Goal: Task Accomplishment & Management: Complete application form

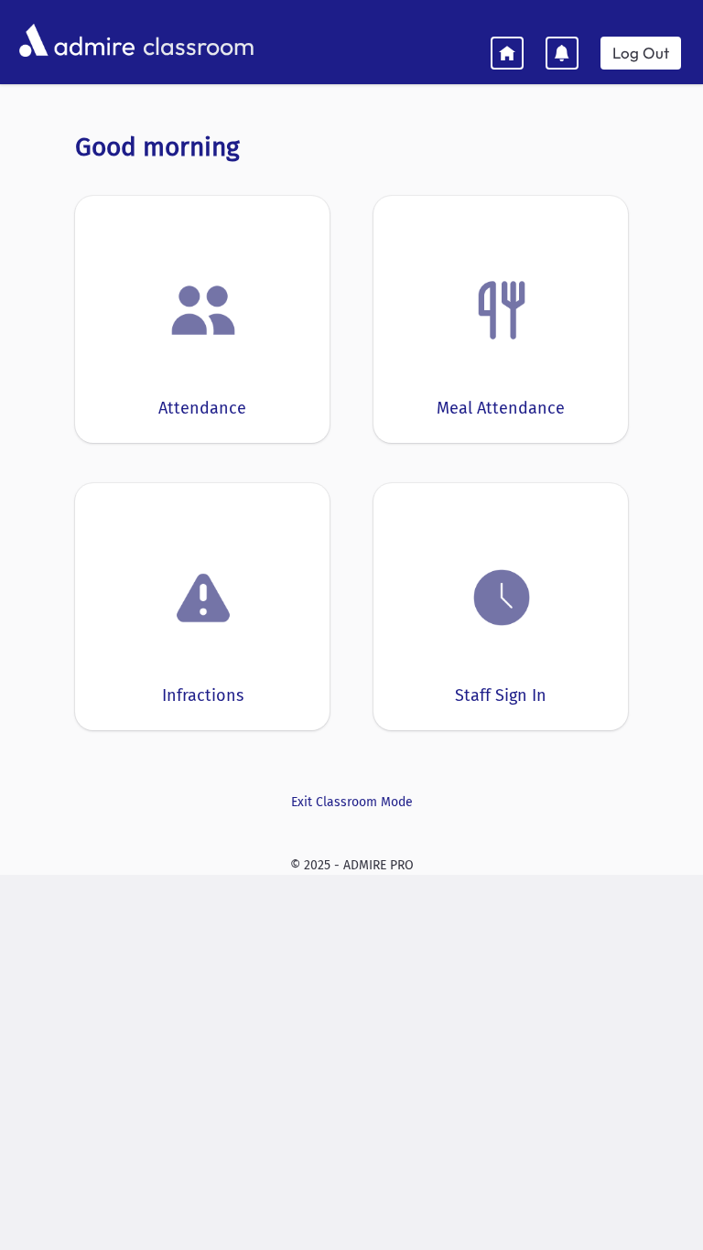
click at [502, 333] on img at bounding box center [502, 310] width 70 height 70
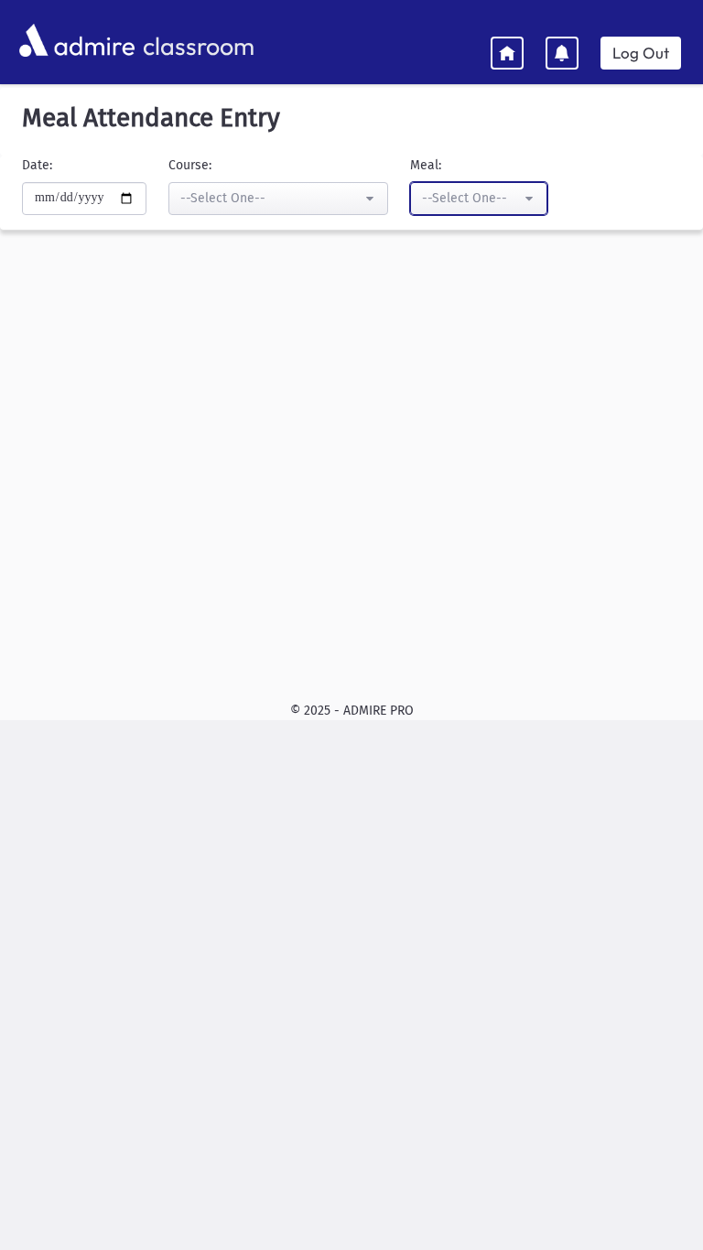
click at [514, 209] on button "--Select One--" at bounding box center [478, 198] width 137 height 33
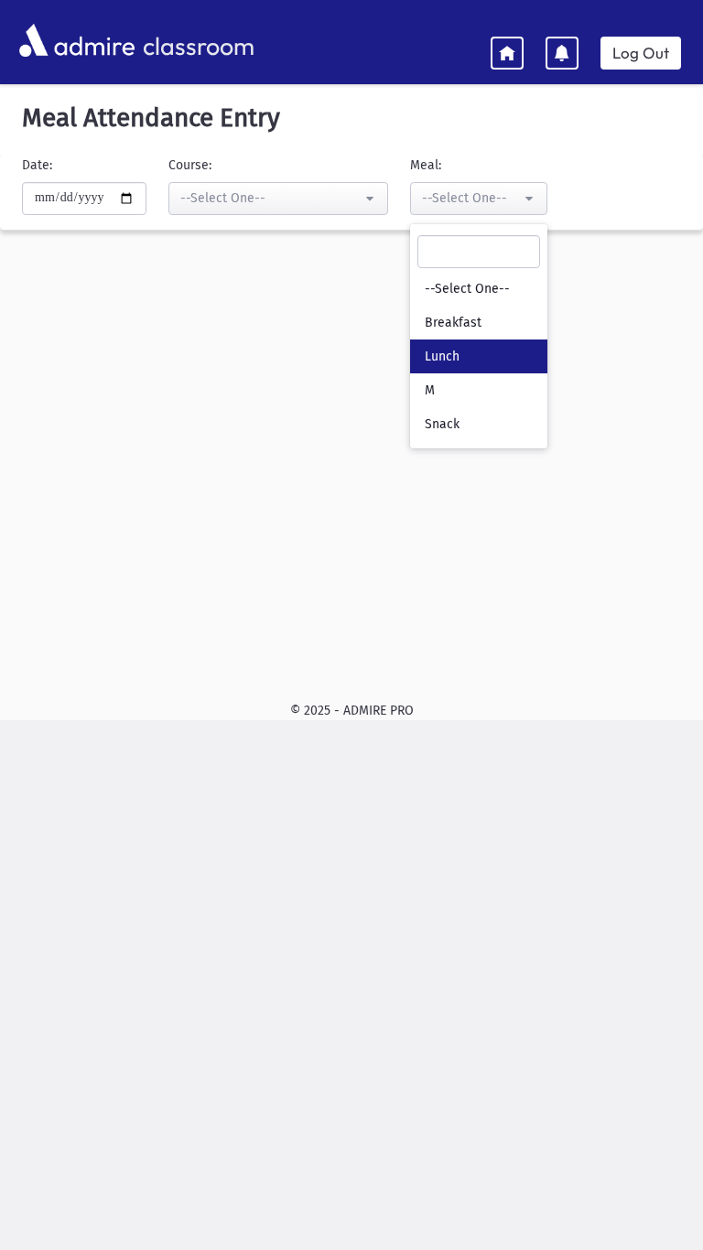
click at [483, 368] on link "Lunch" at bounding box center [478, 356] width 137 height 34
select select "*"
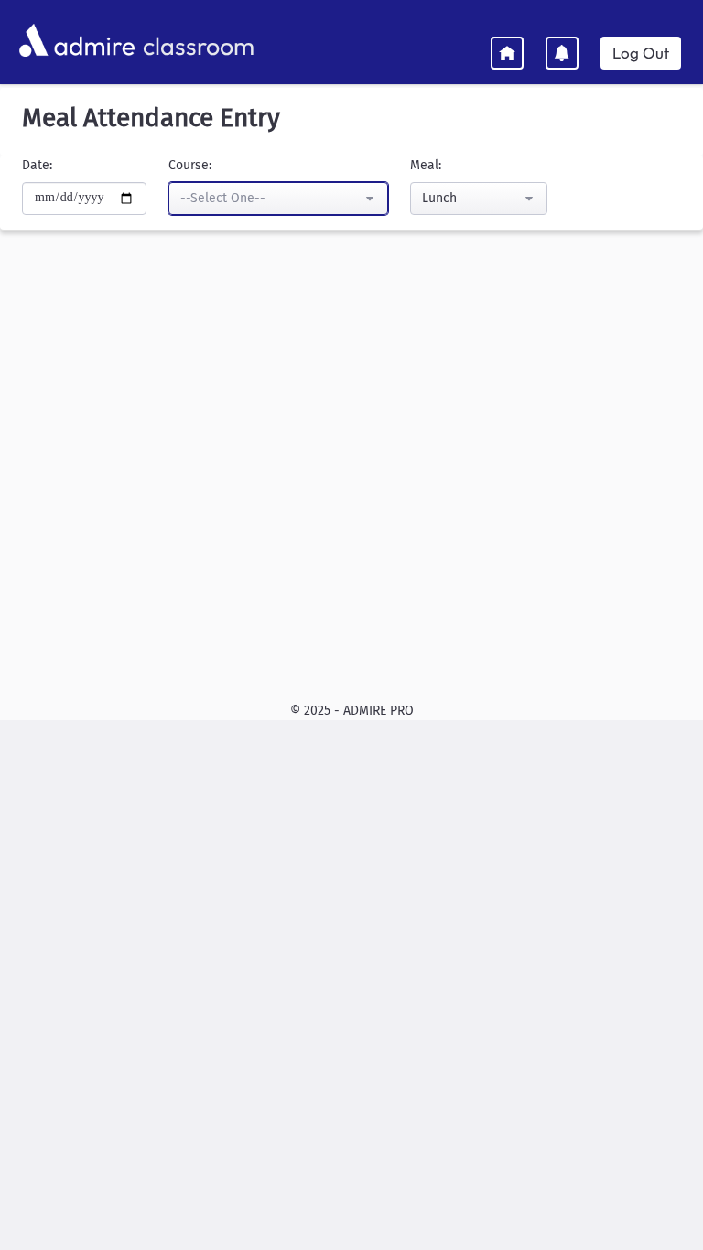
click at [347, 200] on div "--Select One--" at bounding box center [270, 197] width 181 height 19
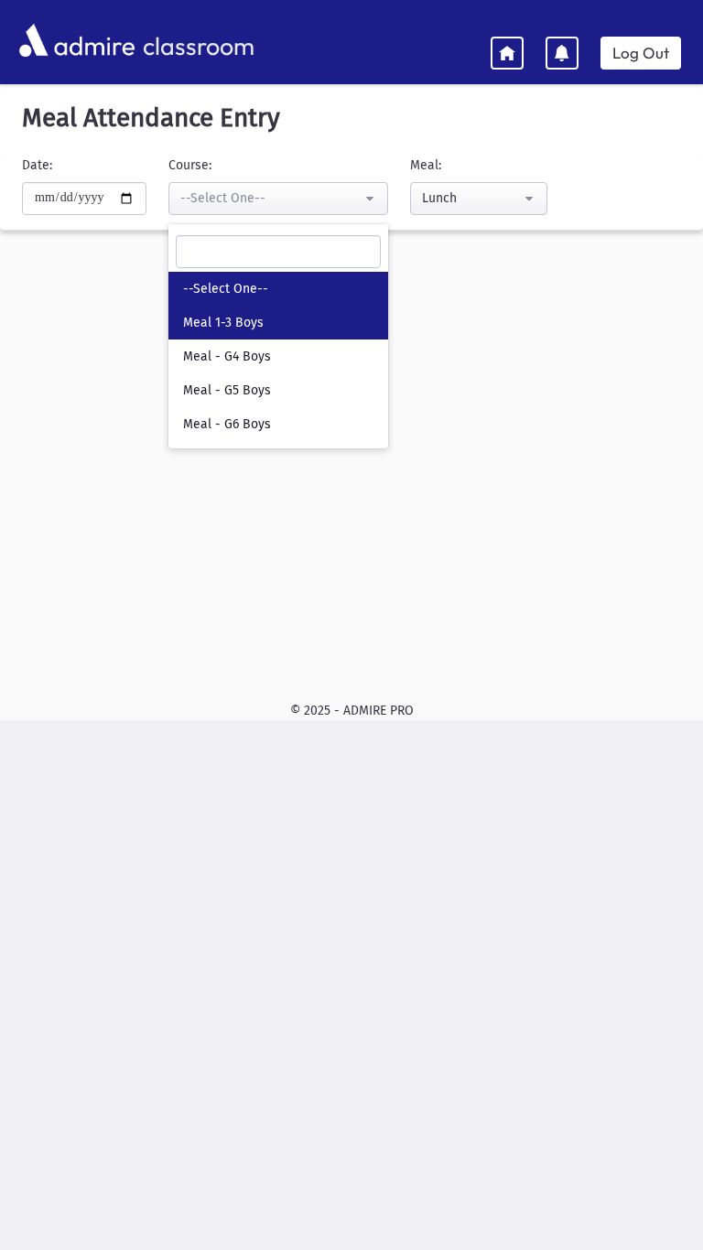
click at [331, 333] on link "Meal 1-3 Boys" at bounding box center [278, 323] width 220 height 34
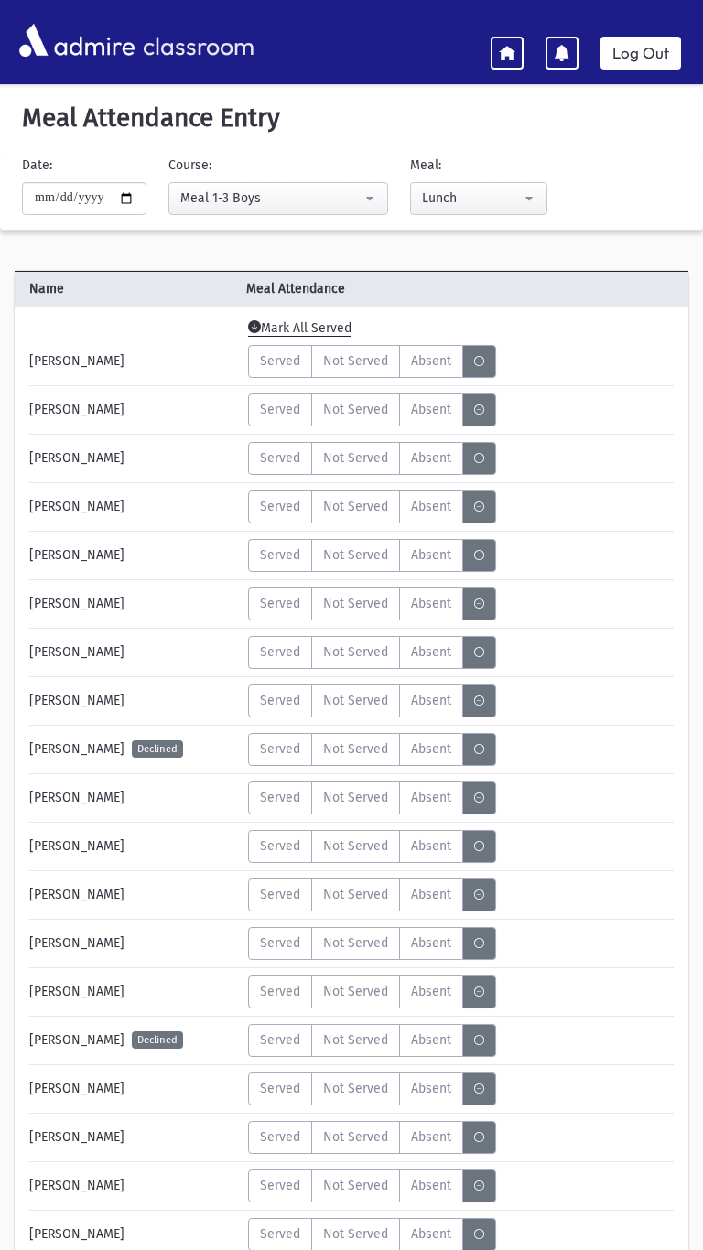
click at [285, 1249] on div "Error × Error occurred. Unable to update record." at bounding box center [351, 1211] width 258 height 77
click at [255, 1248] on div "Error occurred. Unable to update record." at bounding box center [351, 1228] width 256 height 41
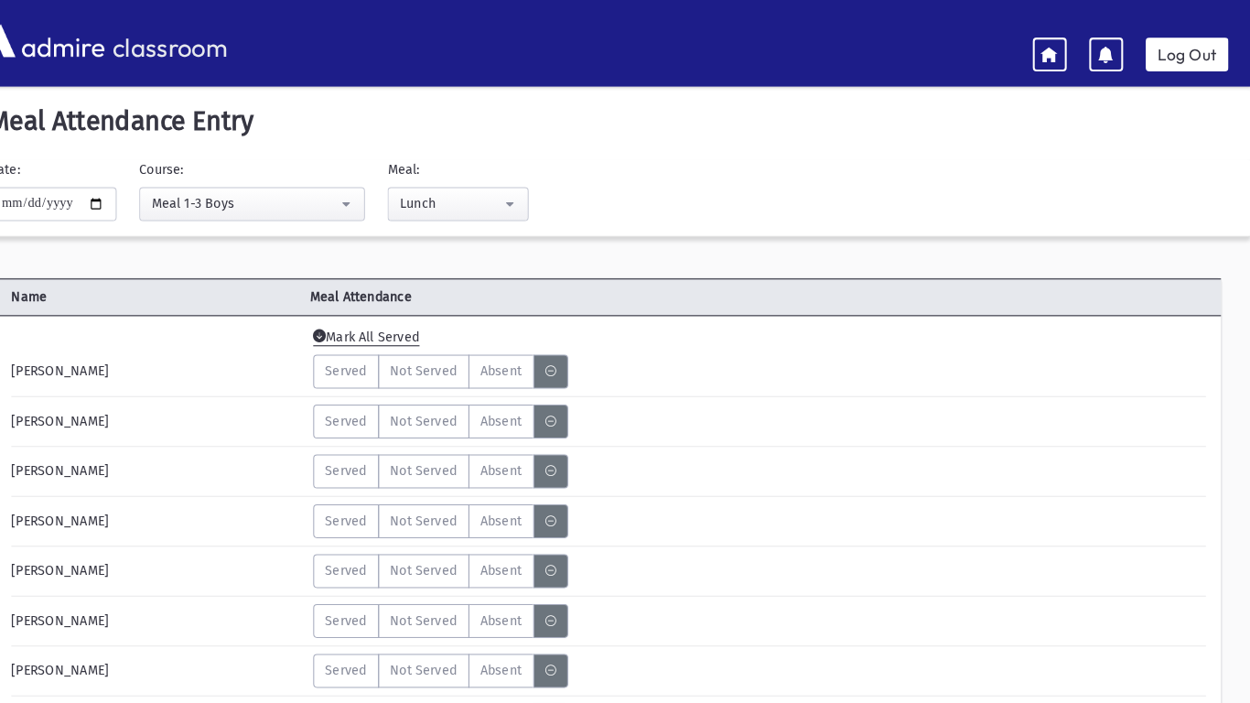
click at [567, 691] on span "MeaStatus" at bounding box center [569, 700] width 10 height 19
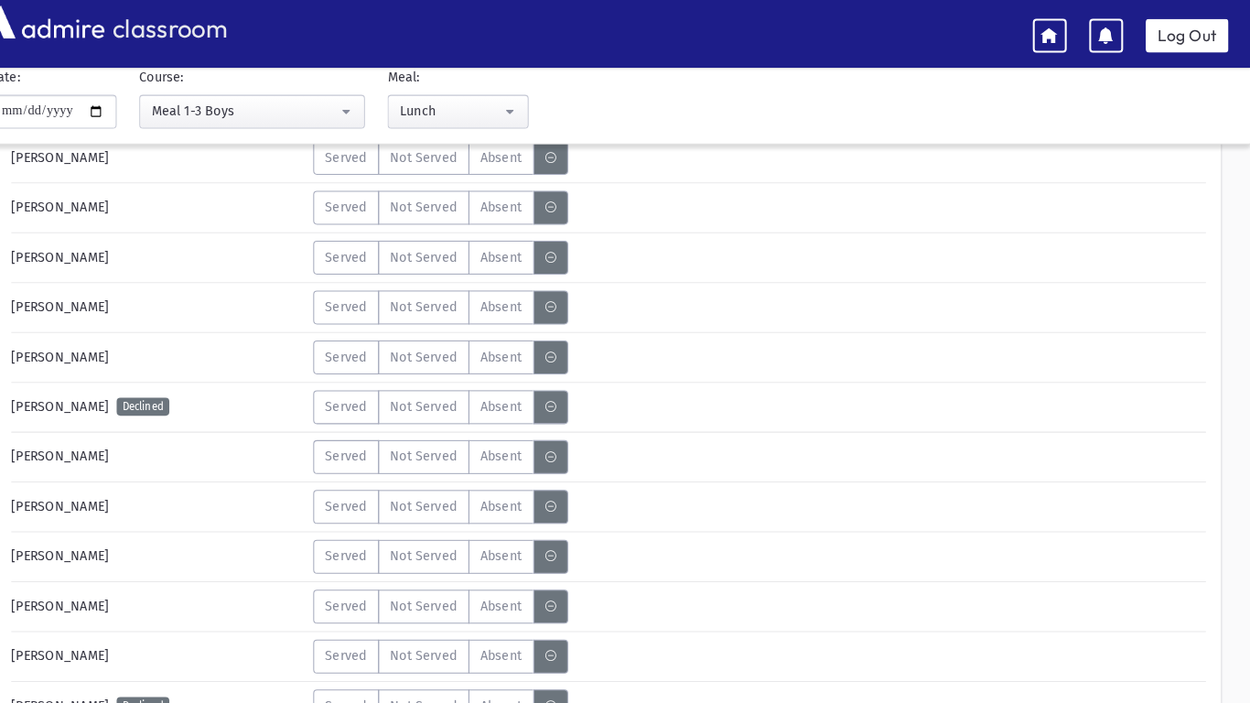
click at [567, 701] on icon "MeaStatus" at bounding box center [569, 706] width 10 height 12
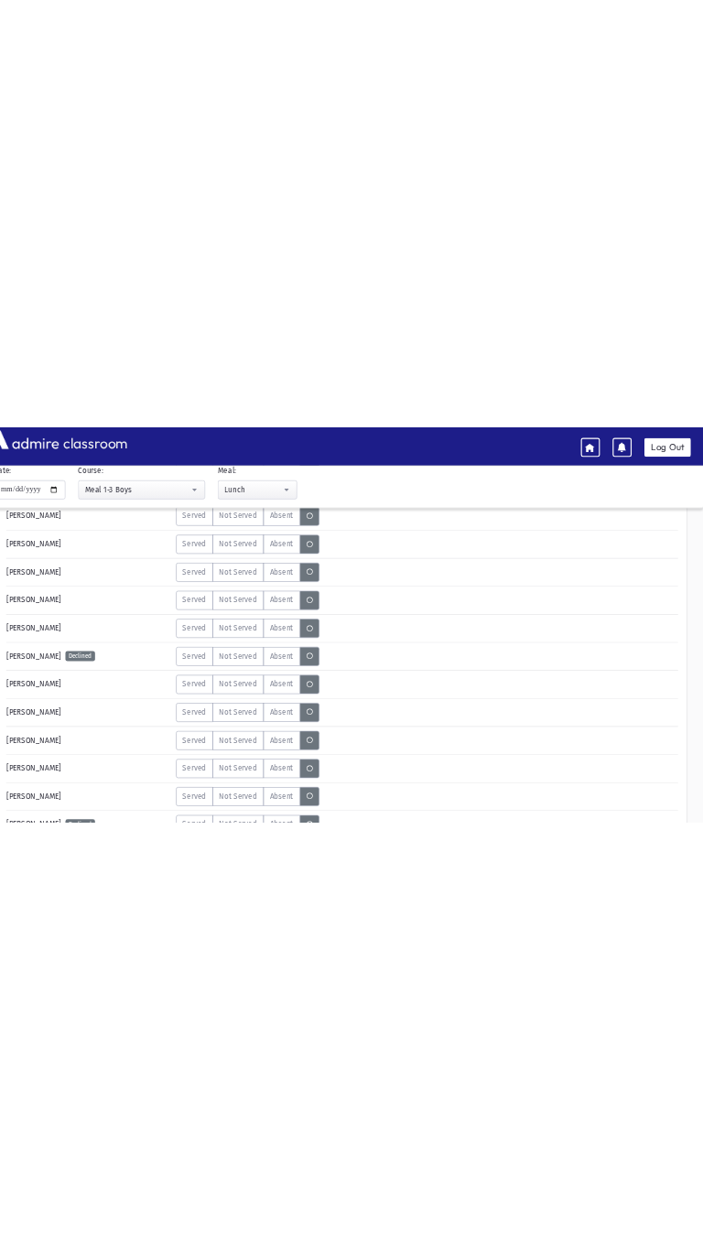
scroll to position [338, 0]
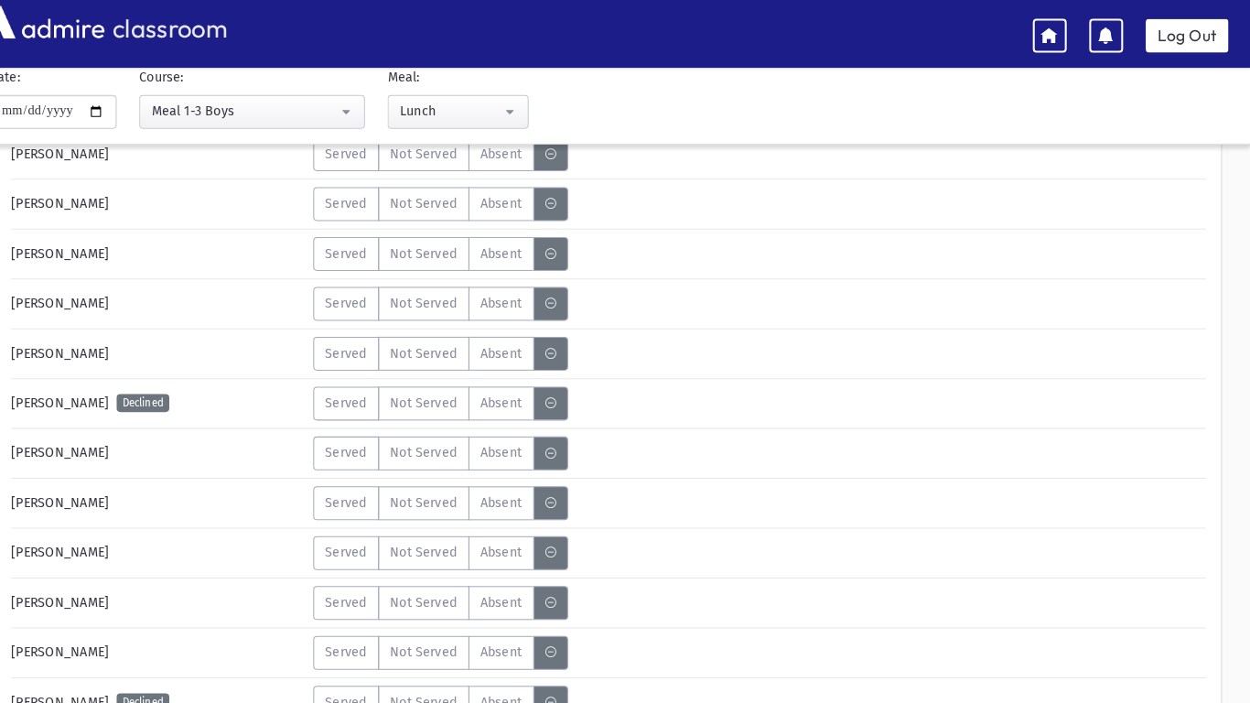
click at [568, 701] on icon "MeaStatus" at bounding box center [569, 702] width 10 height 12
click at [569, 701] on icon "MeaStatus" at bounding box center [569, 702] width 10 height 12
click at [568, 701] on icon "MeaStatus" at bounding box center [569, 702] width 10 height 12
click at [567, 701] on icon "MeaStatus" at bounding box center [569, 702] width 10 height 12
click at [566, 701] on icon "MeaStatus" at bounding box center [569, 702] width 10 height 12
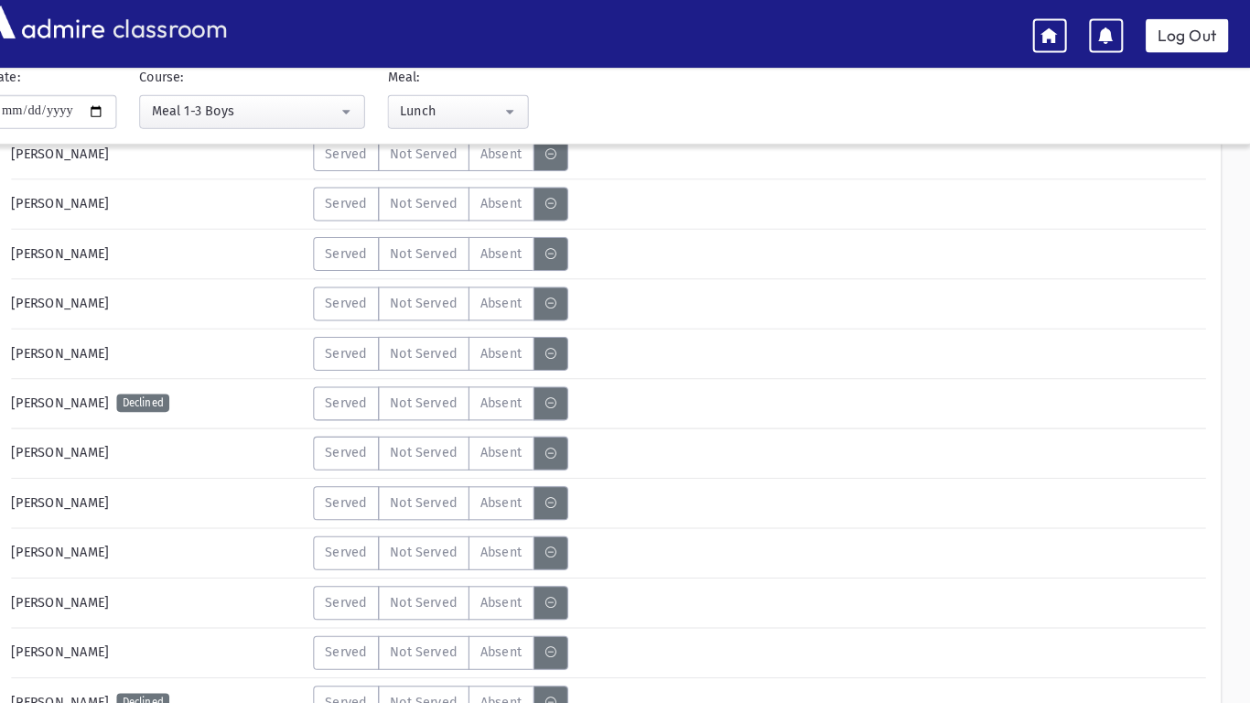
click at [567, 701] on icon "MeaStatus" at bounding box center [569, 702] width 10 height 12
click at [569, 701] on icon "MeaStatus" at bounding box center [569, 702] width 10 height 12
click at [566, 701] on icon "MeaStatus" at bounding box center [569, 702] width 10 height 12
click at [569, 701] on icon "MeaStatus" at bounding box center [569, 702] width 10 height 12
click at [564, 701] on icon "MeaStatus" at bounding box center [569, 702] width 10 height 12
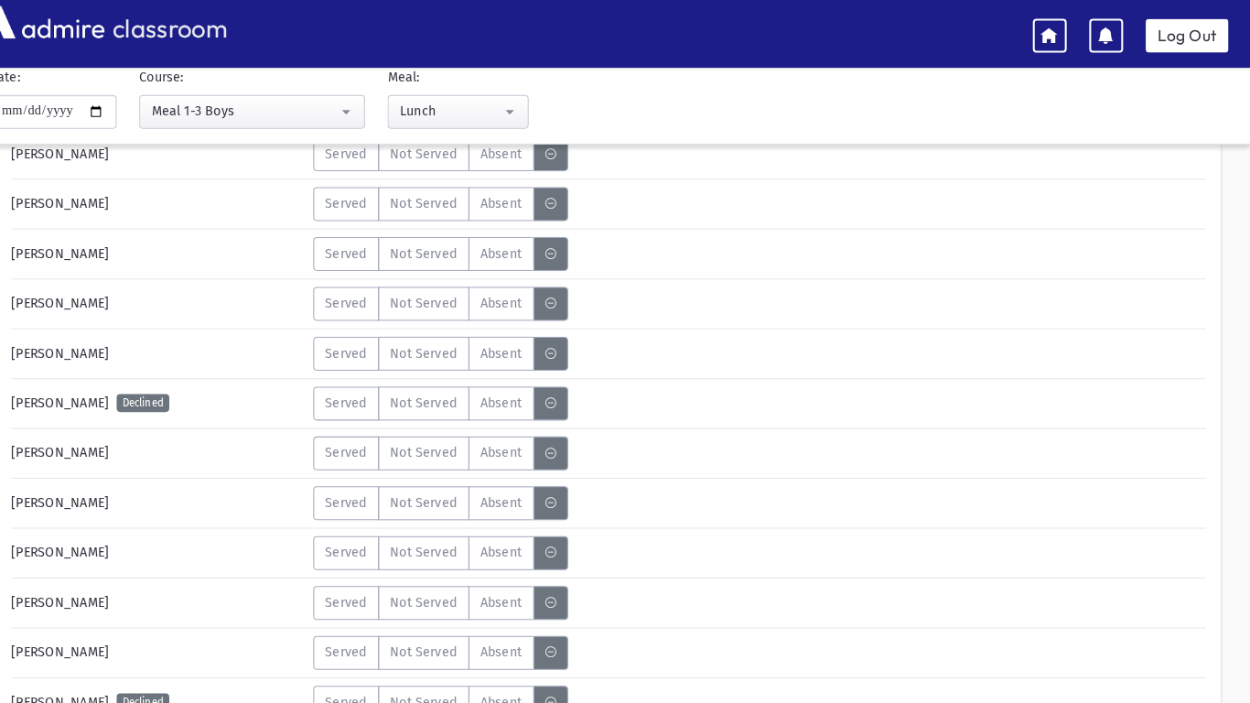
click at [564, 701] on icon "MeaStatus" at bounding box center [569, 702] width 10 height 12
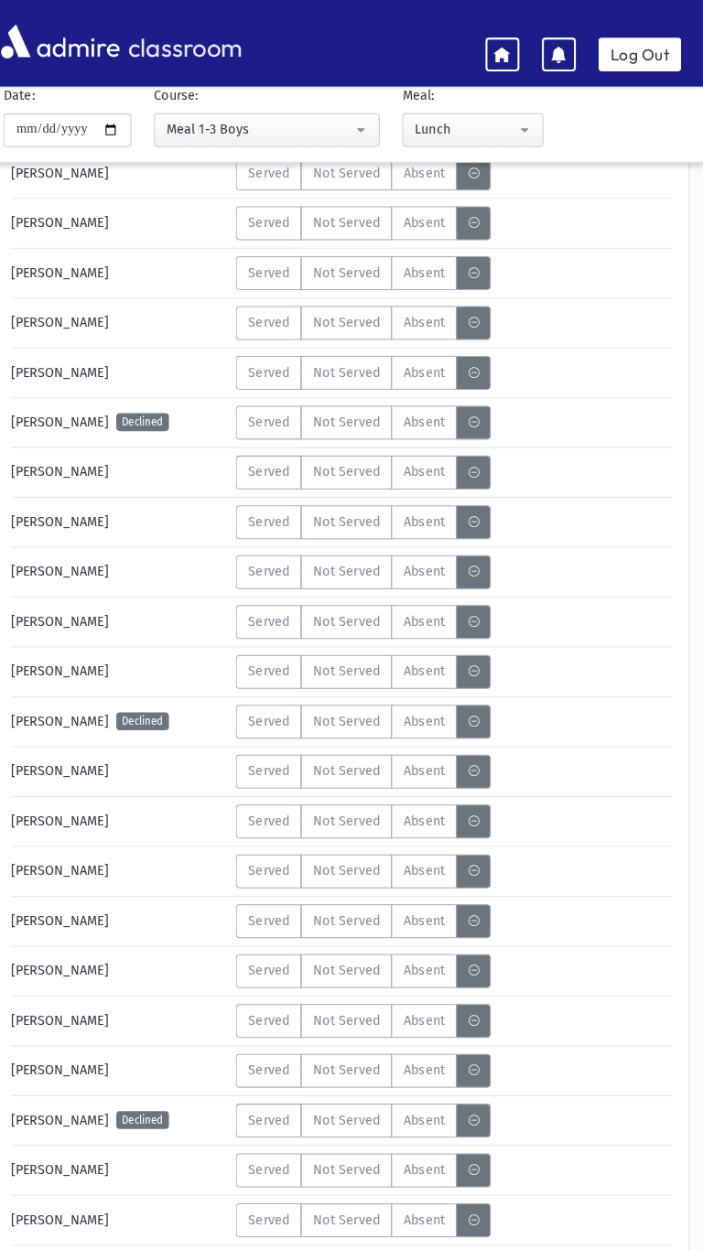
scroll to position [280, 0]
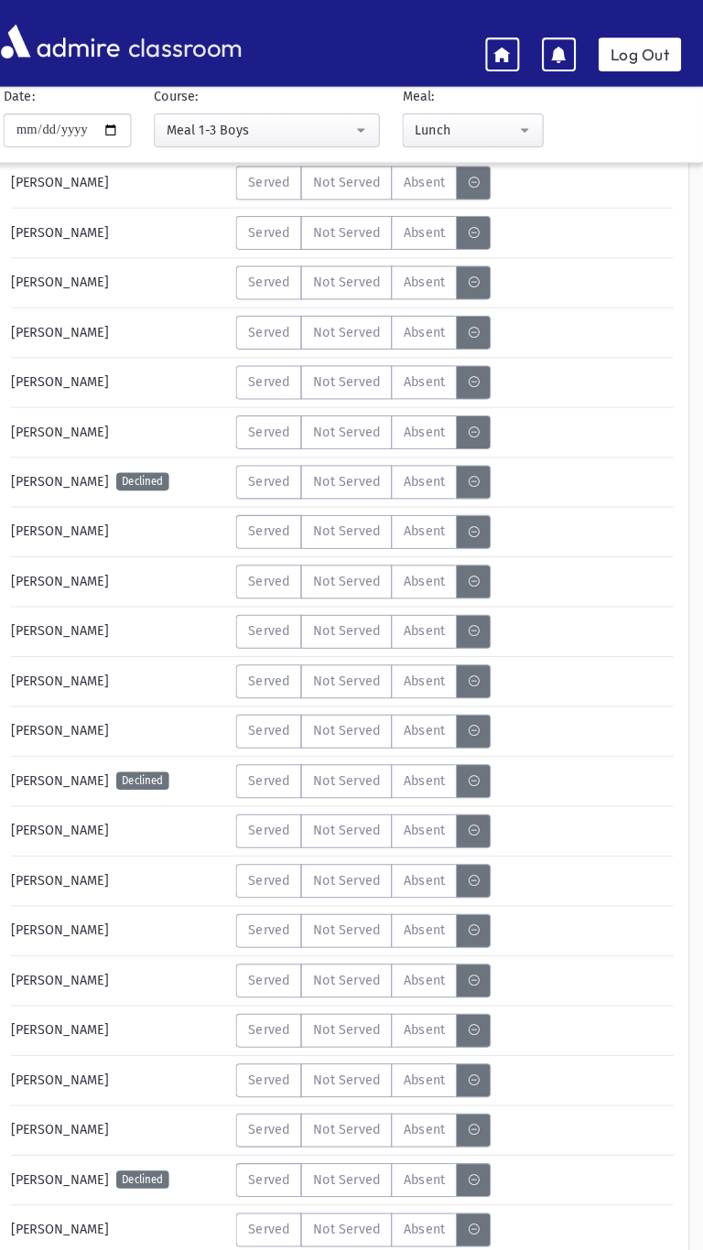
click at [27, 142] on input "**********" at bounding box center [84, 126] width 124 height 33
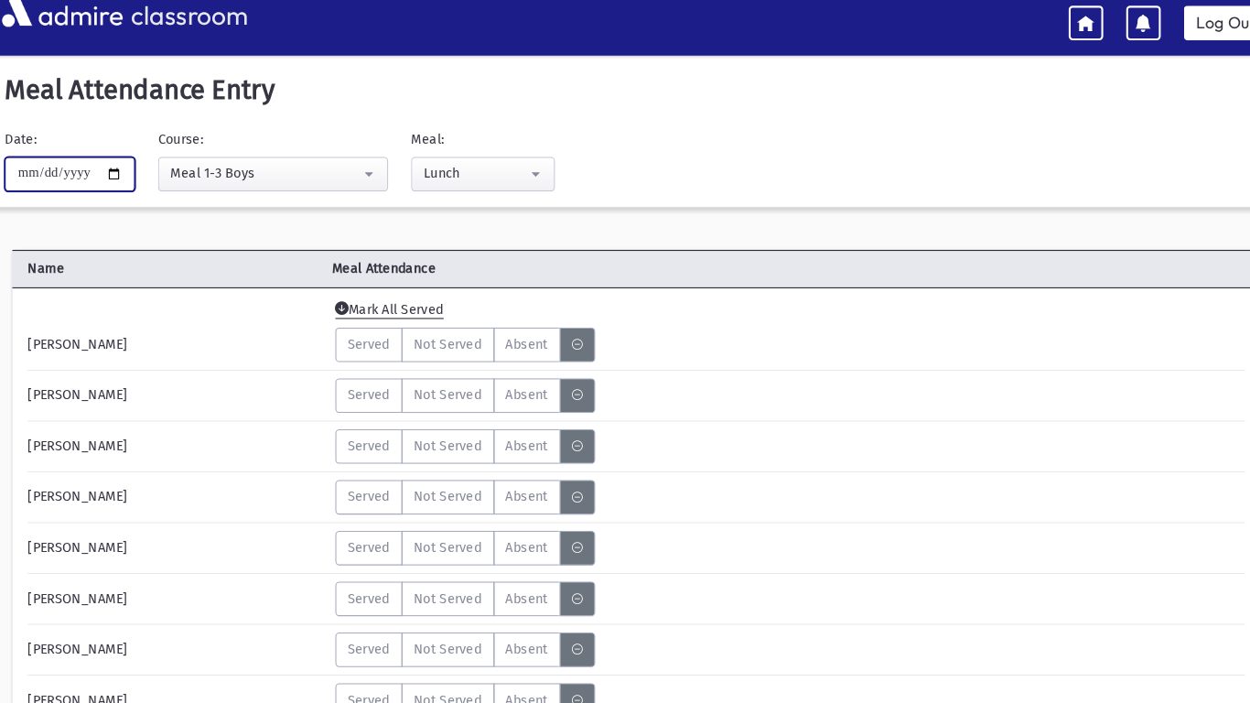
scroll to position [3, 0]
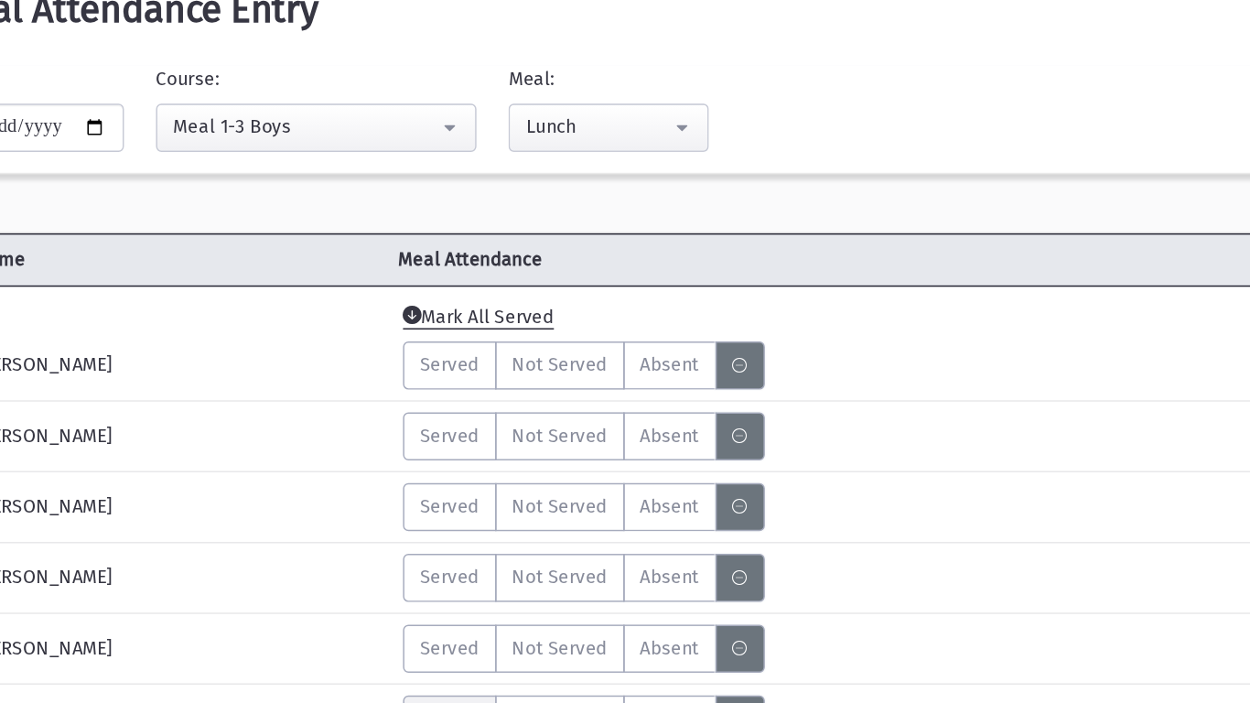
click at [386, 589] on label "Served" at bounding box center [370, 601] width 64 height 33
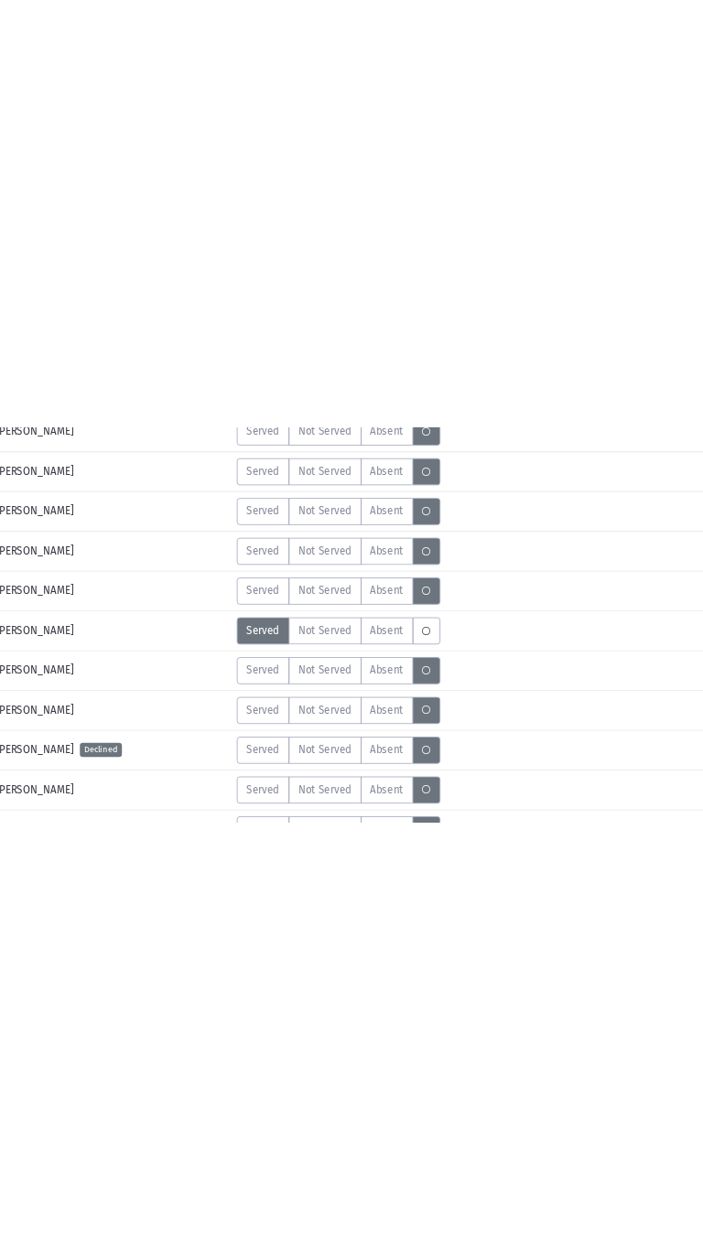
scroll to position [141, 0]
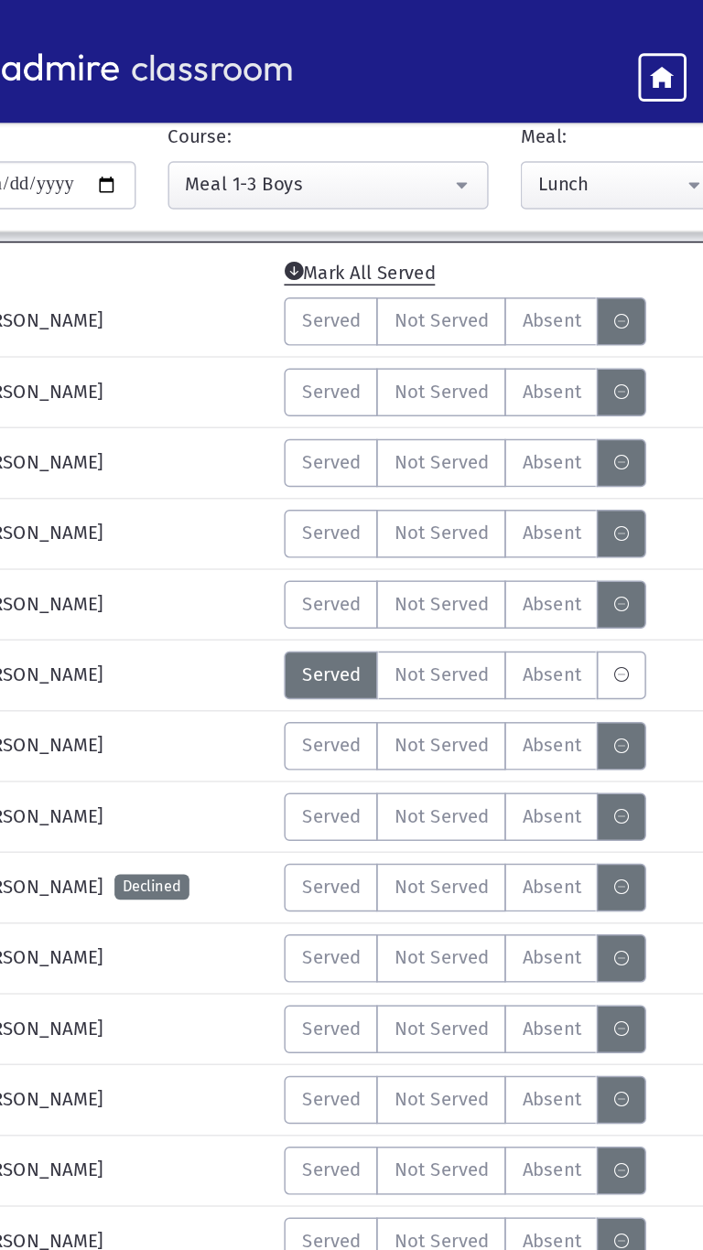
click at [275, 478] on label "Served" at bounding box center [280, 462] width 64 height 33
click at [274, 463] on span "Served" at bounding box center [280, 462] width 40 height 19
click at [474, 467] on icon "MeaStatus" at bounding box center [479, 463] width 10 height 12
click at [476, 462] on icon "MeaStatus" at bounding box center [479, 463] width 10 height 12
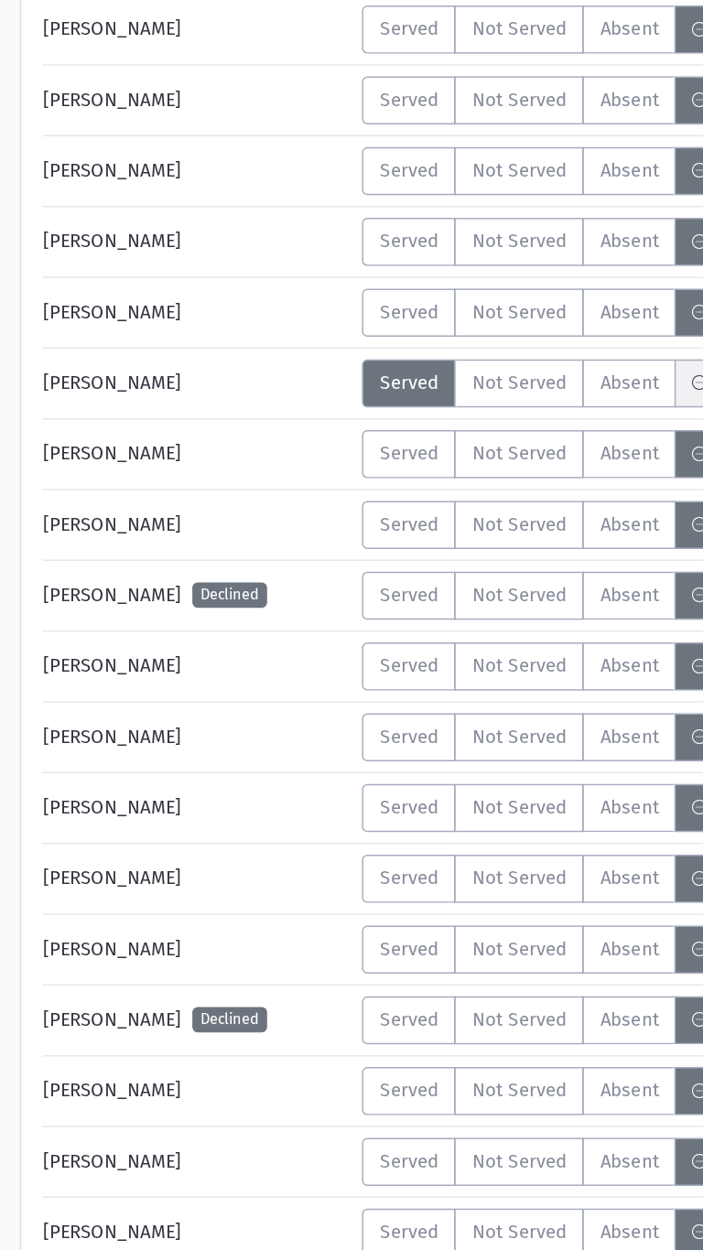
click at [467, 465] on label "MeaStatus" at bounding box center [479, 462] width 34 height 33
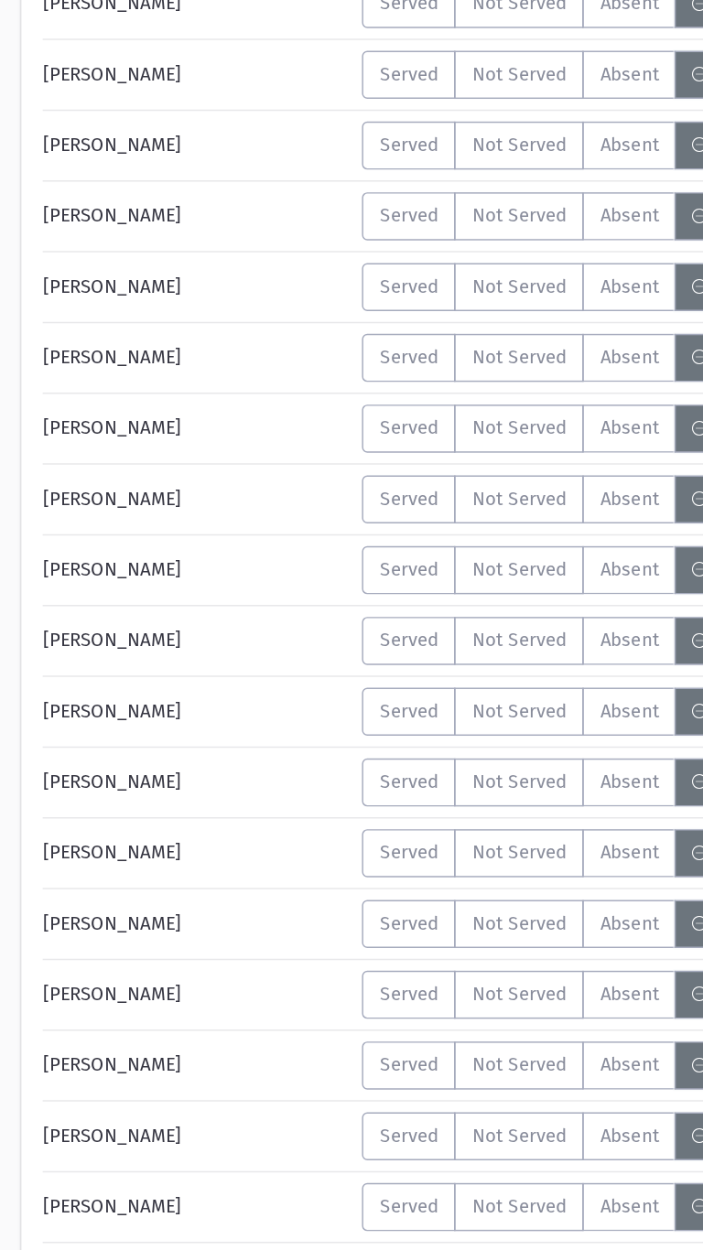
scroll to position [2500, 0]
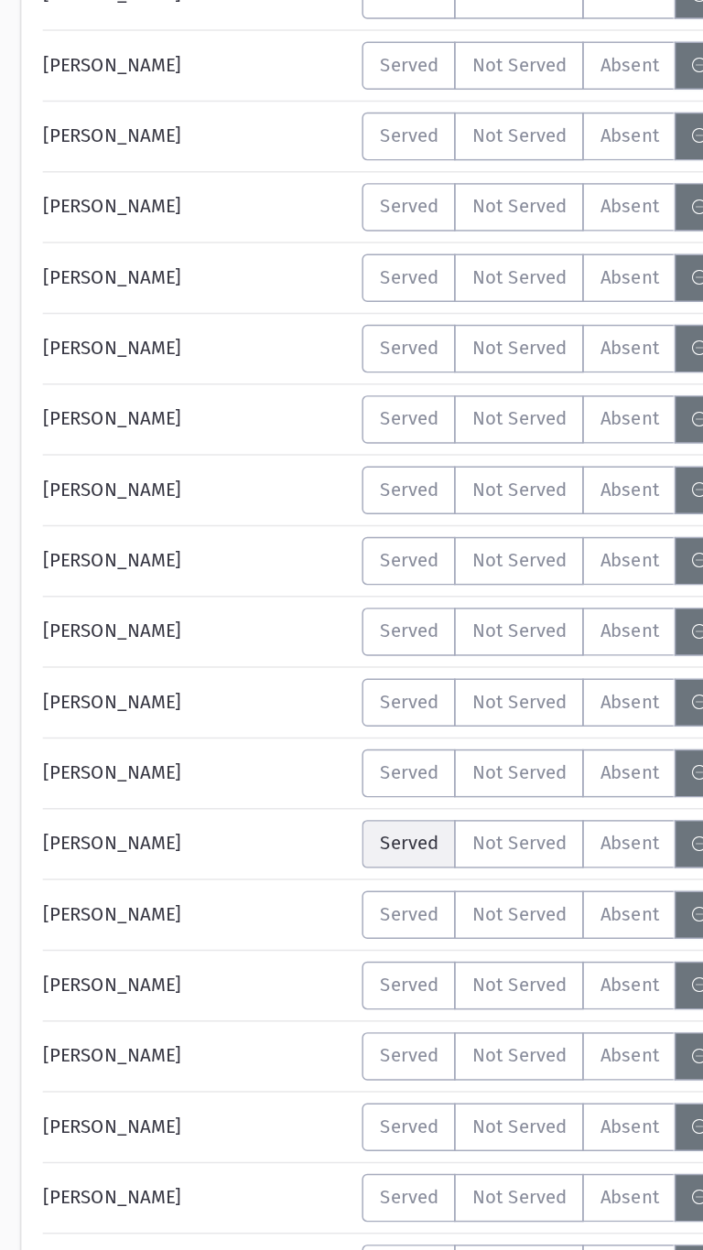
click at [285, 971] on span "Served" at bounding box center [280, 969] width 40 height 19
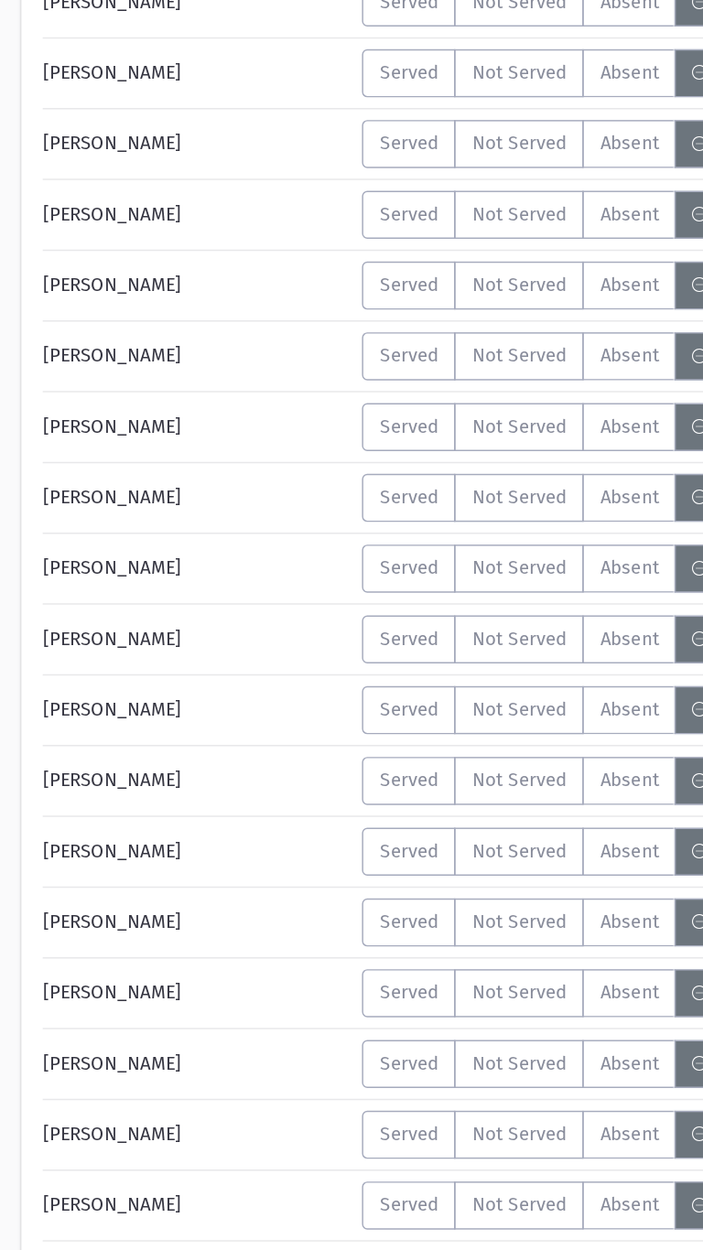
scroll to position [7418, 0]
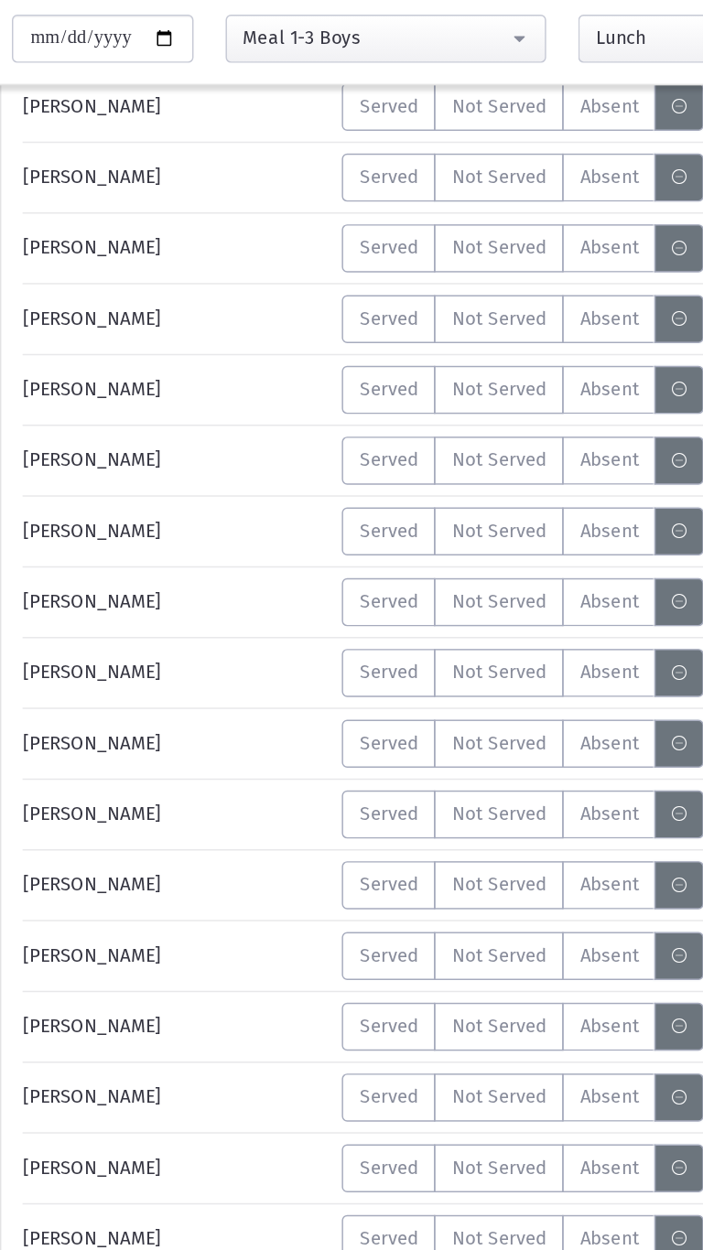
click at [114, 659] on div "[PERSON_NAME] Declined" at bounding box center [130, 657] width 220 height 33
click at [260, 405] on span "Served" at bounding box center [280, 414] width 40 height 19
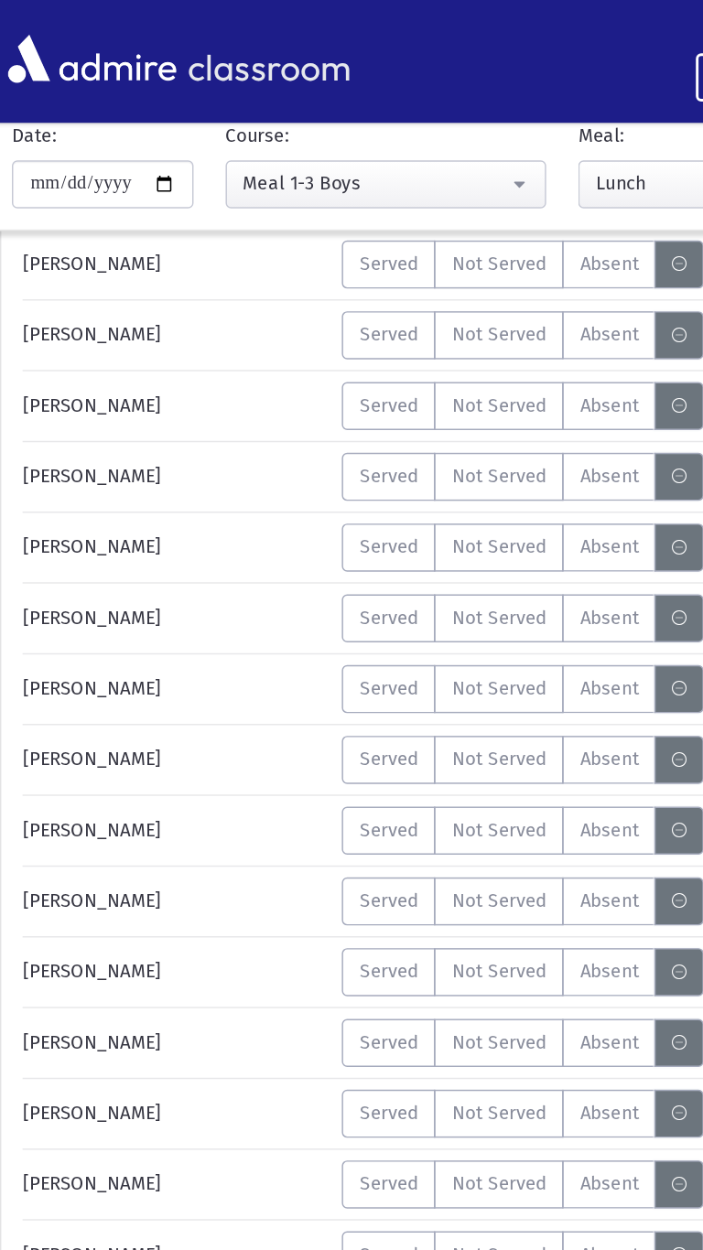
scroll to position [6432, 0]
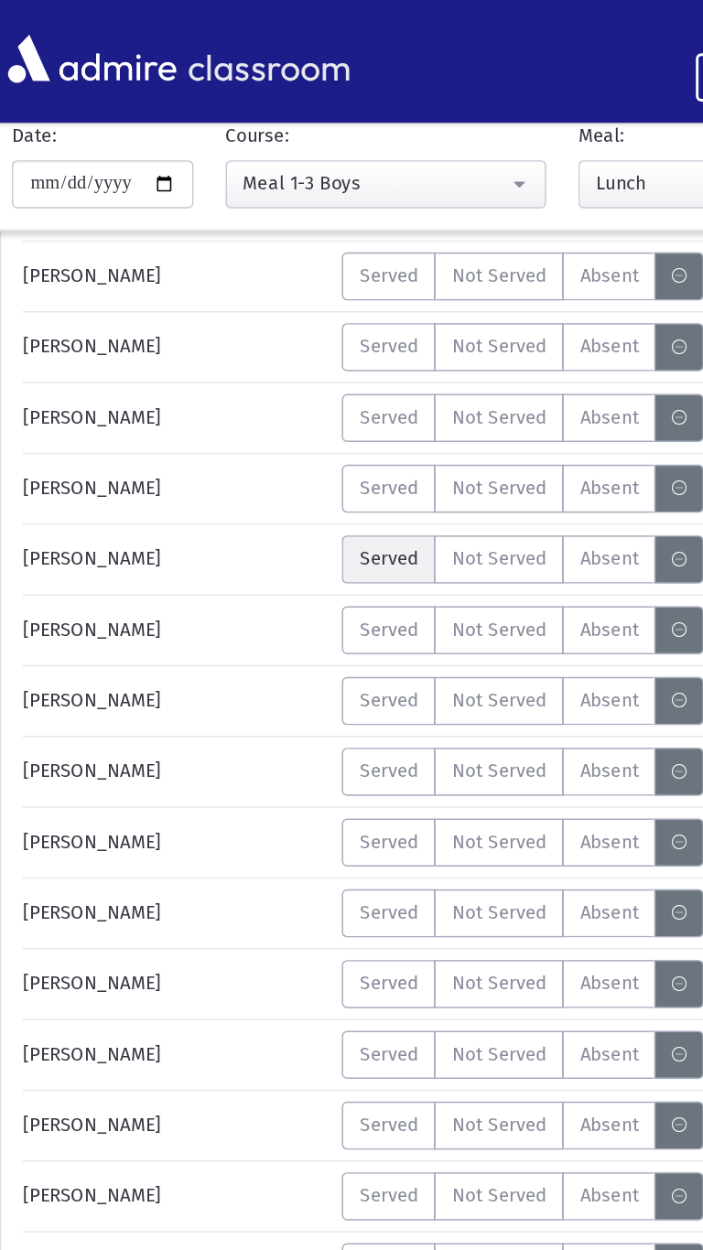
click at [272, 375] on span "Served" at bounding box center [280, 382] width 40 height 19
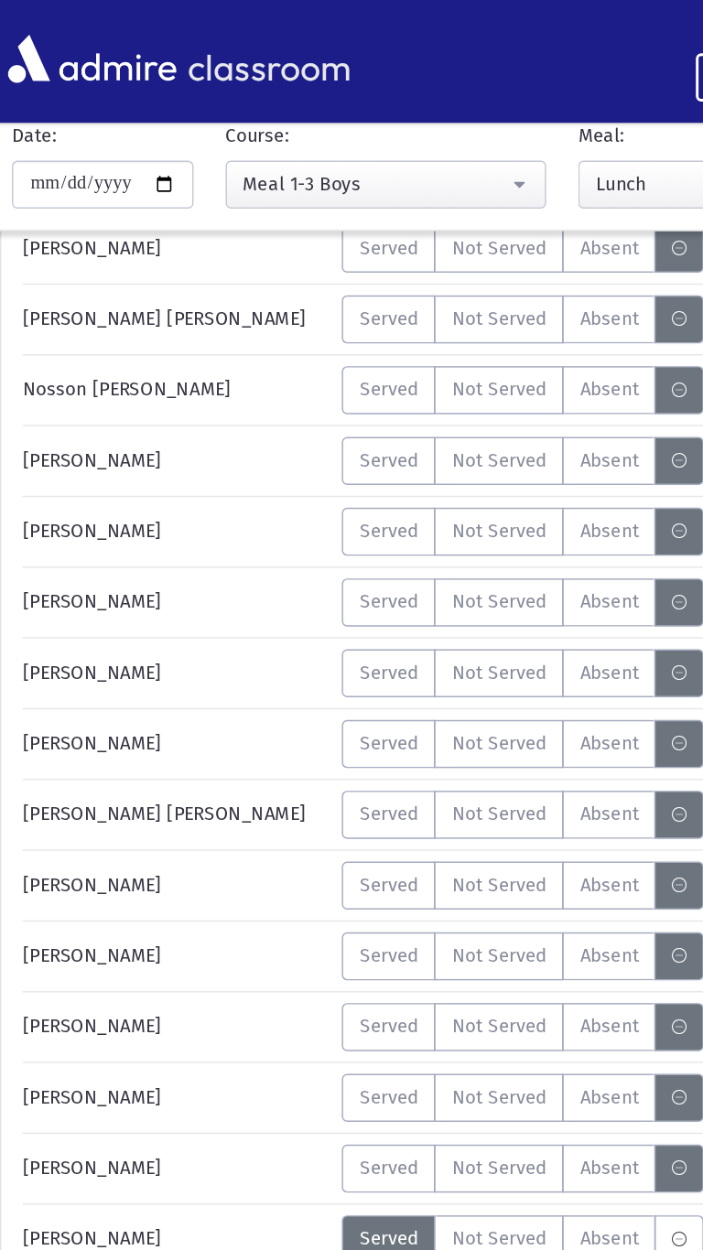
scroll to position [5965, 0]
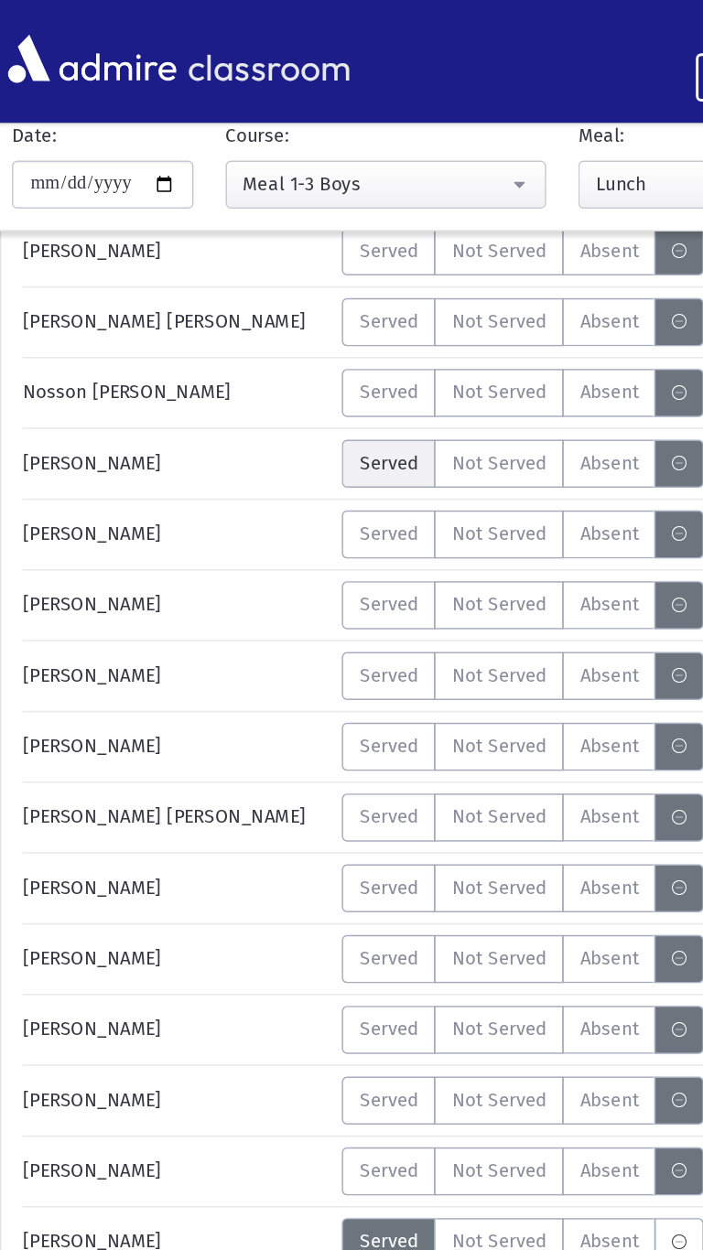
click at [268, 316] on span "Served" at bounding box center [280, 316] width 40 height 19
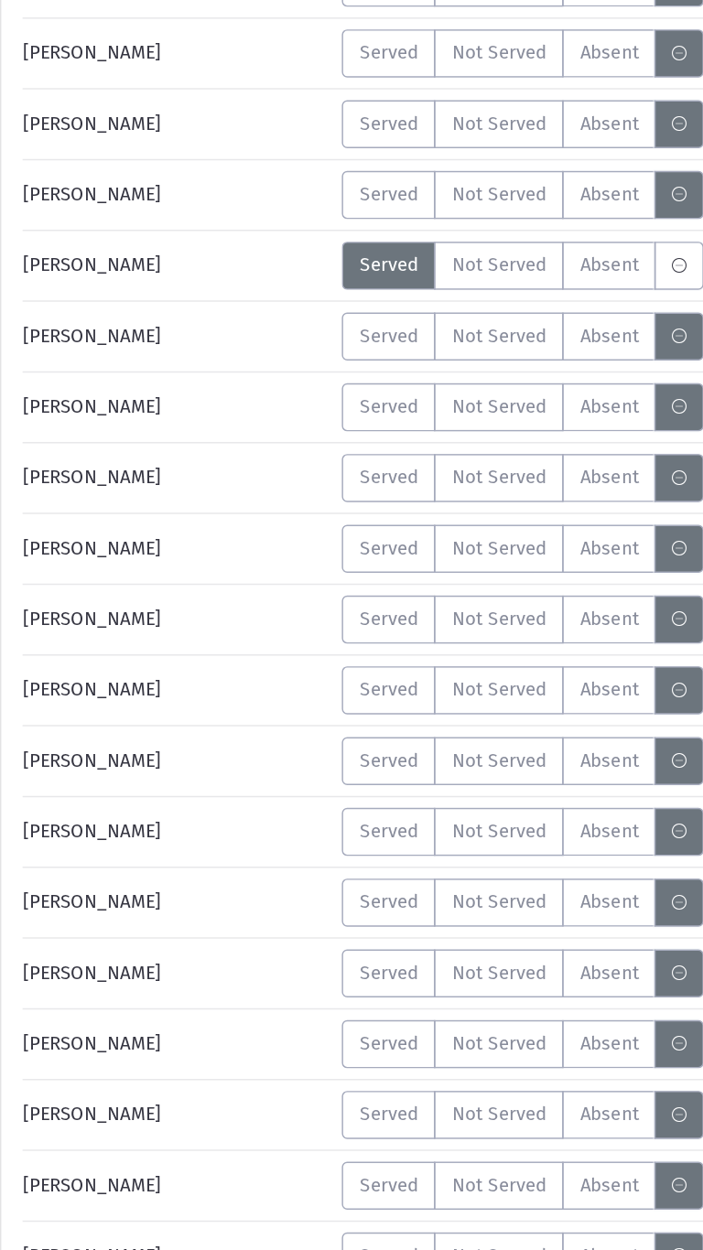
scroll to position [6245, 0]
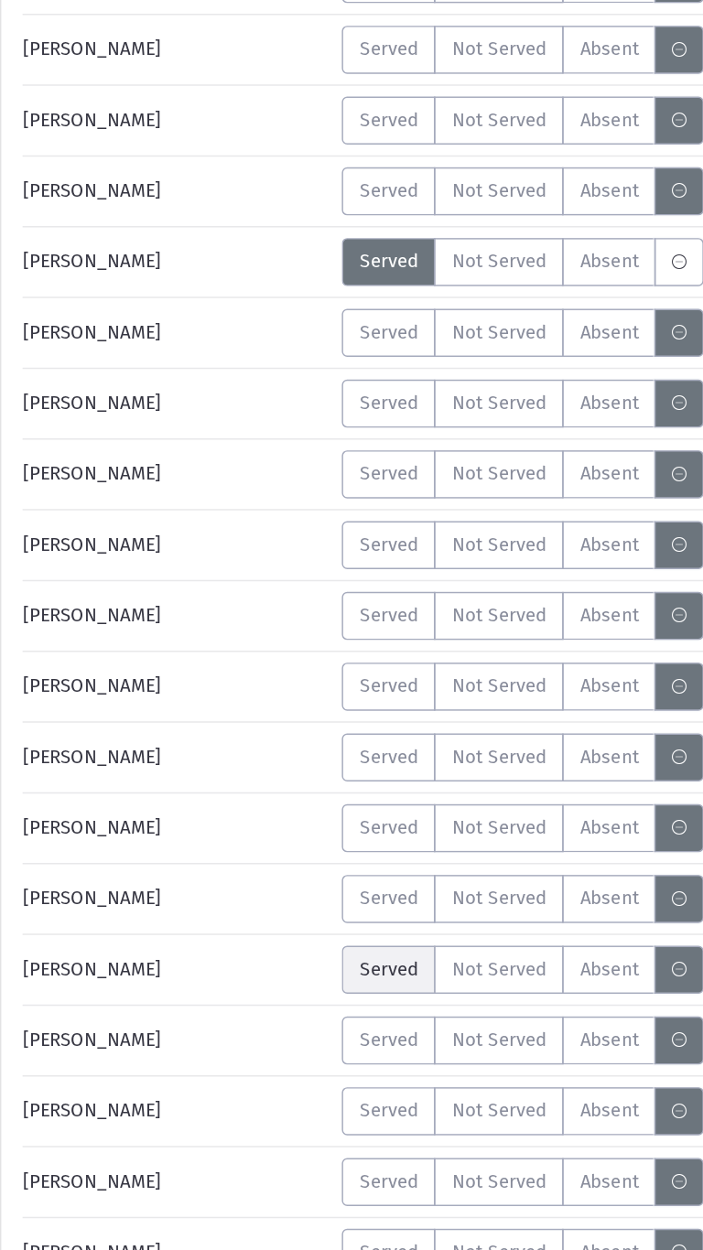
click at [275, 1057] on span "Served" at bounding box center [280, 1055] width 40 height 19
click at [489, 387] on label "MeaStatus" at bounding box center [479, 376] width 34 height 33
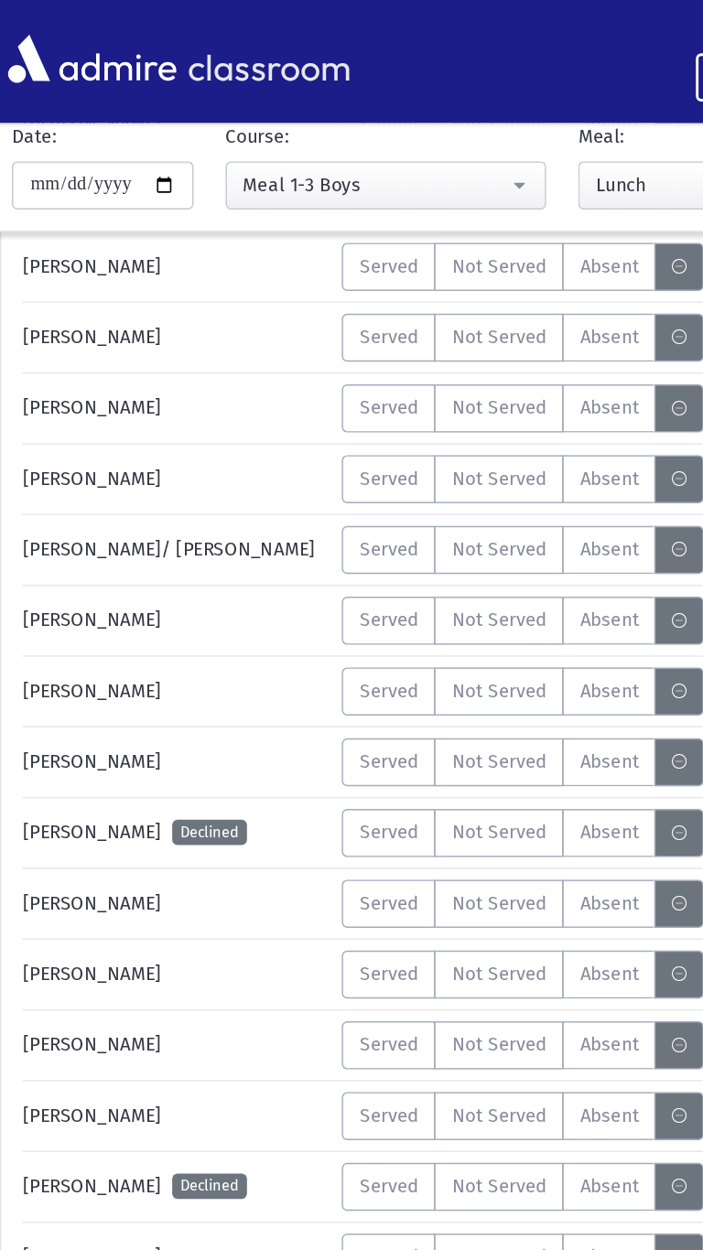
scroll to position [1531, 0]
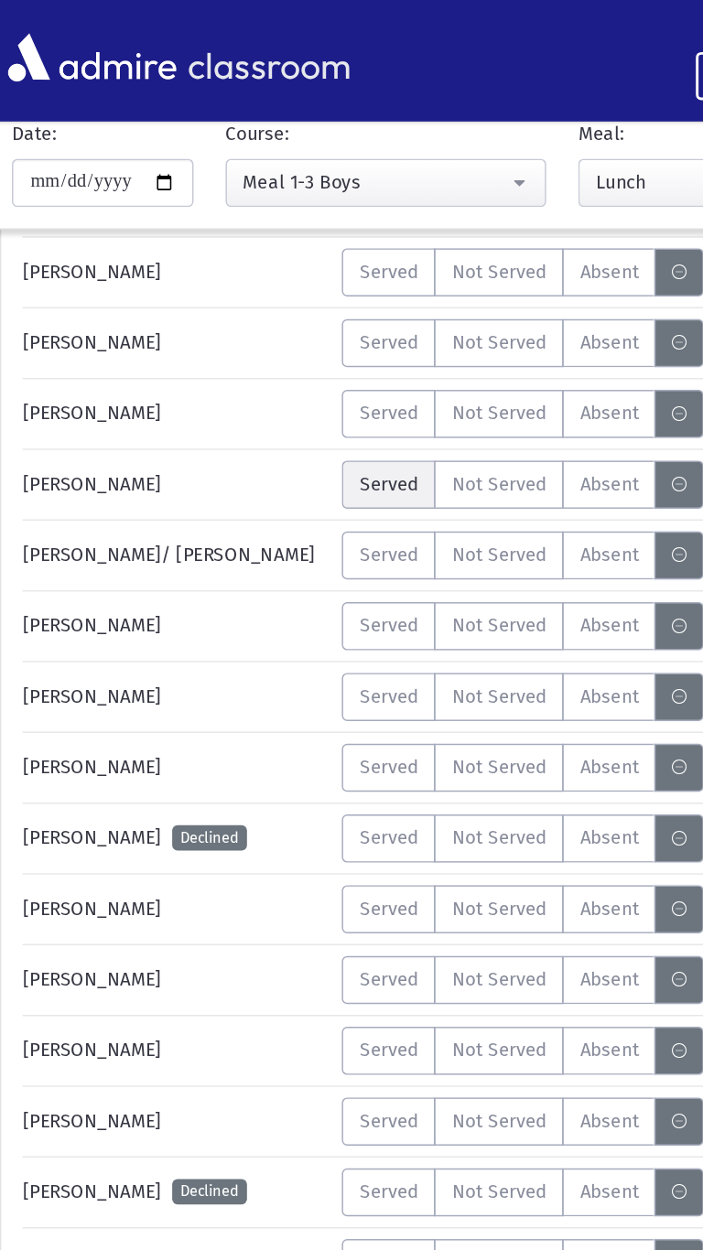
click at [274, 339] on span "Served" at bounding box center [280, 332] width 40 height 19
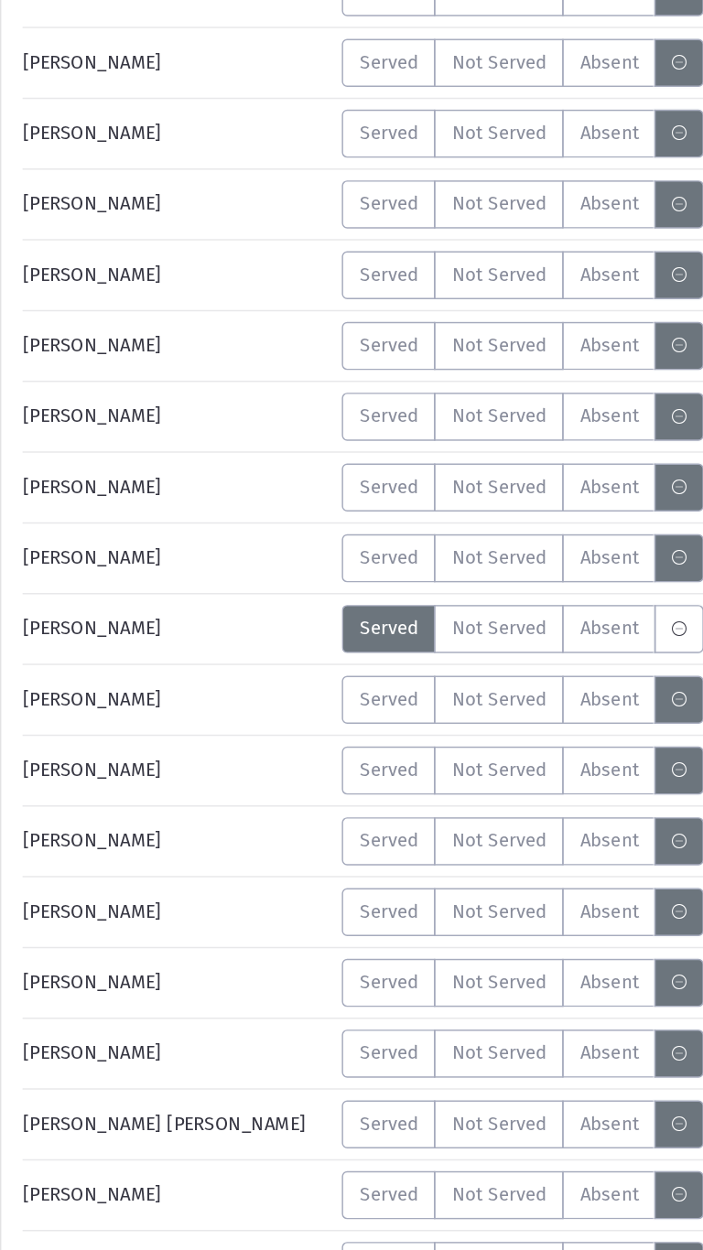
scroll to position [2648, 0]
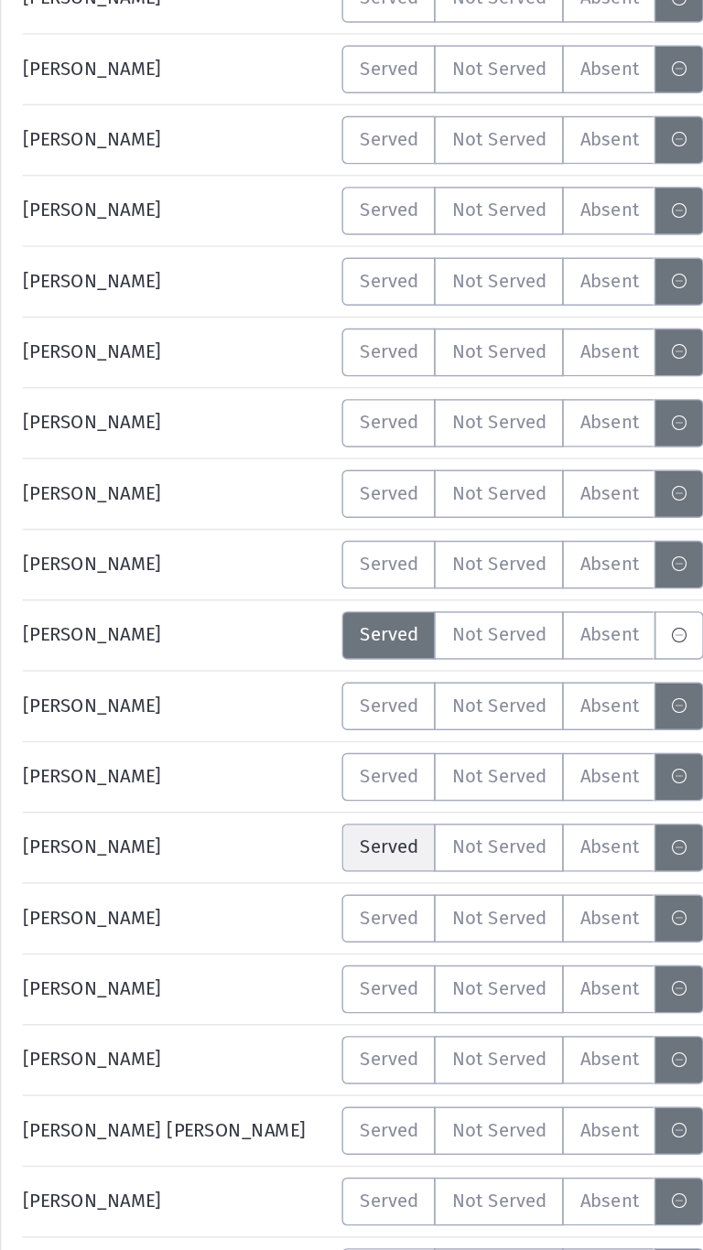
click at [275, 970] on span "Served" at bounding box center [280, 966] width 40 height 19
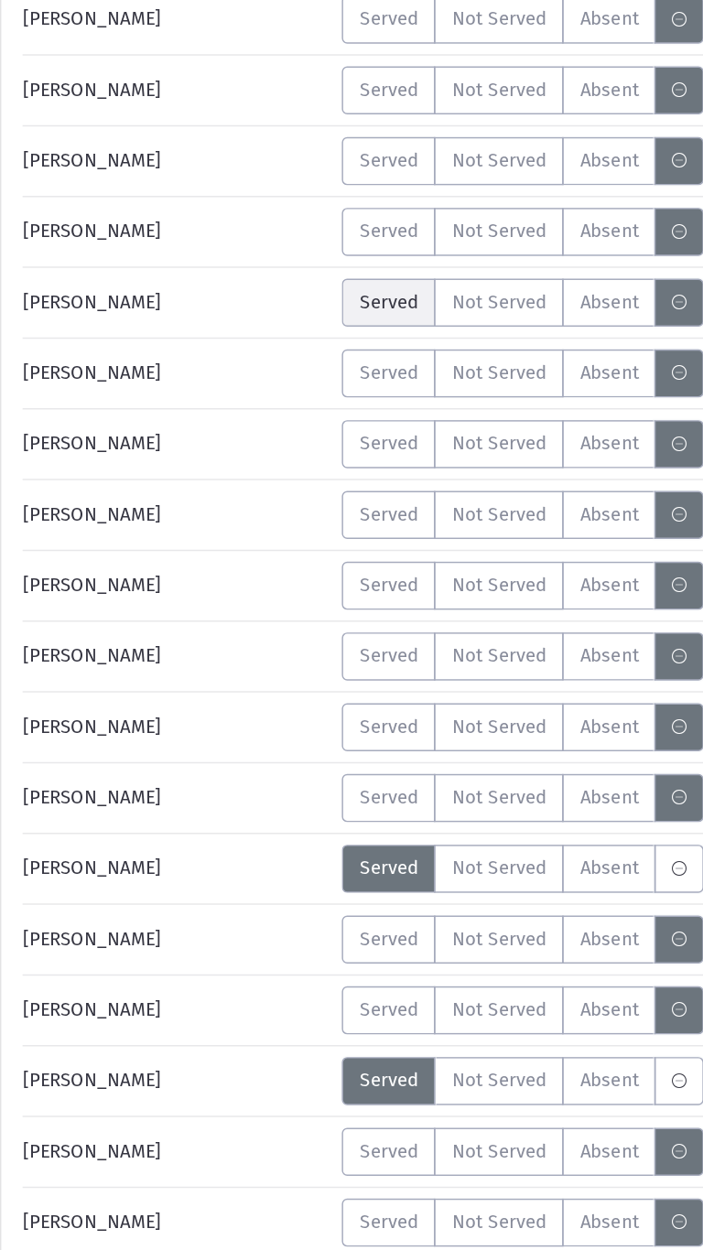
click at [264, 443] on label "Served" at bounding box center [280, 433] width 64 height 33
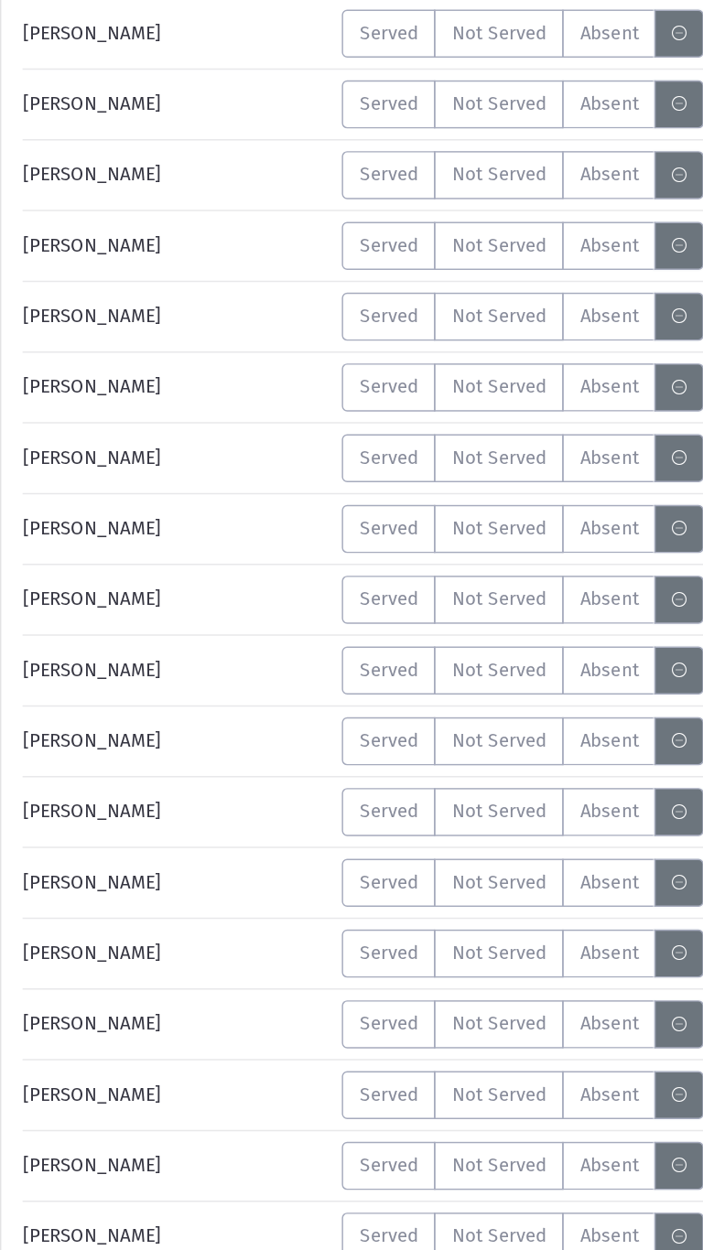
scroll to position [4413, 0]
click at [272, 1040] on span "Served" at bounding box center [280, 1044] width 40 height 19
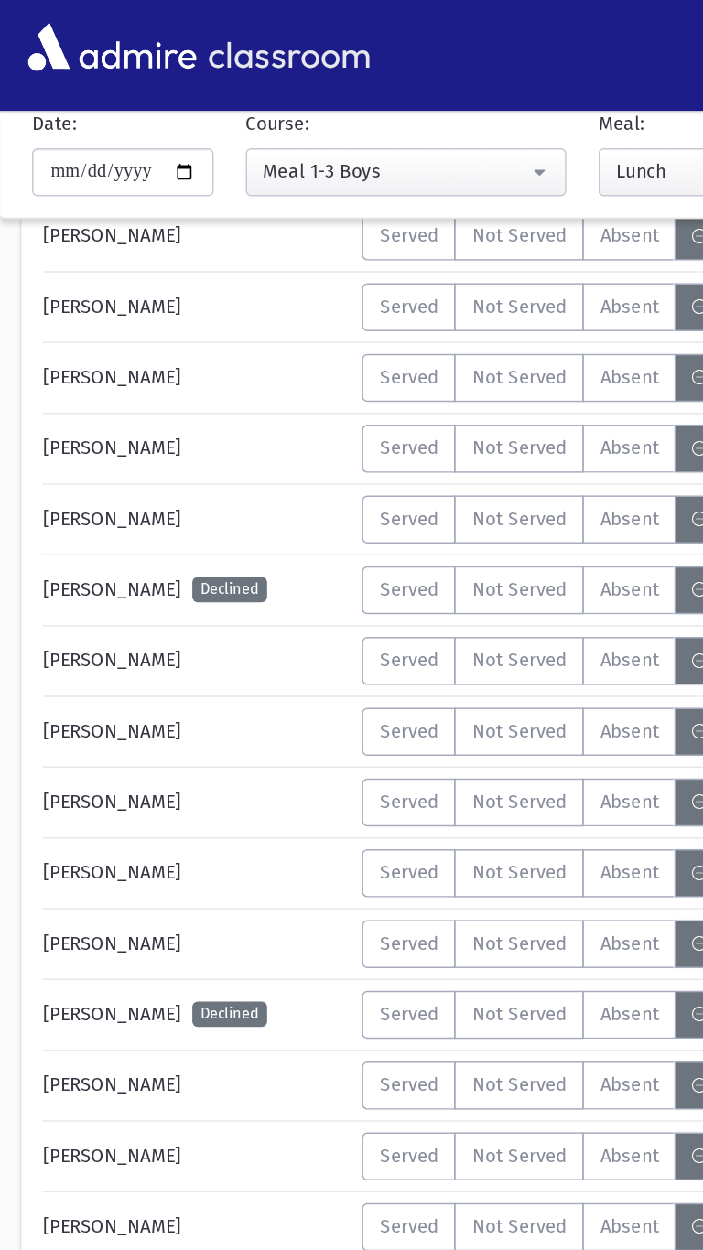
scroll to position [0, 0]
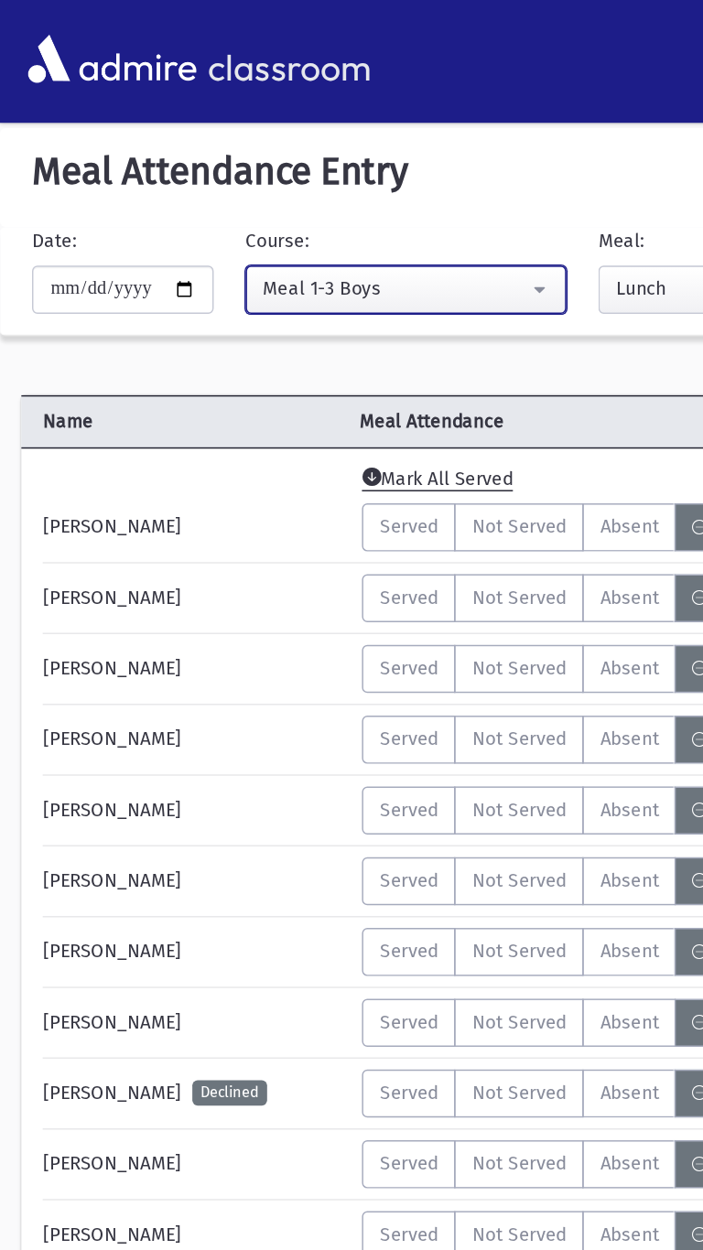
click at [228, 200] on div "Meal 1-3 Boys" at bounding box center [270, 197] width 181 height 19
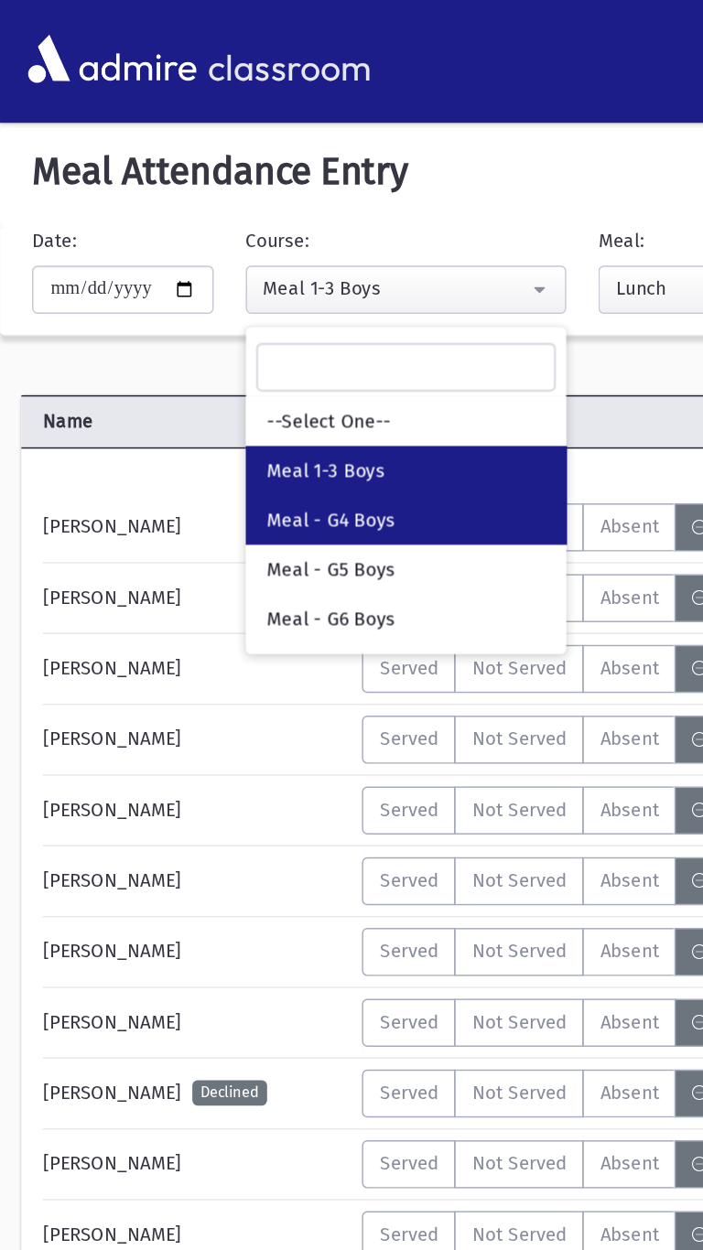
click at [209, 361] on span "Meal - G4 Boys" at bounding box center [227, 357] width 88 height 18
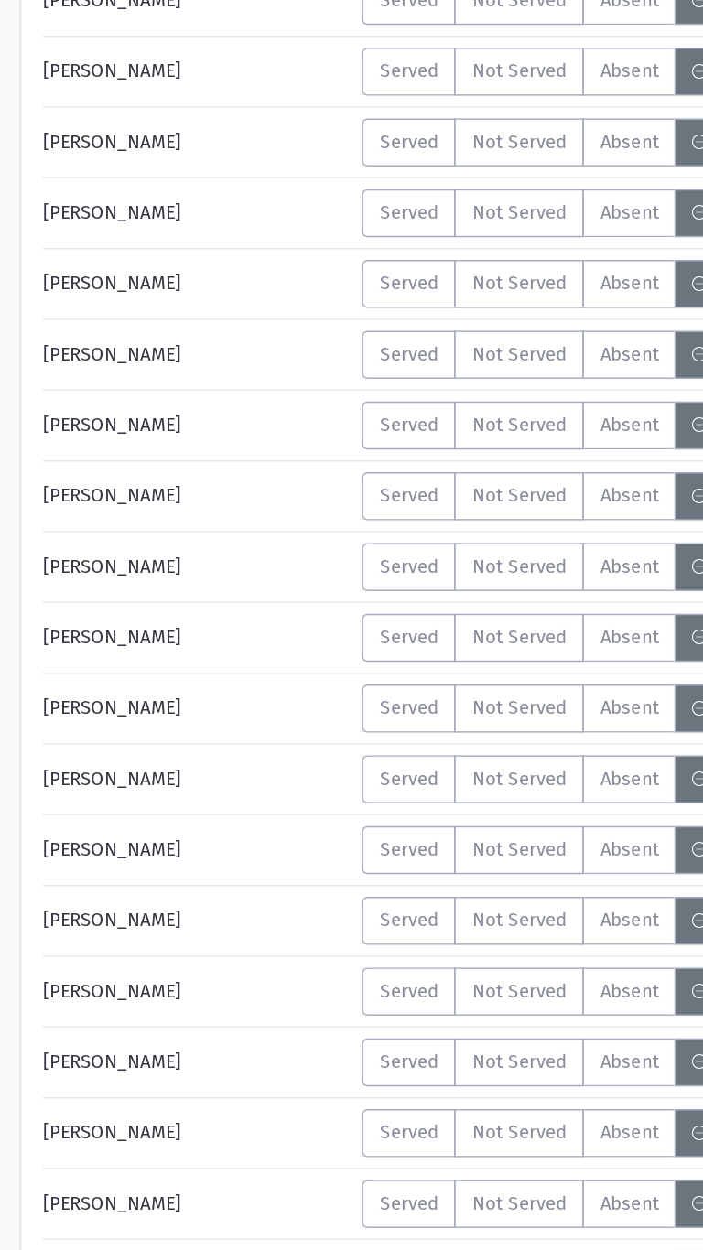
scroll to position [503, 0]
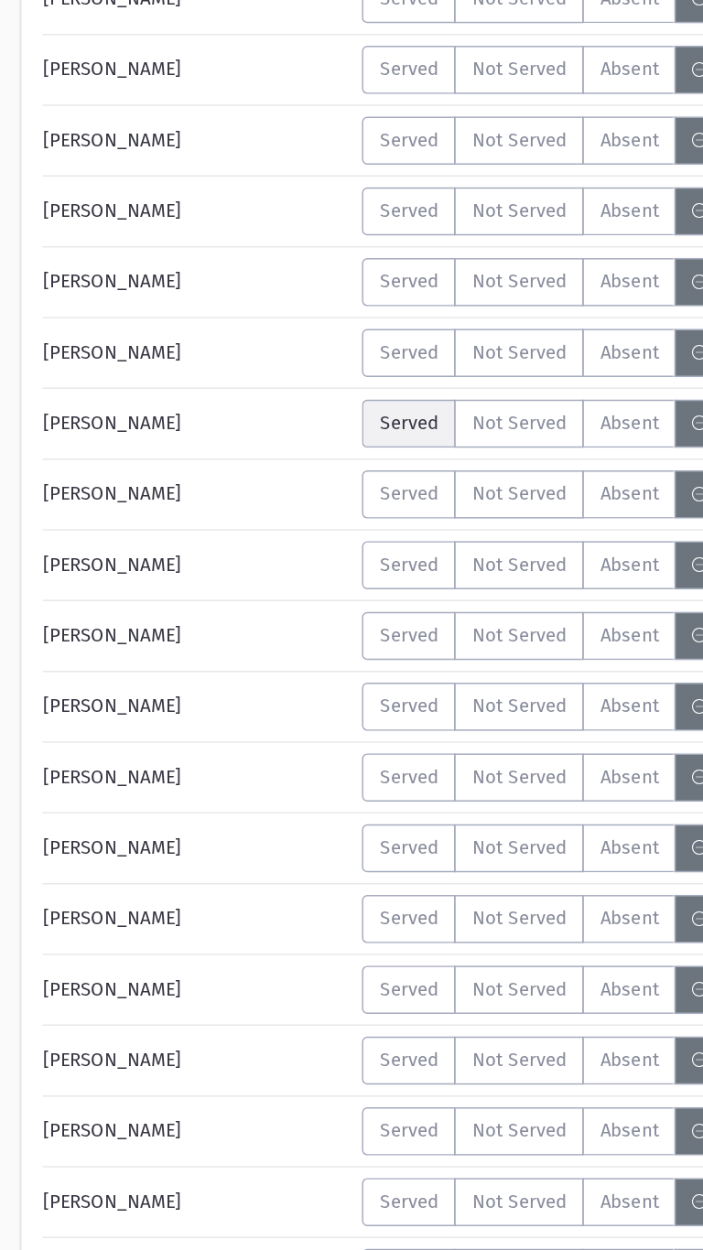
click at [275, 672] on span "Served" at bounding box center [280, 681] width 40 height 19
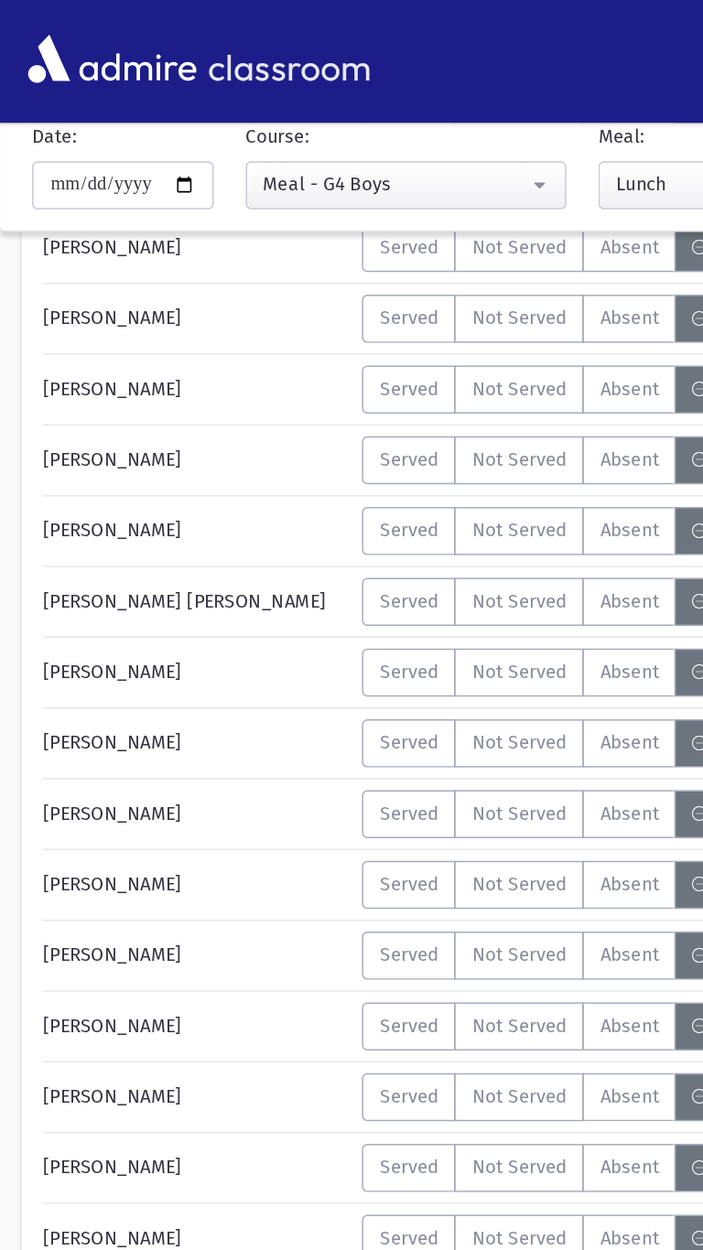
scroll to position [9, 0]
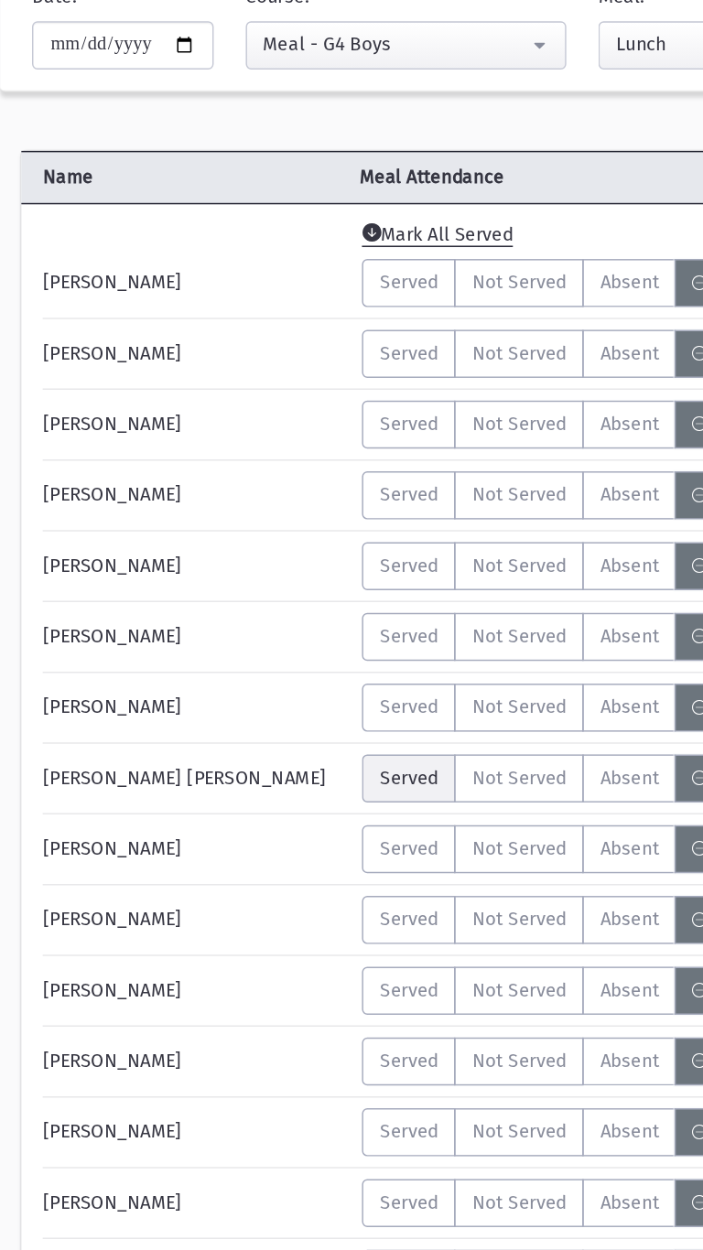
click at [277, 697] on span "Served" at bounding box center [280, 691] width 40 height 19
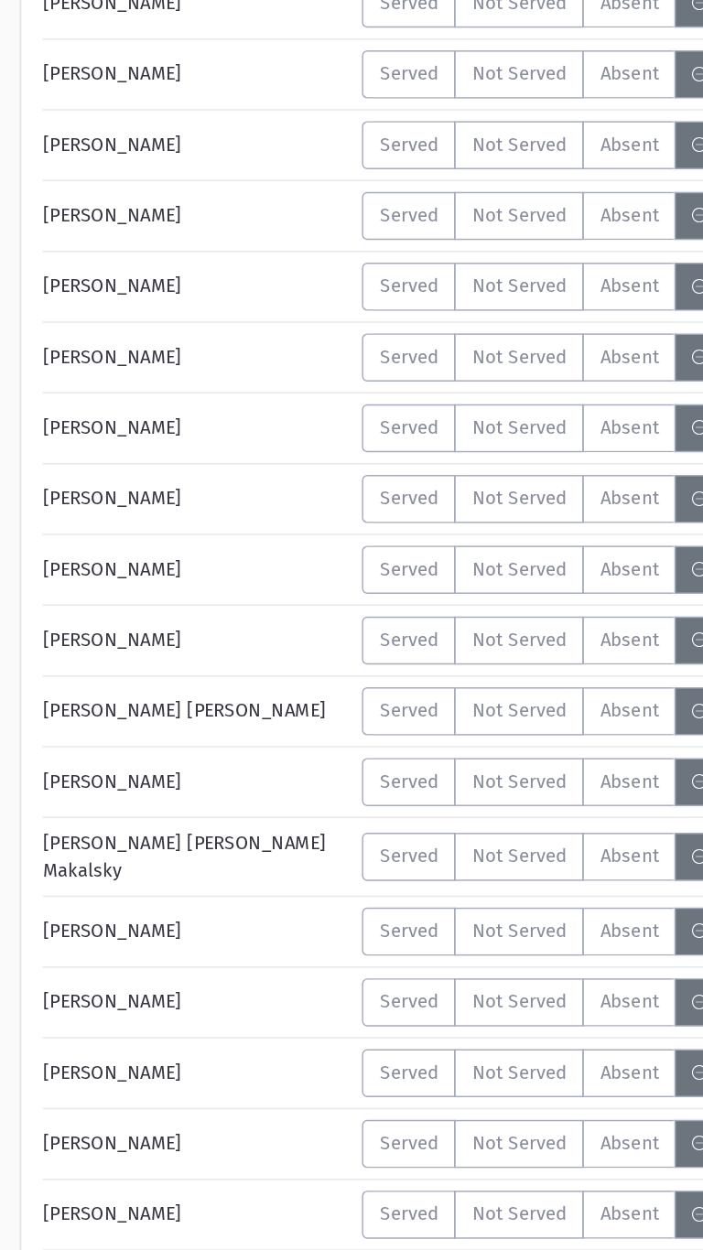
scroll to position [1228, 0]
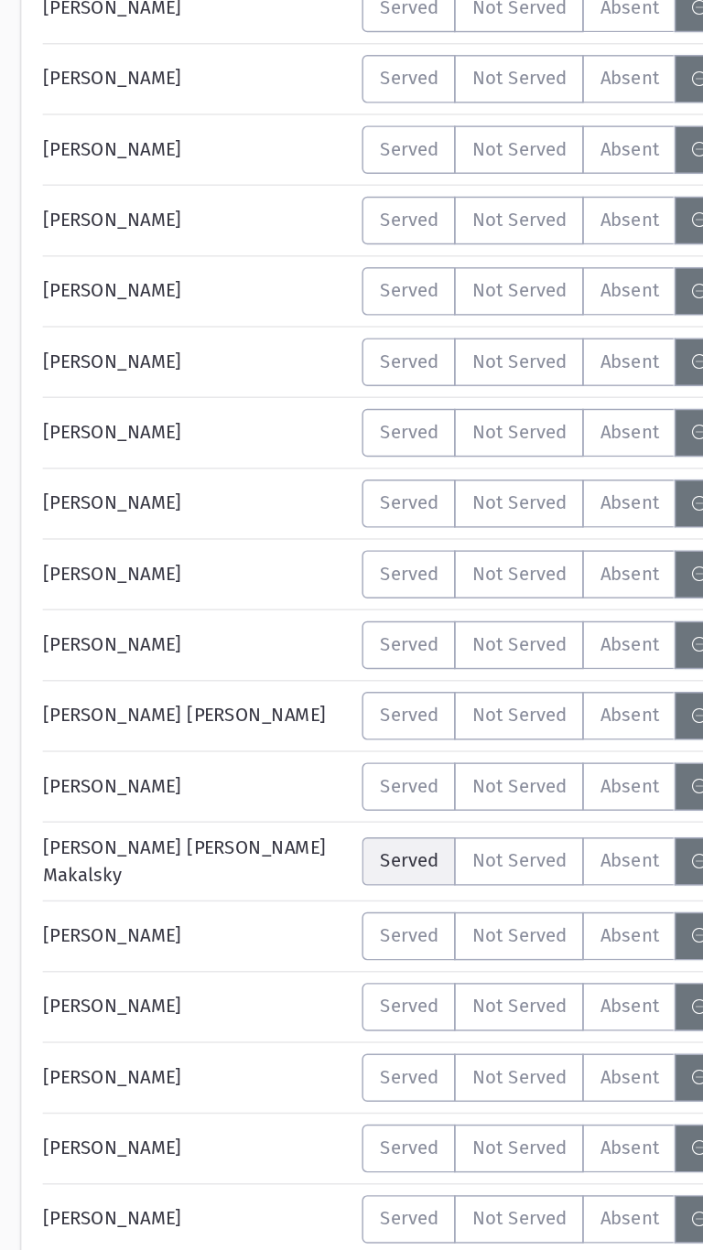
click at [286, 975] on span "Served" at bounding box center [280, 978] width 40 height 19
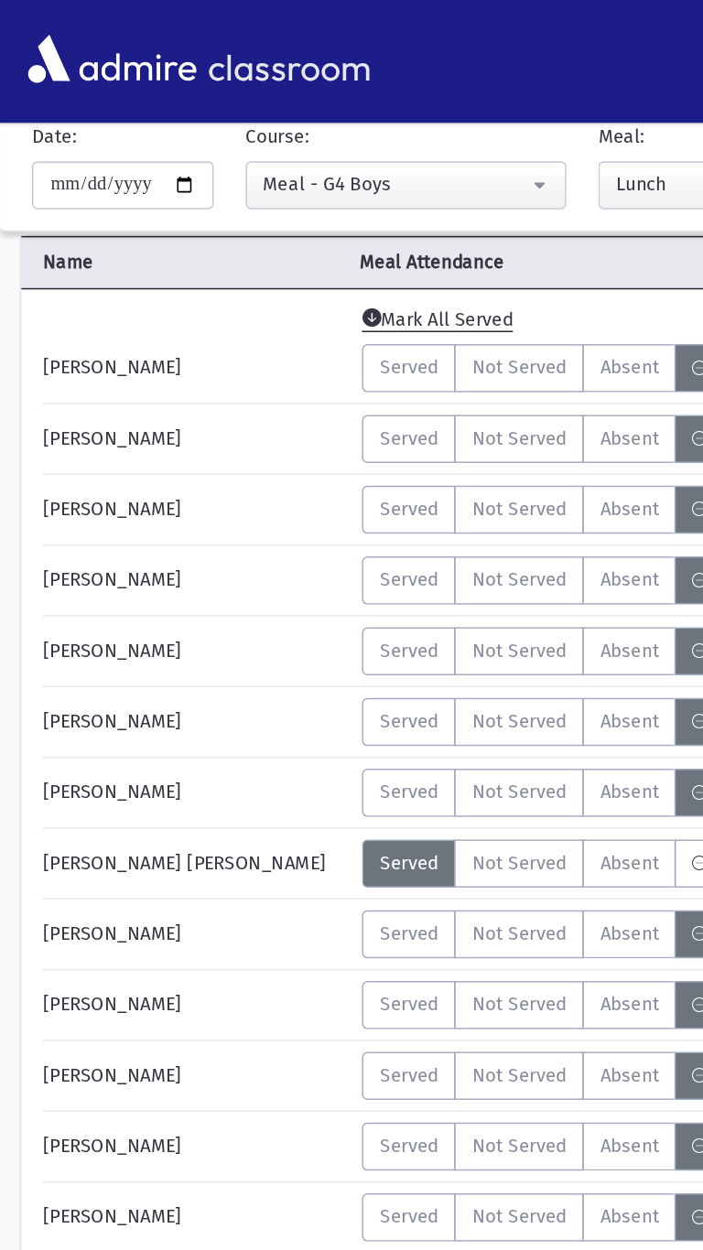
scroll to position [0, 0]
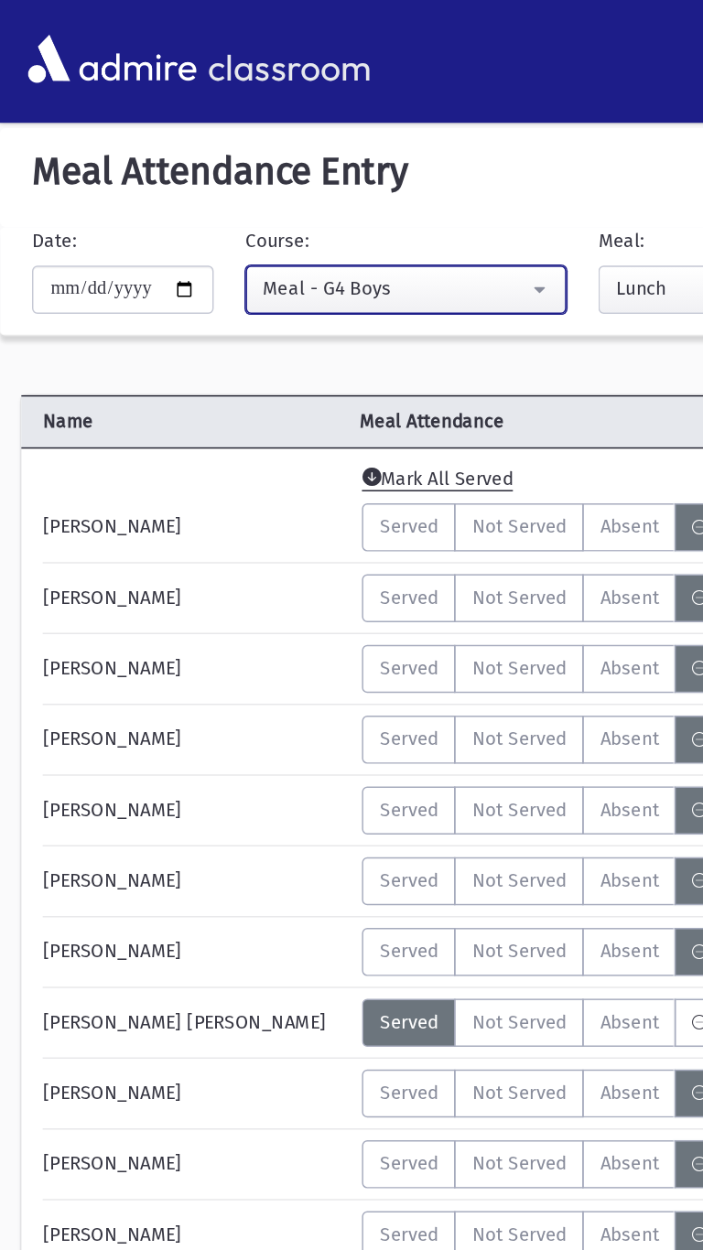
click at [225, 199] on div "Meal - G4 Boys" at bounding box center [270, 197] width 181 height 19
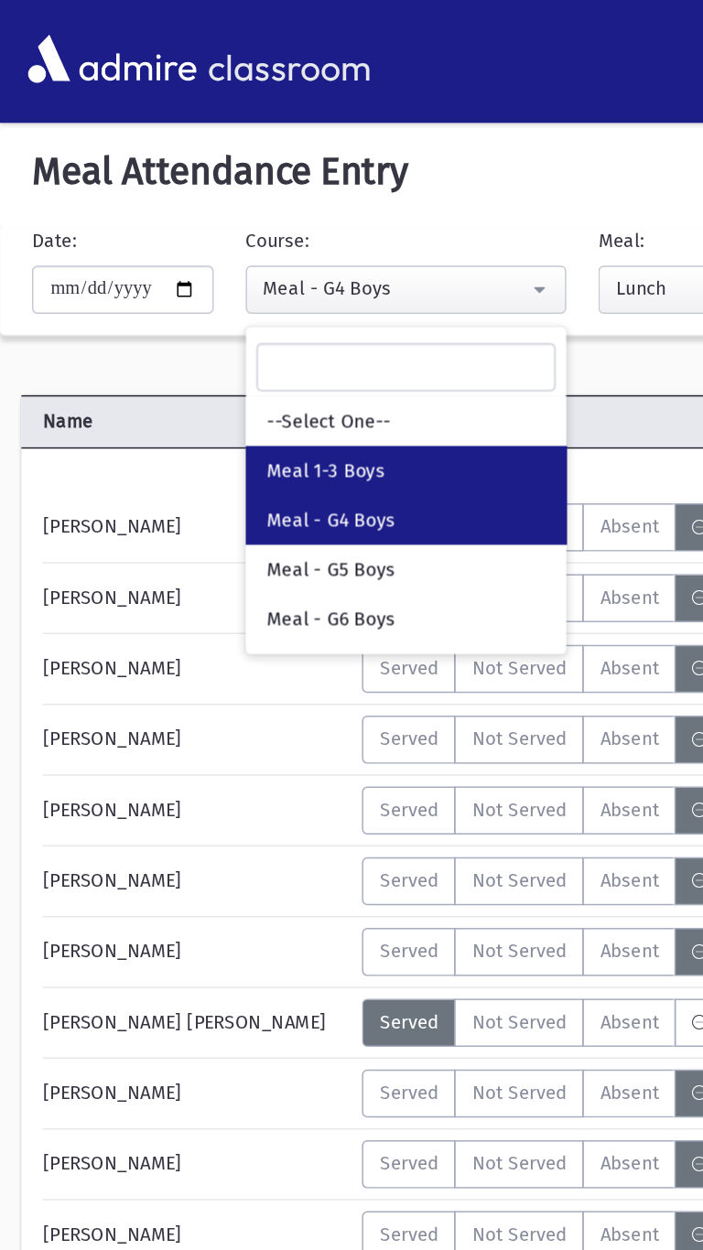
click at [235, 326] on span "Meal 1-3 Boys" at bounding box center [223, 323] width 81 height 18
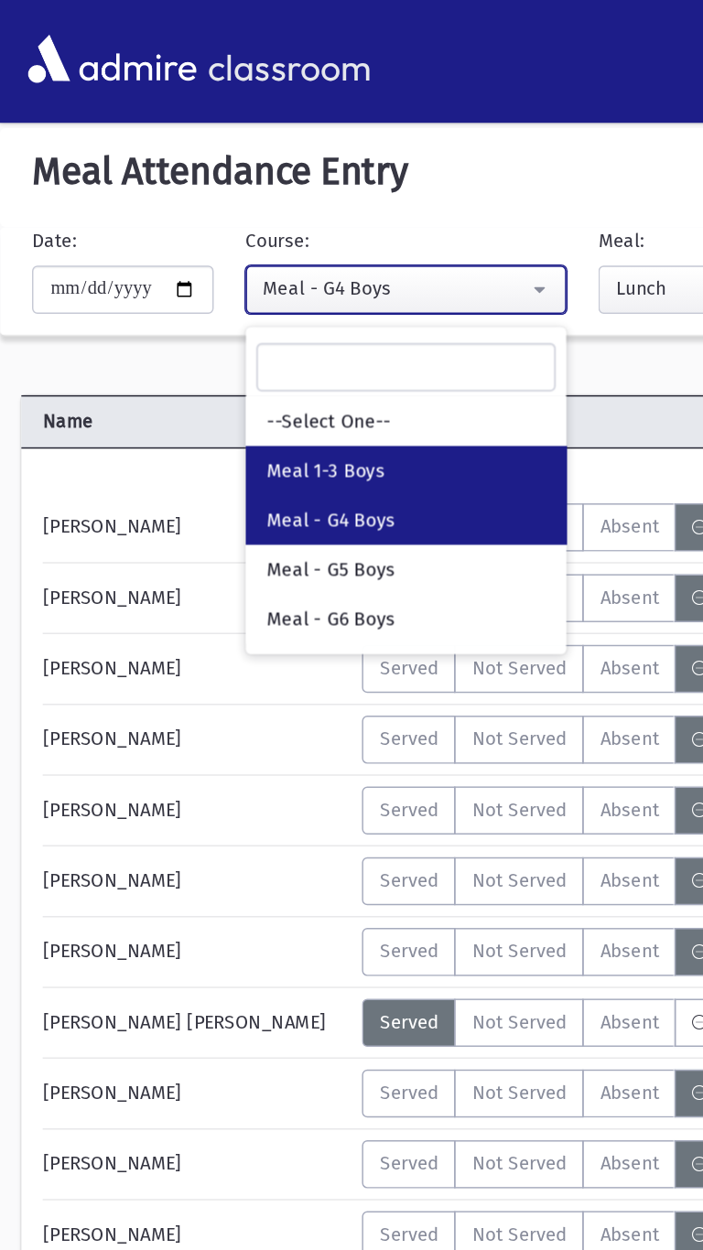
select select "*****"
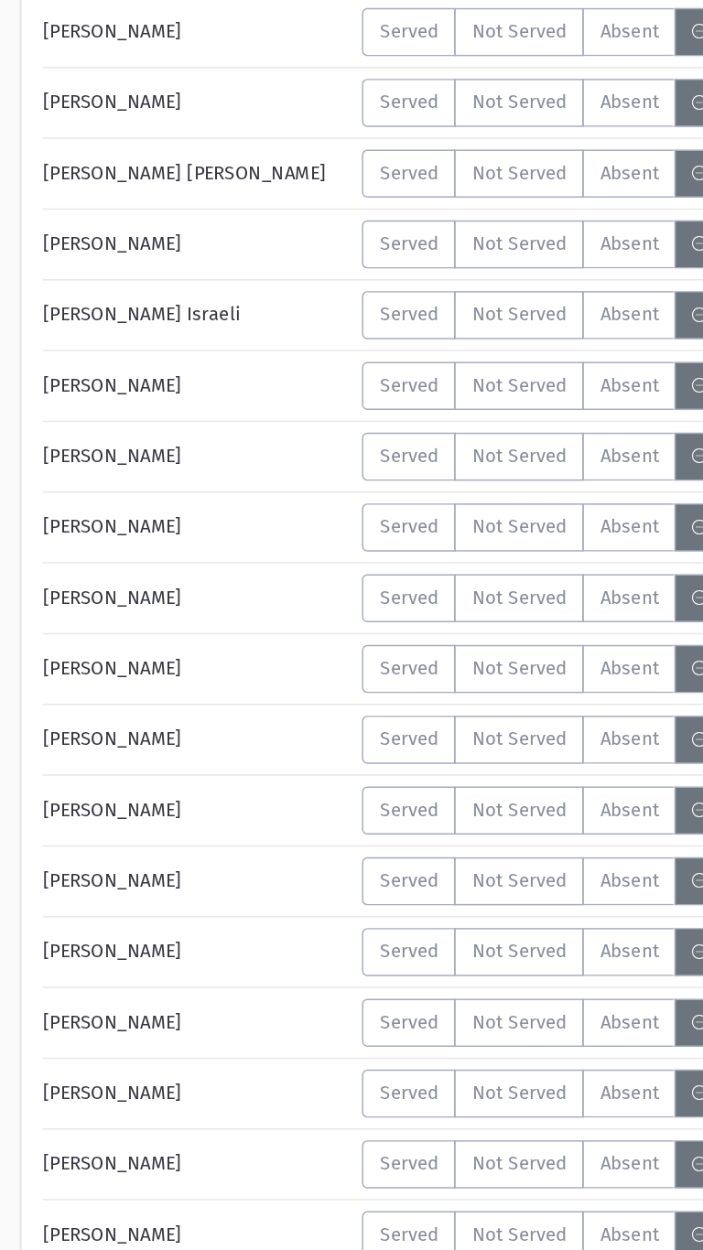
scroll to position [3338, 0]
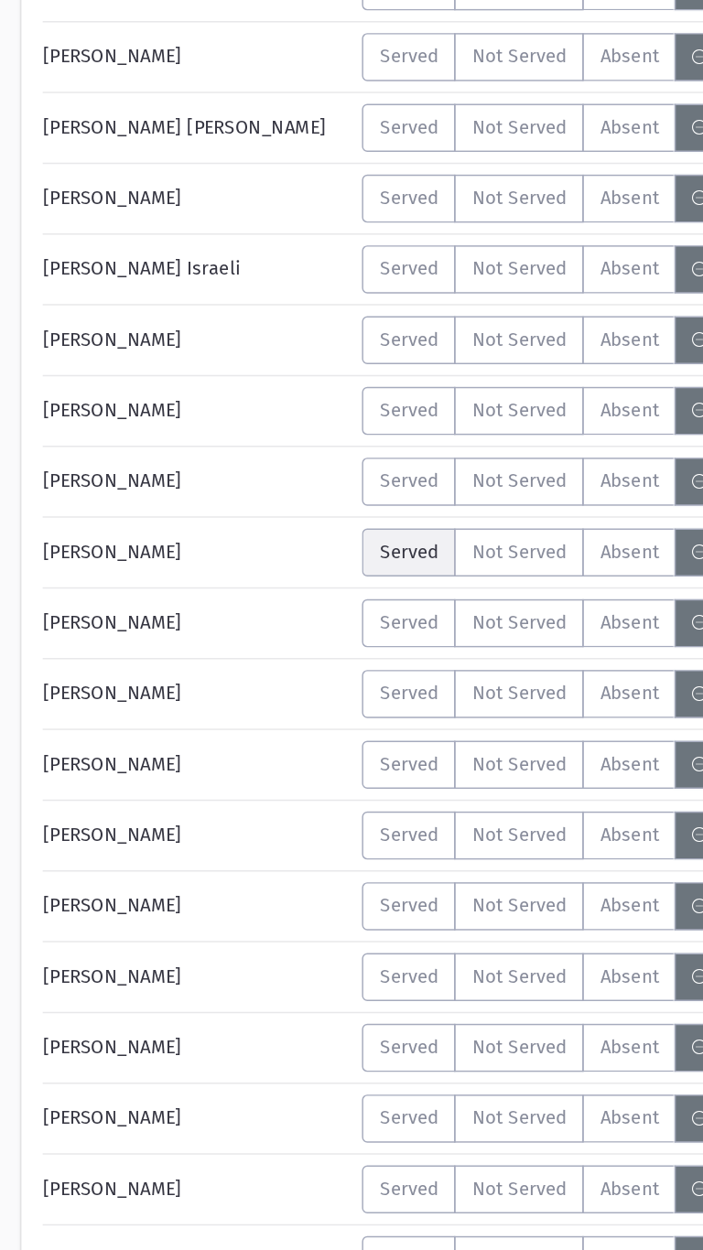
click at [270, 757] on span "Served" at bounding box center [280, 761] width 40 height 19
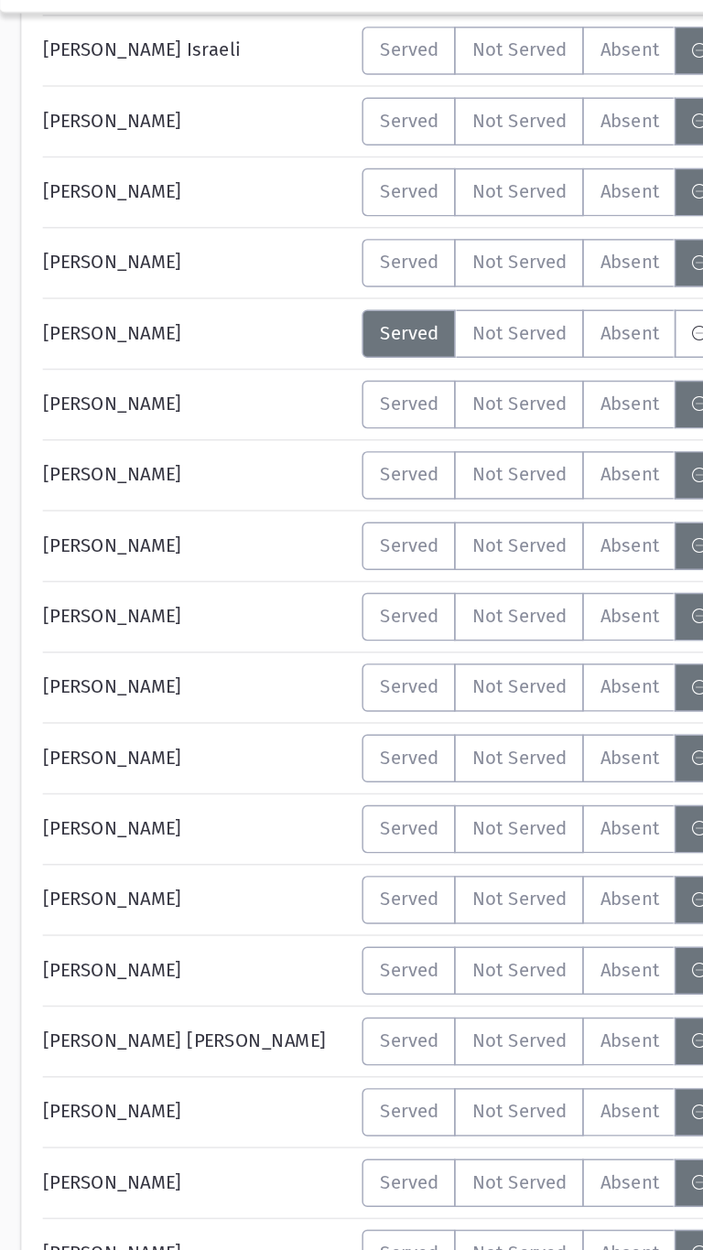
scroll to position [3409, 0]
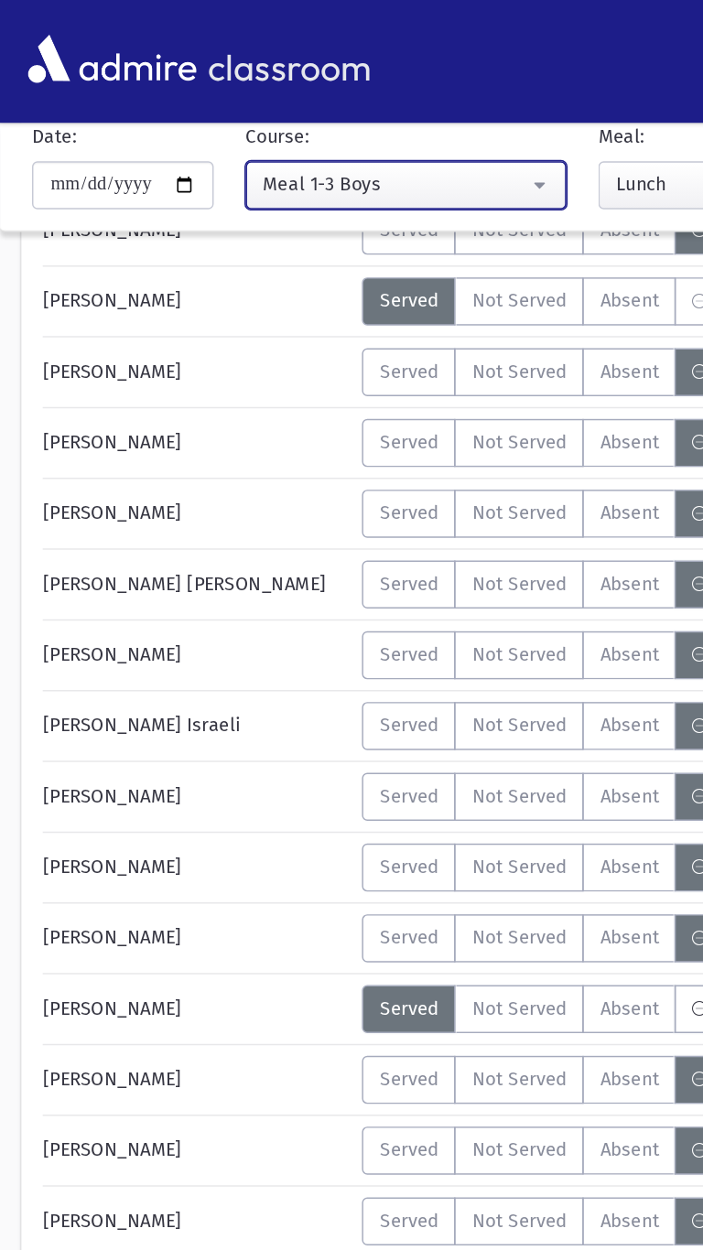
click at [204, 137] on button "Meal 1-3 Boys" at bounding box center [278, 126] width 220 height 33
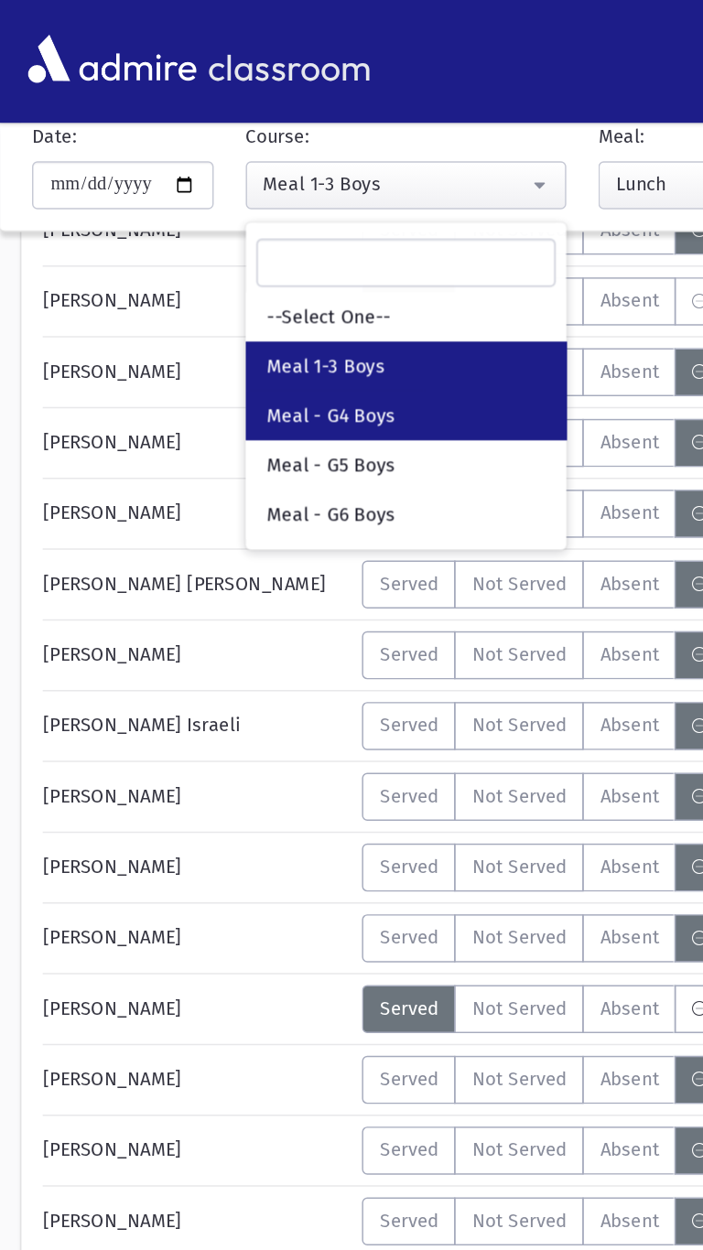
click at [223, 297] on link "Meal - G4 Boys" at bounding box center [278, 284] width 220 height 34
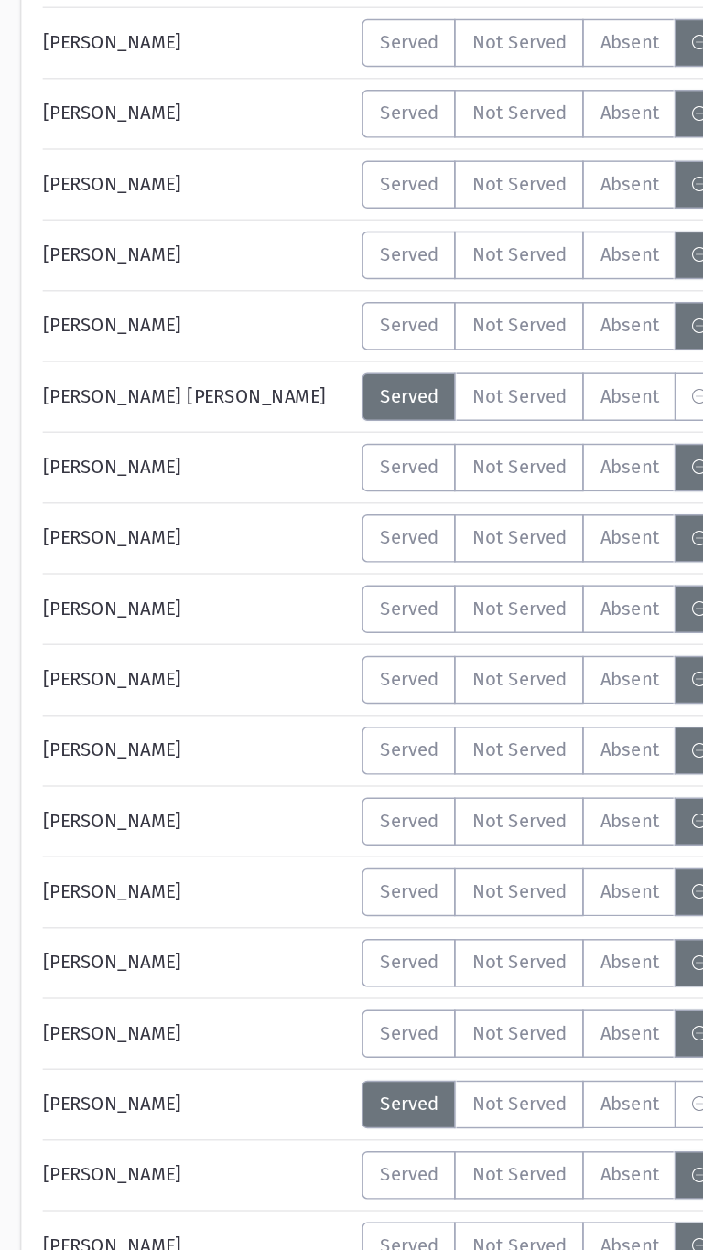
scroll to position [2182, 0]
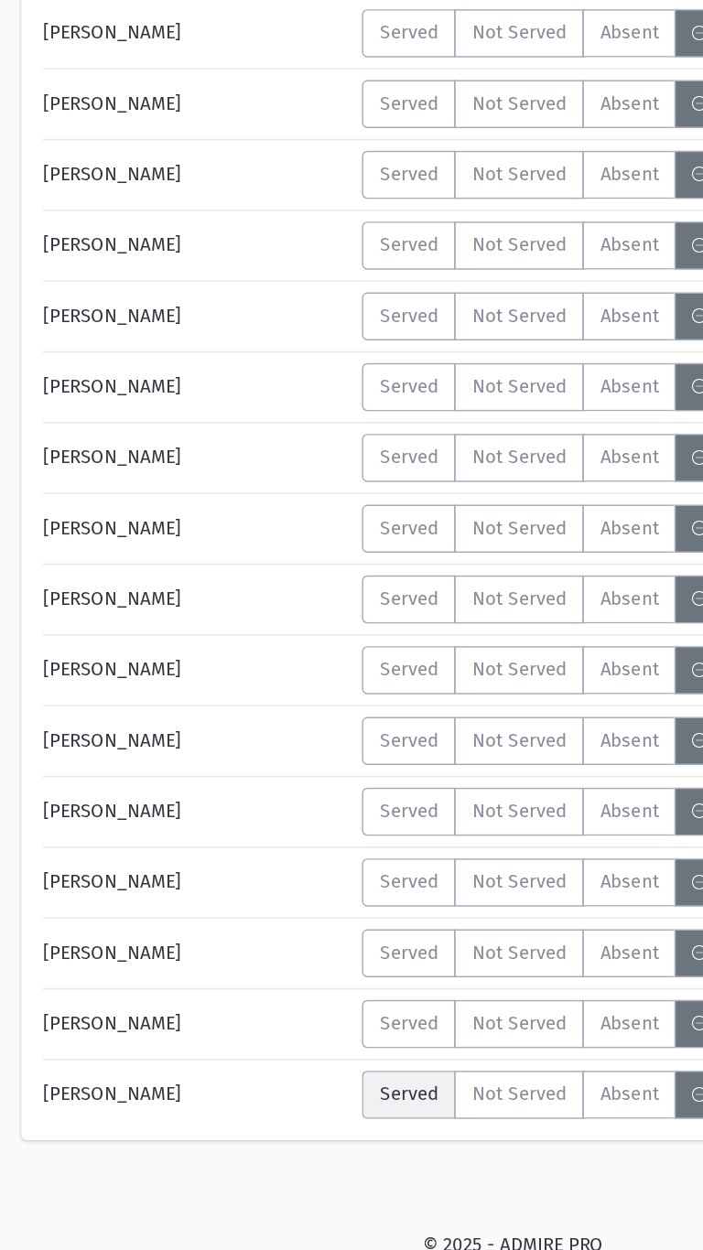
click at [269, 1144] on span "Served" at bounding box center [280, 1142] width 40 height 19
click at [259, 512] on label "Served" at bounding box center [280, 512] width 64 height 33
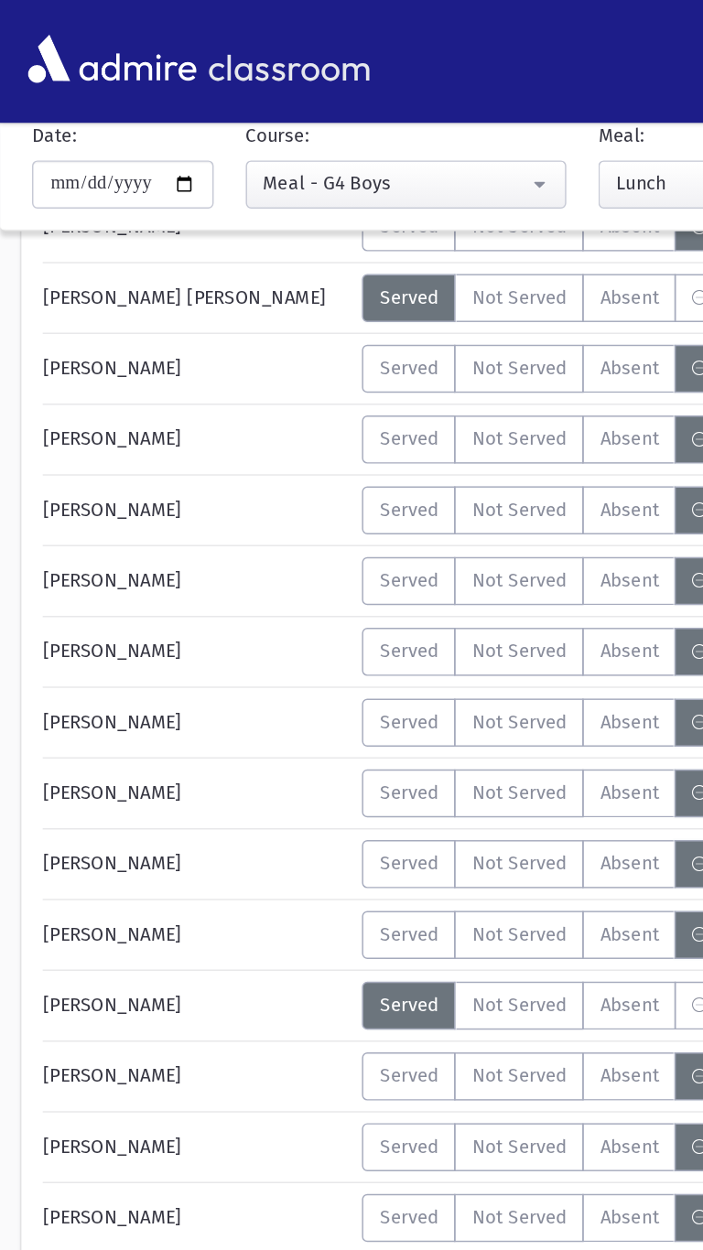
scroll to position [494, 0]
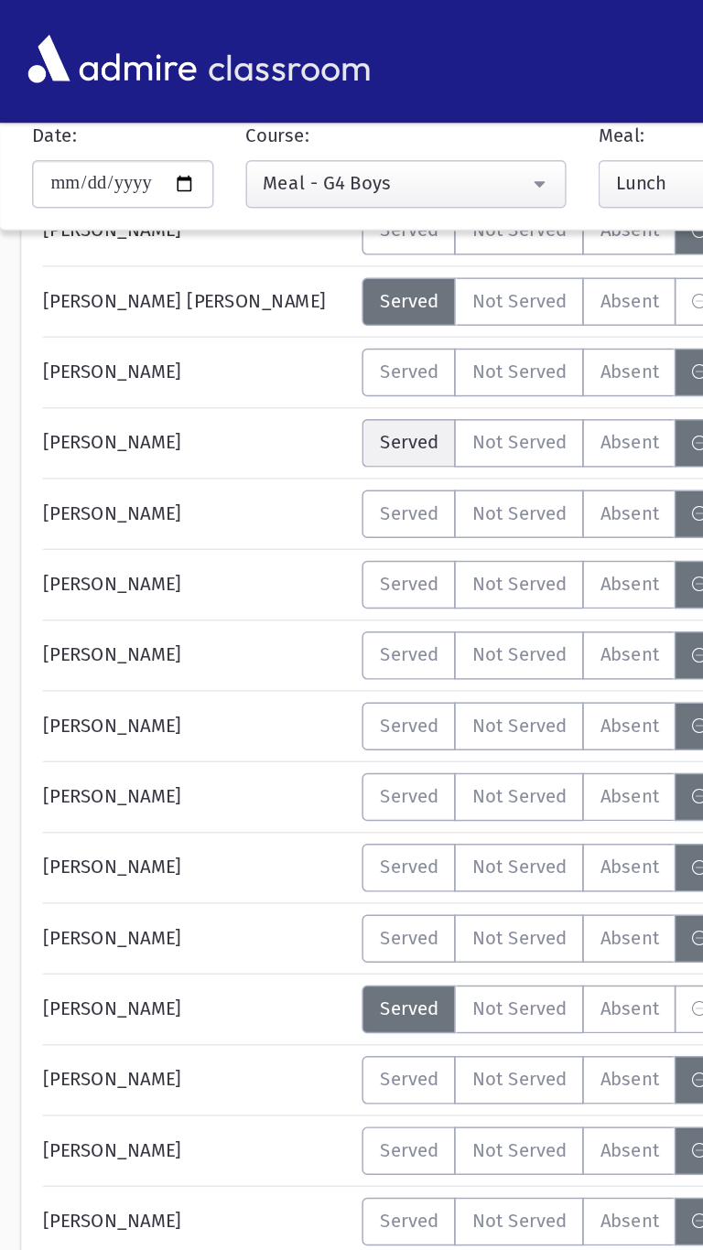
click at [273, 305] on span "Served" at bounding box center [280, 303] width 40 height 19
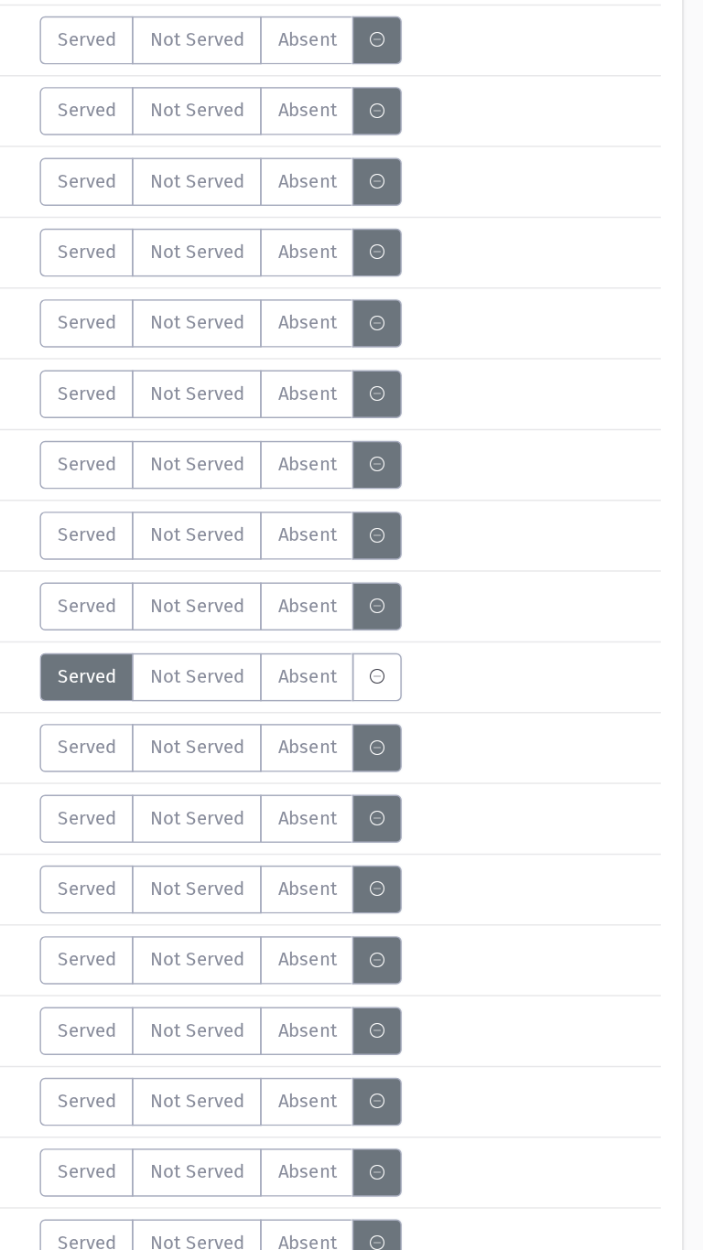
scroll to position [2182, 0]
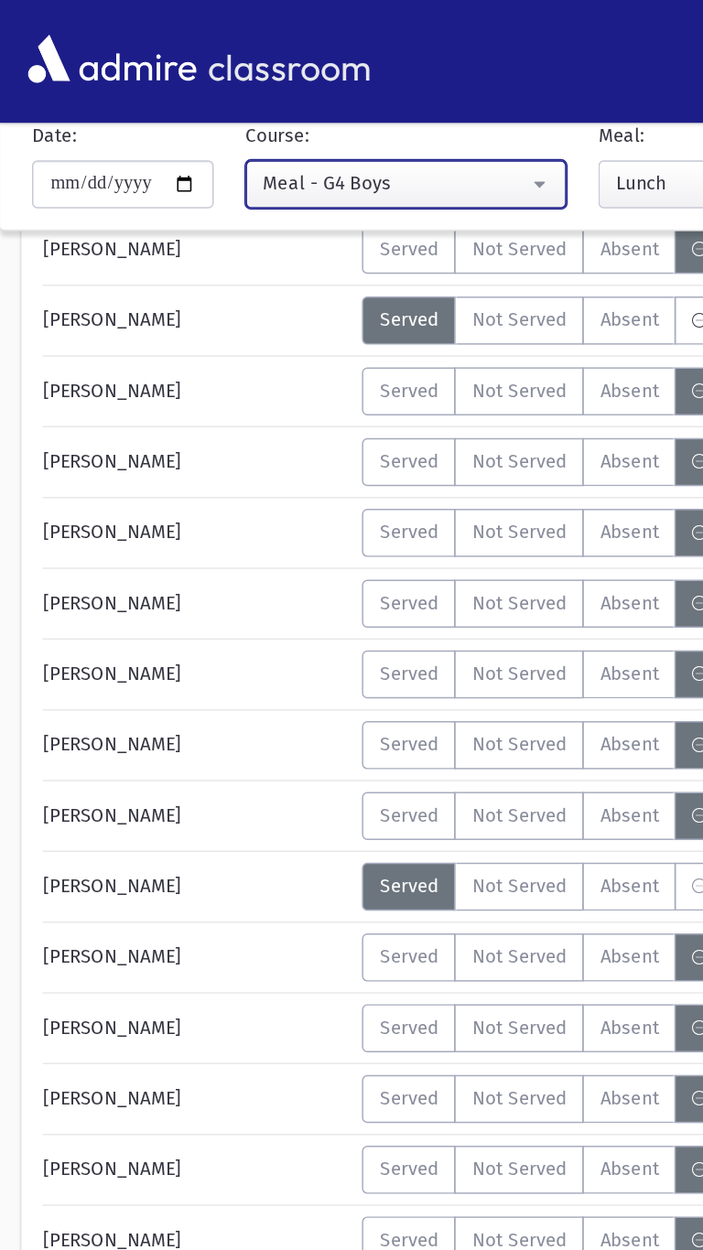
click at [216, 127] on div "Meal - G4 Boys" at bounding box center [270, 125] width 181 height 19
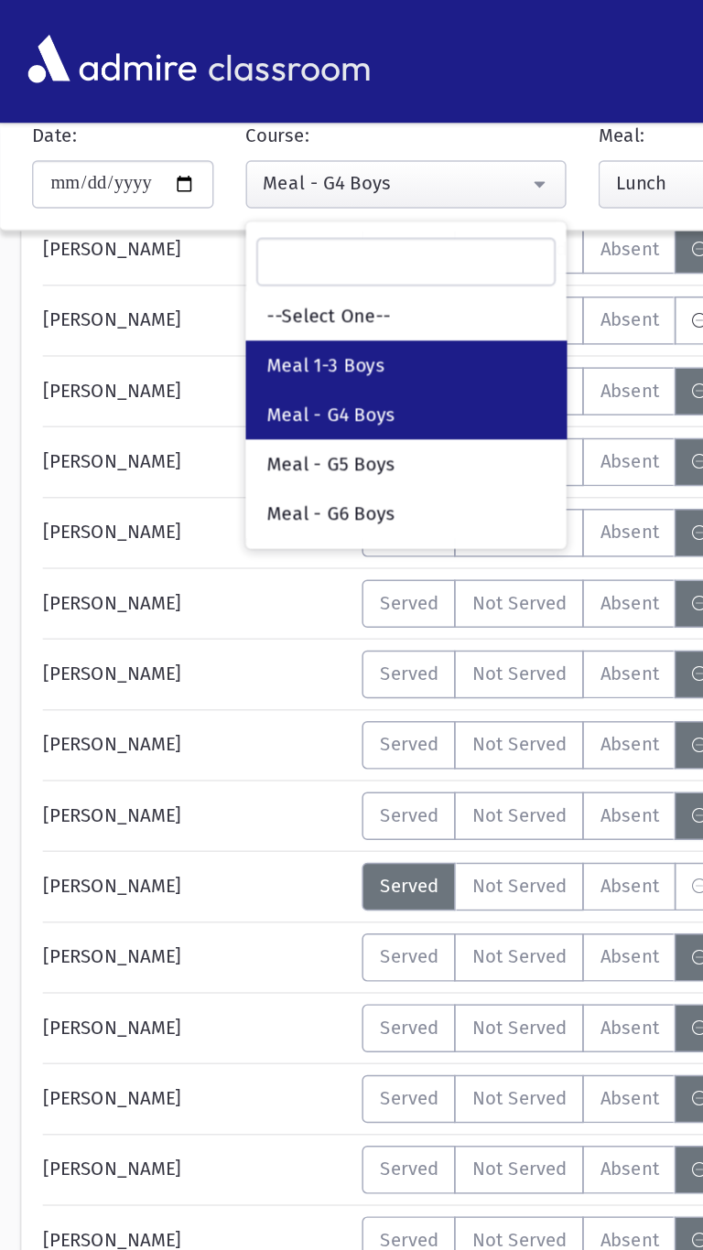
click at [216, 242] on span "Meal 1-3 Boys" at bounding box center [223, 251] width 81 height 18
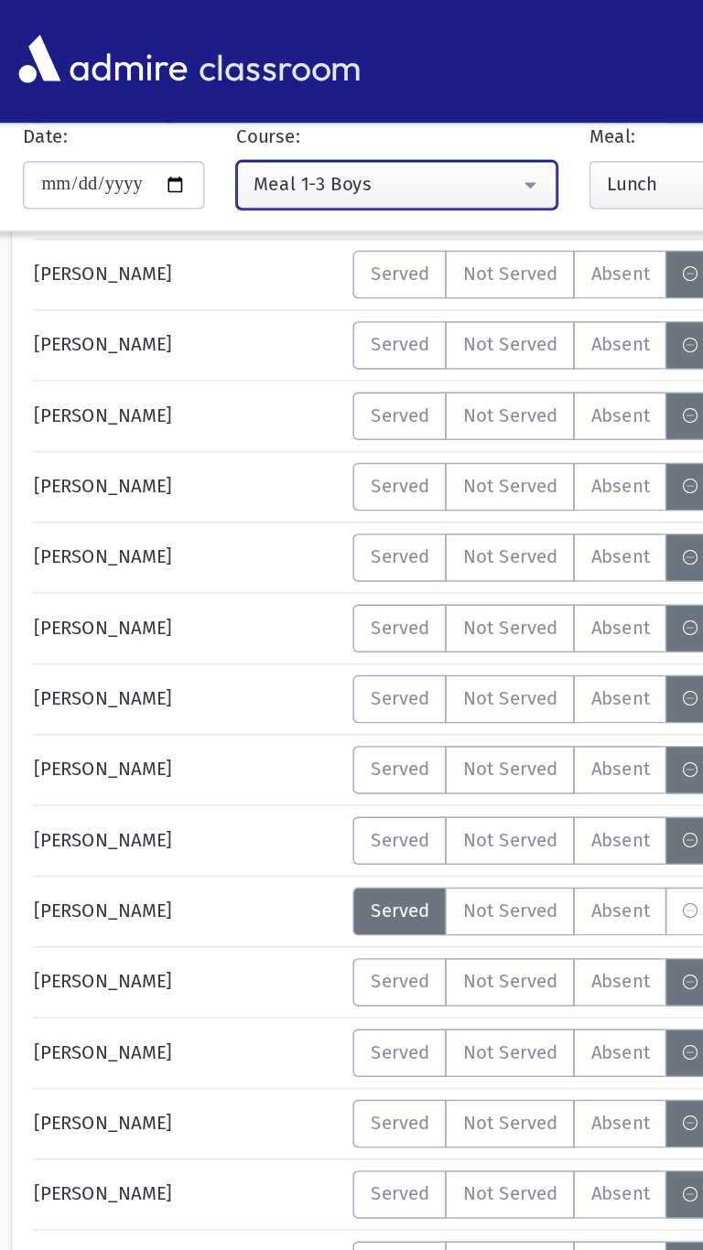
scroll to position [4829, 0]
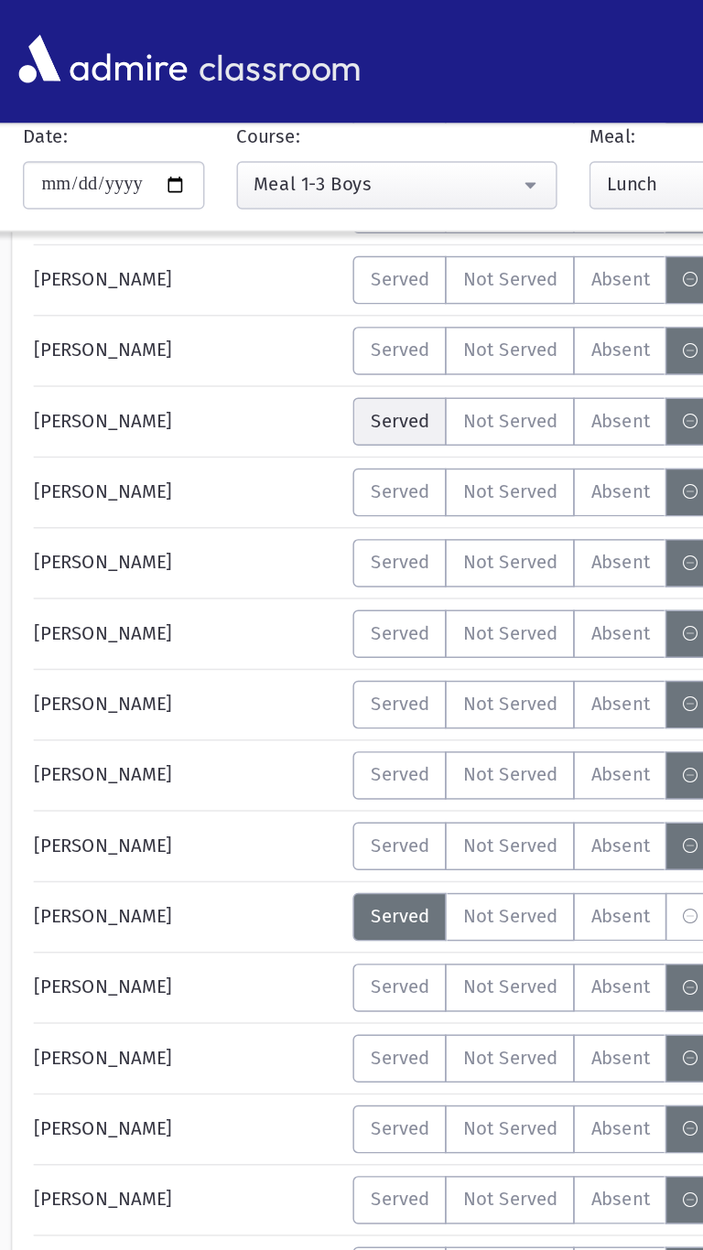
click at [267, 286] on span "Served" at bounding box center [280, 288] width 40 height 19
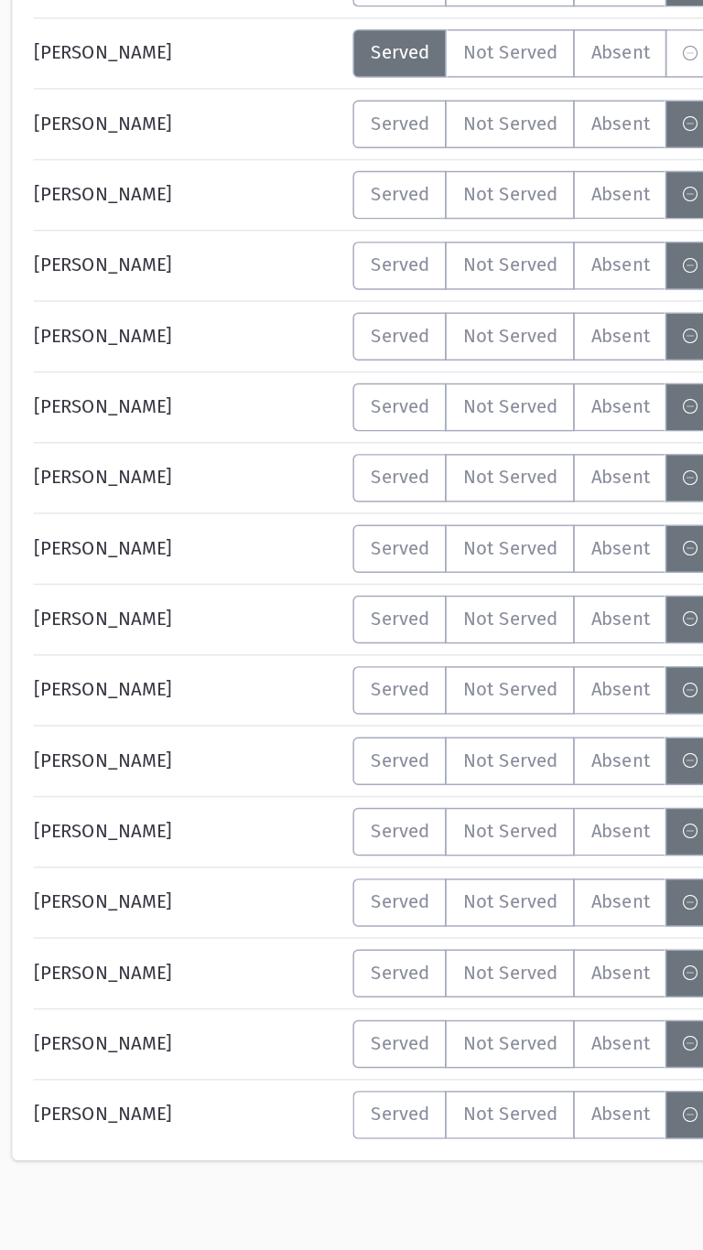
scroll to position [7406, 0]
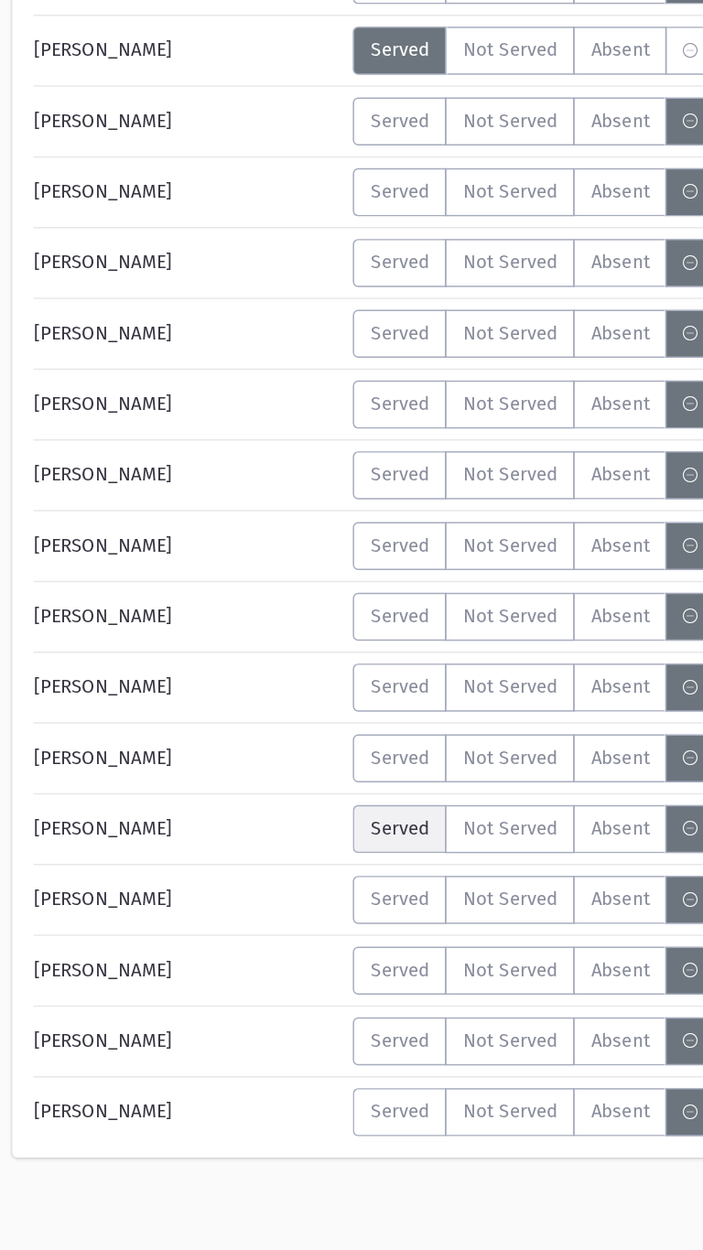
click at [280, 961] on span "Served" at bounding box center [280, 959] width 40 height 19
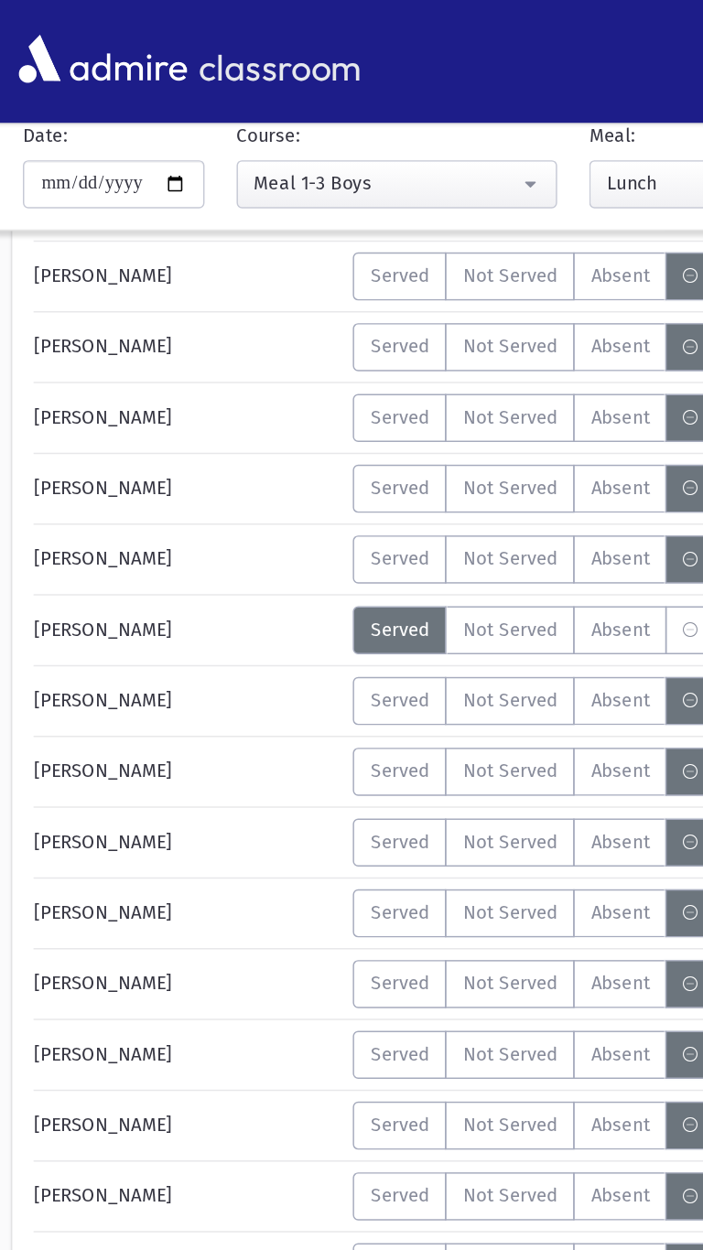
scroll to position [6866, 0]
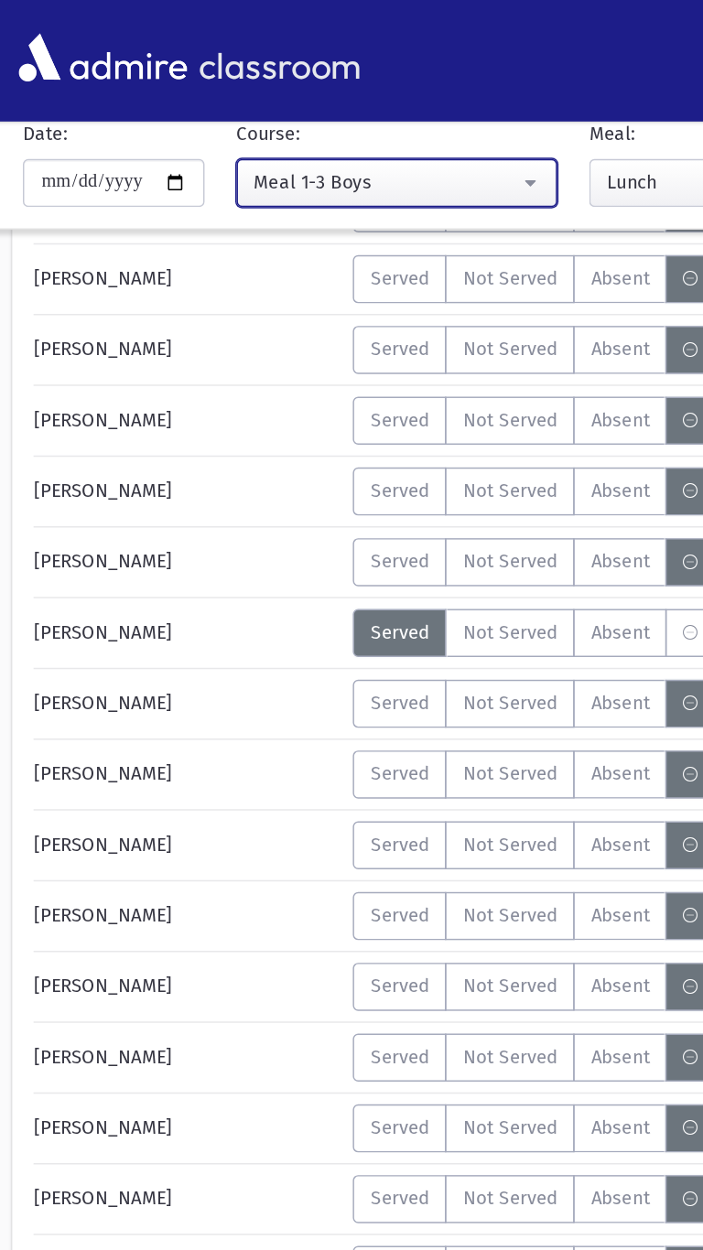
click at [214, 137] on button "Meal 1-3 Boys" at bounding box center [278, 126] width 220 height 33
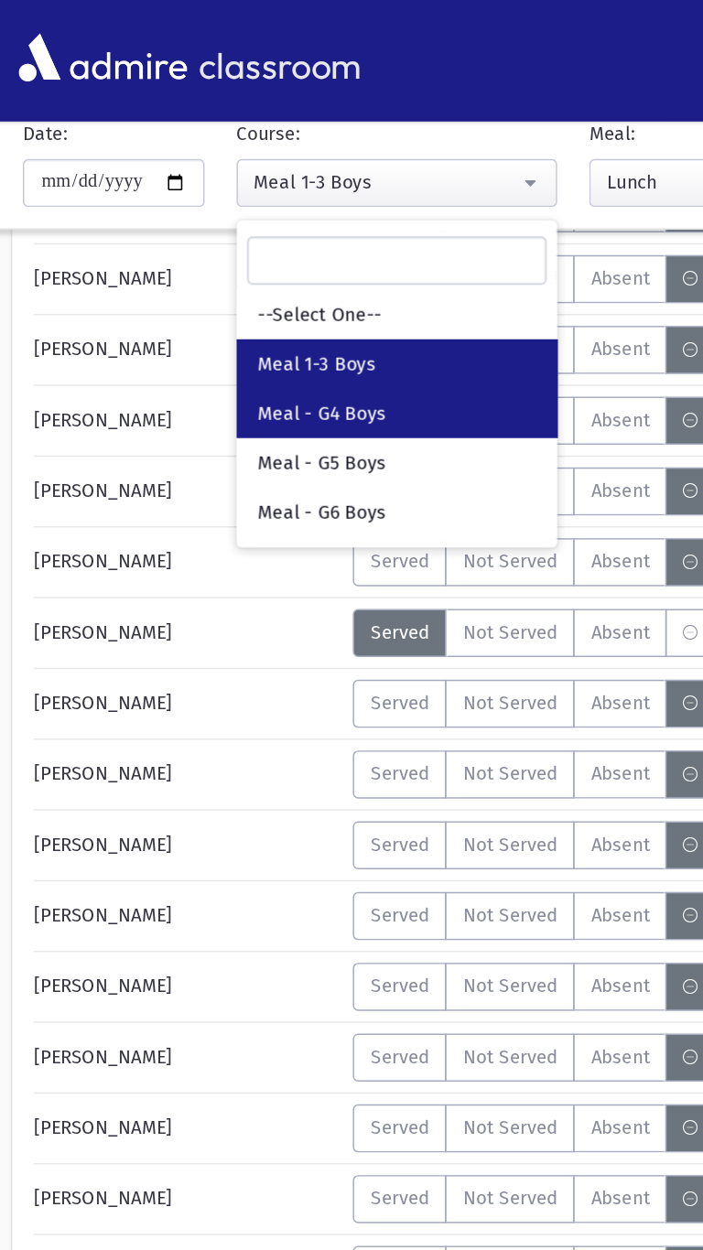
click at [212, 287] on span "Meal - G4 Boys" at bounding box center [227, 284] width 88 height 18
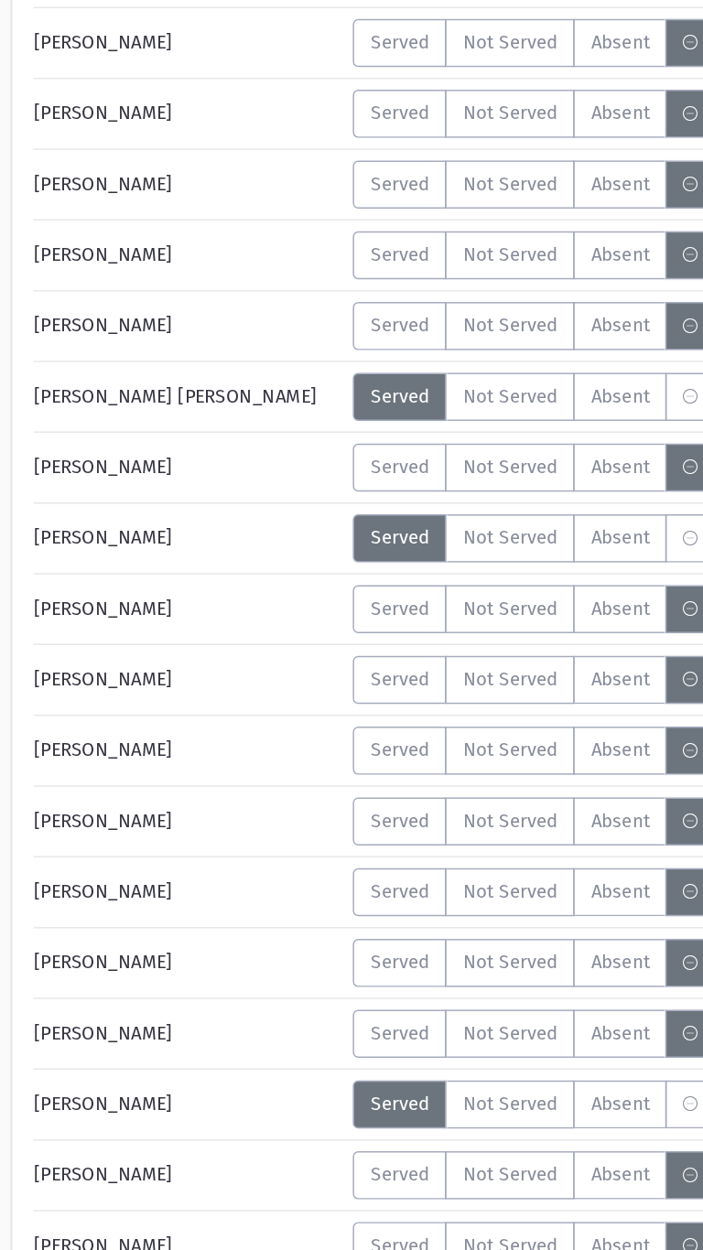
scroll to position [2182, 0]
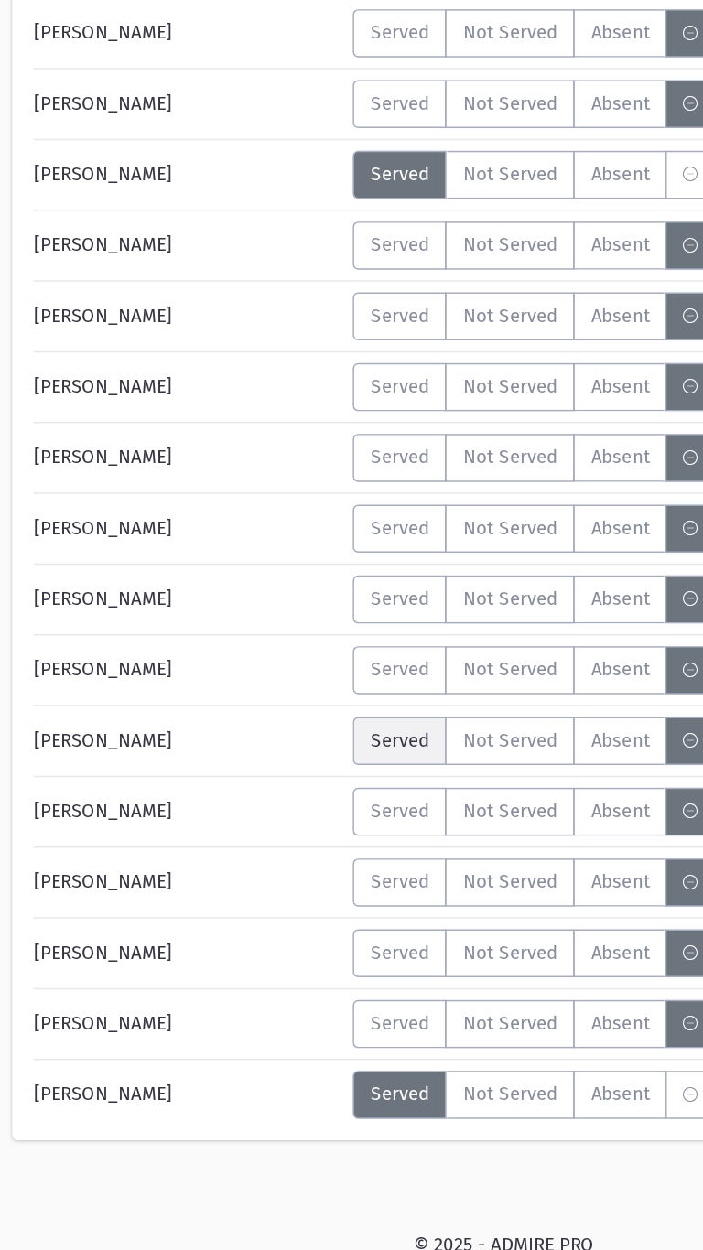
click at [274, 904] on label "Served" at bounding box center [280, 900] width 64 height 33
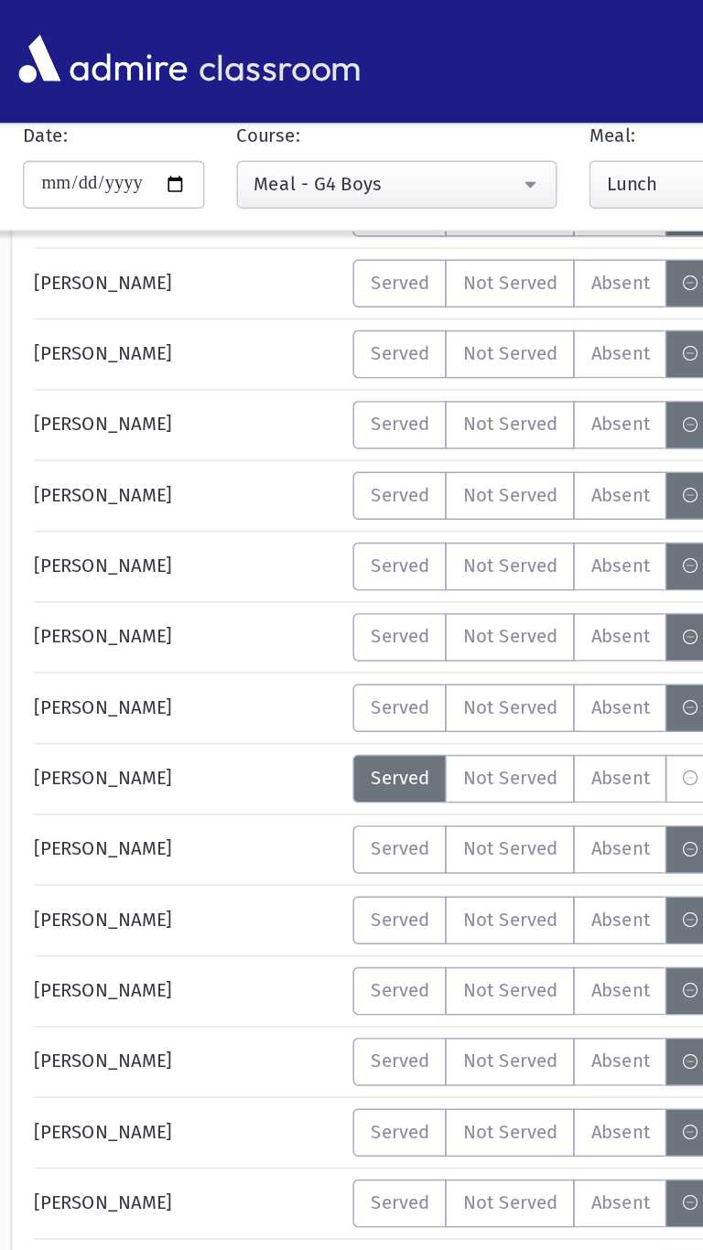
scroll to position [2160, 0]
click at [262, 242] on span "Served" at bounding box center [280, 242] width 40 height 19
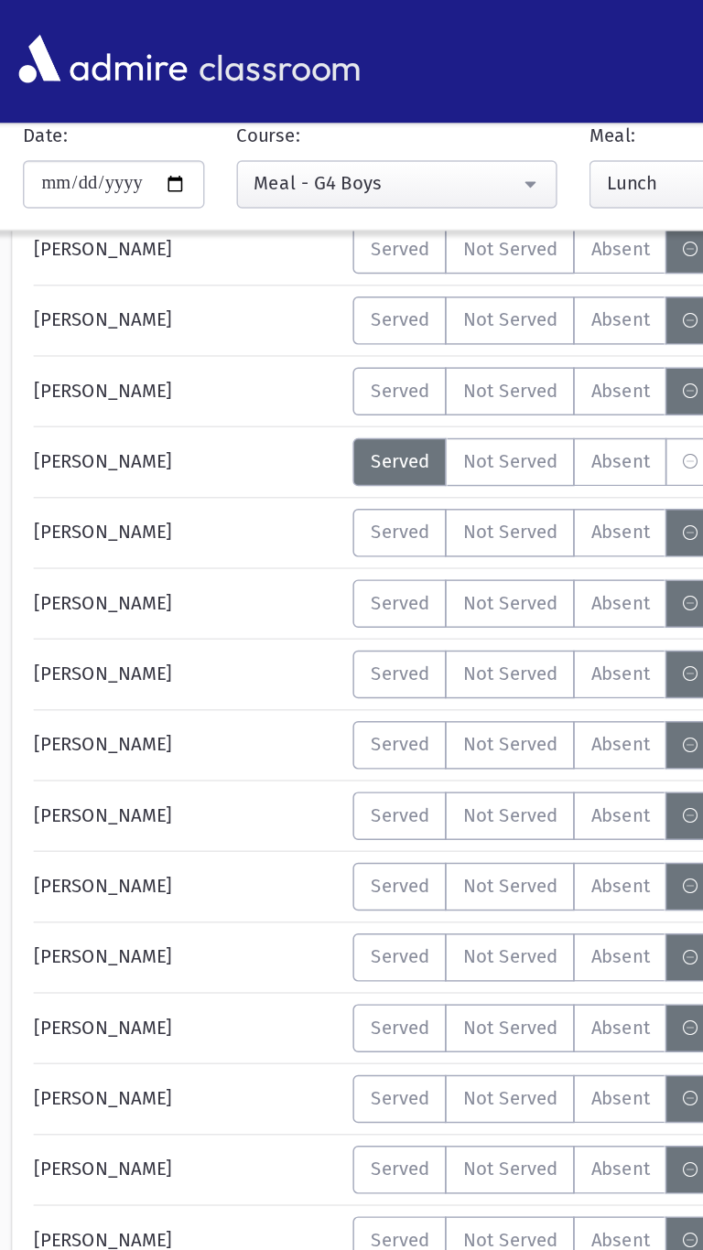
scroll to position [868, 0]
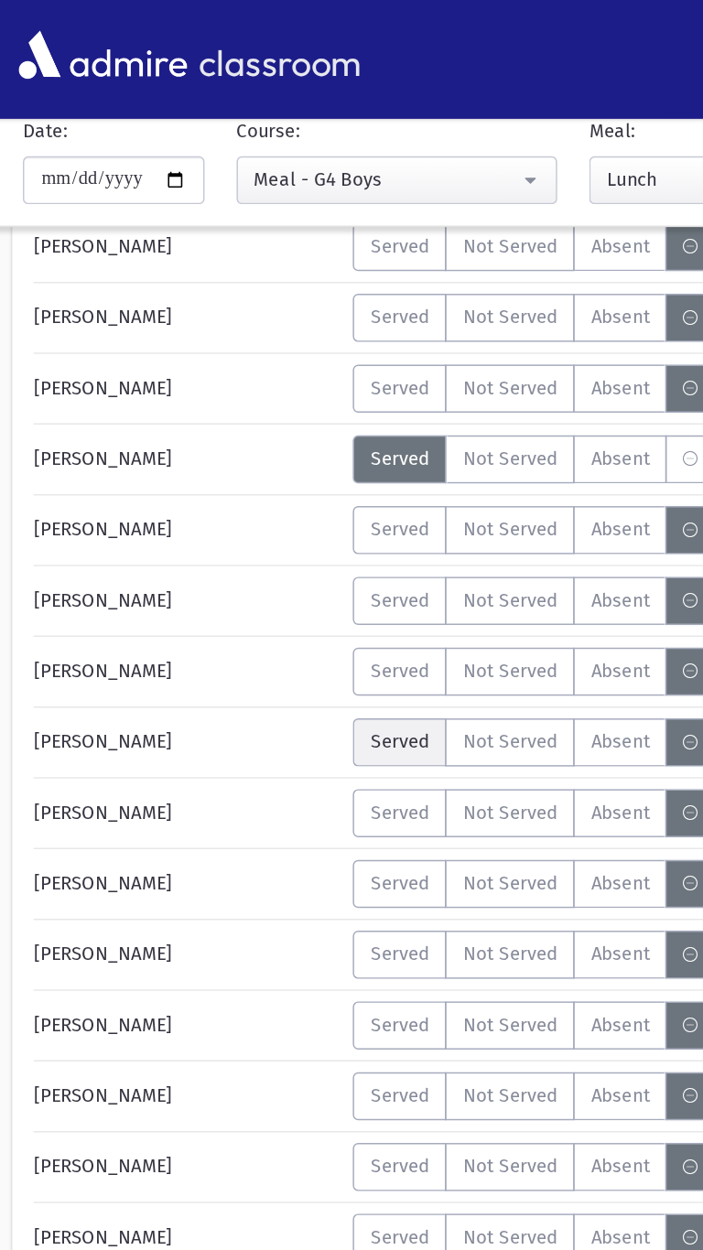
click at [274, 516] on span "Served" at bounding box center [280, 510] width 40 height 19
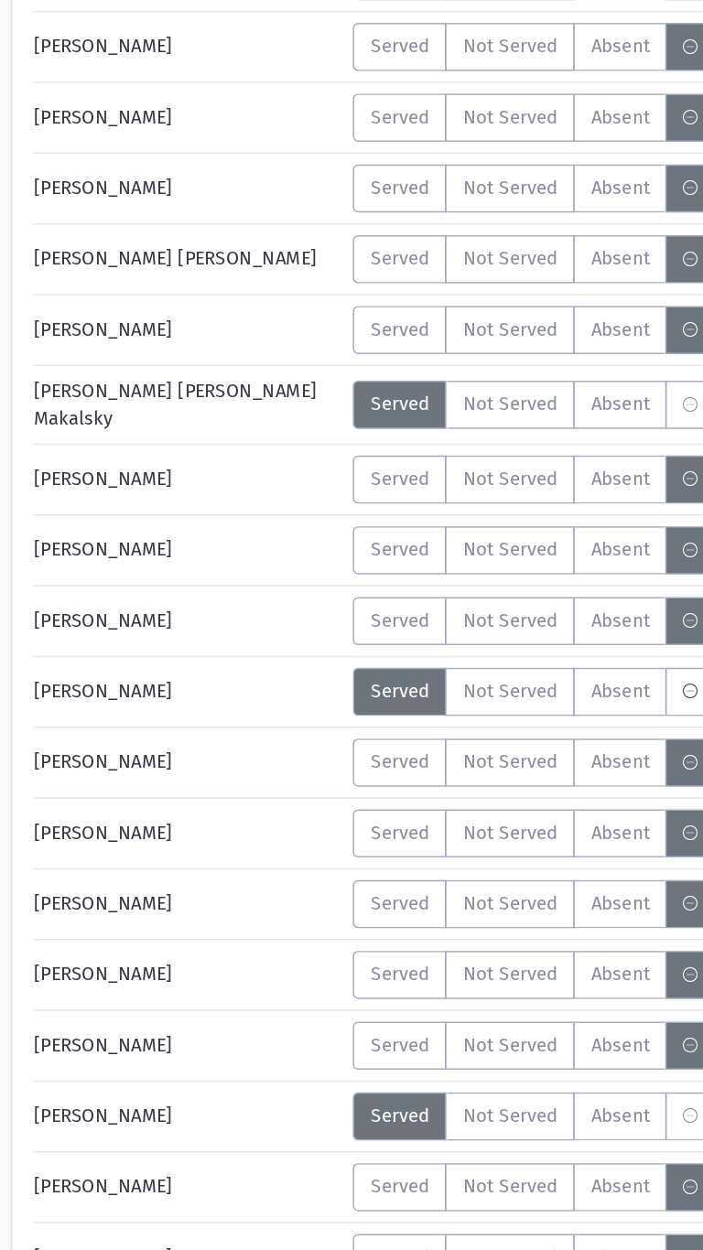
scroll to position [1541, 0]
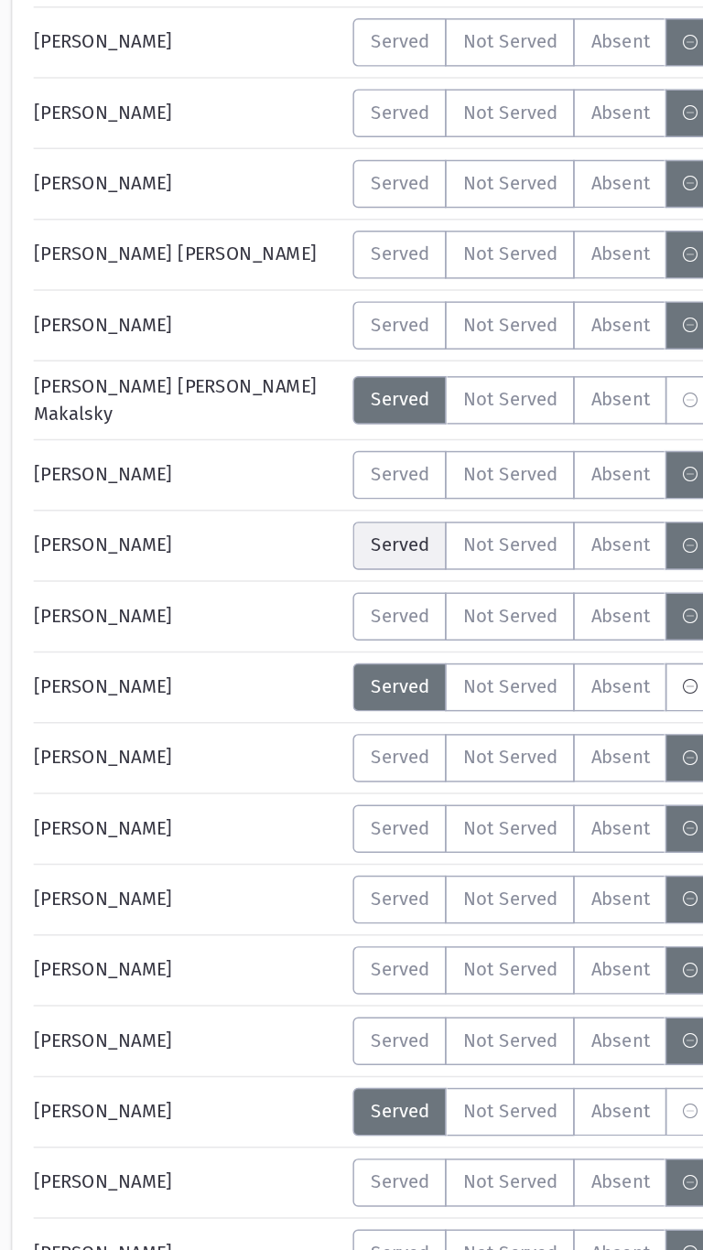
click at [282, 763] on span "Served" at bounding box center [280, 765] width 40 height 19
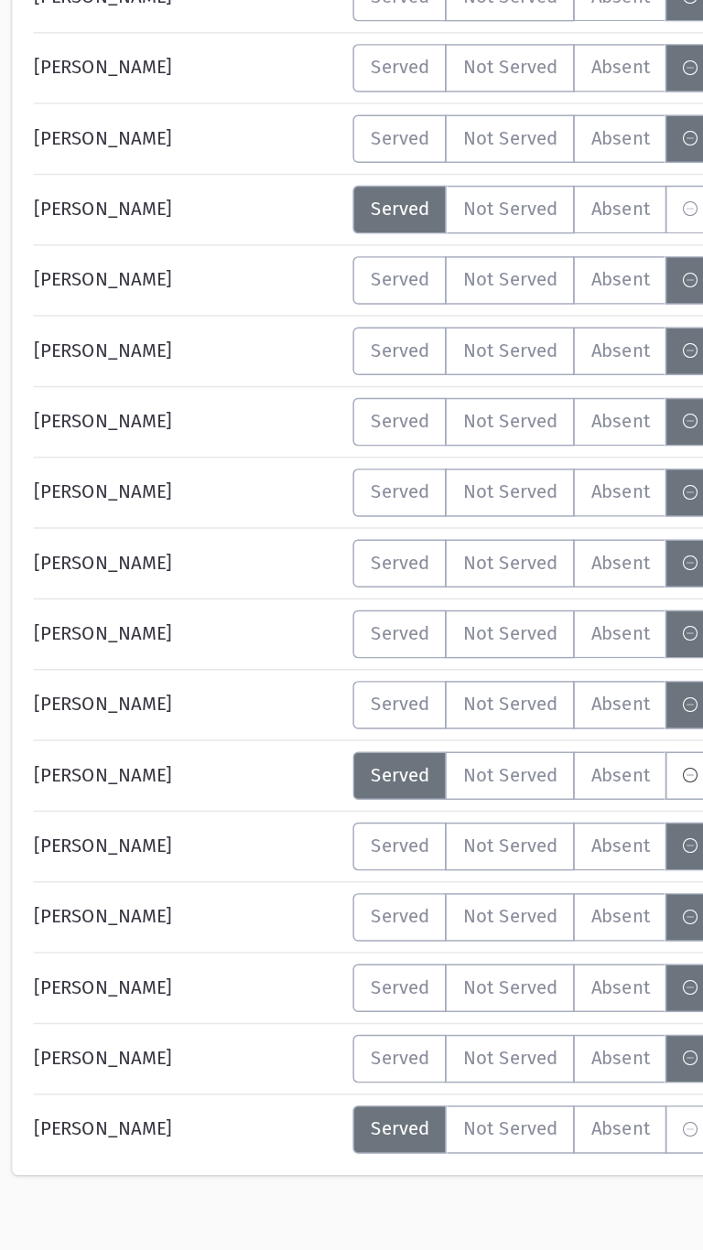
scroll to position [2168, 0]
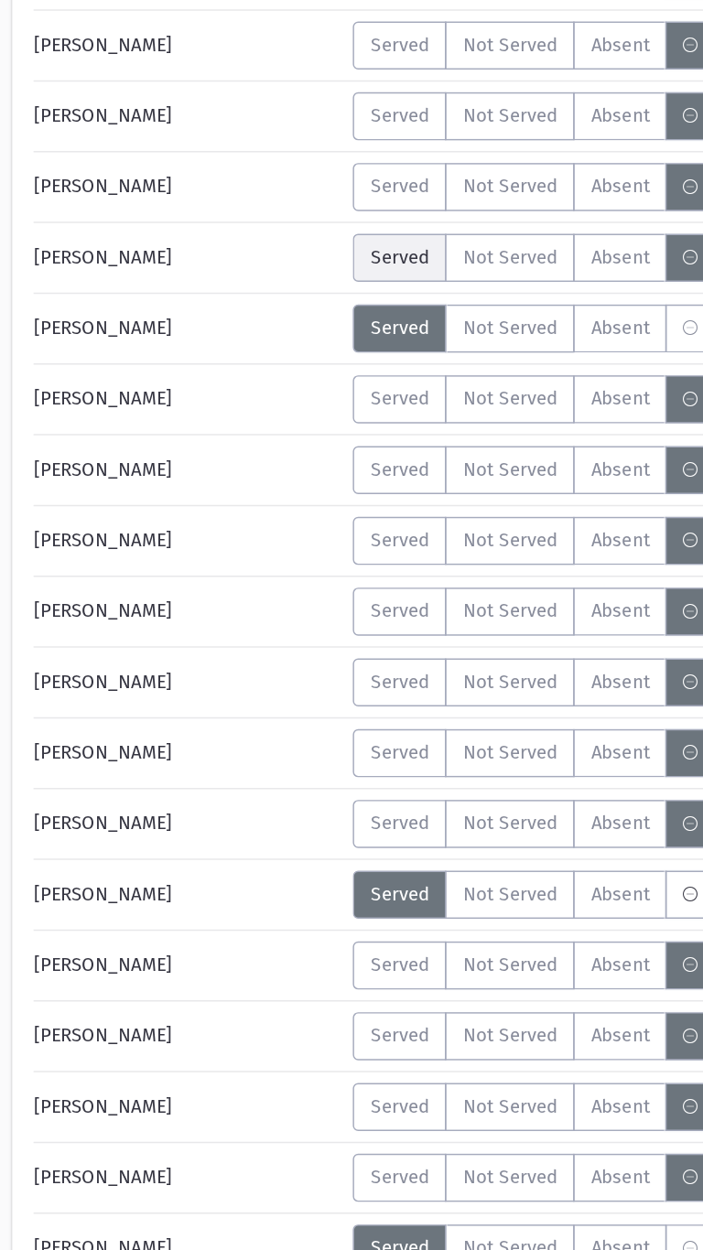
click at [270, 470] on span "Served" at bounding box center [280, 476] width 40 height 19
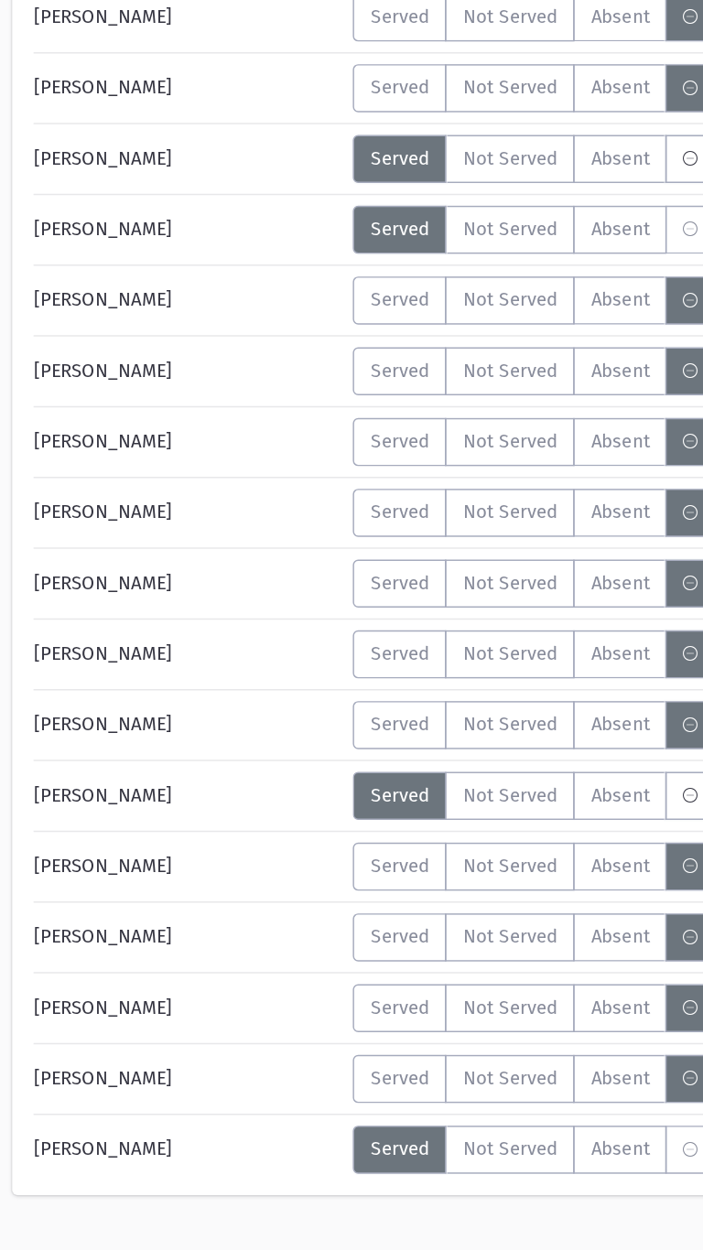
scroll to position [2182, 0]
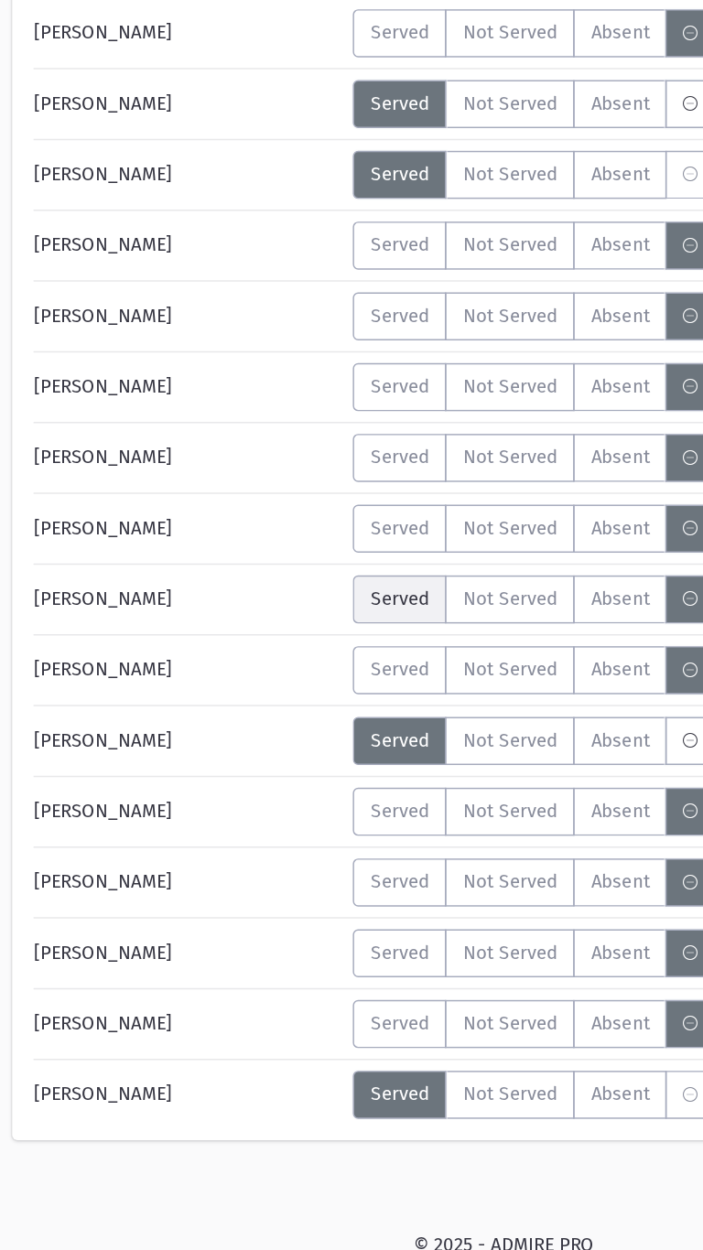
click at [263, 797] on span "Served" at bounding box center [280, 802] width 40 height 19
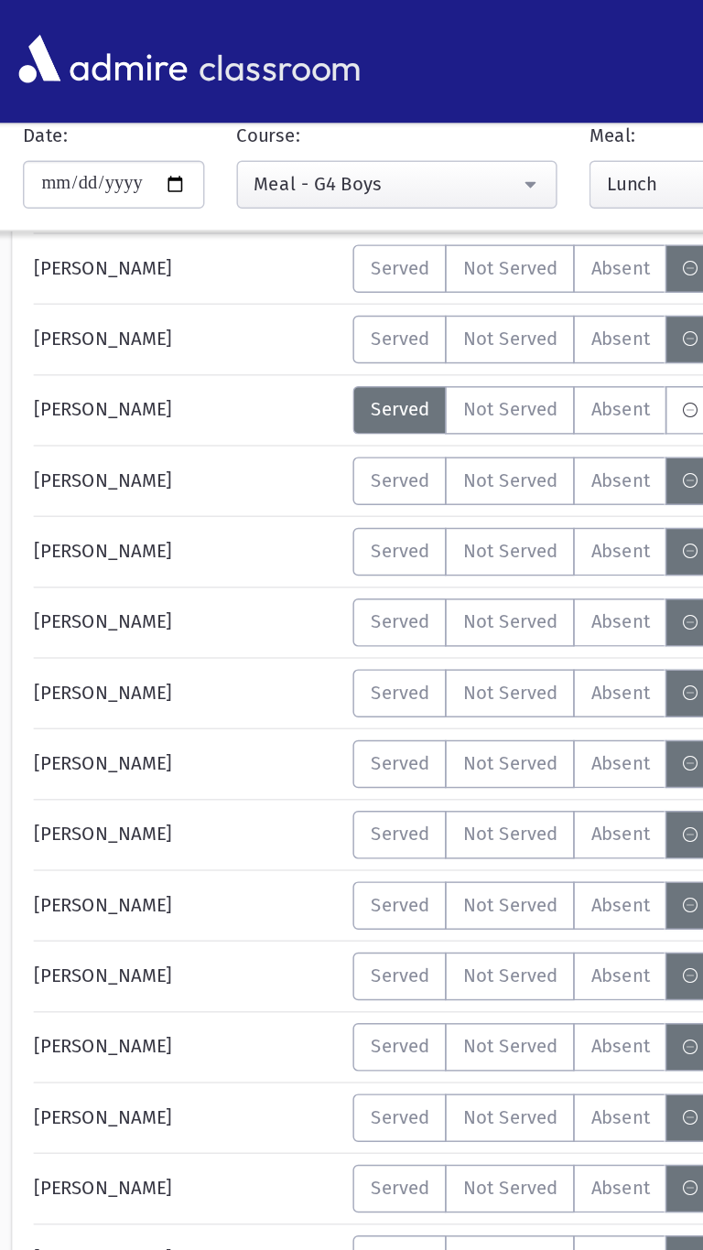
scroll to position [1096, 0]
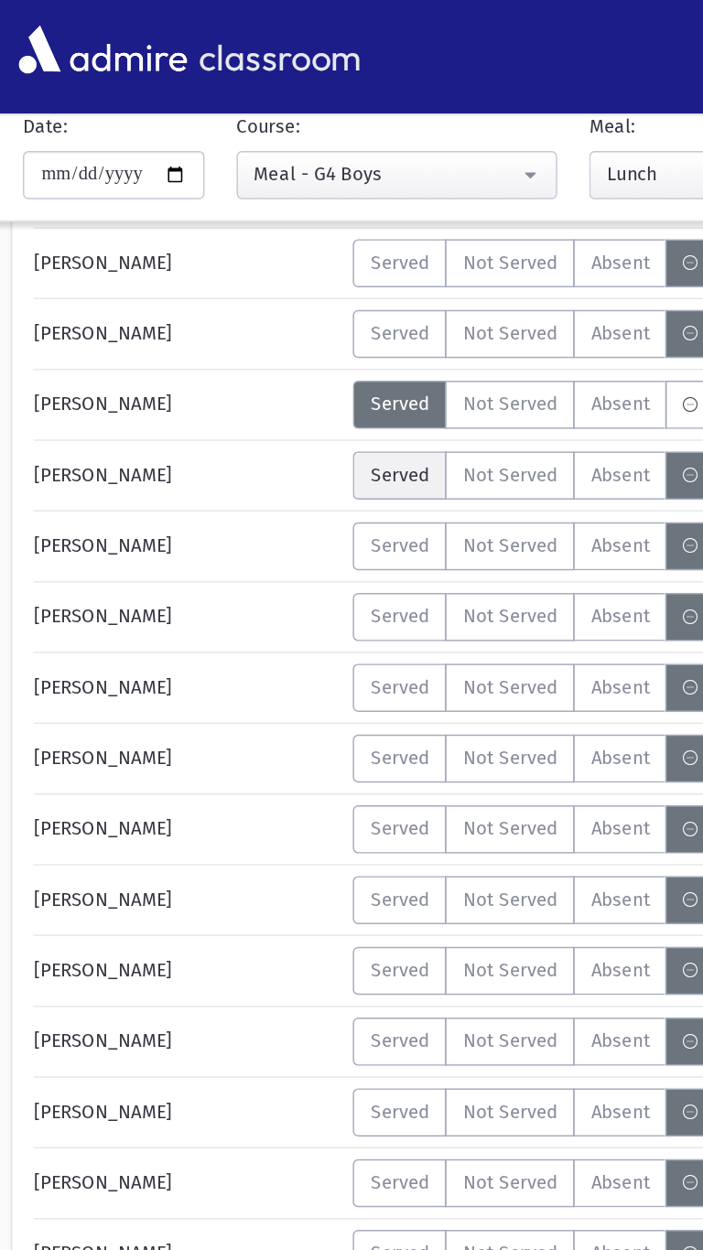
click at [261, 332] on span "Served" at bounding box center [280, 331] width 40 height 19
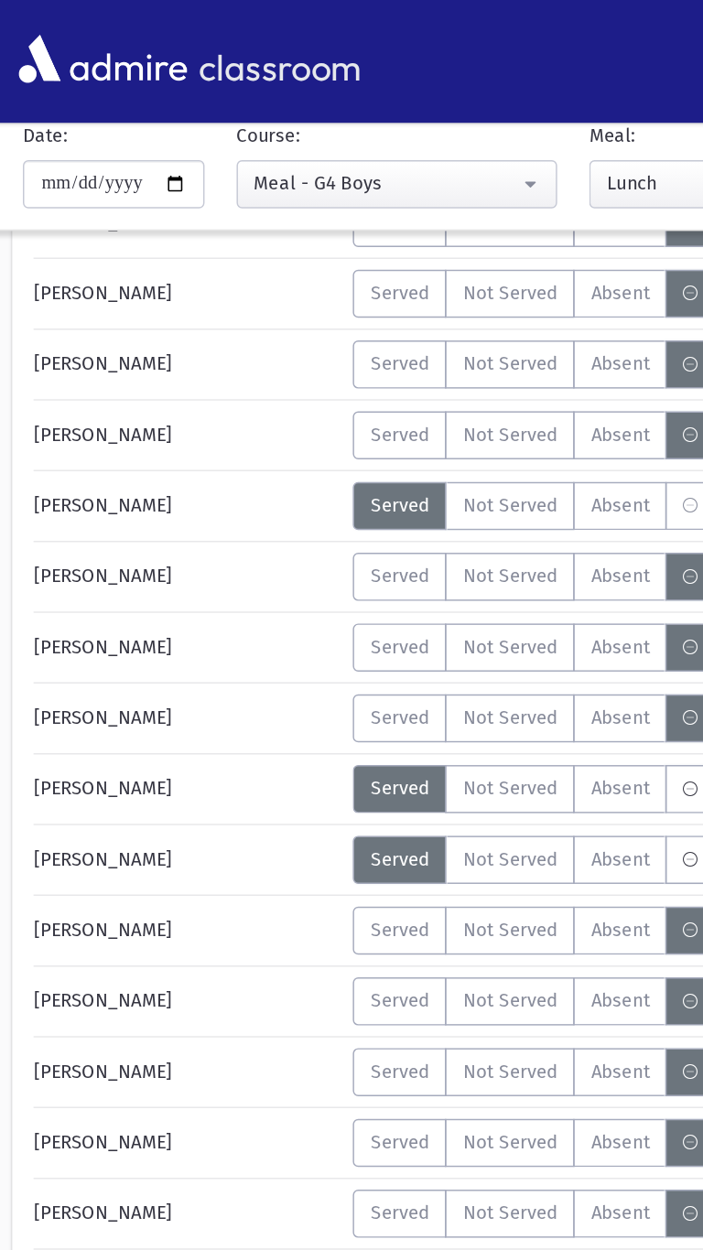
scroll to position [828, 0]
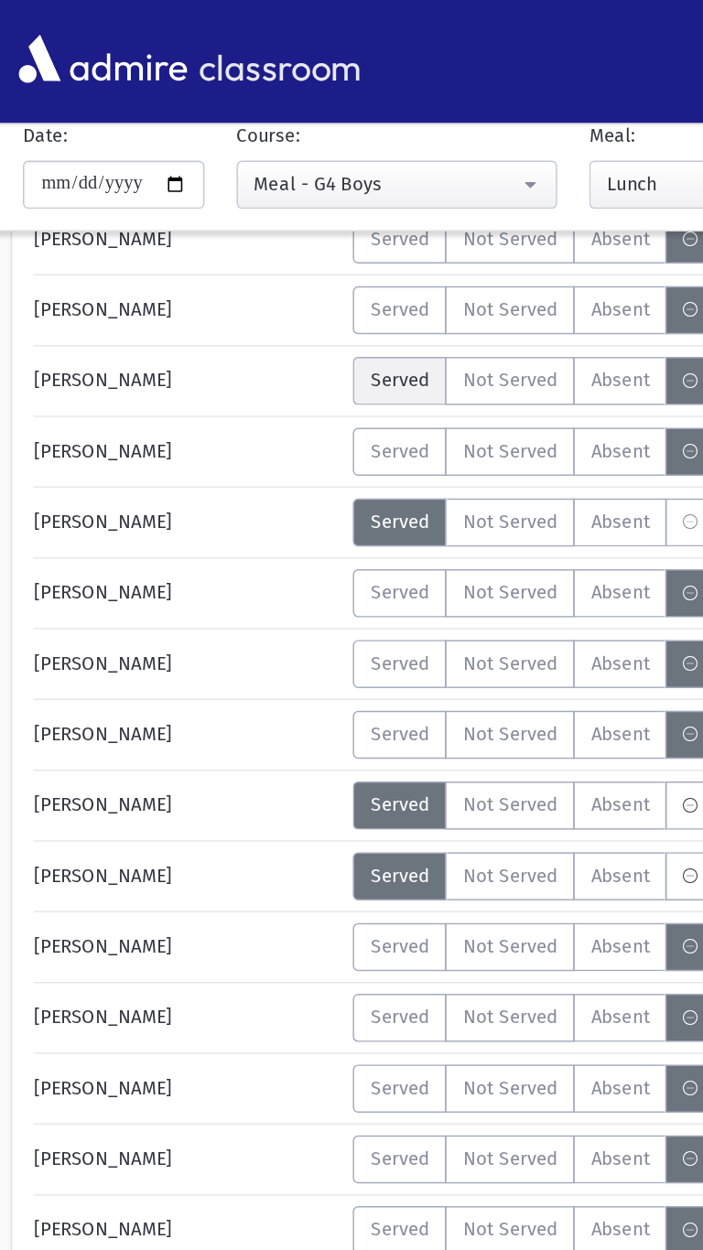
click at [274, 263] on span "Served" at bounding box center [280, 260] width 40 height 19
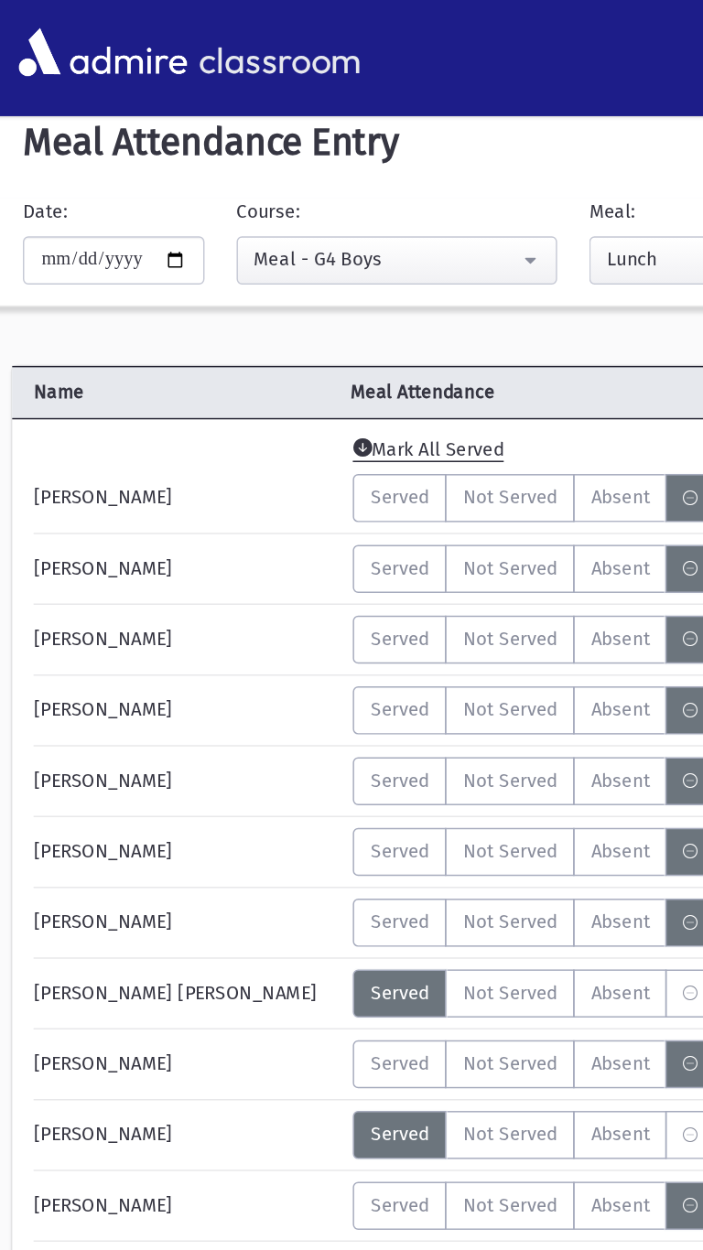
scroll to position [0, 0]
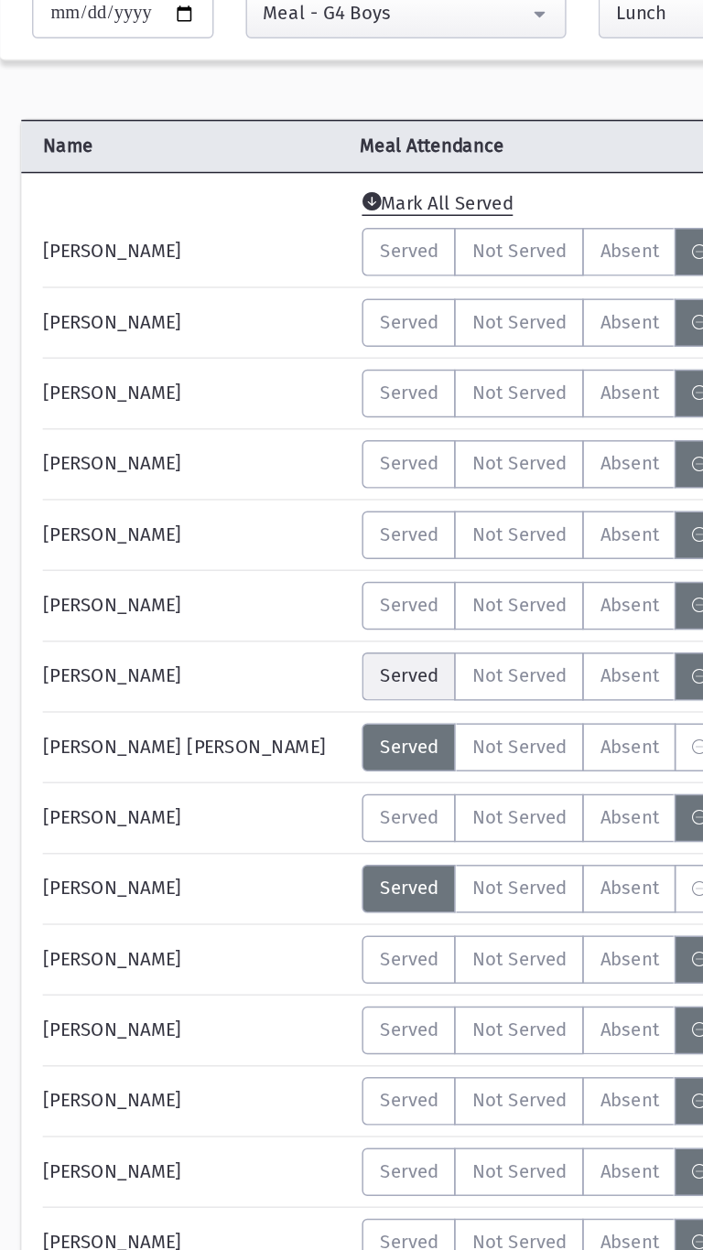
click at [277, 652] on span "Served" at bounding box center [280, 651] width 40 height 19
click at [270, 749] on span "Served" at bounding box center [280, 748] width 40 height 19
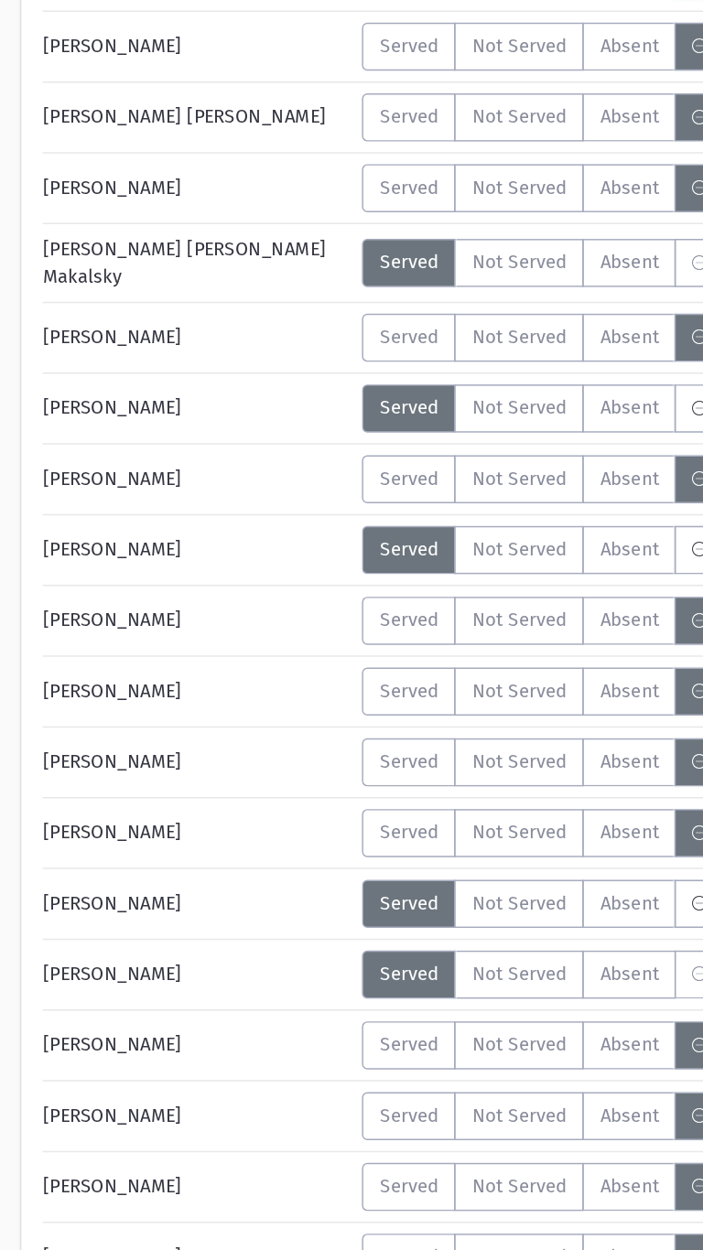
scroll to position [2182, 0]
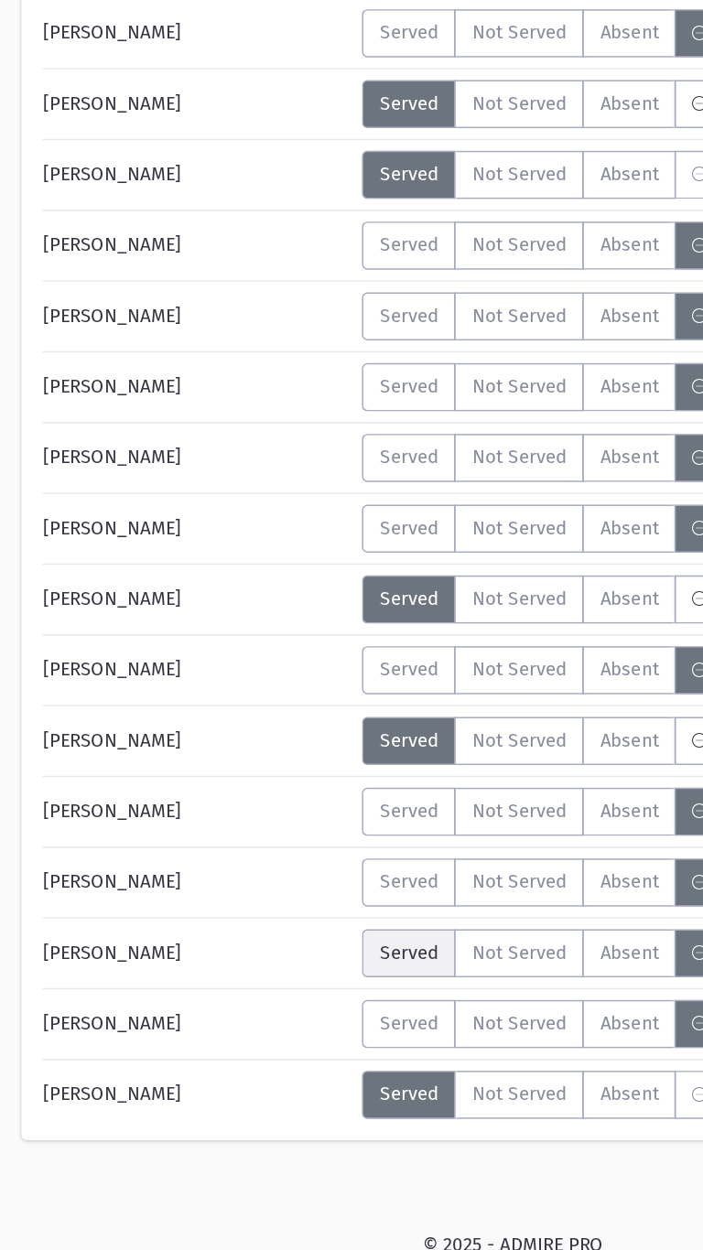
click at [274, 1052] on label "Served" at bounding box center [280, 1045] width 64 height 33
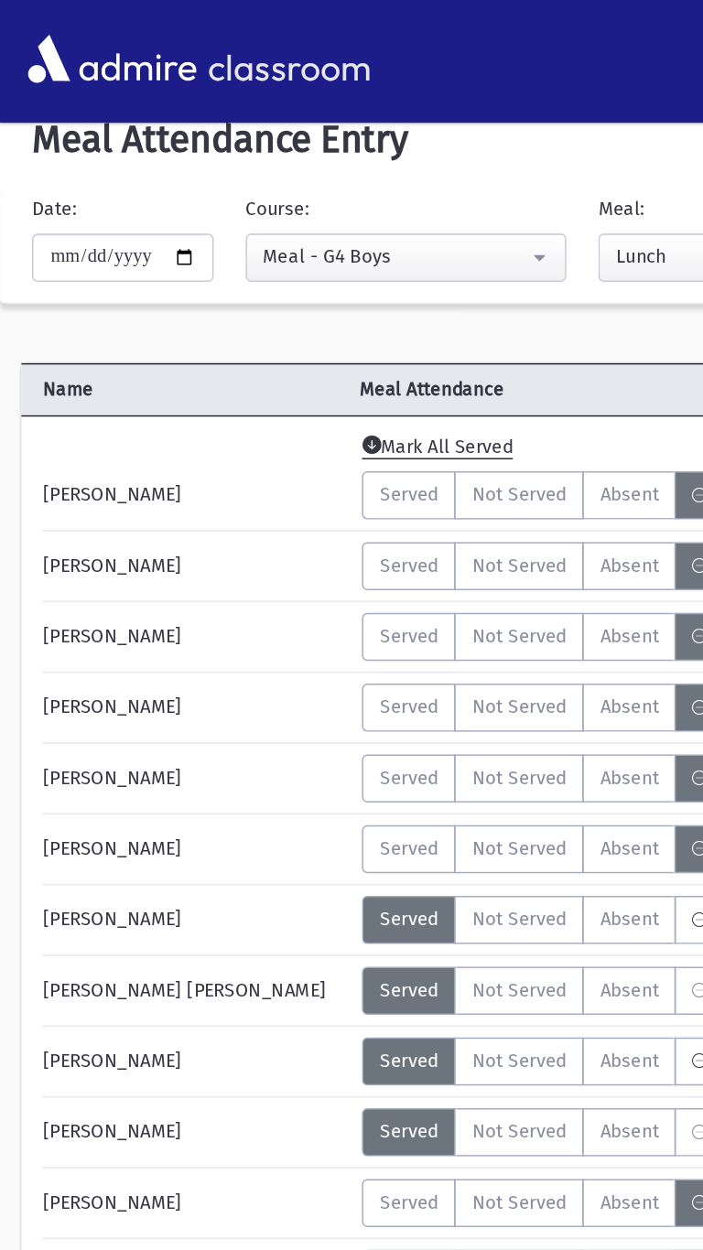
scroll to position [21, 0]
click at [264, 483] on span "Served" at bounding box center [280, 485] width 40 height 19
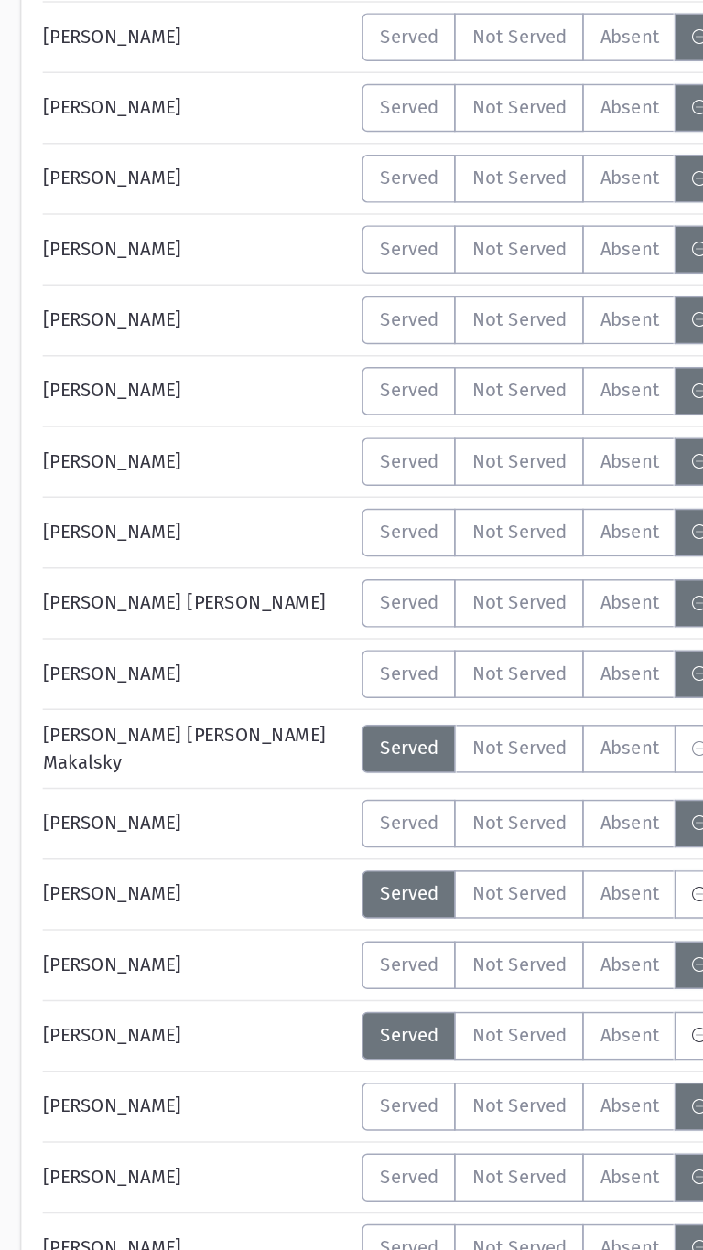
scroll to position [2182, 0]
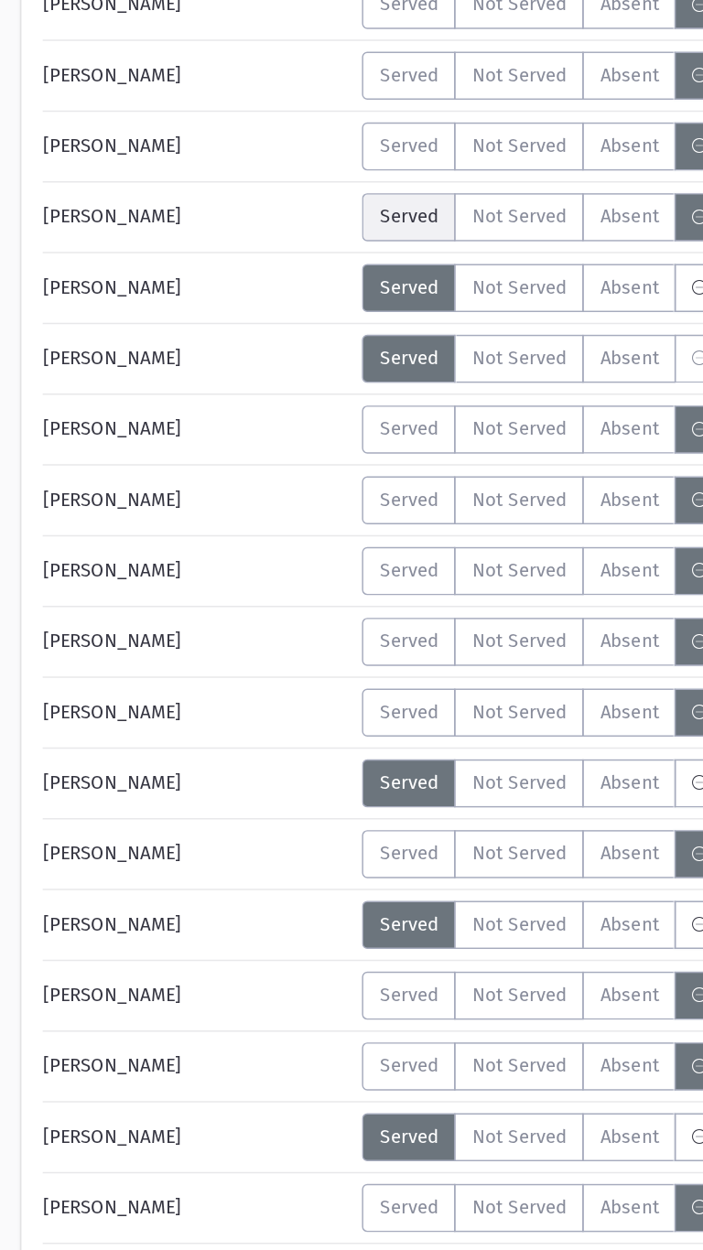
click at [277, 413] on span "Served" at bounding box center [280, 414] width 40 height 19
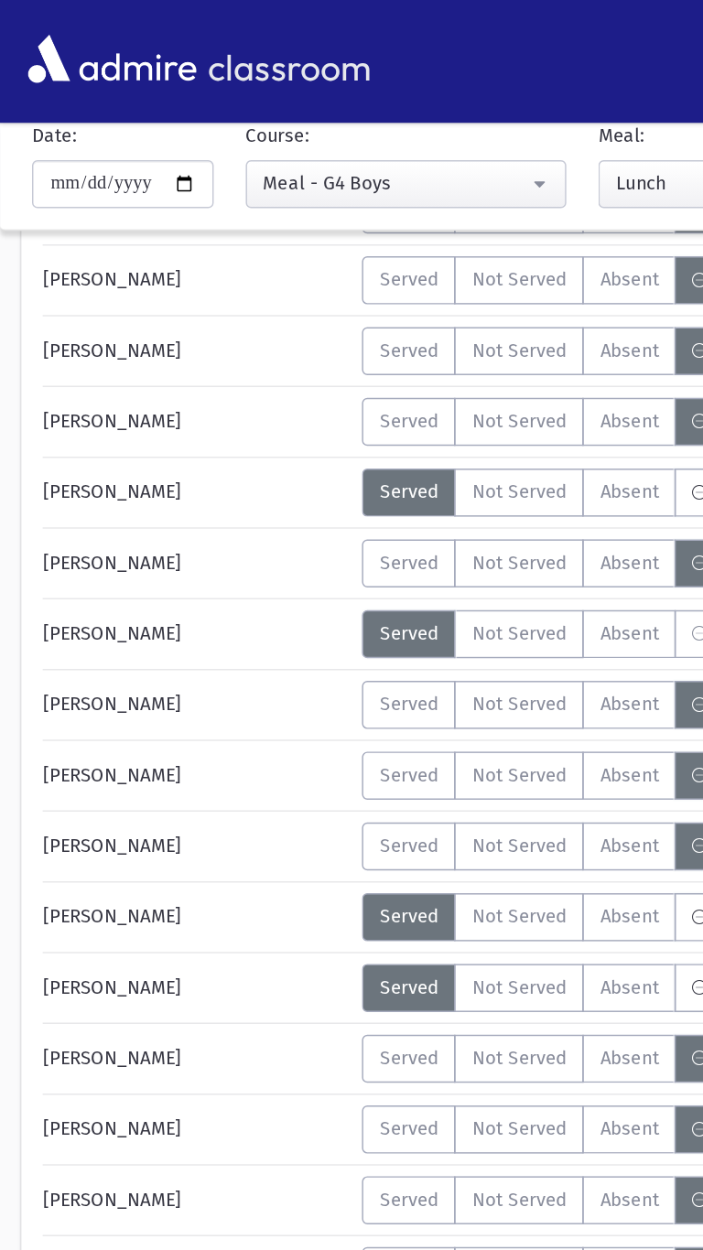
scroll to position [750, 0]
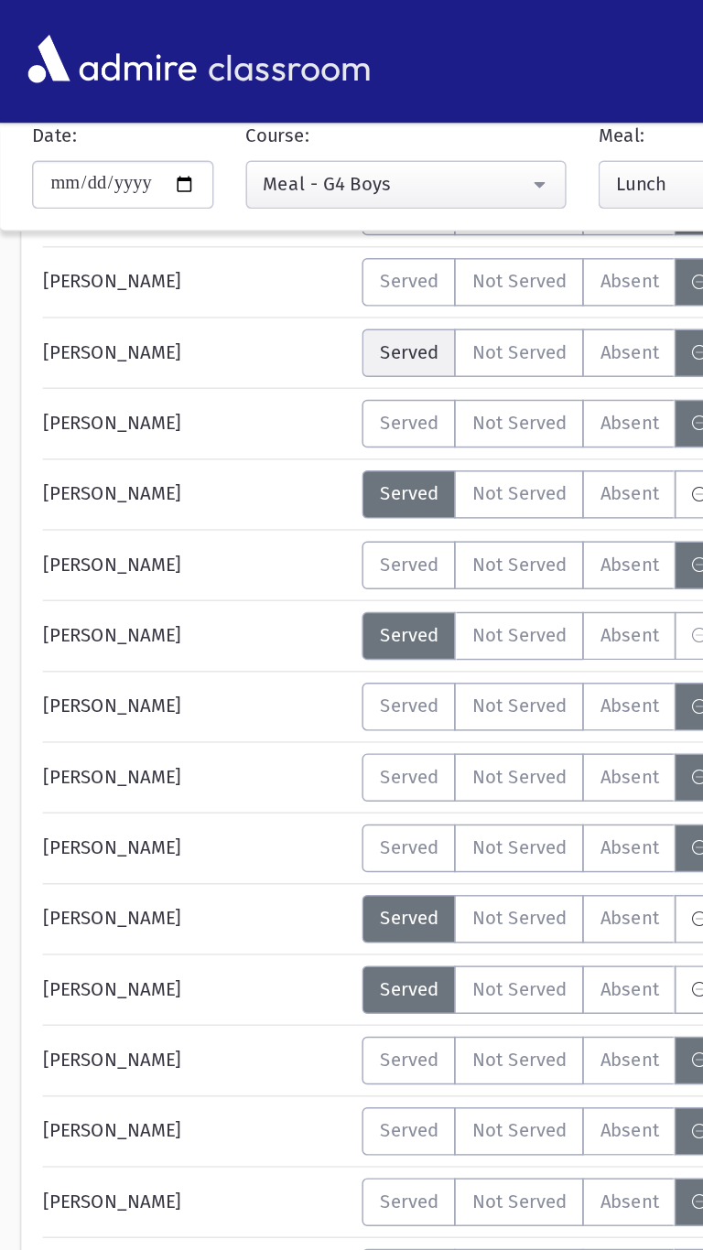
click at [263, 242] on span "Served" at bounding box center [280, 240] width 40 height 19
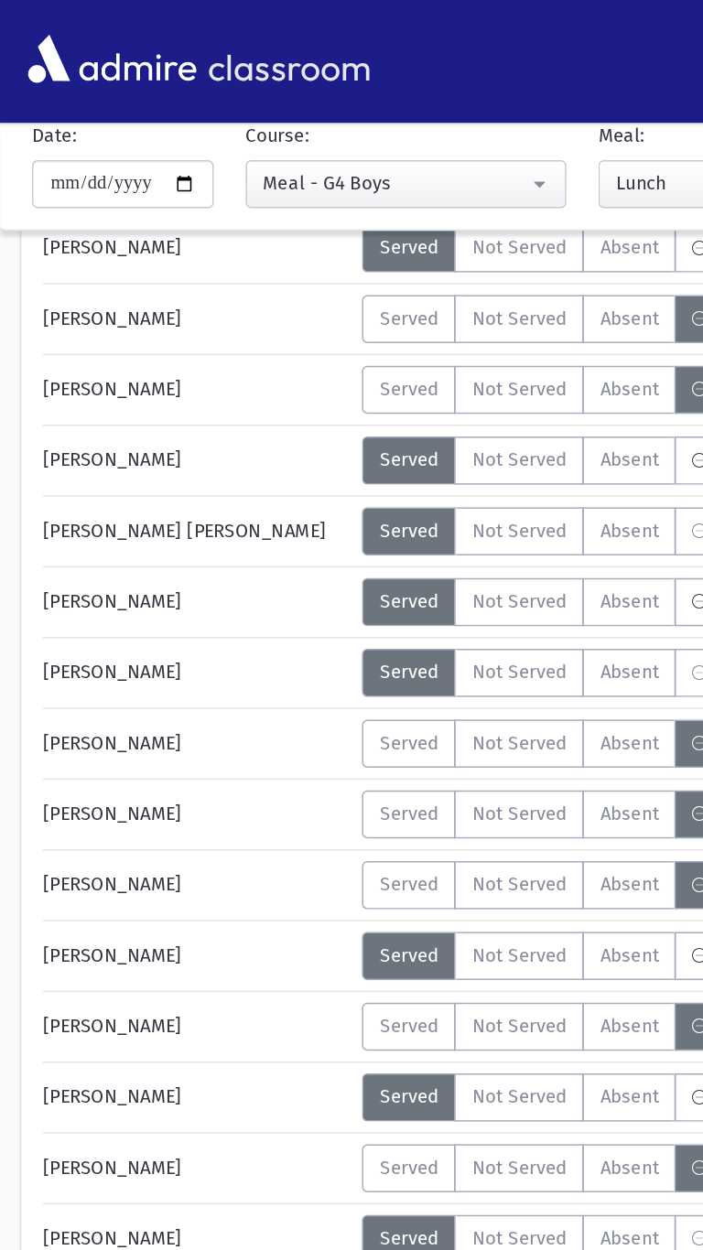
scroll to position [325, 0]
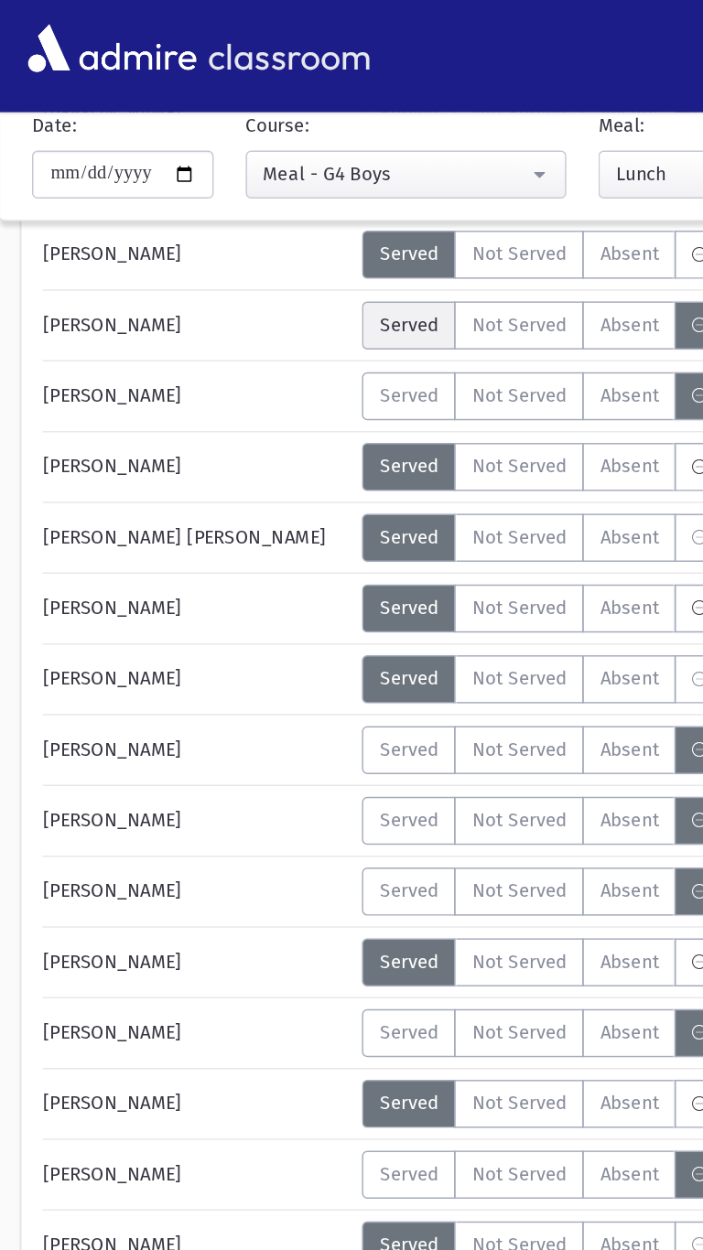
click at [268, 221] on span "Served" at bounding box center [280, 229] width 40 height 19
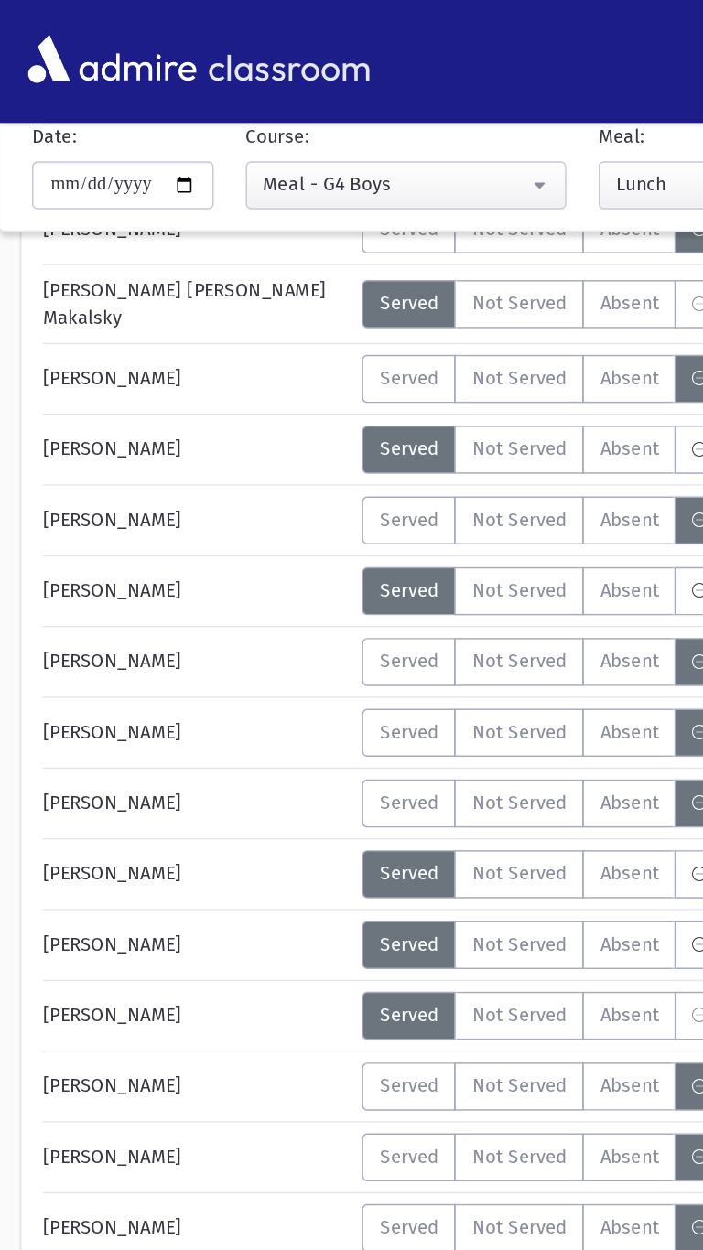
scroll to position [1995, 0]
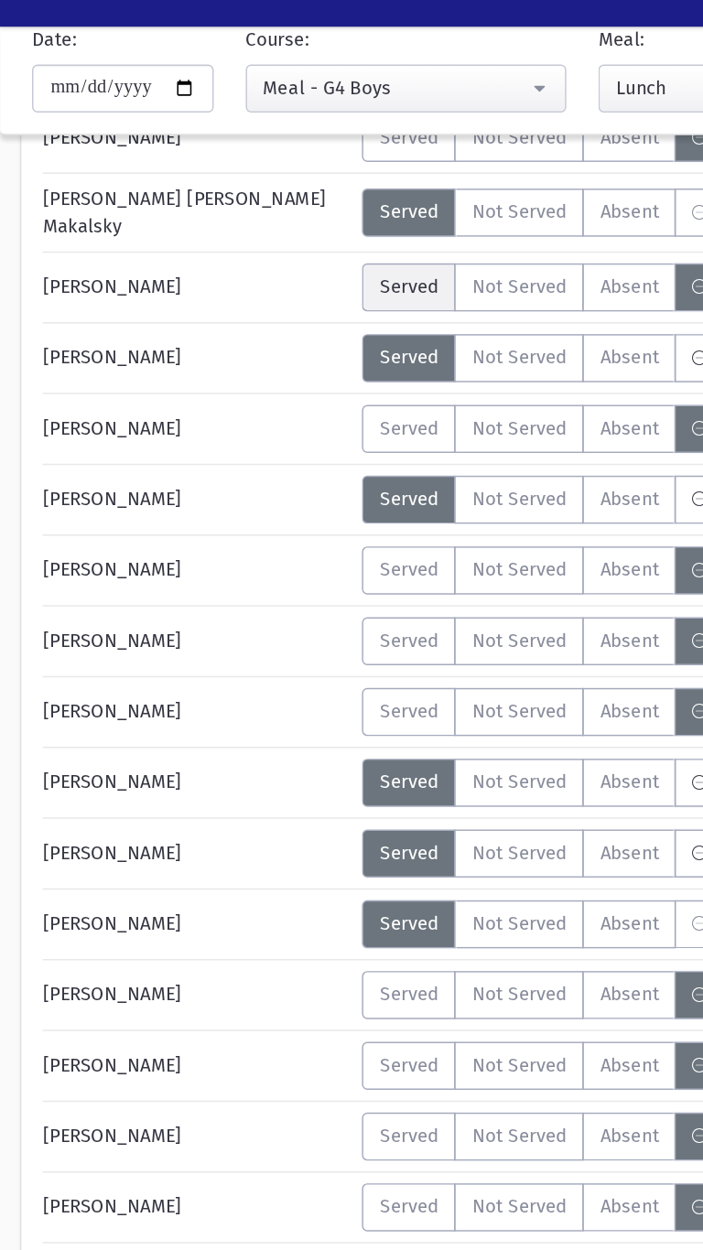
click at [262, 263] on span "Served" at bounding box center [280, 261] width 40 height 19
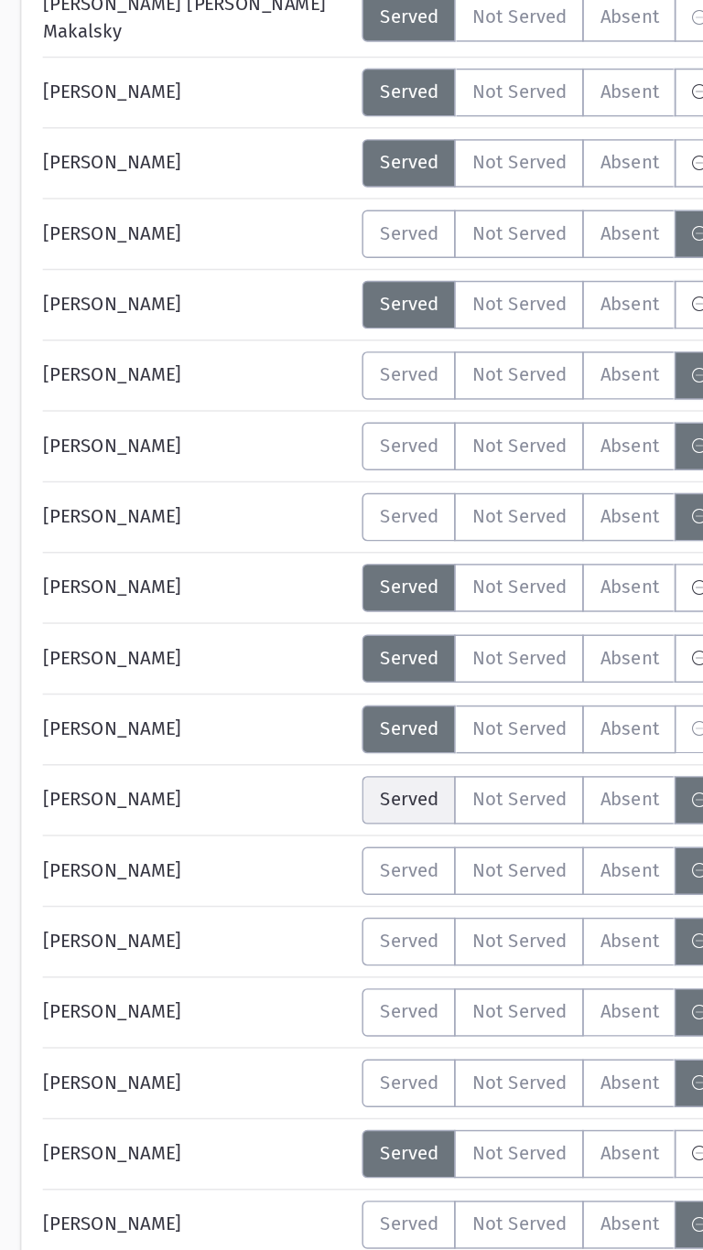
click at [262, 740] on span "Served" at bounding box center [280, 746] width 40 height 19
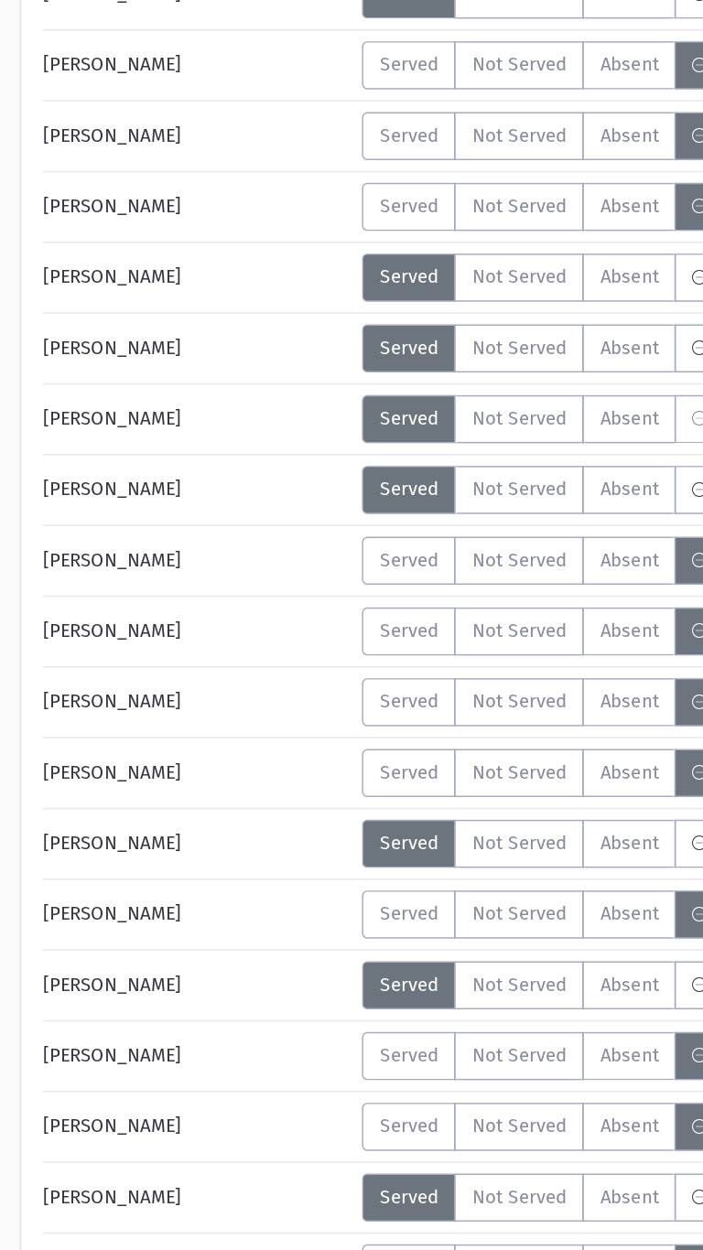
scroll to position [2016, 0]
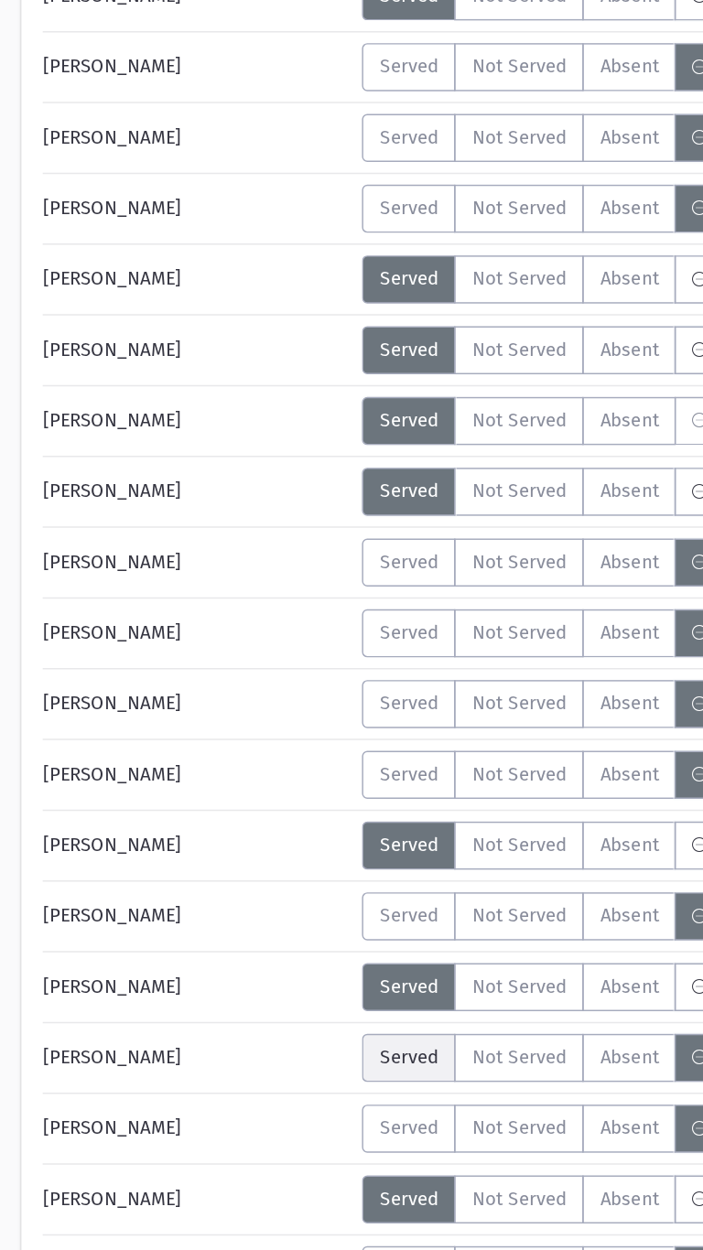
click at [270, 1112] on span "Served" at bounding box center [280, 1113] width 40 height 19
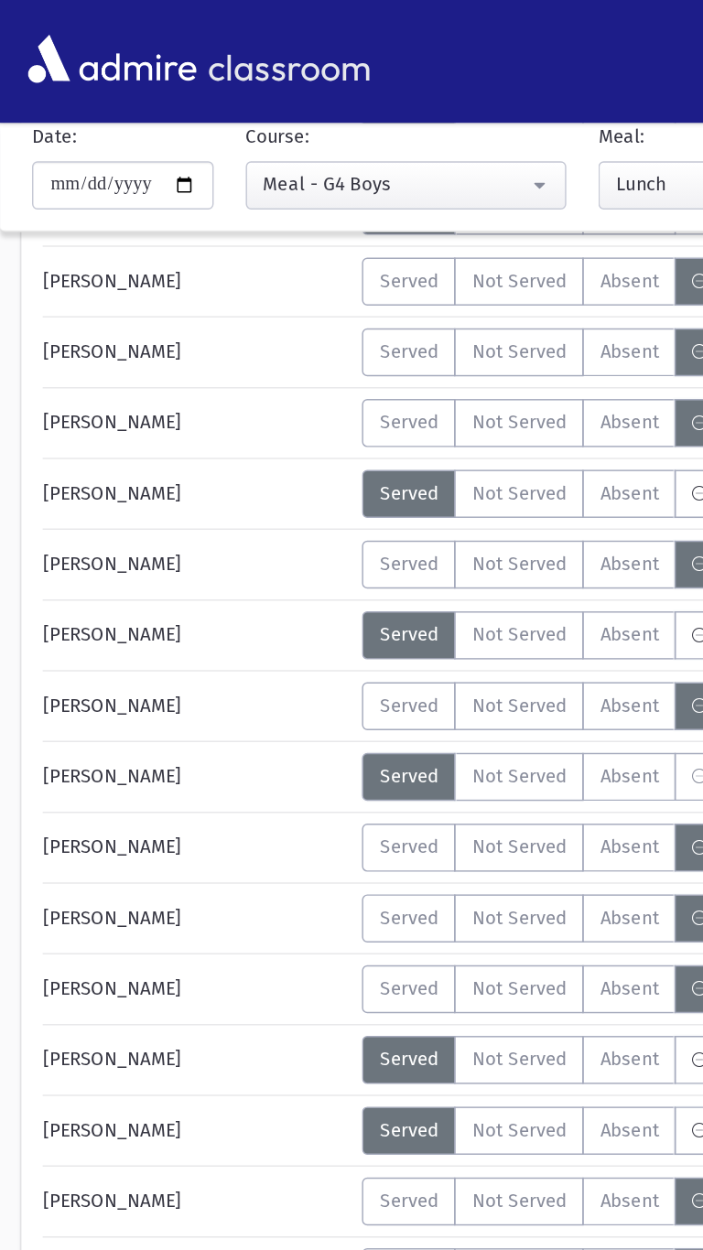
scroll to position [652, 0]
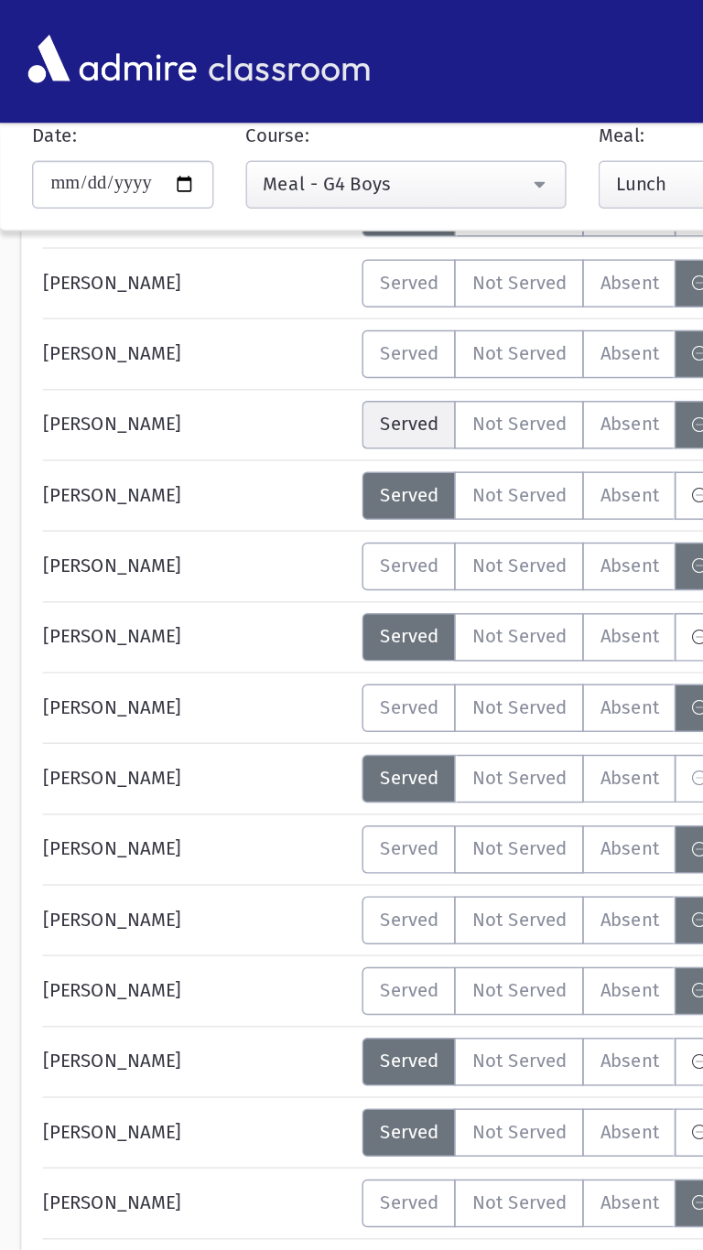
click at [266, 299] on span "Served" at bounding box center [280, 290] width 40 height 19
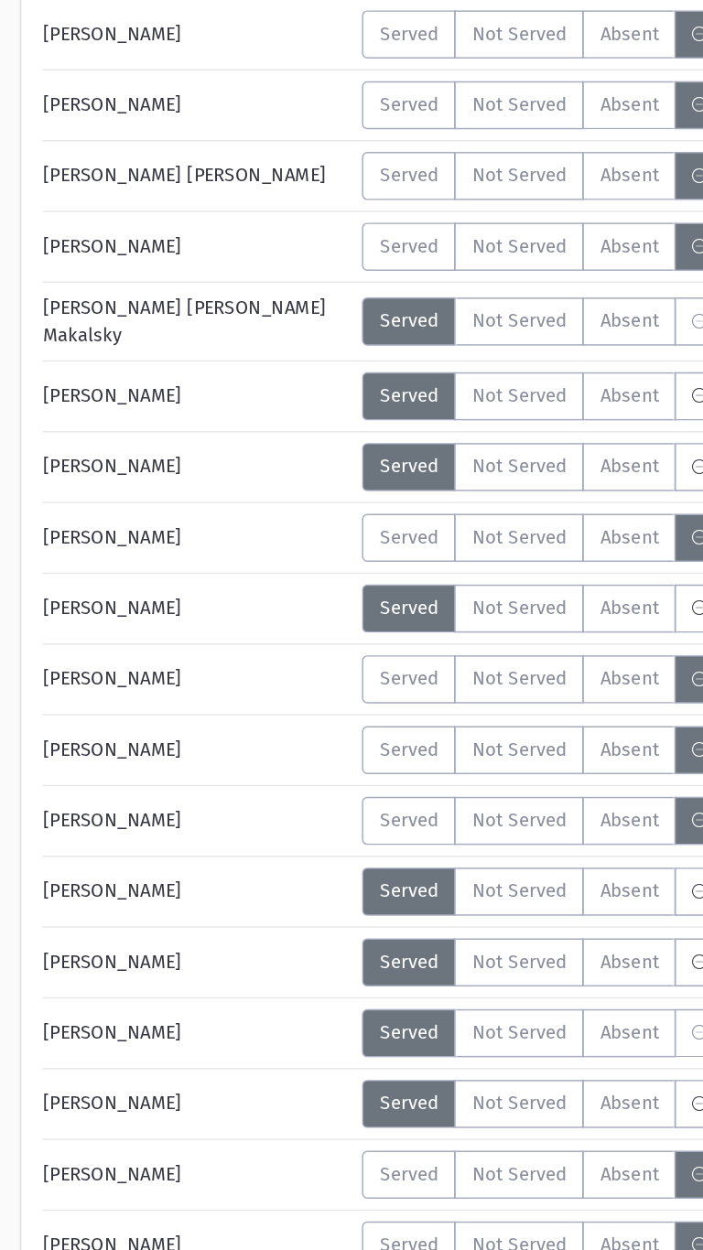
scroll to position [2182, 0]
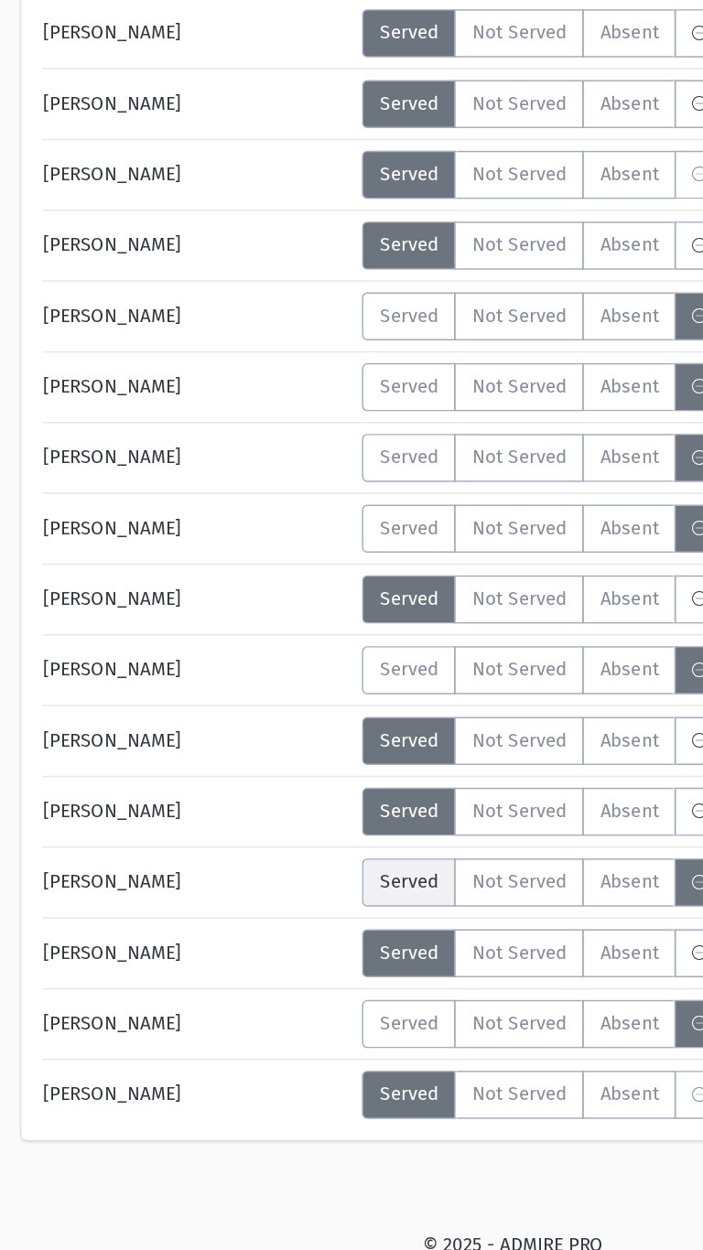
click at [267, 981] on label "Served" at bounding box center [280, 997] width 64 height 33
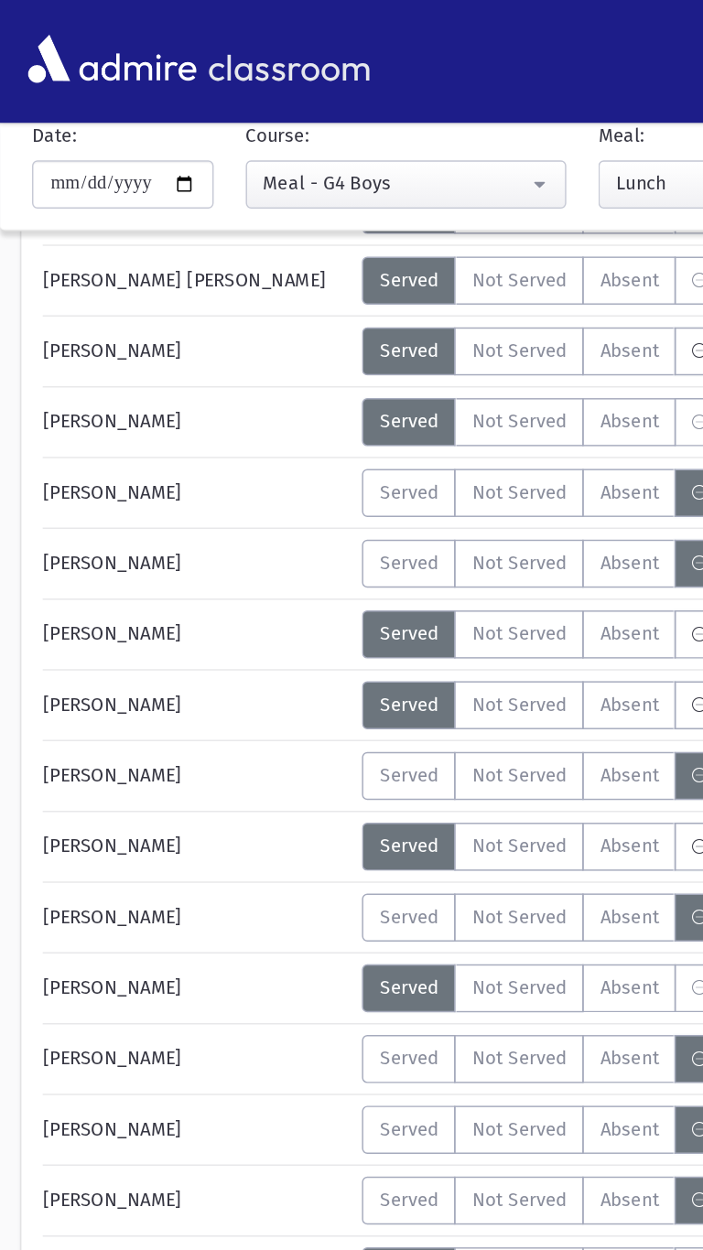
scroll to position [358, 0]
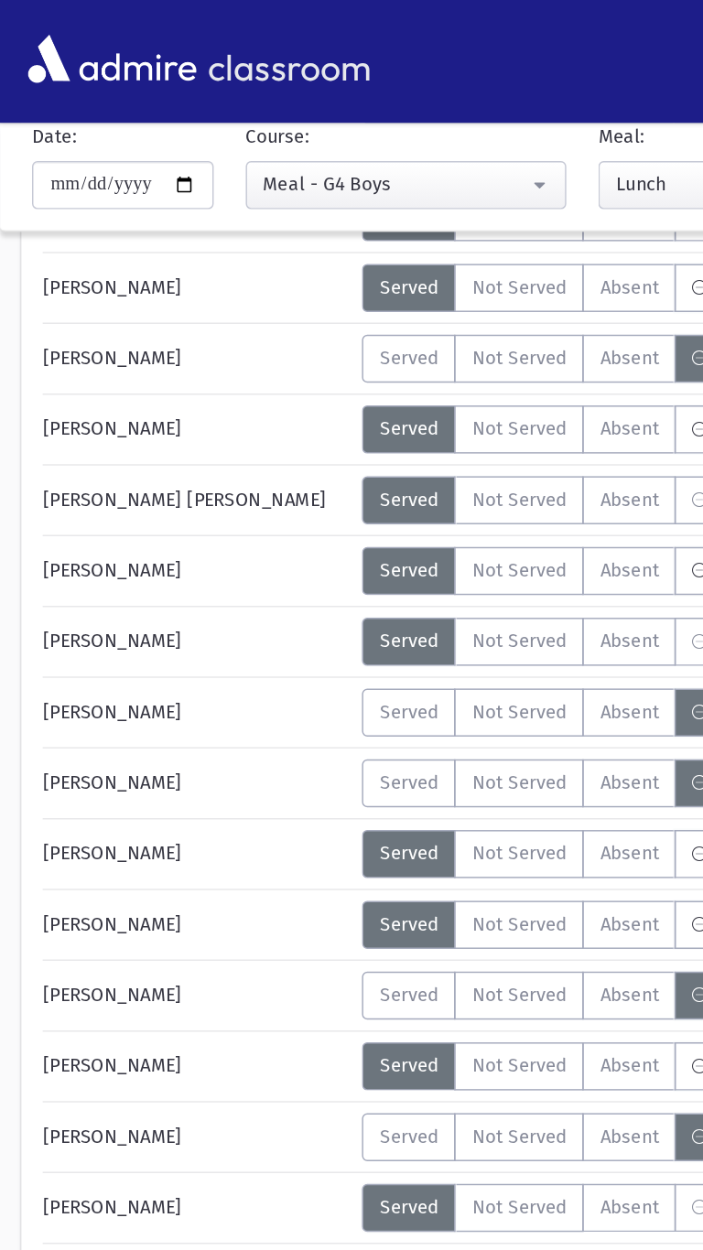
click at [45, 206] on span "[PERSON_NAME]" at bounding box center [76, 197] width 95 height 19
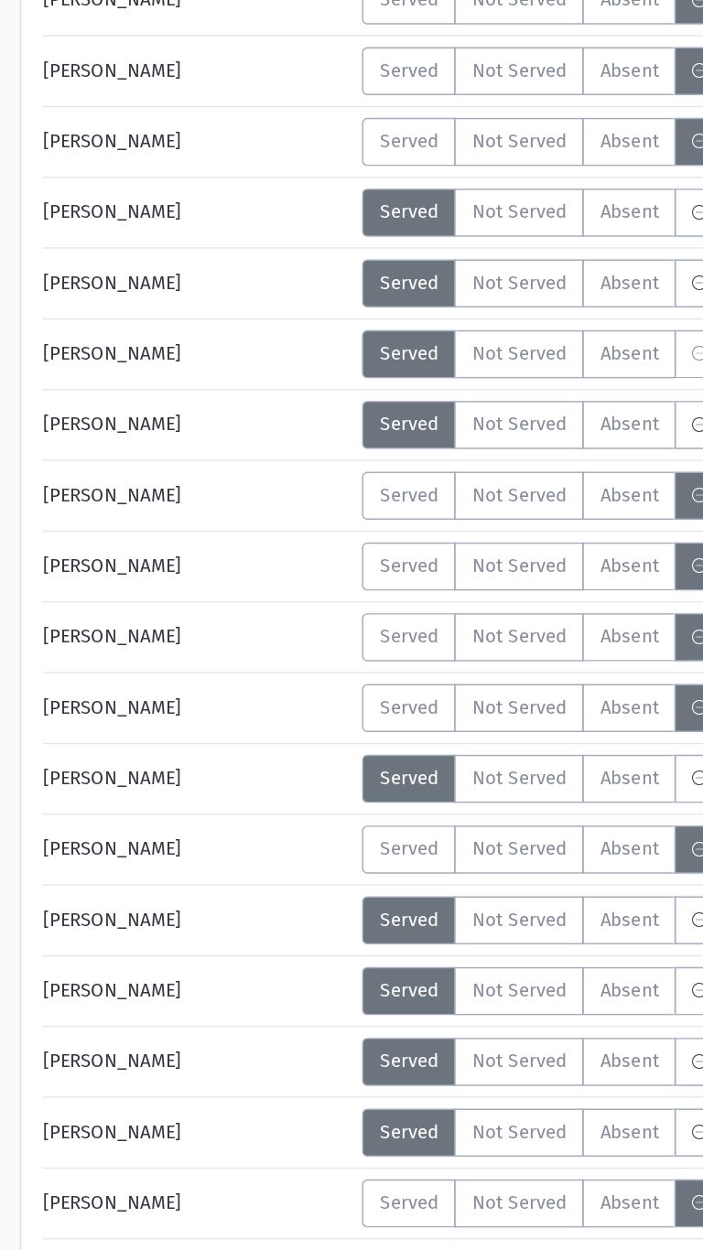
scroll to position [2182, 0]
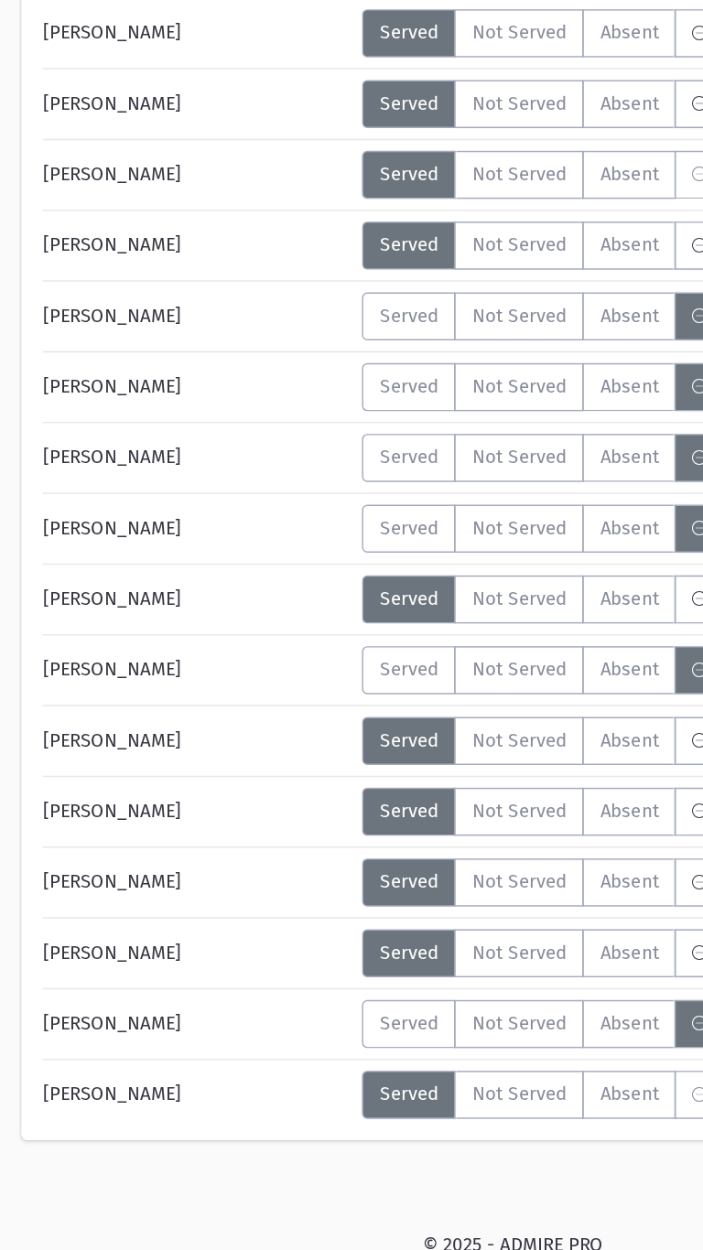
click at [270, 1088] on span "Served" at bounding box center [280, 1093] width 40 height 19
click at [261, 854] on span "Served" at bounding box center [280, 851] width 40 height 19
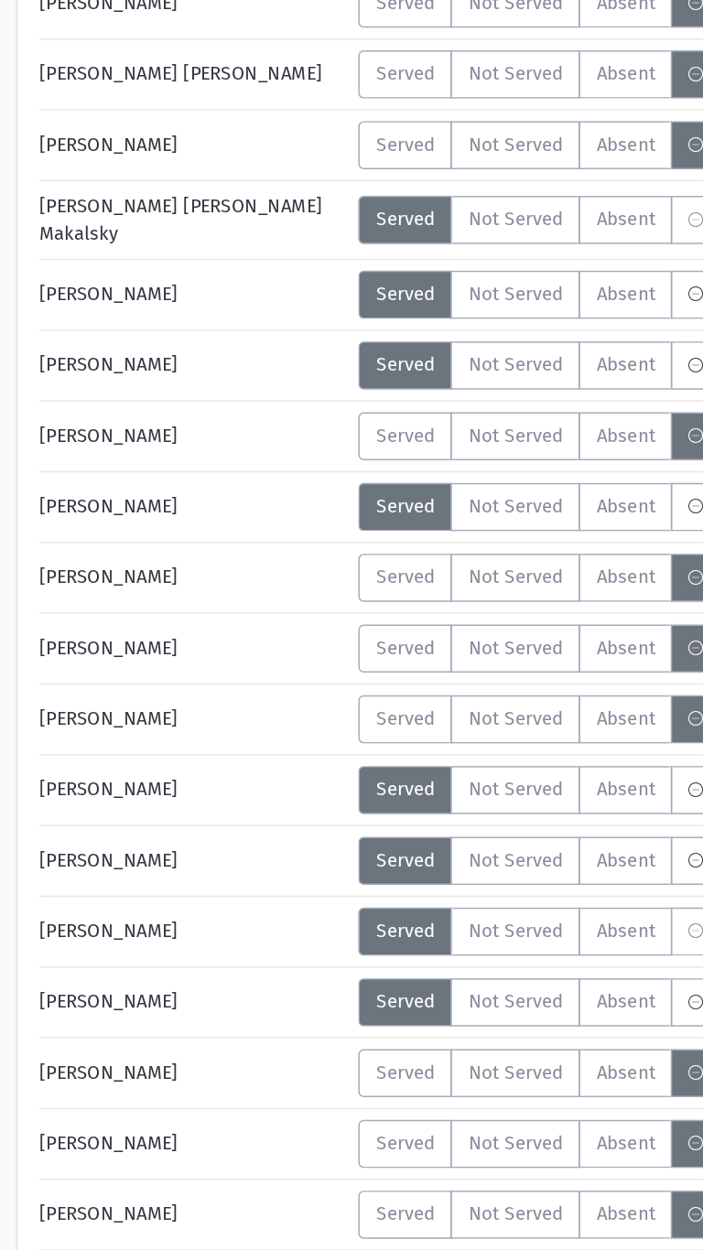
scroll to position [1666, 0]
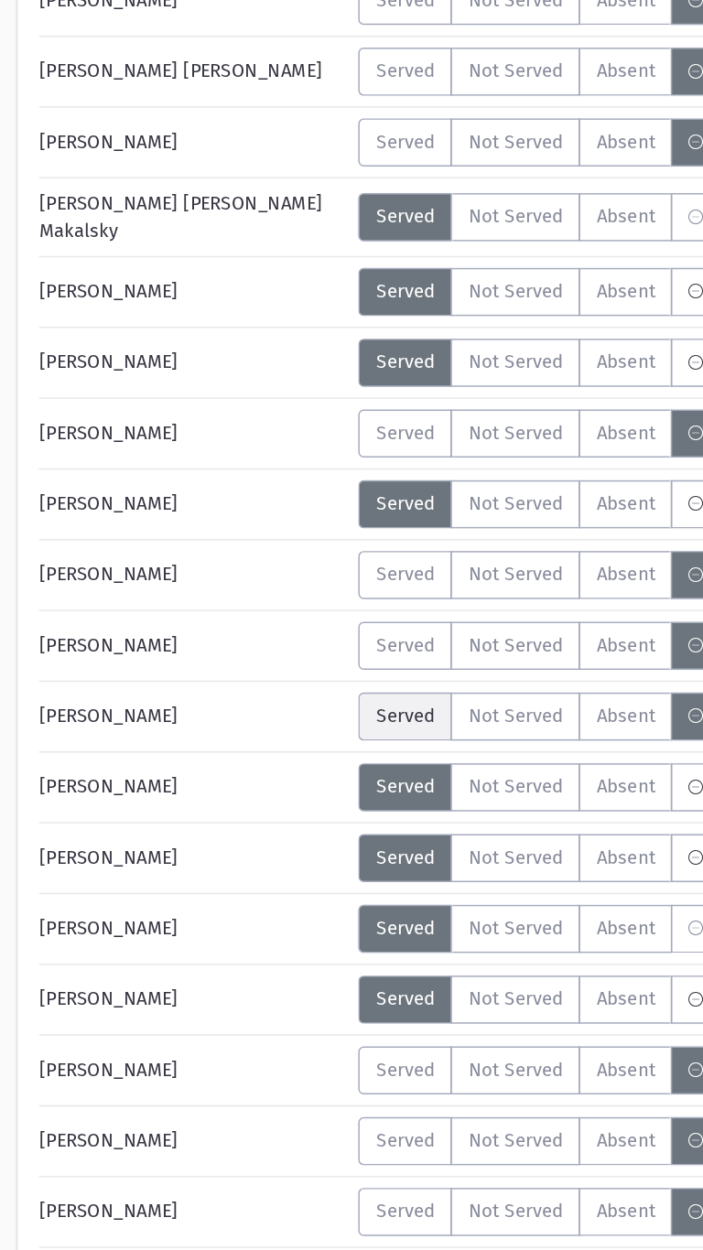
click at [278, 884] on span "Served" at bounding box center [280, 882] width 40 height 19
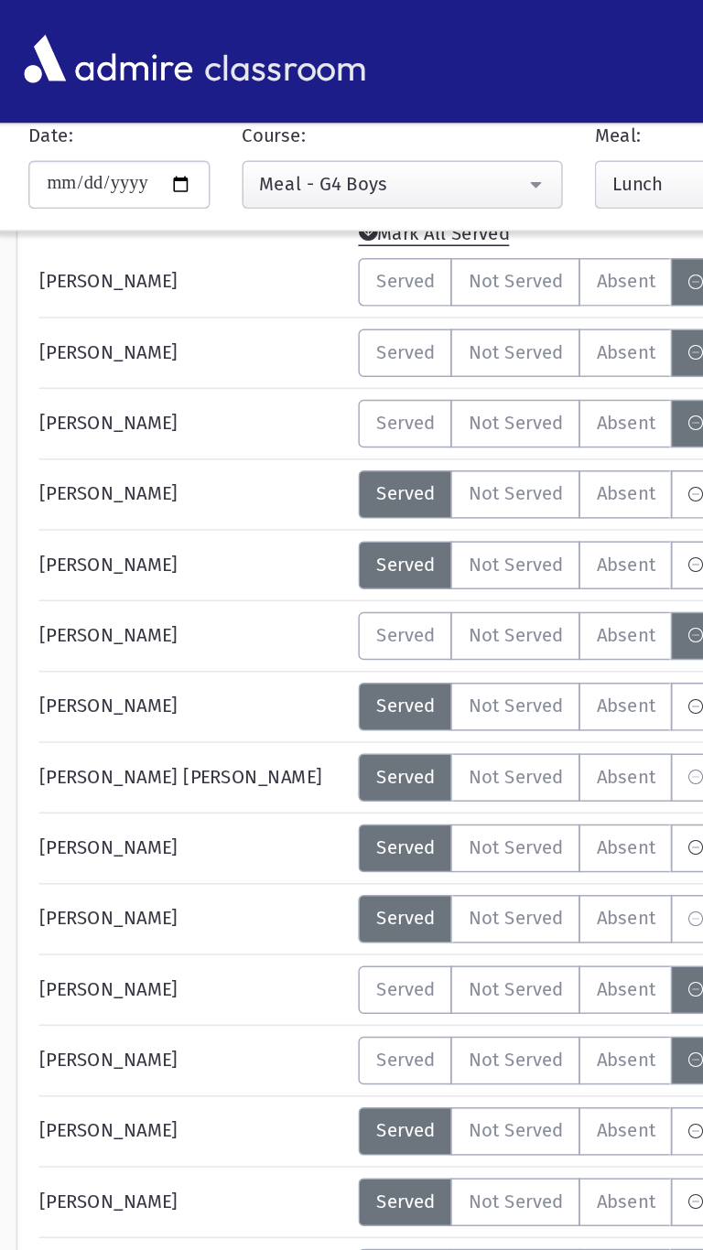
scroll to position [0, 0]
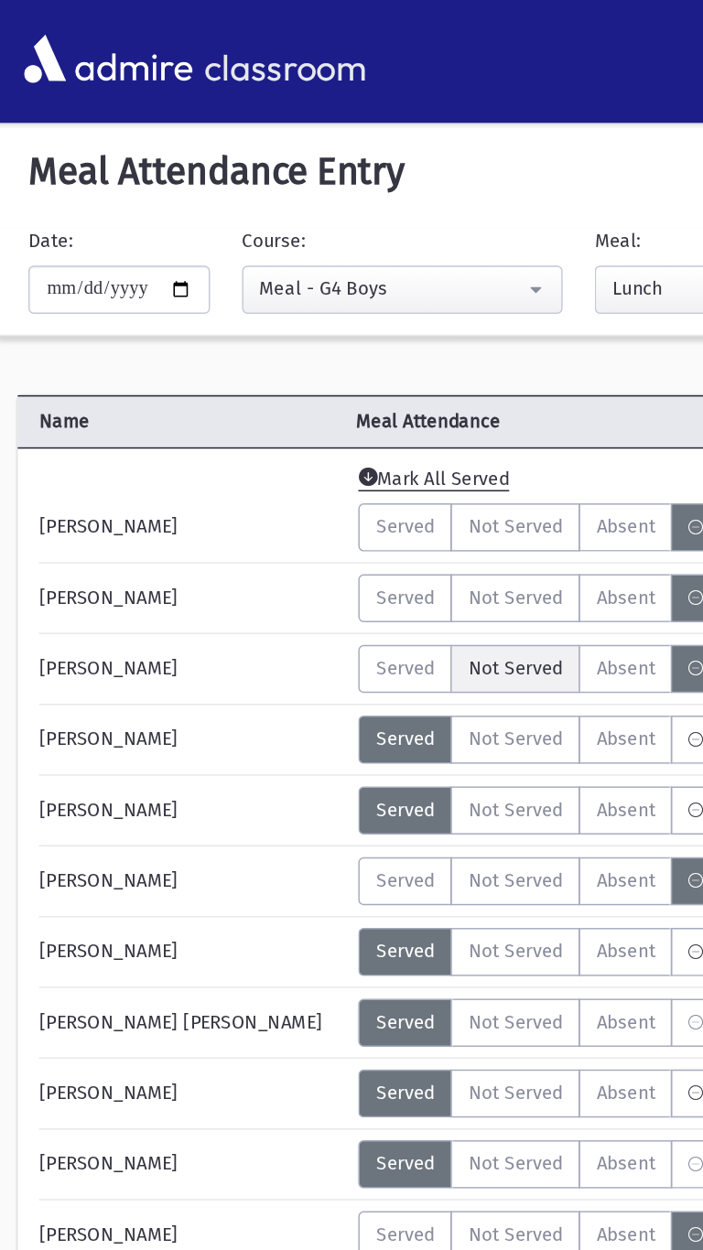
click at [351, 465] on span "Not Served" at bounding box center [355, 457] width 65 height 19
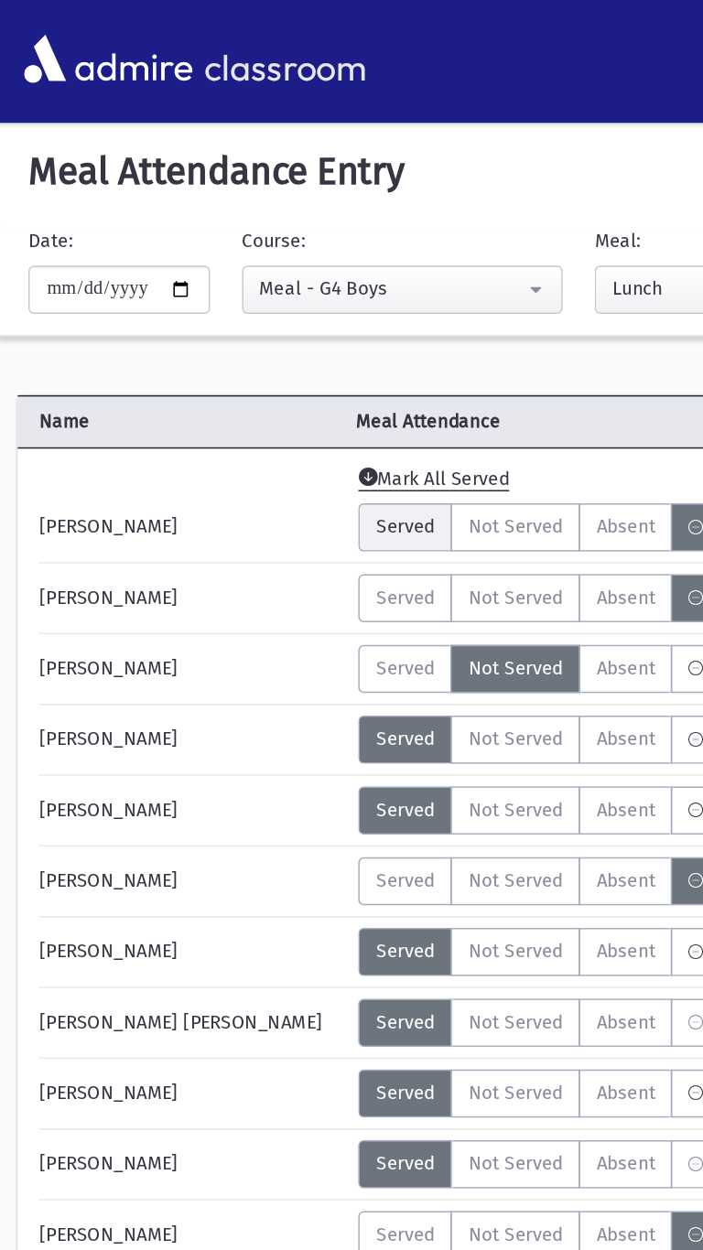
click at [260, 362] on span "Served" at bounding box center [280, 360] width 40 height 19
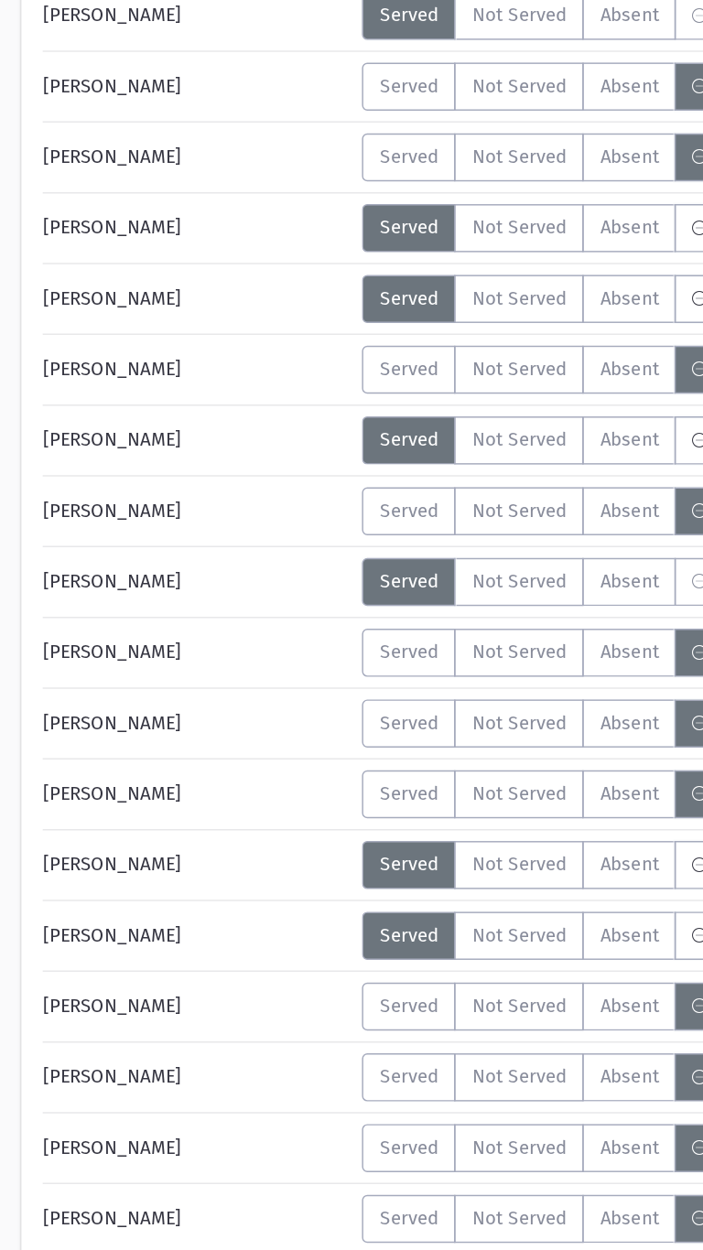
scroll to position [395, 0]
click at [279, 851] on label "Served" at bounding box center [280, 838] width 64 height 33
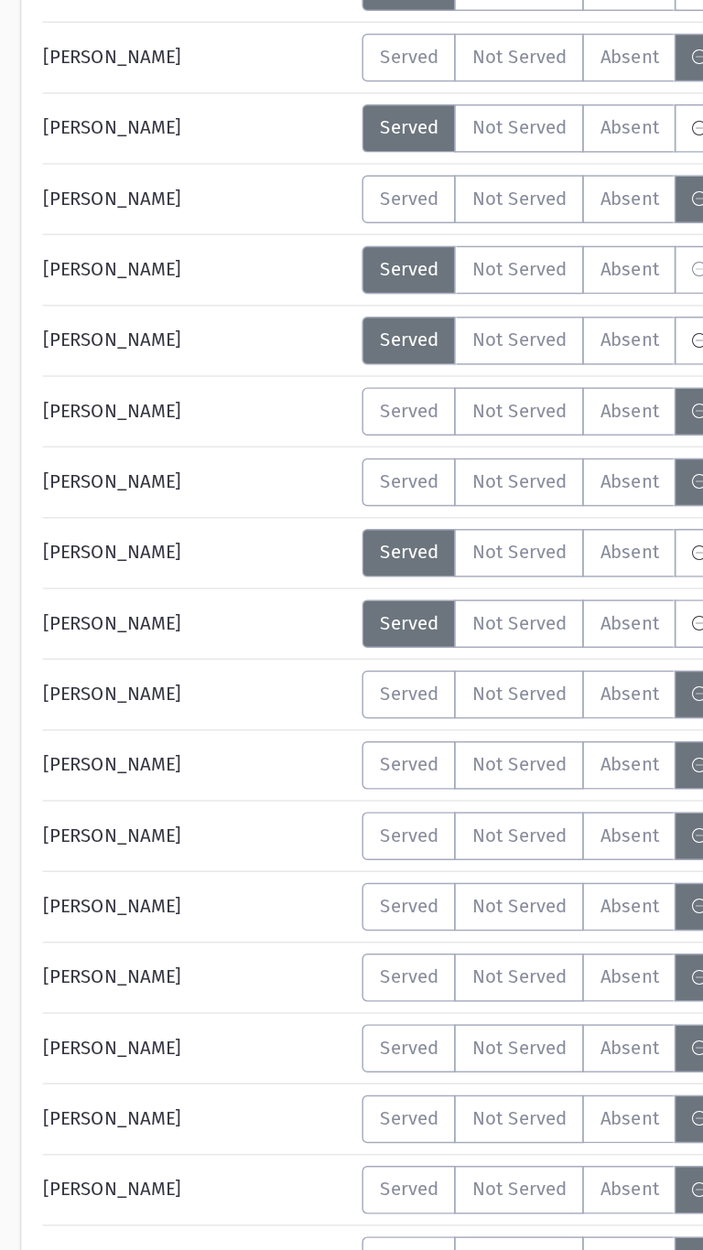
scroll to position [780, 0]
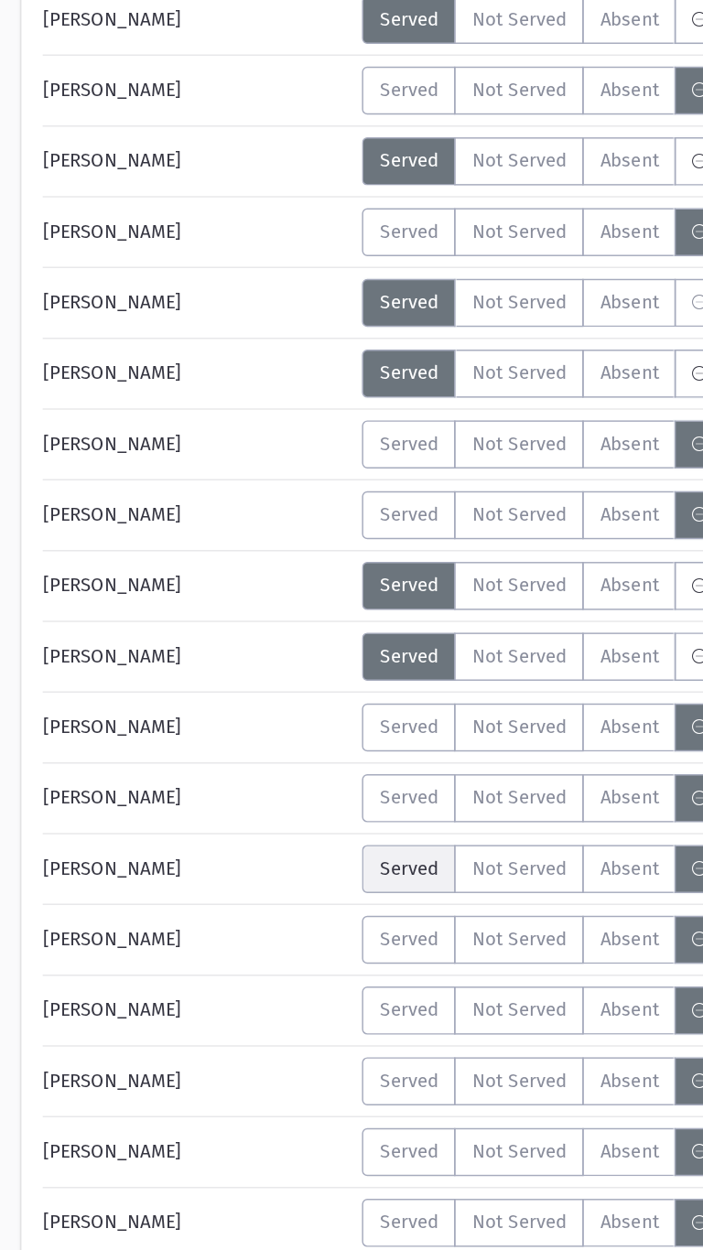
click at [267, 796] on span "Served" at bounding box center [280, 792] width 40 height 19
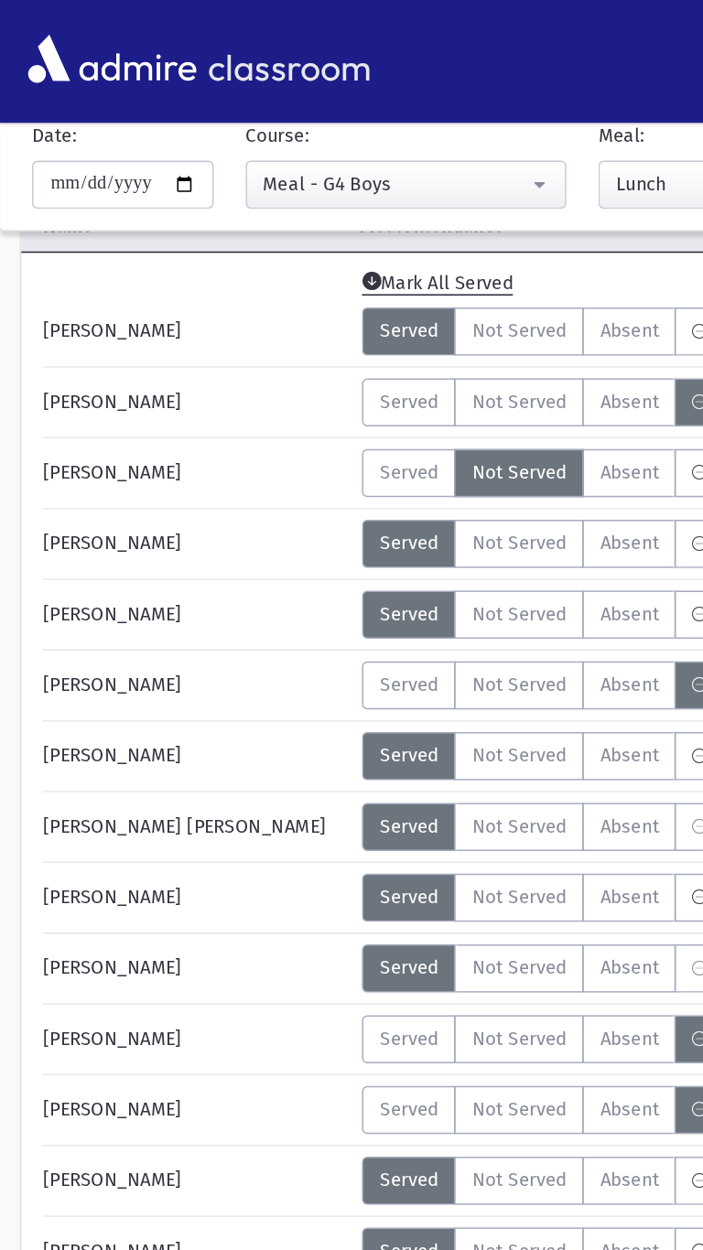
scroll to position [0, 0]
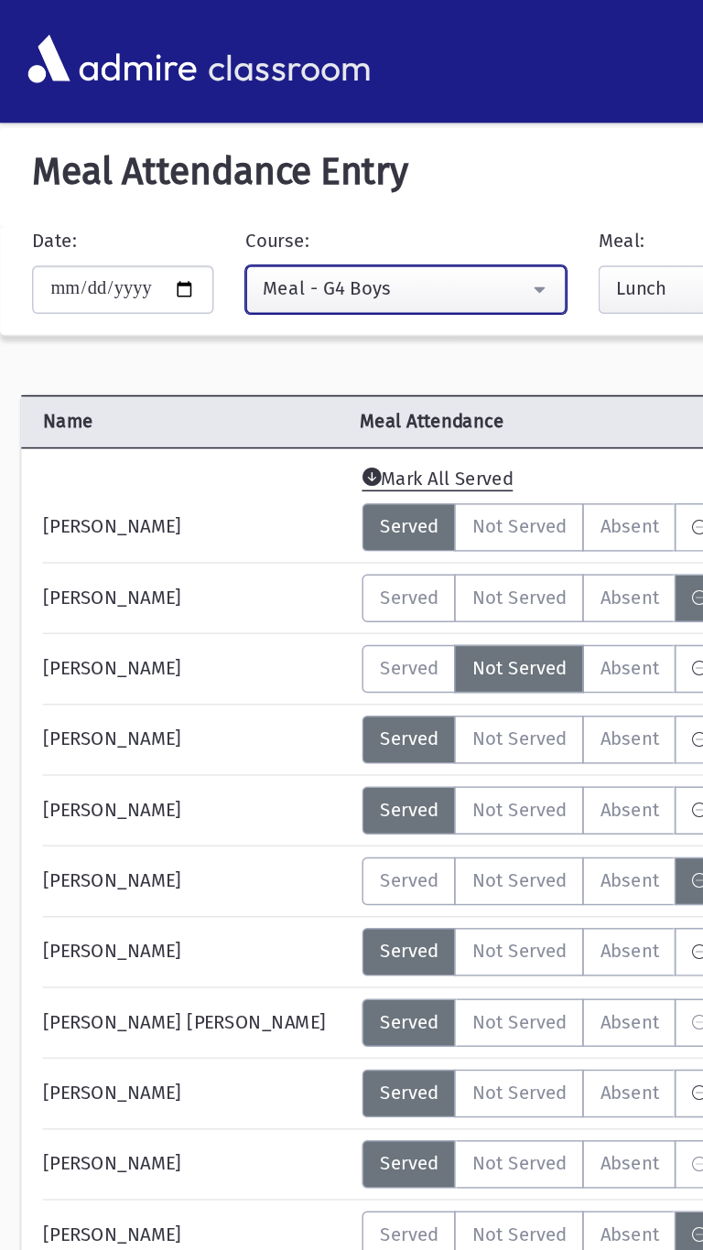
click at [212, 197] on div "Meal - G4 Boys" at bounding box center [270, 197] width 181 height 19
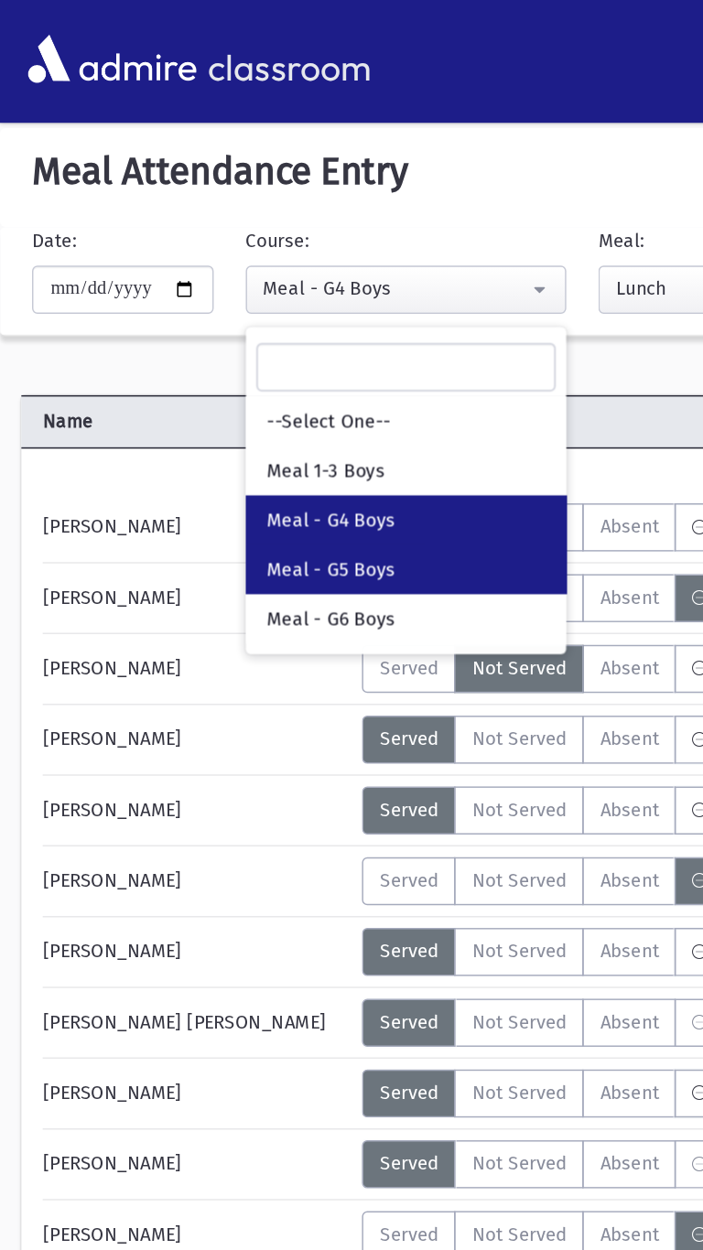
click at [228, 398] on span "Meal - G5 Boys" at bounding box center [227, 390] width 88 height 18
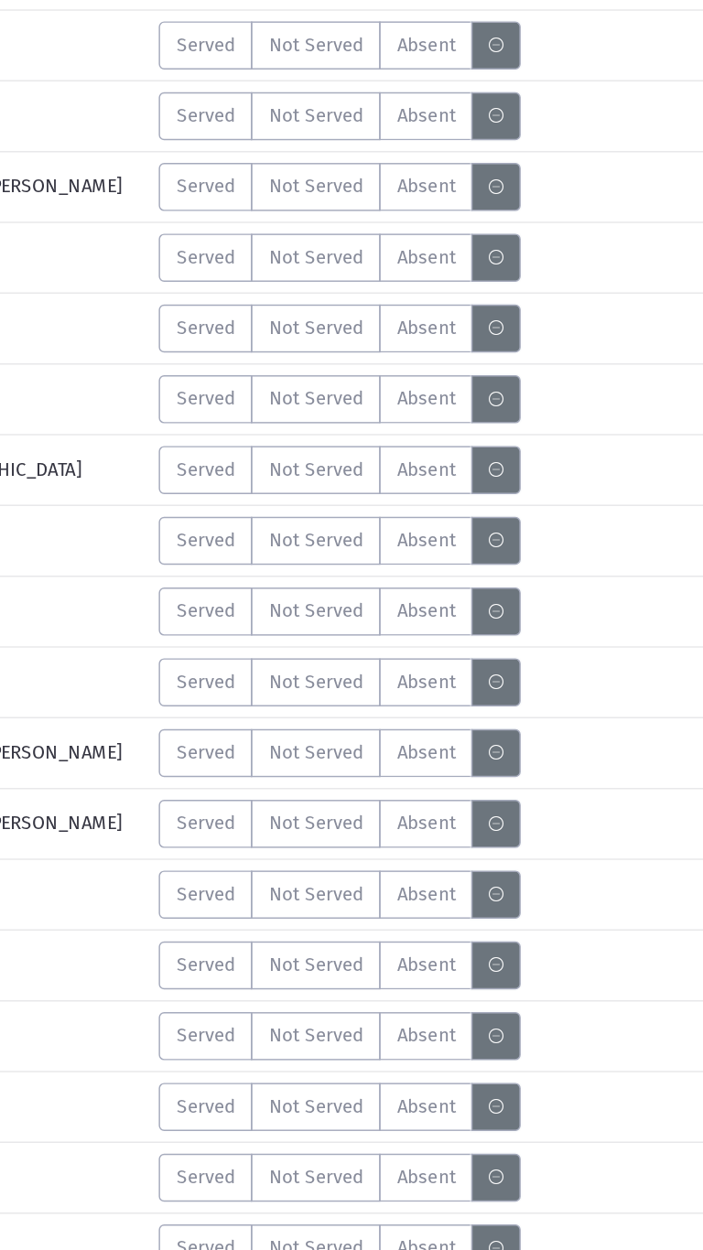
scroll to position [940, 0]
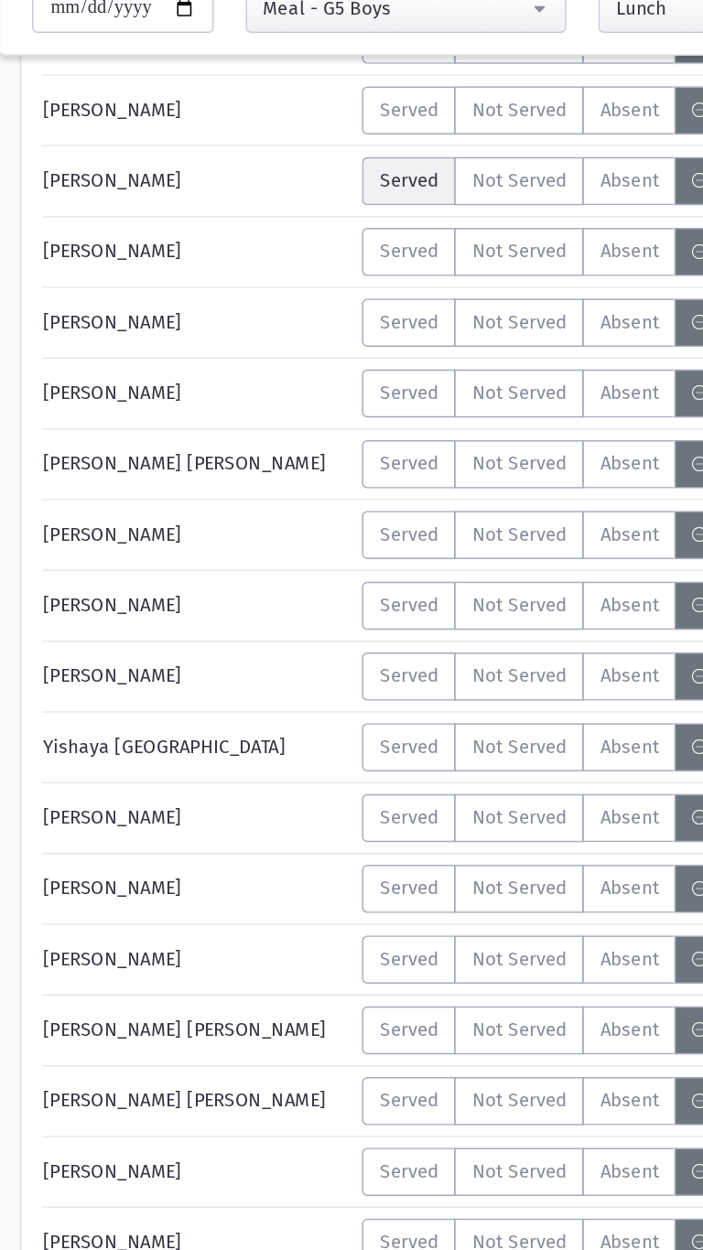
click at [263, 246] on span "Served" at bounding box center [280, 244] width 40 height 19
click at [277, 585] on span "Served" at bounding box center [280, 584] width 40 height 19
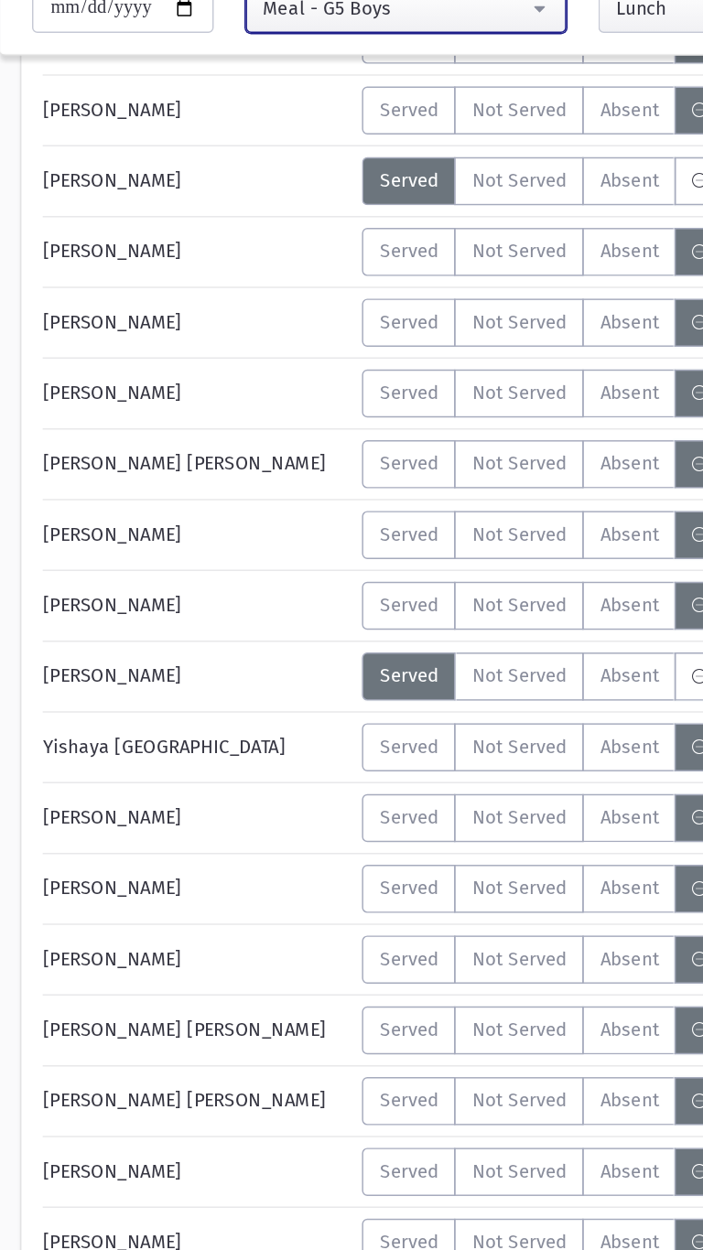
click at [209, 132] on div "Meal - G5 Boys" at bounding box center [270, 125] width 181 height 19
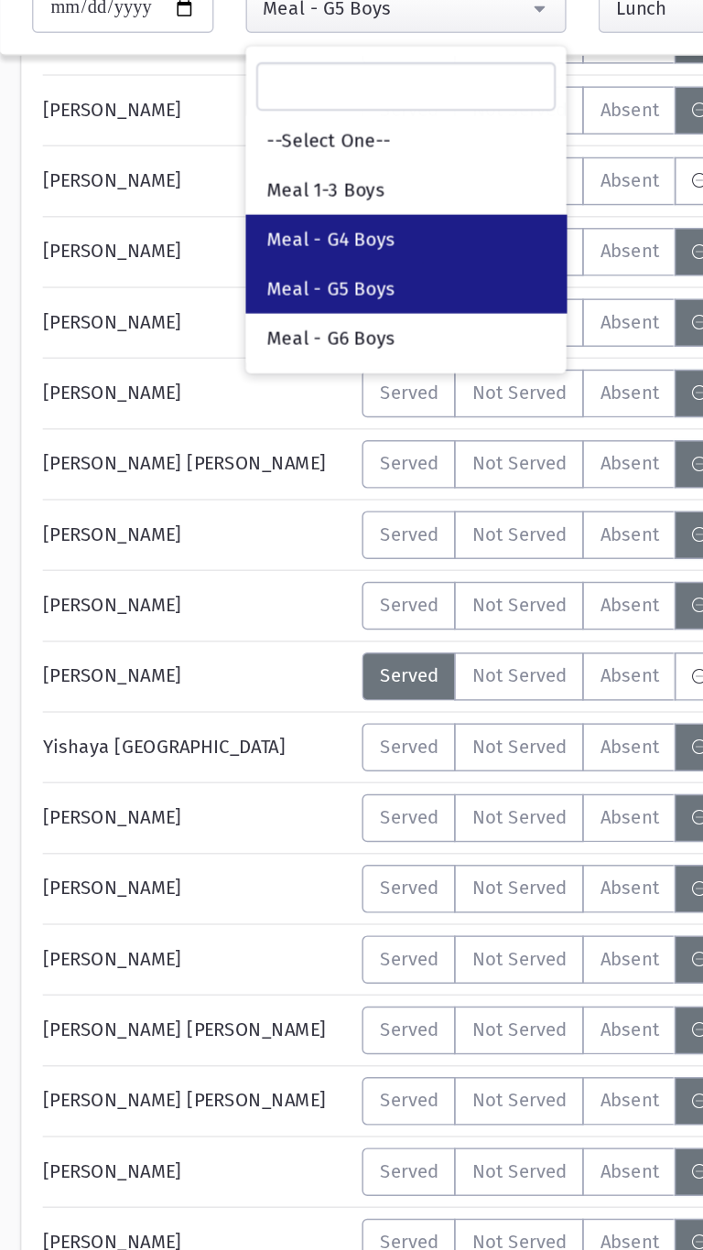
click at [216, 290] on span "Meal - G4 Boys" at bounding box center [227, 284] width 88 height 18
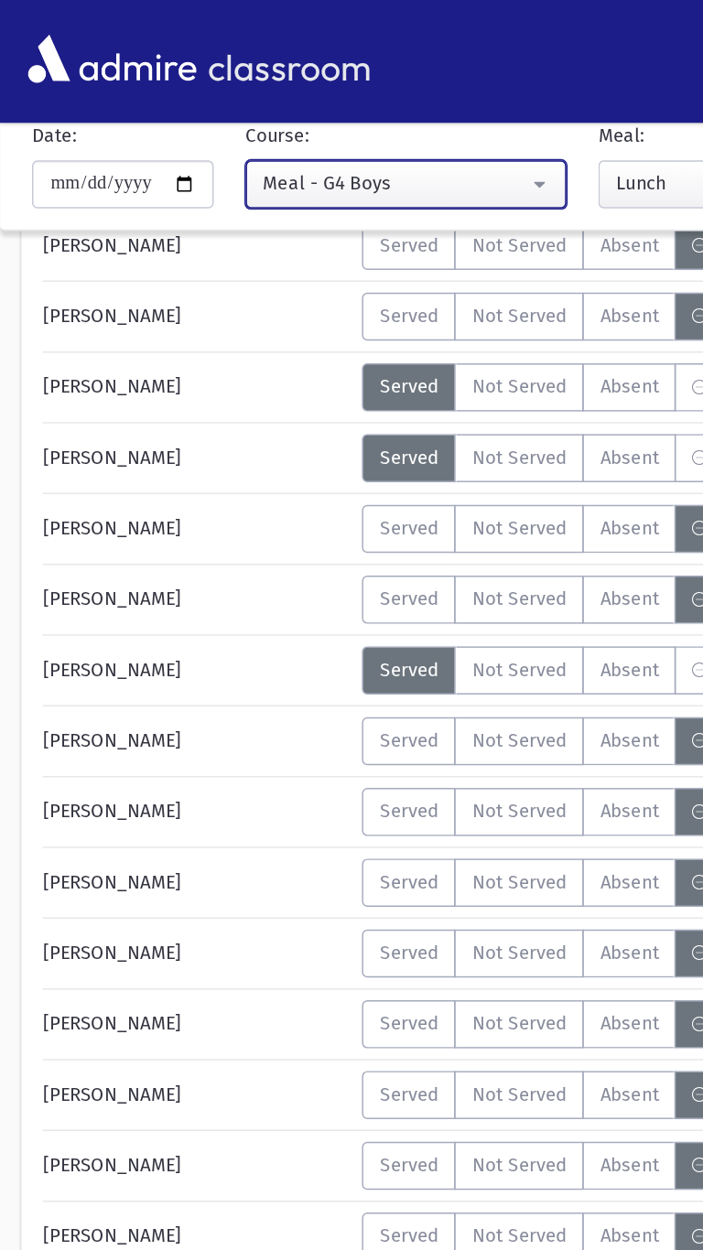
scroll to position [1112, 0]
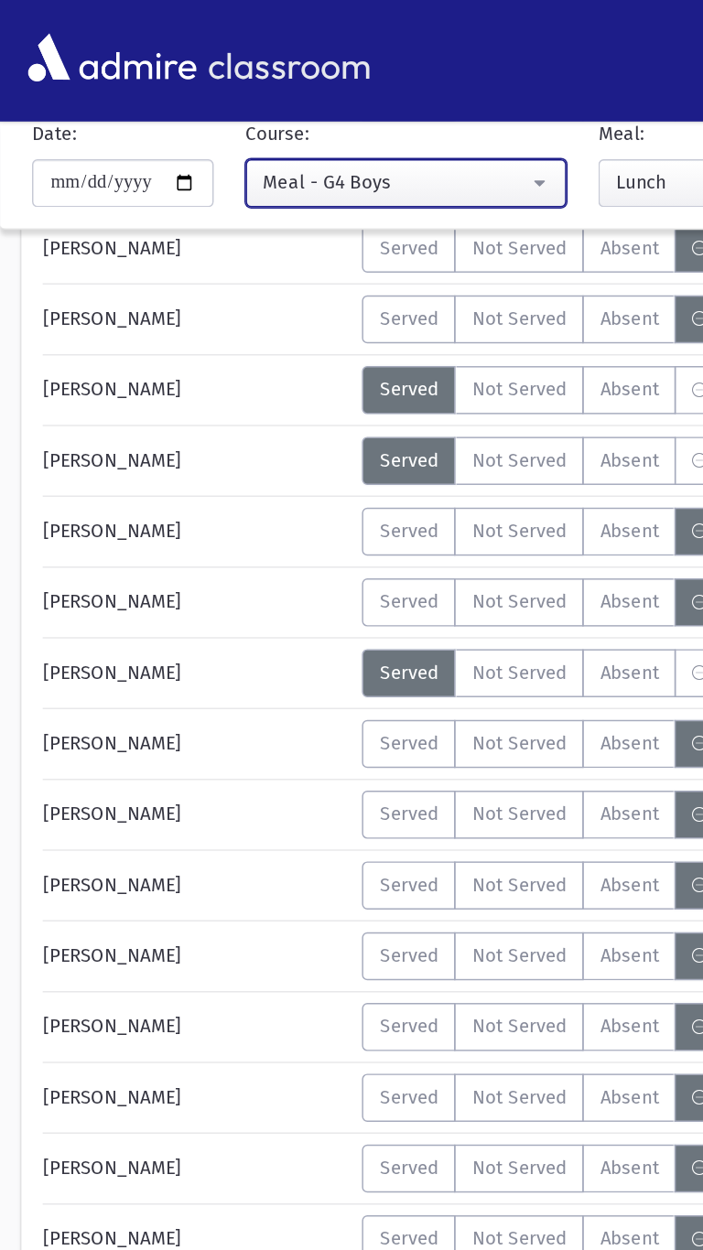
click at [214, 138] on button "Meal - G4 Boys" at bounding box center [278, 126] width 220 height 33
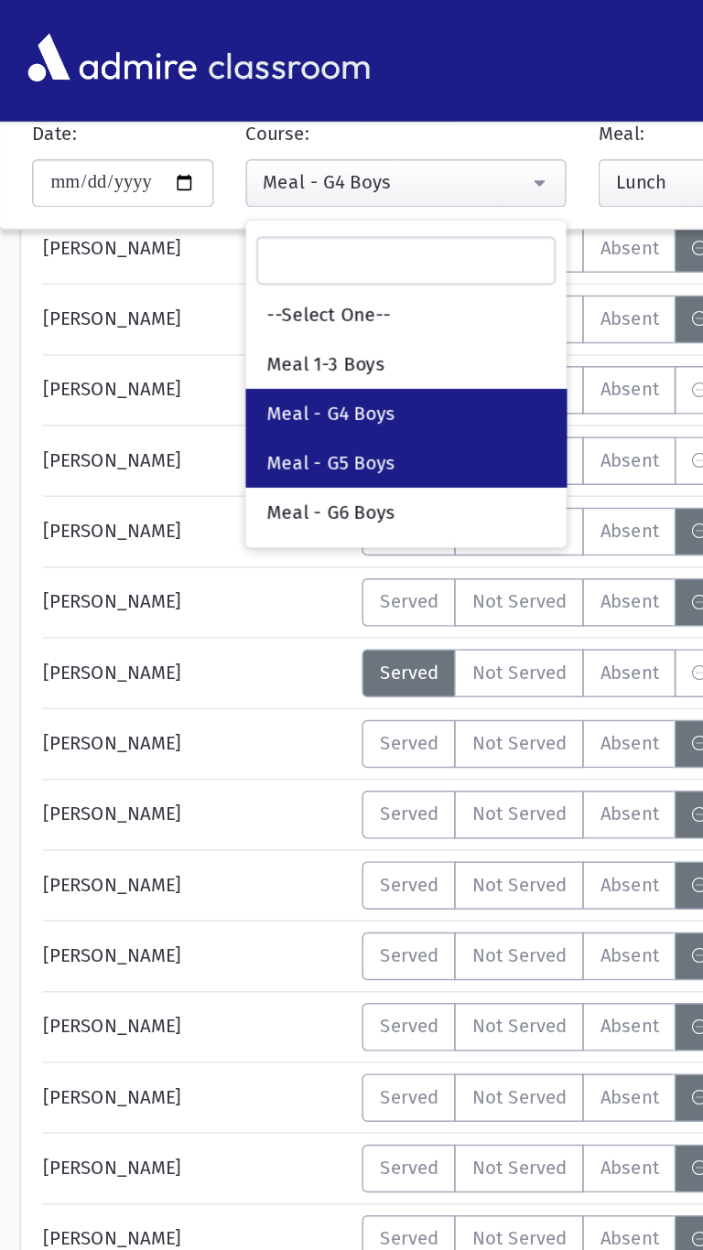
click at [214, 328] on link "Meal - G5 Boys" at bounding box center [278, 318] width 220 height 34
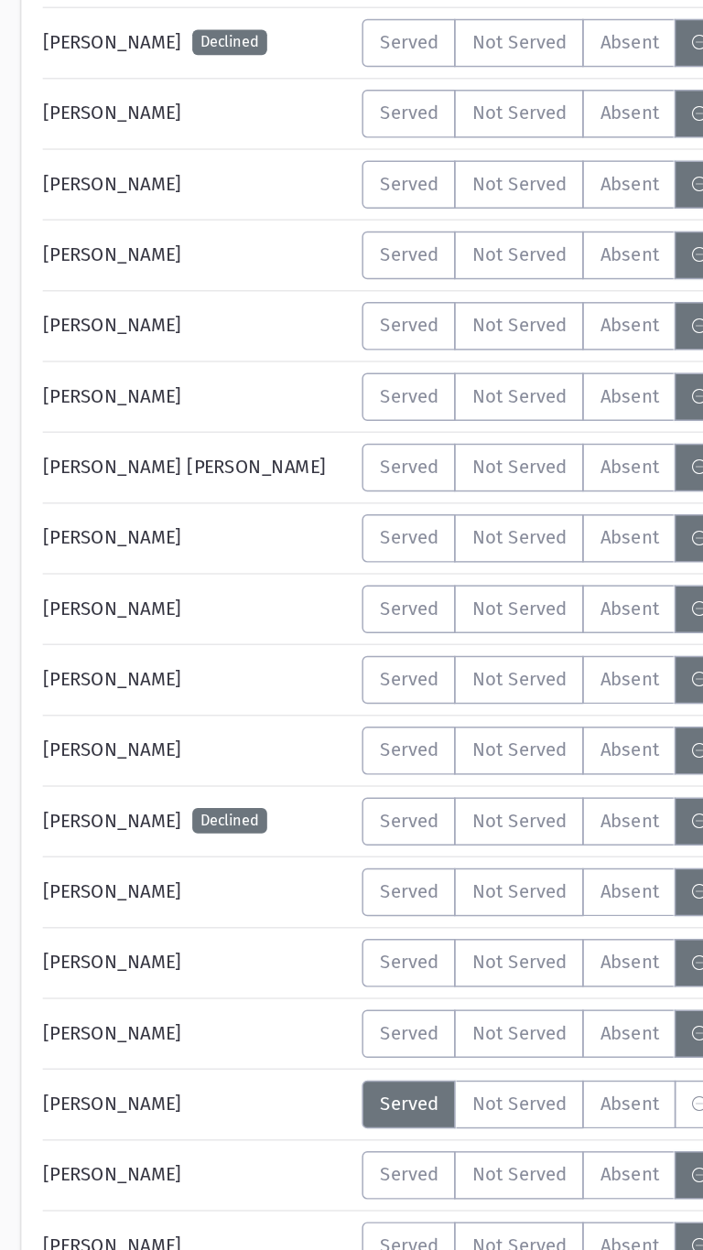
scroll to position [719, 0]
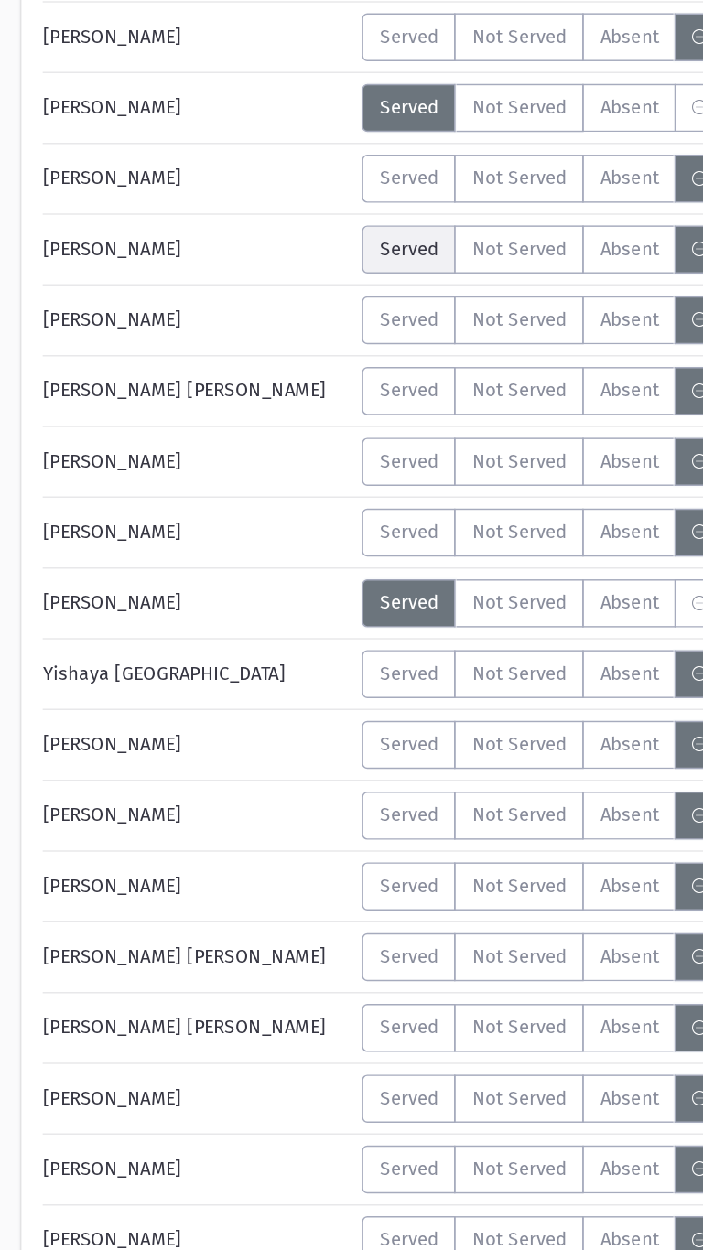
click at [268, 573] on label "Served" at bounding box center [280, 563] width 64 height 33
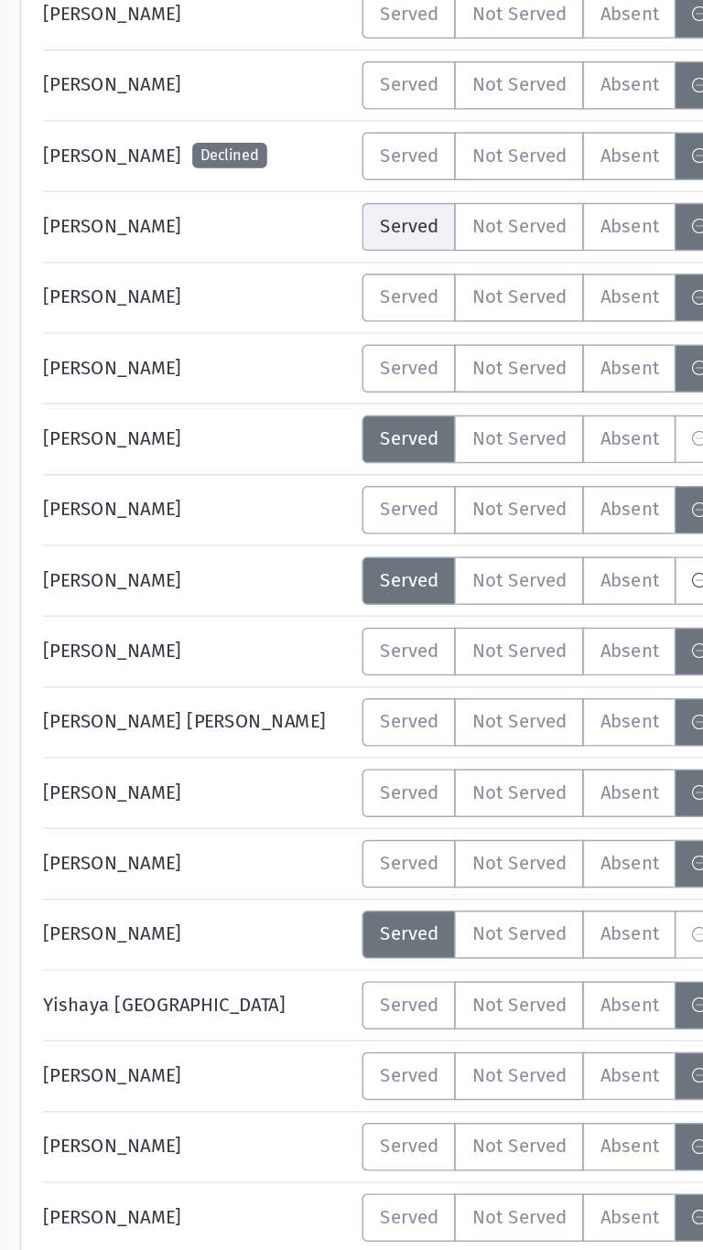
click at [264, 317] on span "Served" at bounding box center [280, 320] width 40 height 19
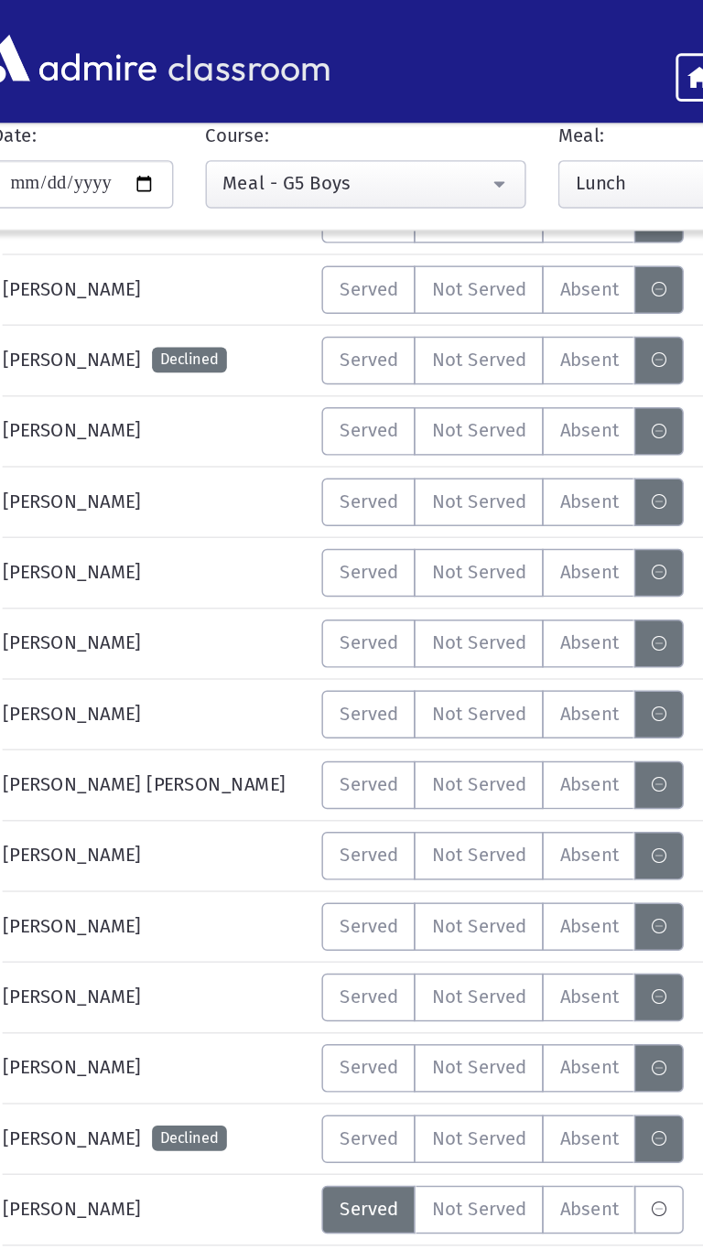
scroll to position [0, 0]
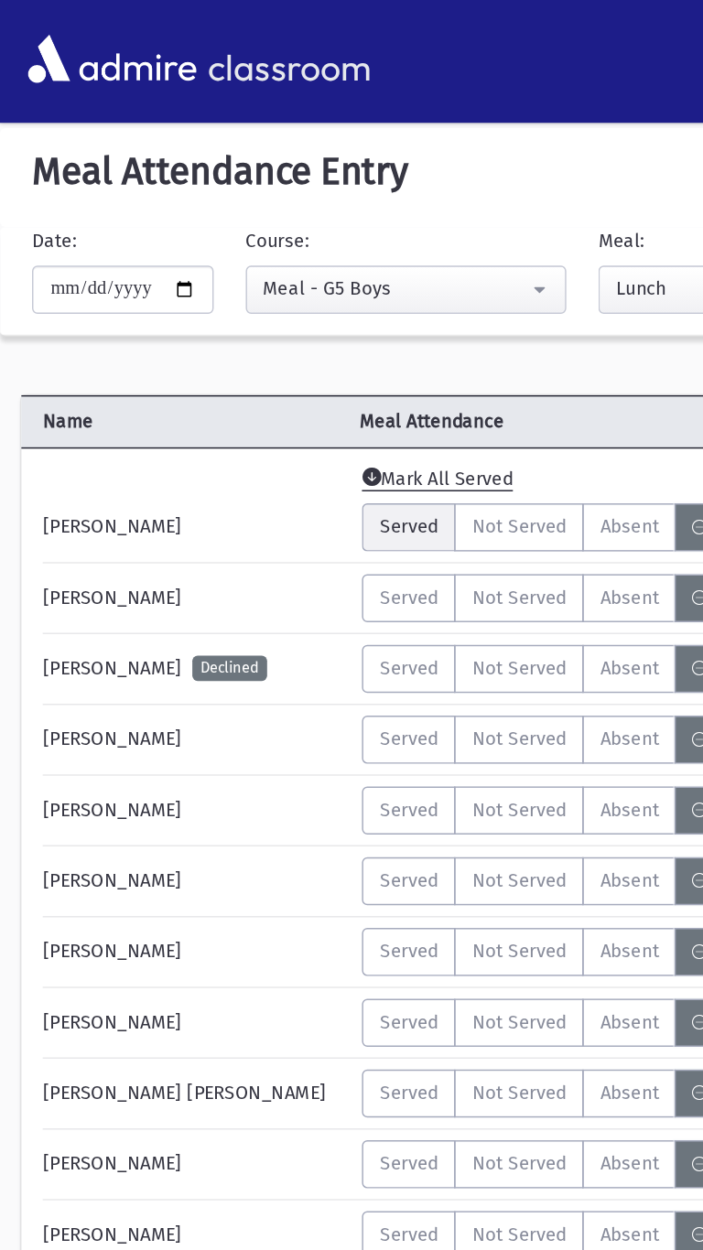
click at [280, 360] on span "Served" at bounding box center [280, 360] width 40 height 19
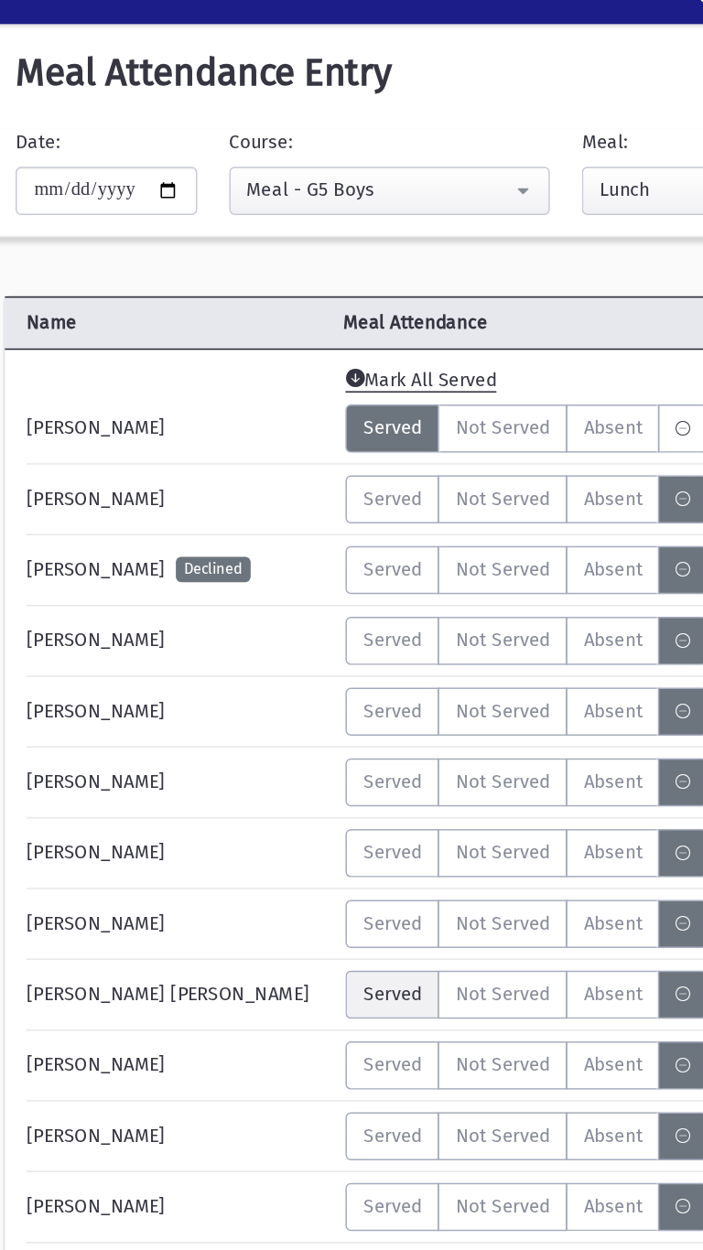
click at [276, 746] on span "Served" at bounding box center [280, 748] width 40 height 19
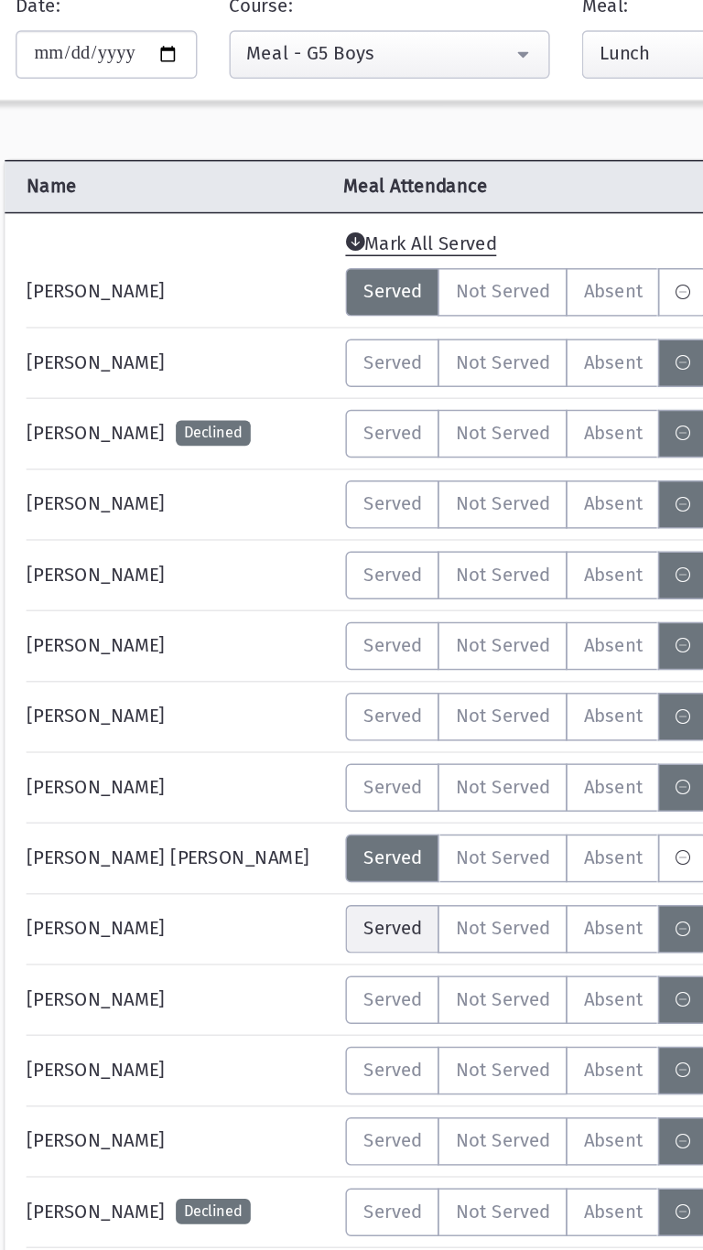
click at [265, 797] on span "Served" at bounding box center [280, 797] width 40 height 19
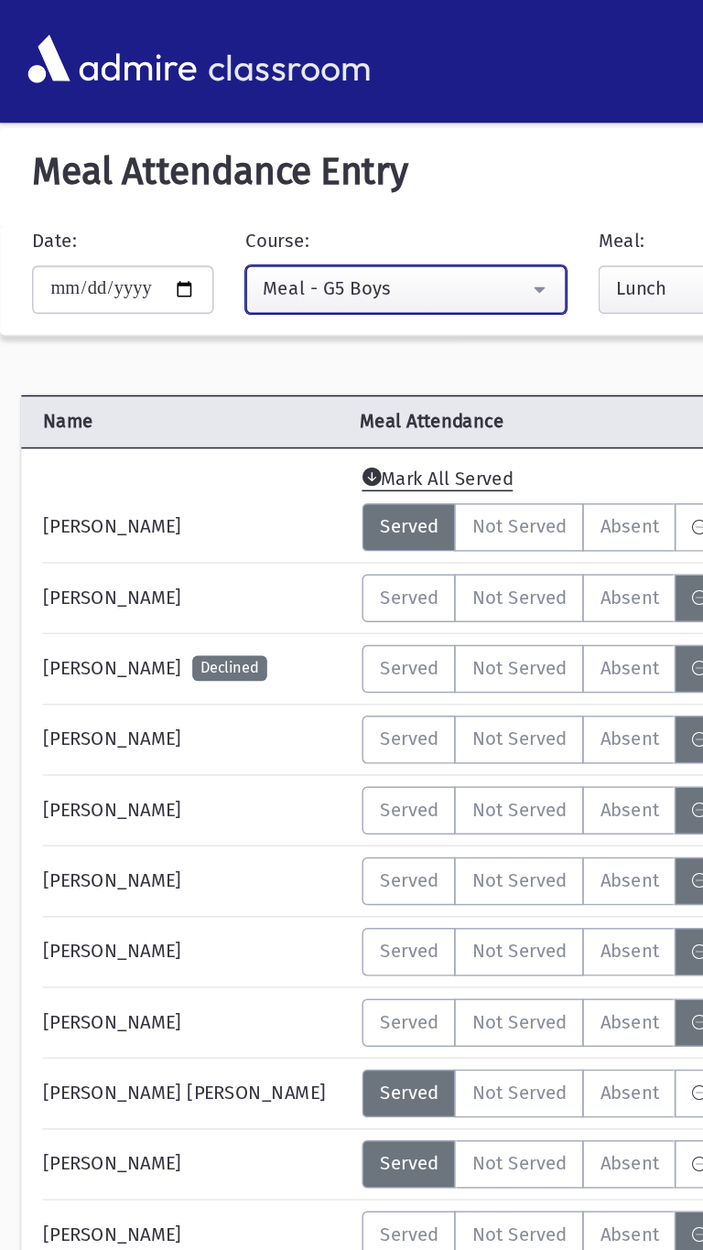
click at [349, 206] on div "Meal - G5 Boys" at bounding box center [270, 197] width 181 height 19
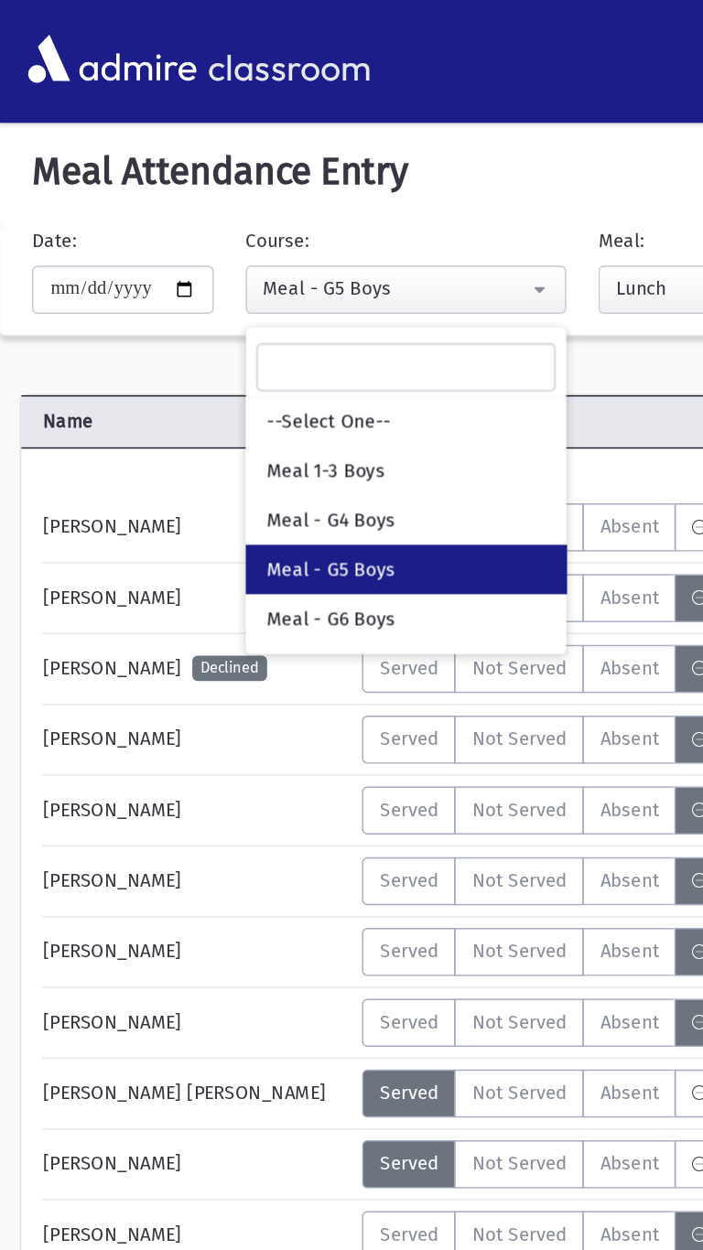
click at [378, 125] on h5 "Meal Attendance Entry" at bounding box center [351, 117] width 673 height 31
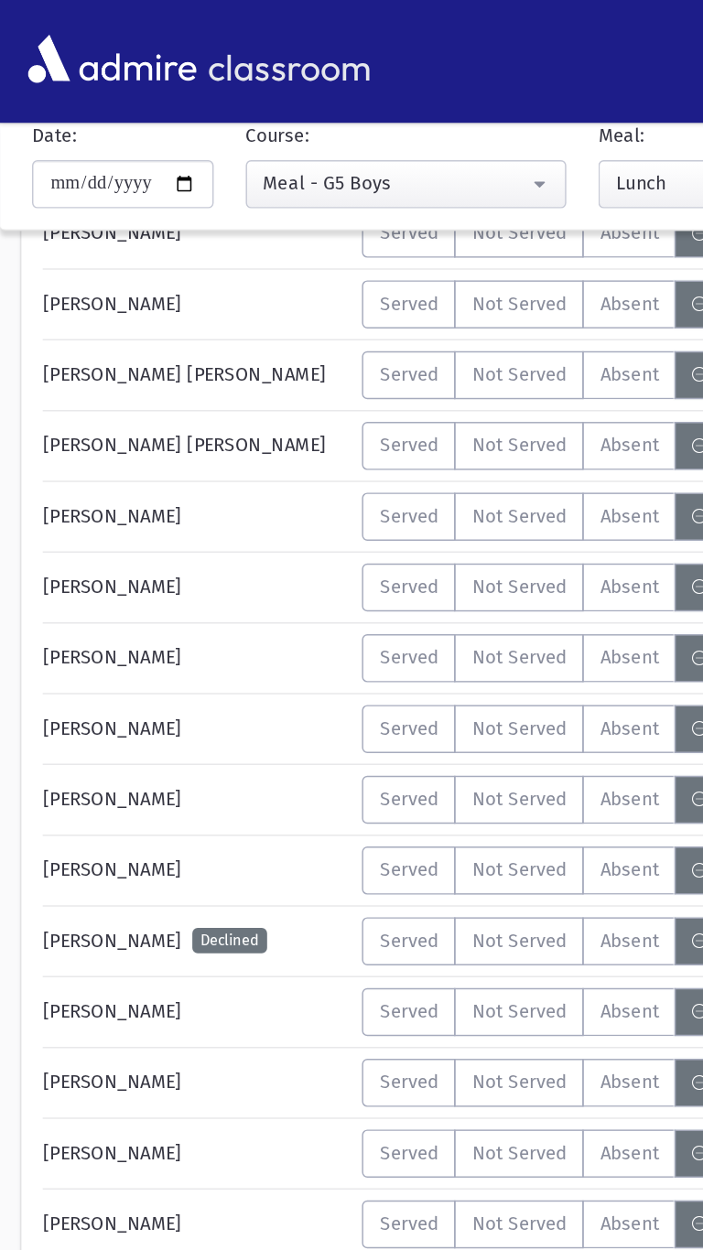
scroll to position [1509, 0]
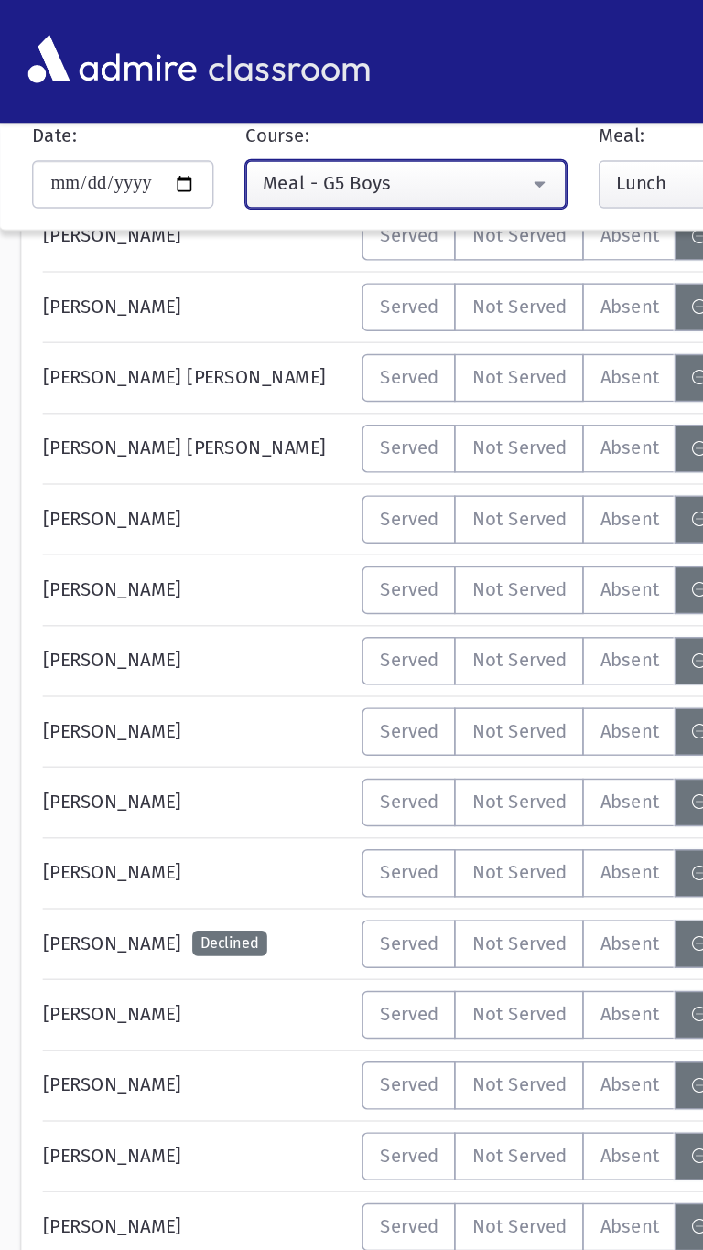
click at [355, 135] on div "Meal - G5 Boys" at bounding box center [270, 126] width 181 height 20
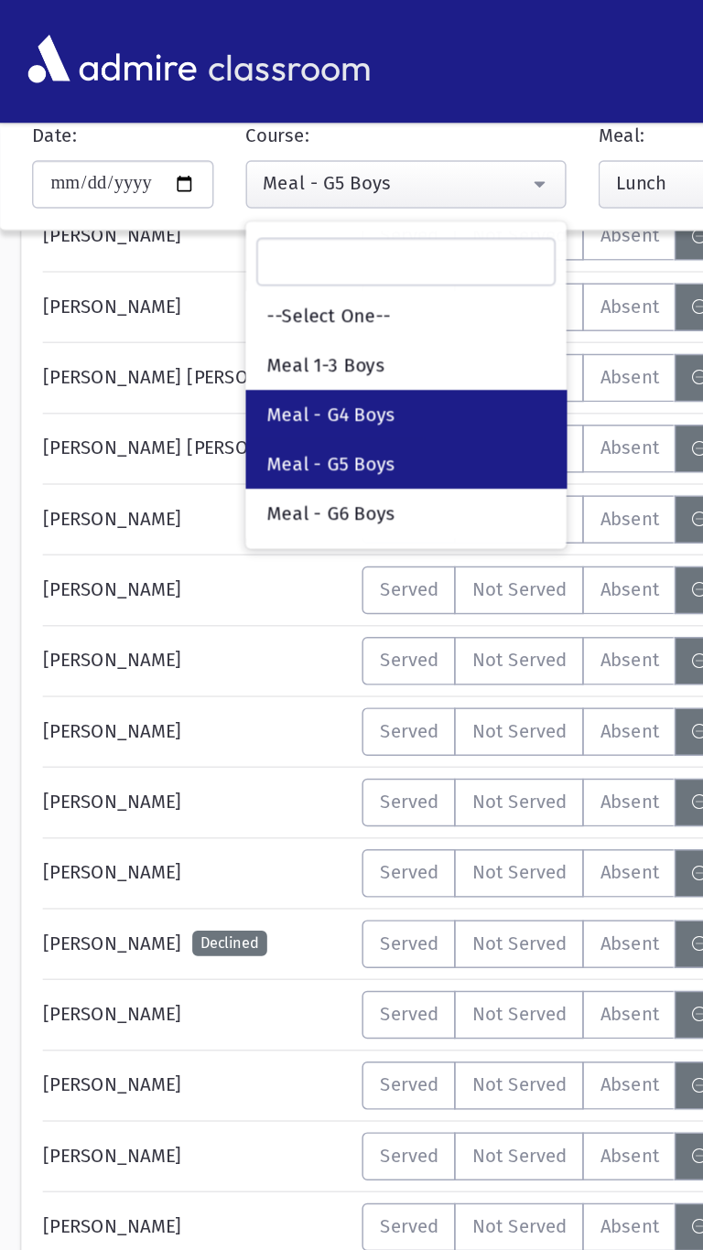
click at [271, 293] on span "Meal - G4 Boys" at bounding box center [227, 284] width 88 height 18
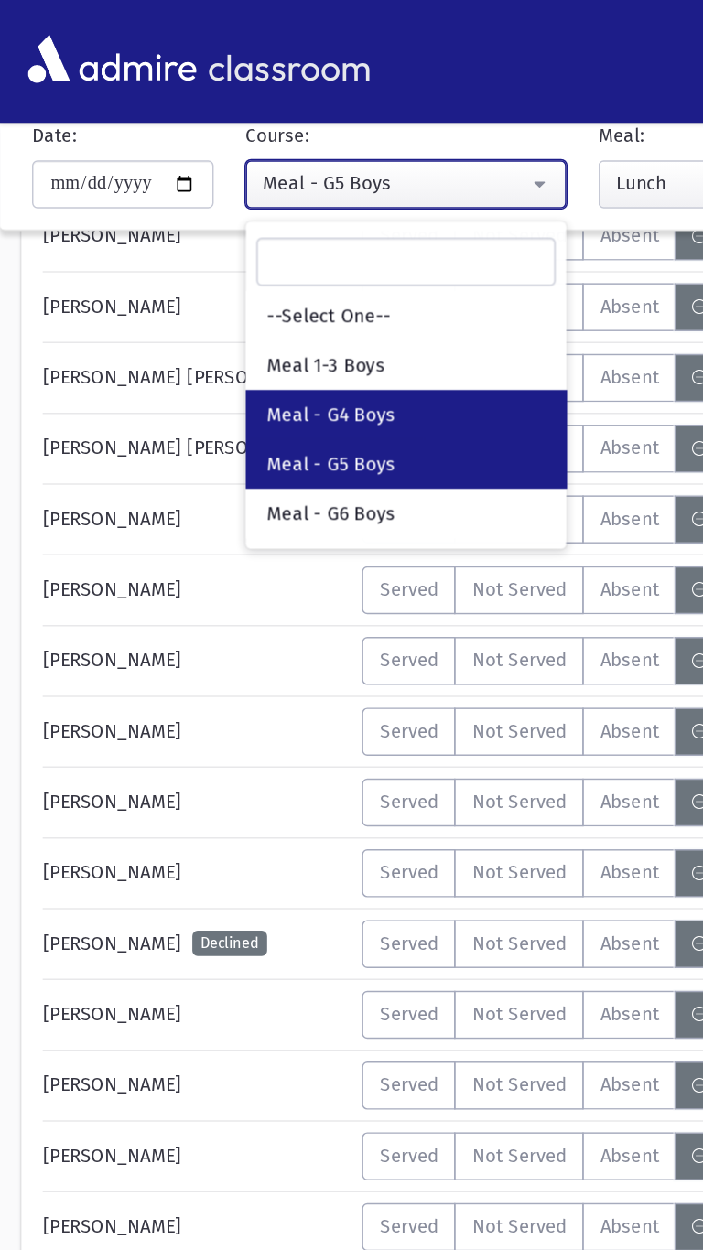
select select "*****"
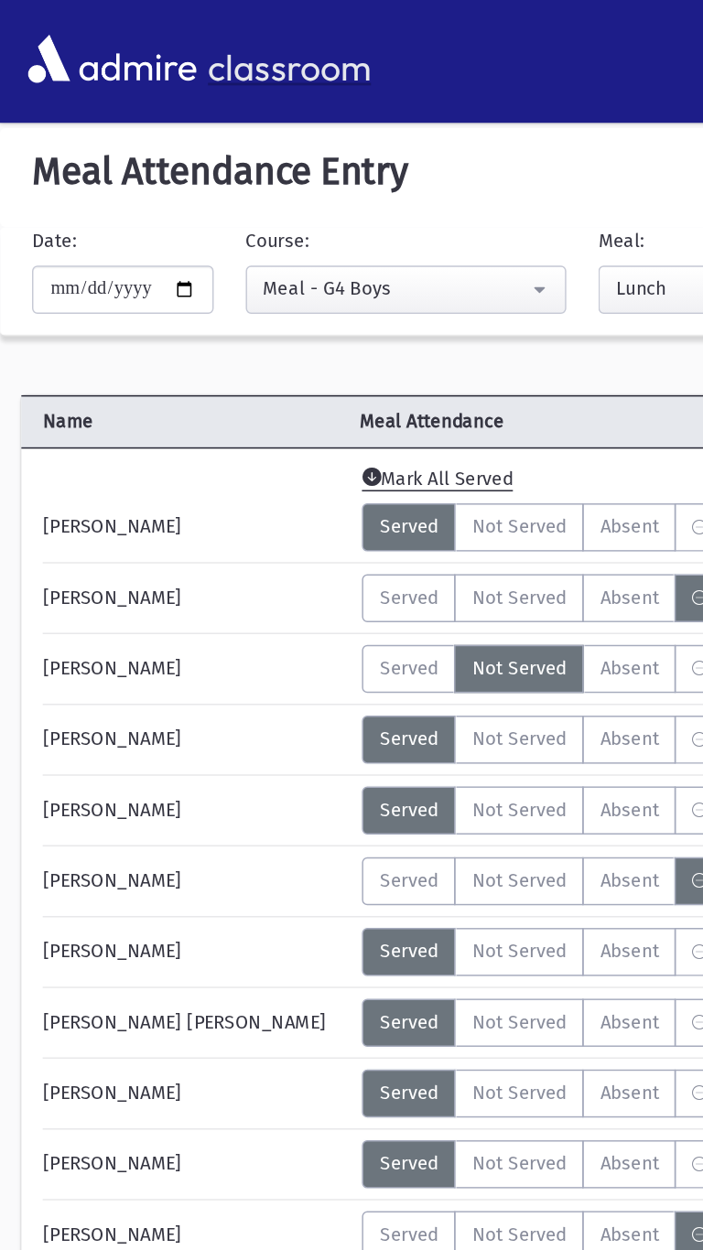
click at [36, 25] on img at bounding box center [77, 40] width 124 height 42
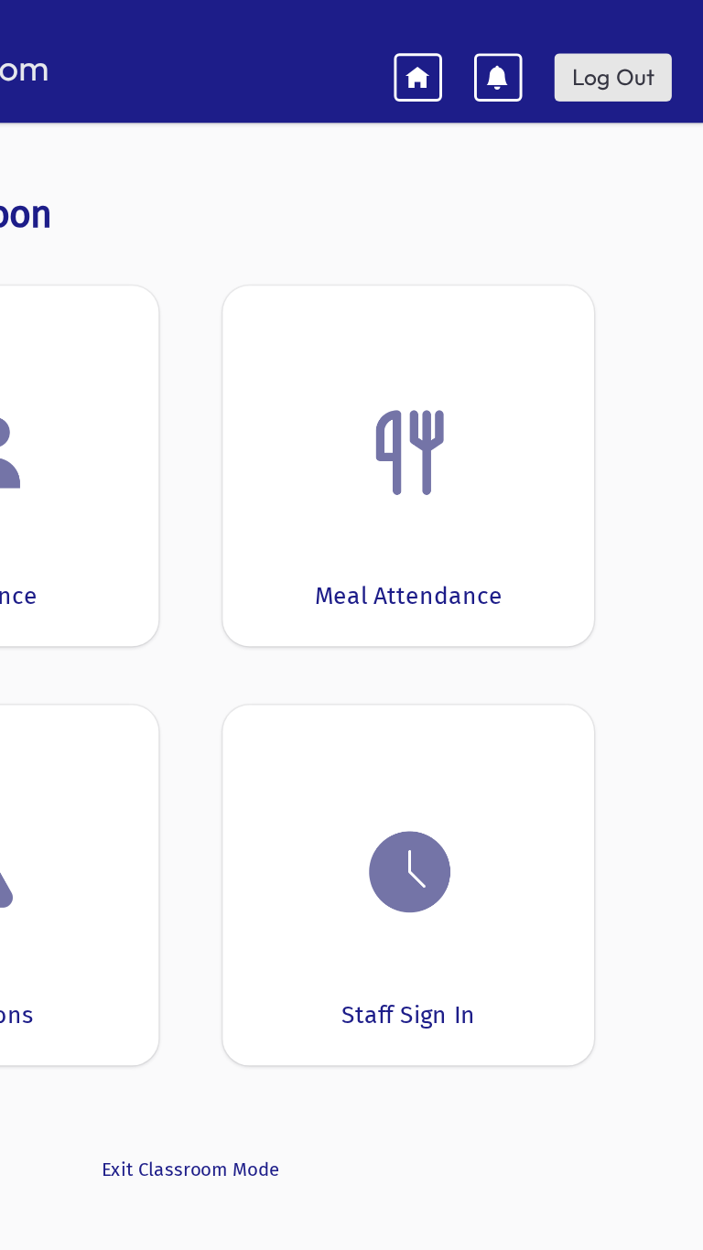
click at [650, 54] on link "Log Out" at bounding box center [640, 53] width 81 height 33
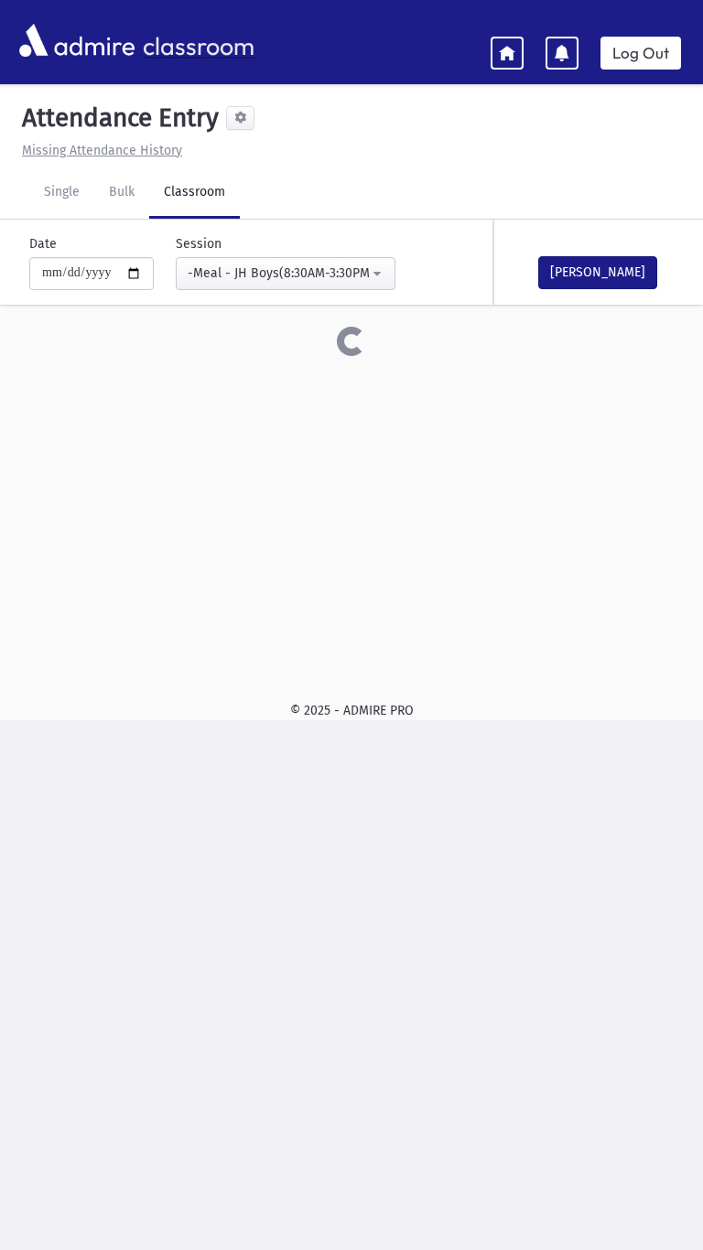
click at [43, 65] on link "classroom" at bounding box center [110, 41] width 220 height 51
click at [75, 50] on img at bounding box center [77, 40] width 124 height 42
click at [55, 46] on img at bounding box center [77, 40] width 124 height 42
click at [53, 51] on img at bounding box center [77, 40] width 124 height 42
click at [501, 66] on link at bounding box center [506, 53] width 33 height 33
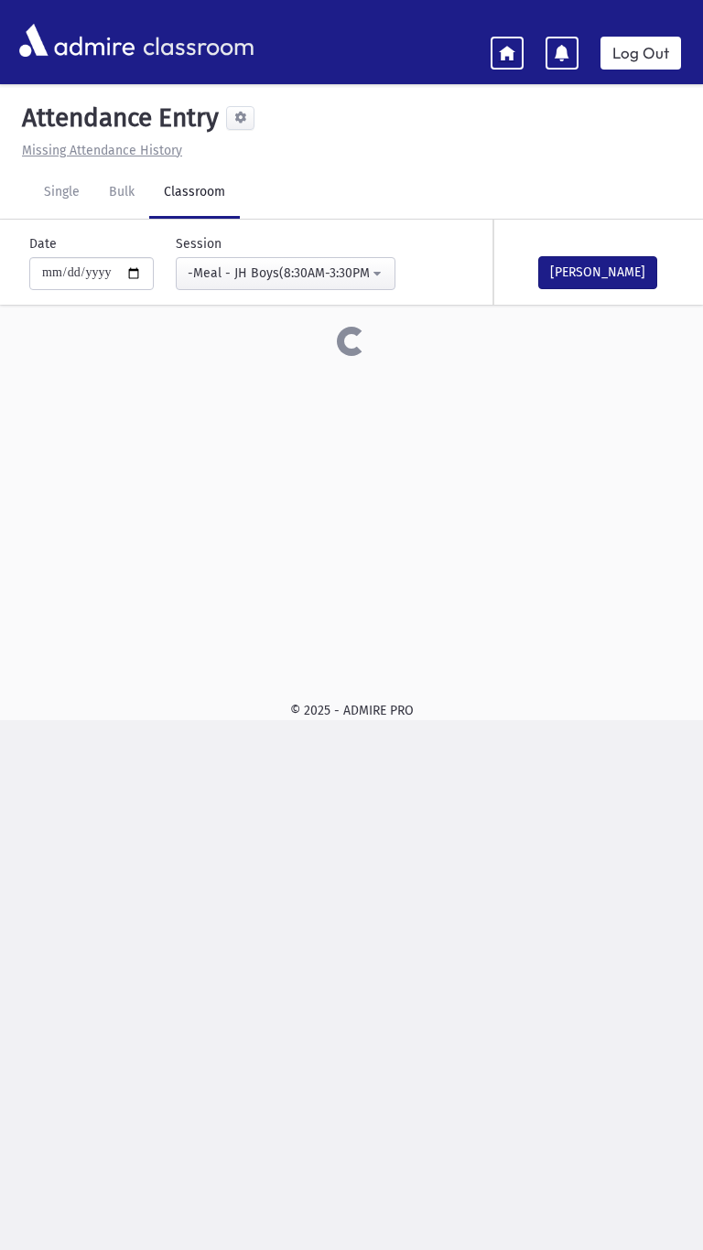
click at [505, 52] on icon at bounding box center [507, 52] width 16 height 16
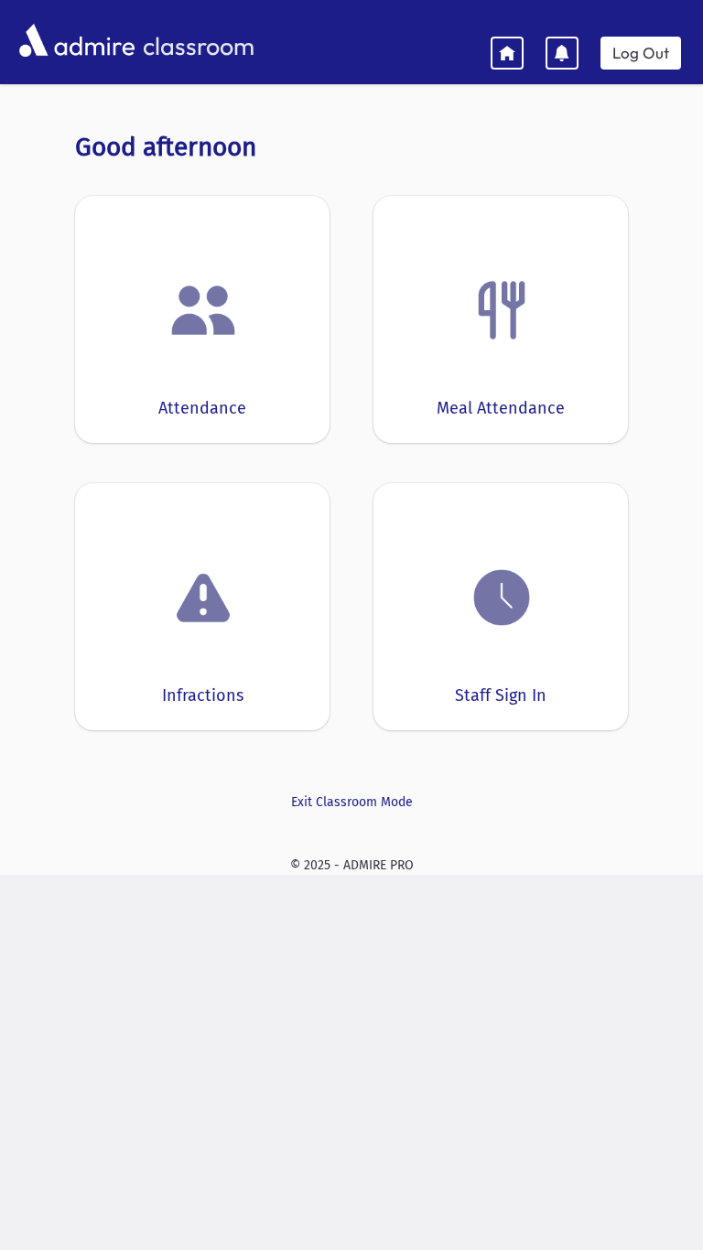
click at [510, 349] on div "Meal Attendance" at bounding box center [500, 319] width 254 height 247
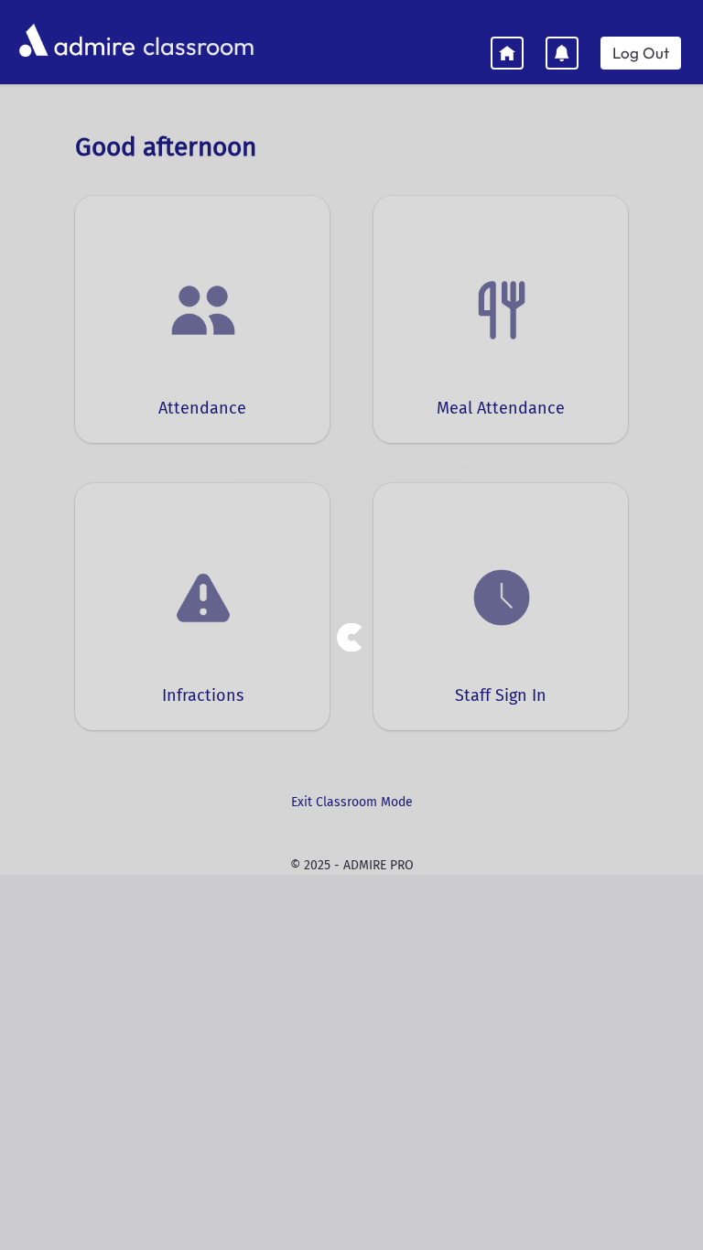
select select "*****"
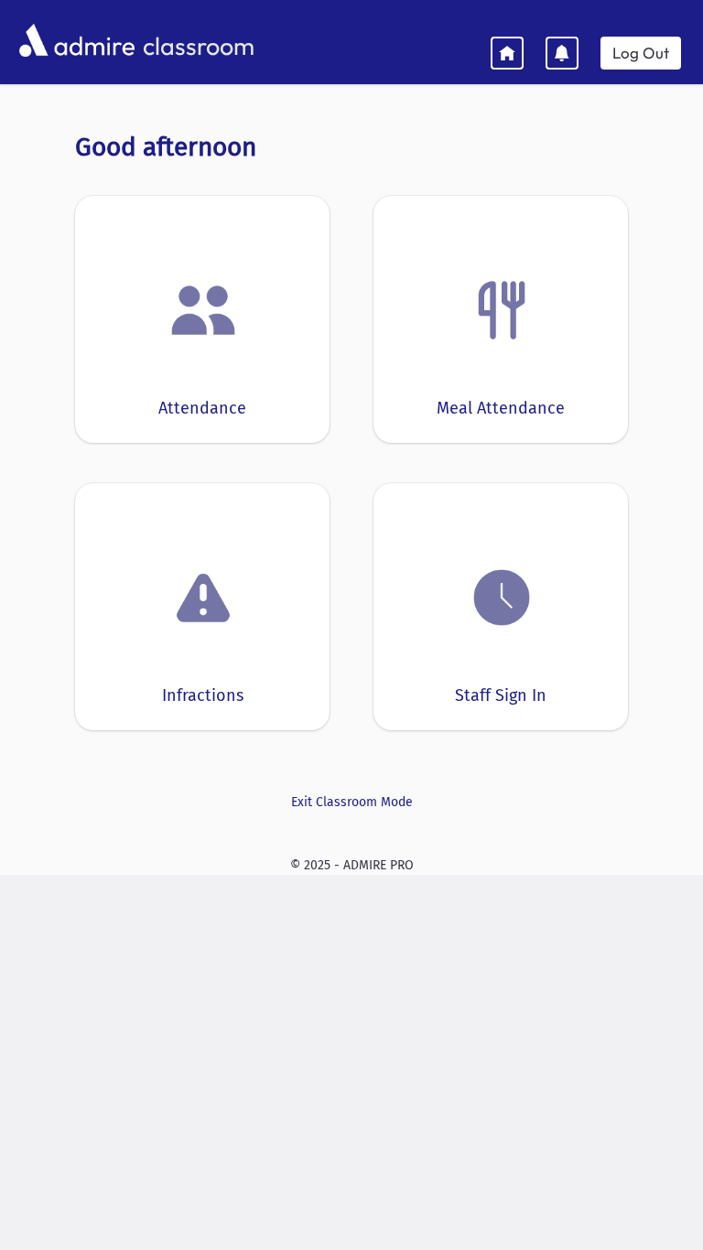
click at [515, 331] on img at bounding box center [502, 310] width 70 height 70
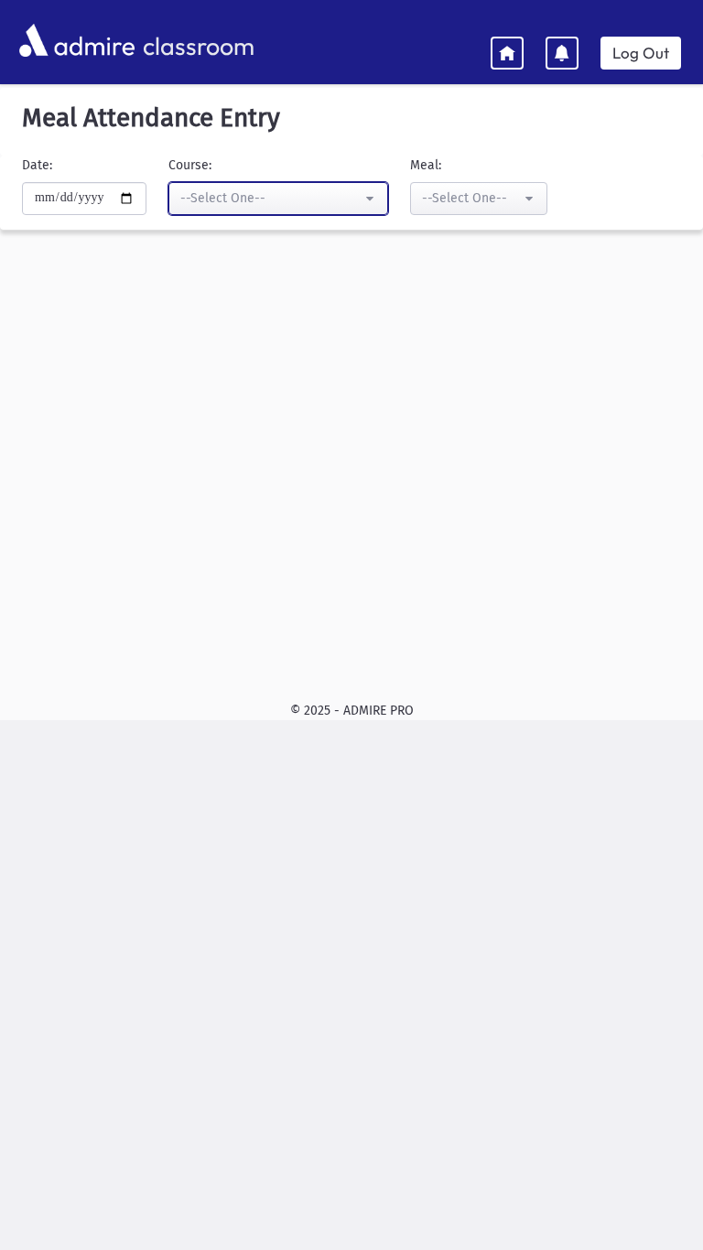
click at [298, 196] on div "--Select One--" at bounding box center [270, 197] width 181 height 19
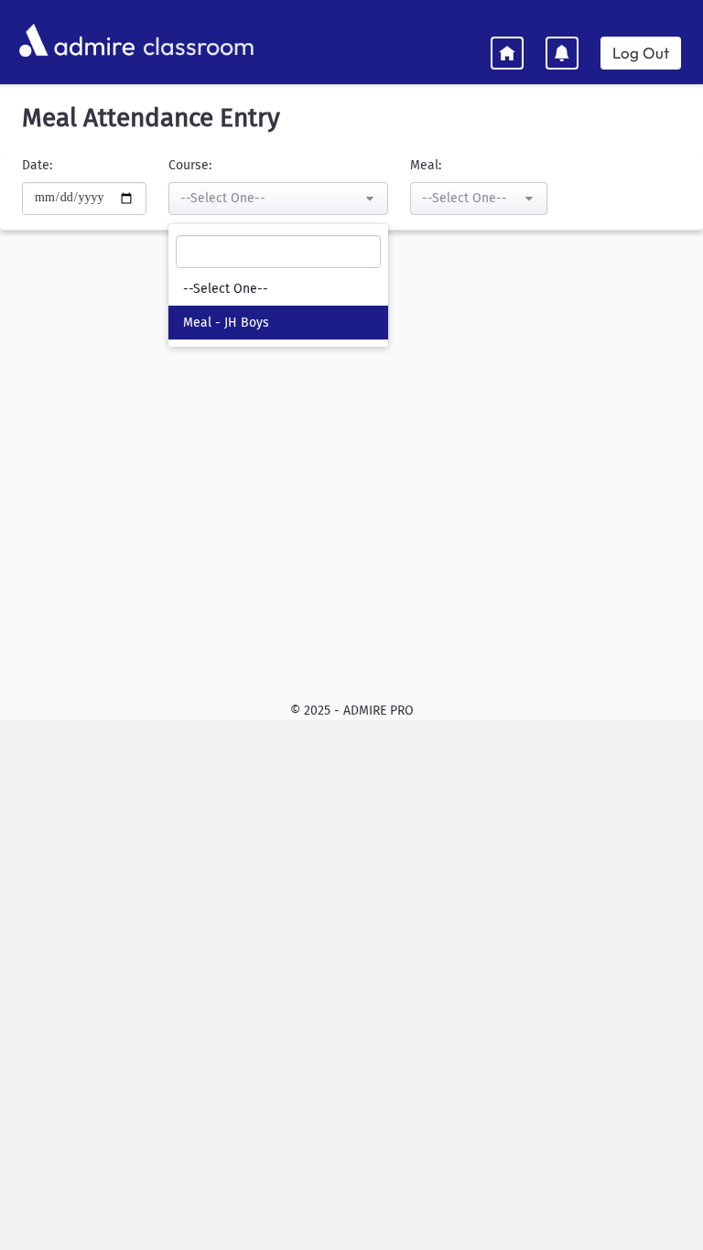
click at [225, 327] on span "Meal - JH Boys" at bounding box center [226, 323] width 86 height 18
select select "*****"
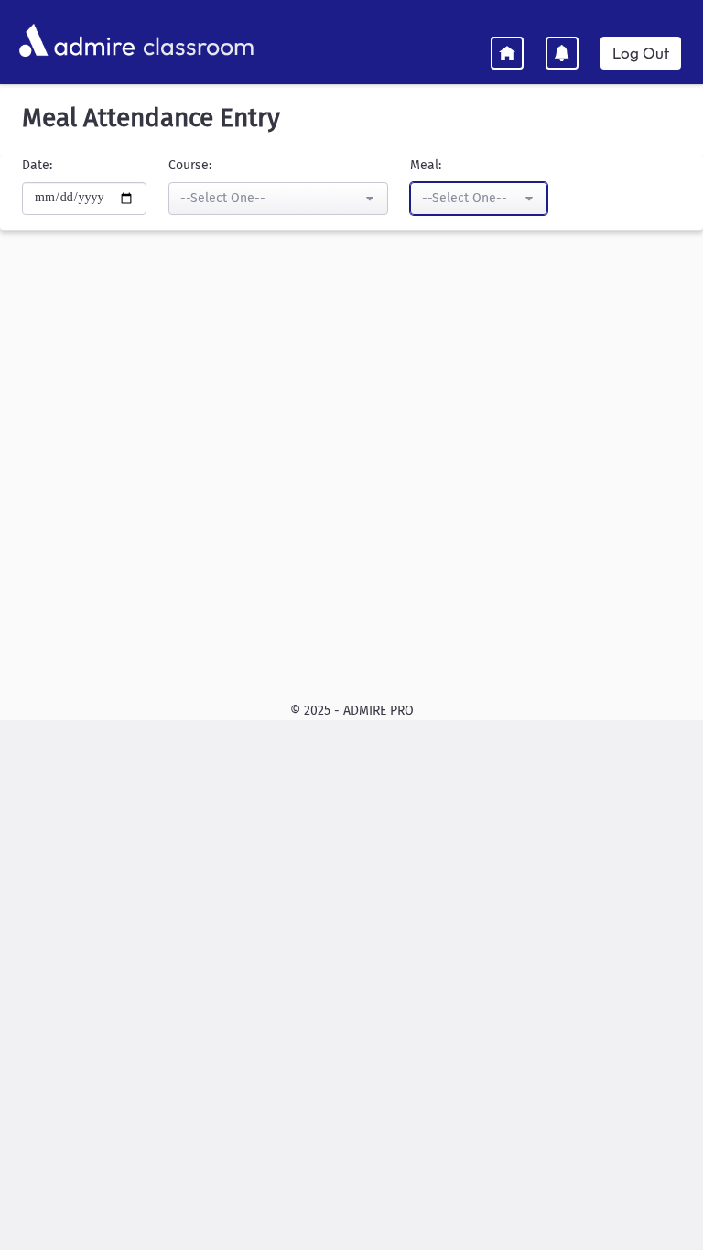
click at [477, 203] on div "--Select One--" at bounding box center [471, 197] width 99 height 19
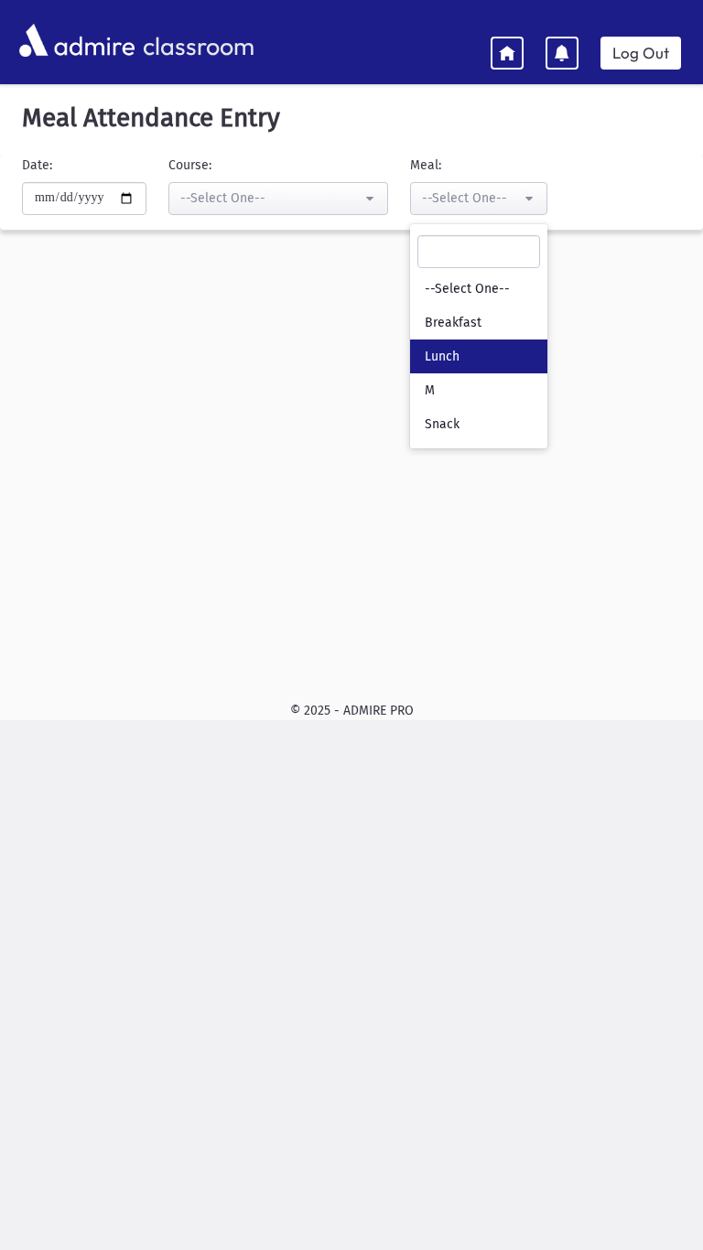
click at [449, 357] on span "Lunch" at bounding box center [441, 357] width 35 height 18
select select "*"
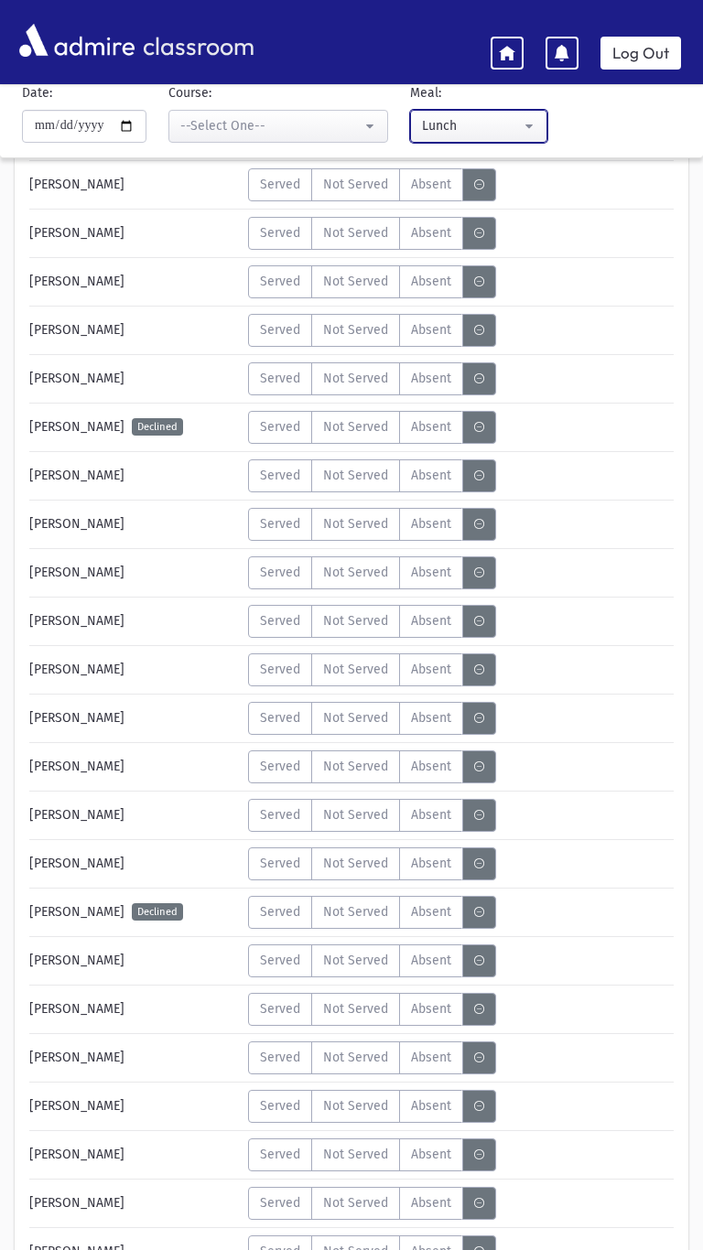
scroll to position [2473, 0]
click at [261, 853] on span "Served" at bounding box center [280, 862] width 40 height 19
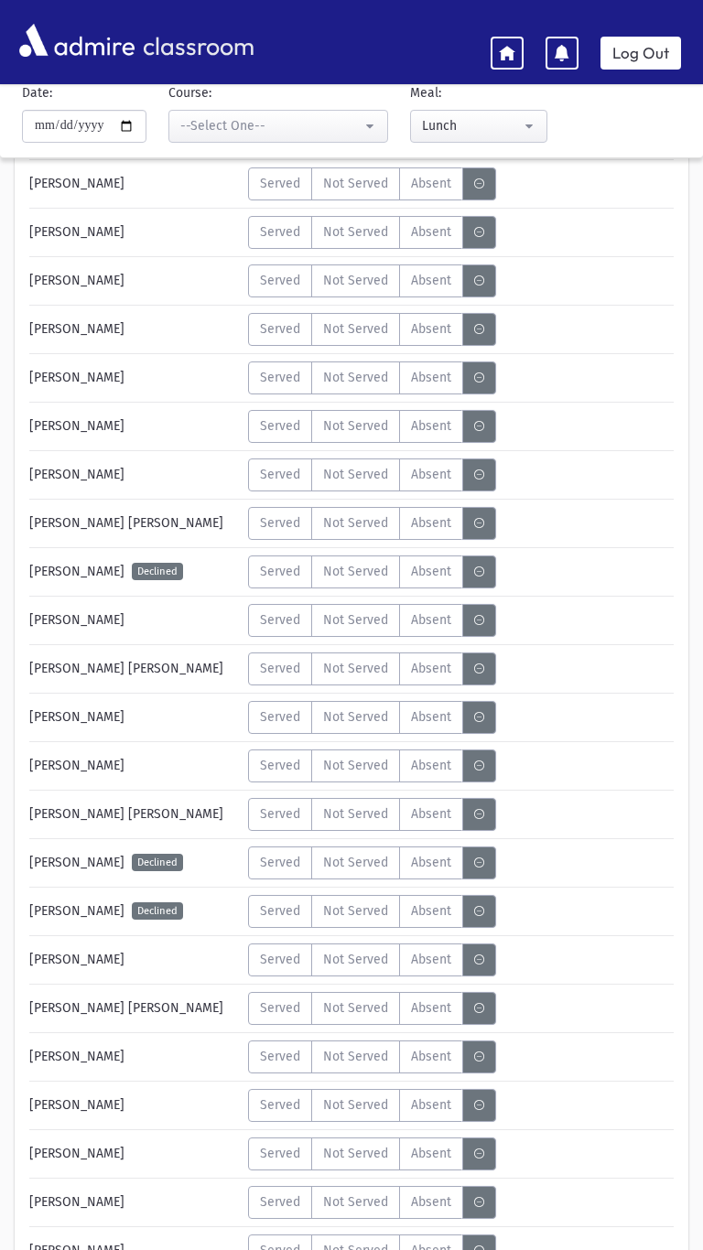
scroll to position [3781, 0]
click at [265, 653] on label "Served" at bounding box center [280, 669] width 64 height 33
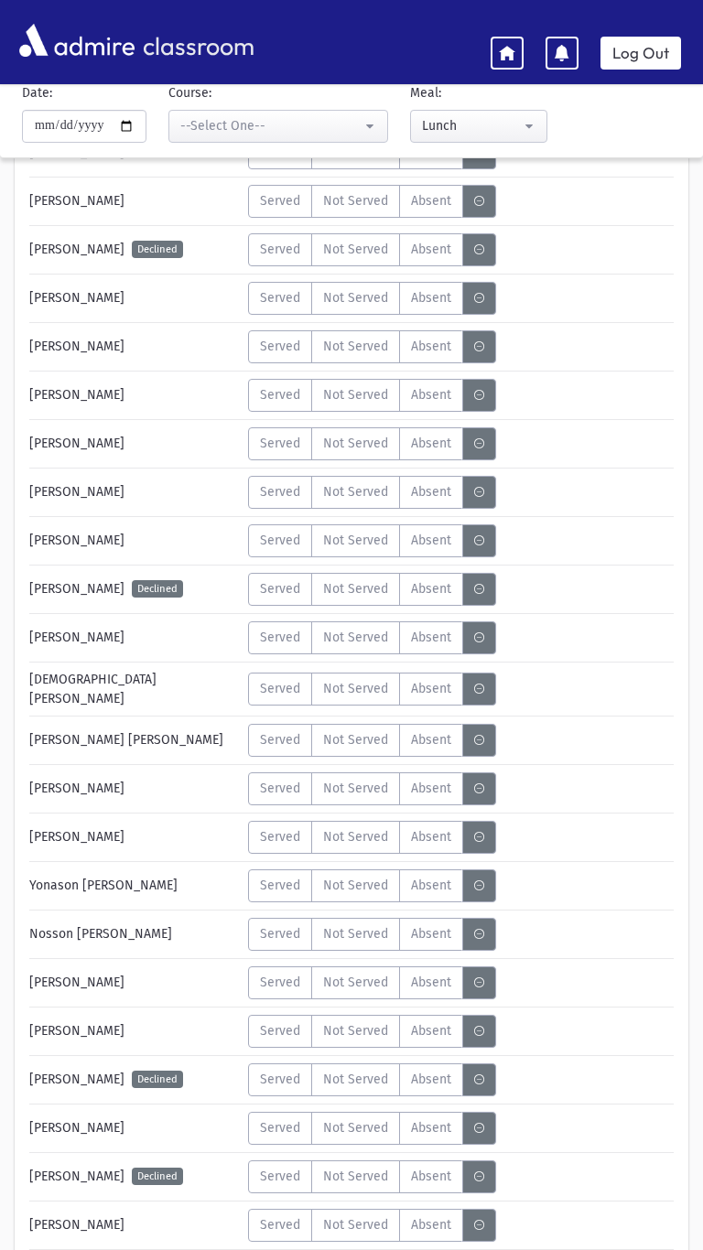
scroll to position [359, 0]
click at [274, 644] on label "Served" at bounding box center [280, 638] width 64 height 33
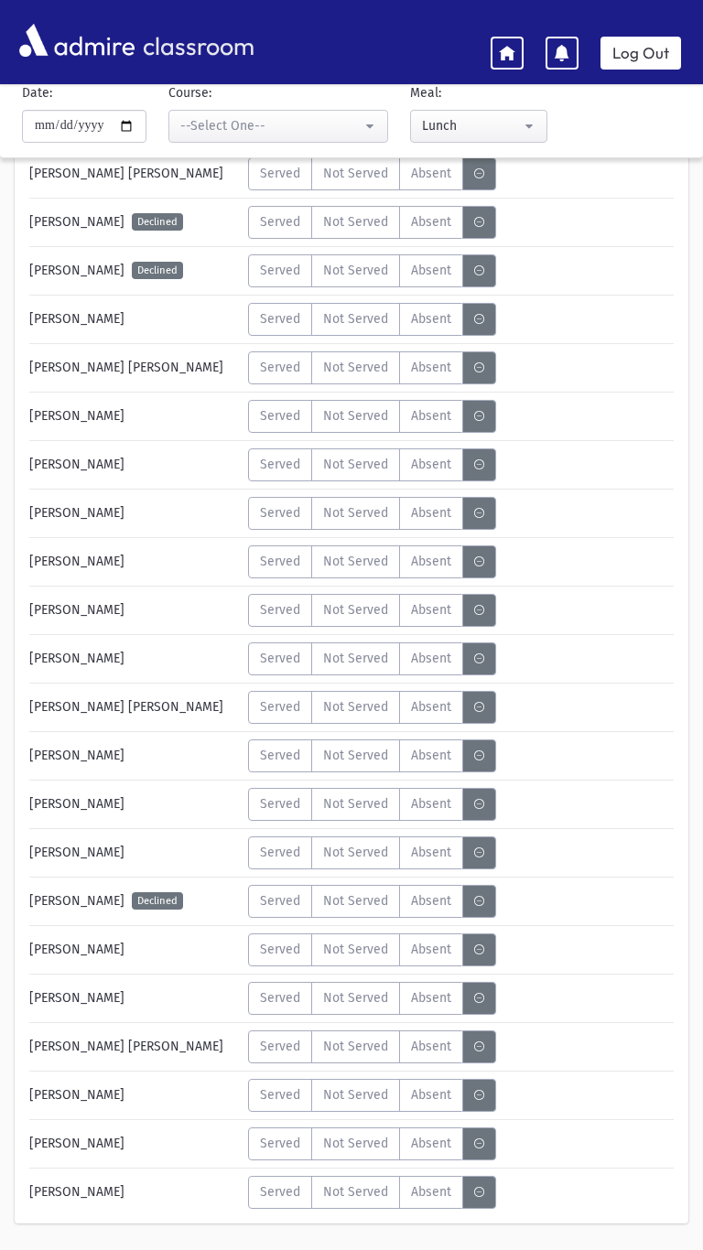
scroll to position [4461, 0]
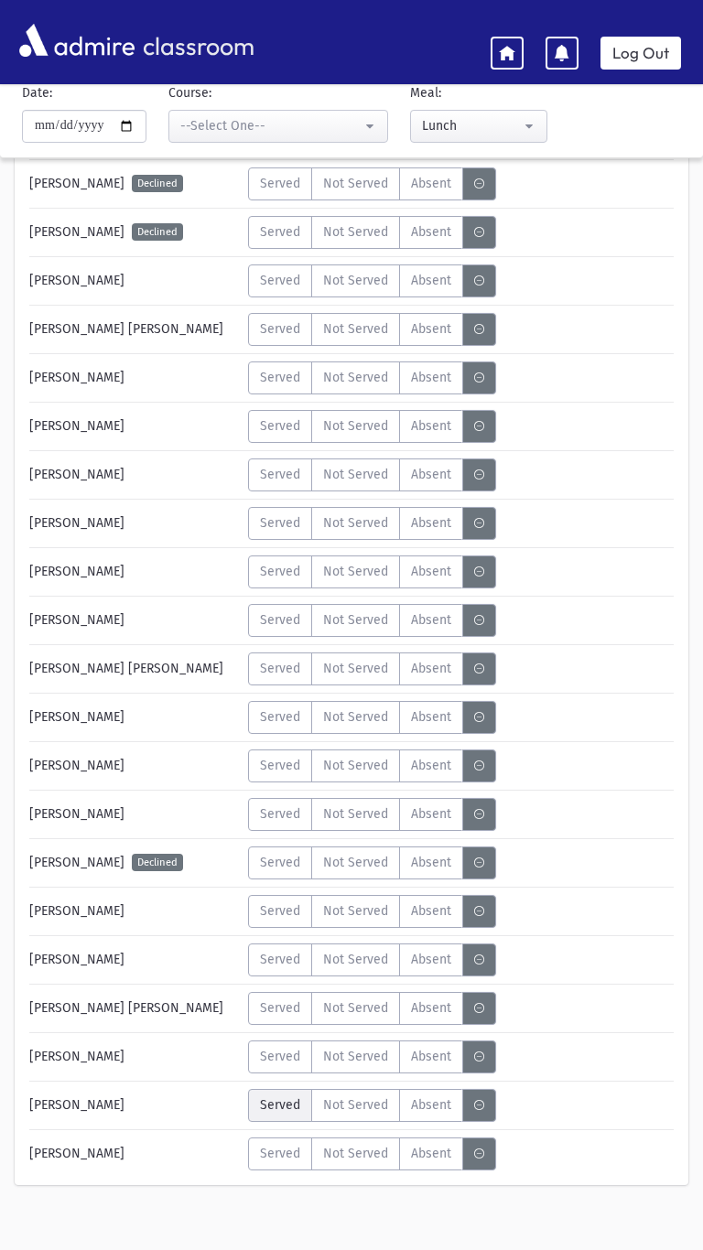
click at [279, 1095] on span "Served" at bounding box center [280, 1104] width 40 height 19
click at [367, 1095] on span "Not Served" at bounding box center [355, 1104] width 65 height 19
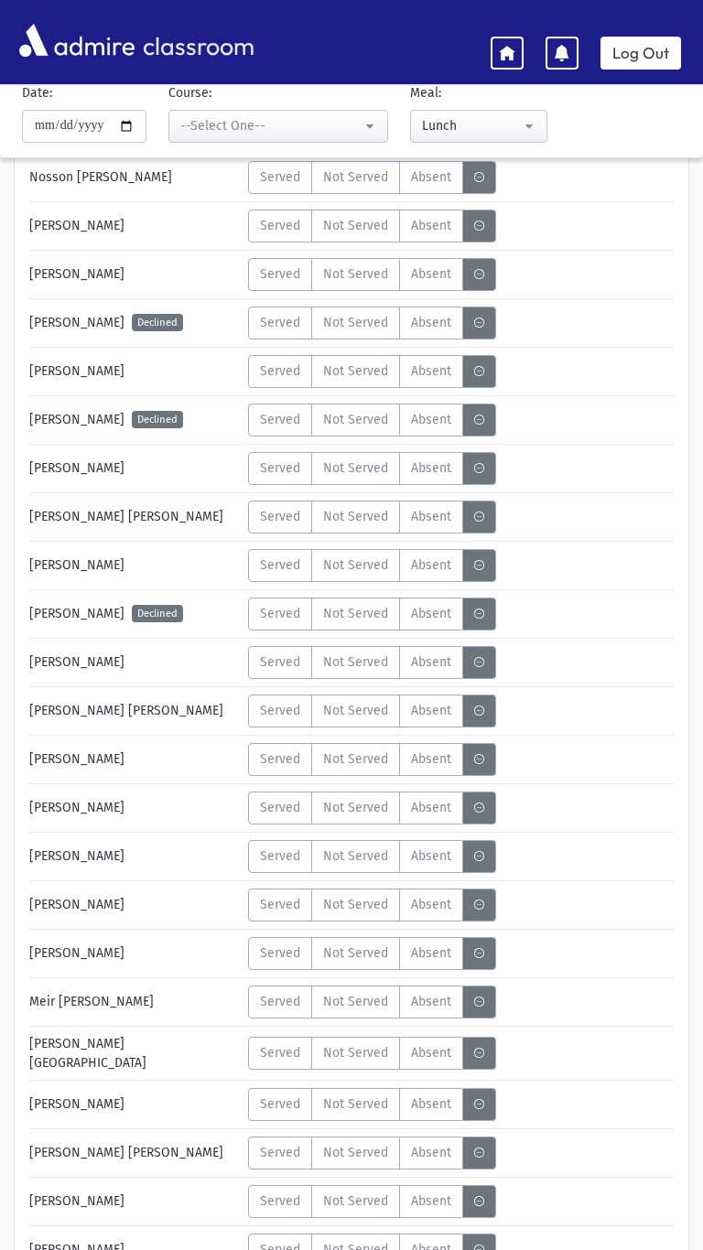
scroll to position [1118, 0]
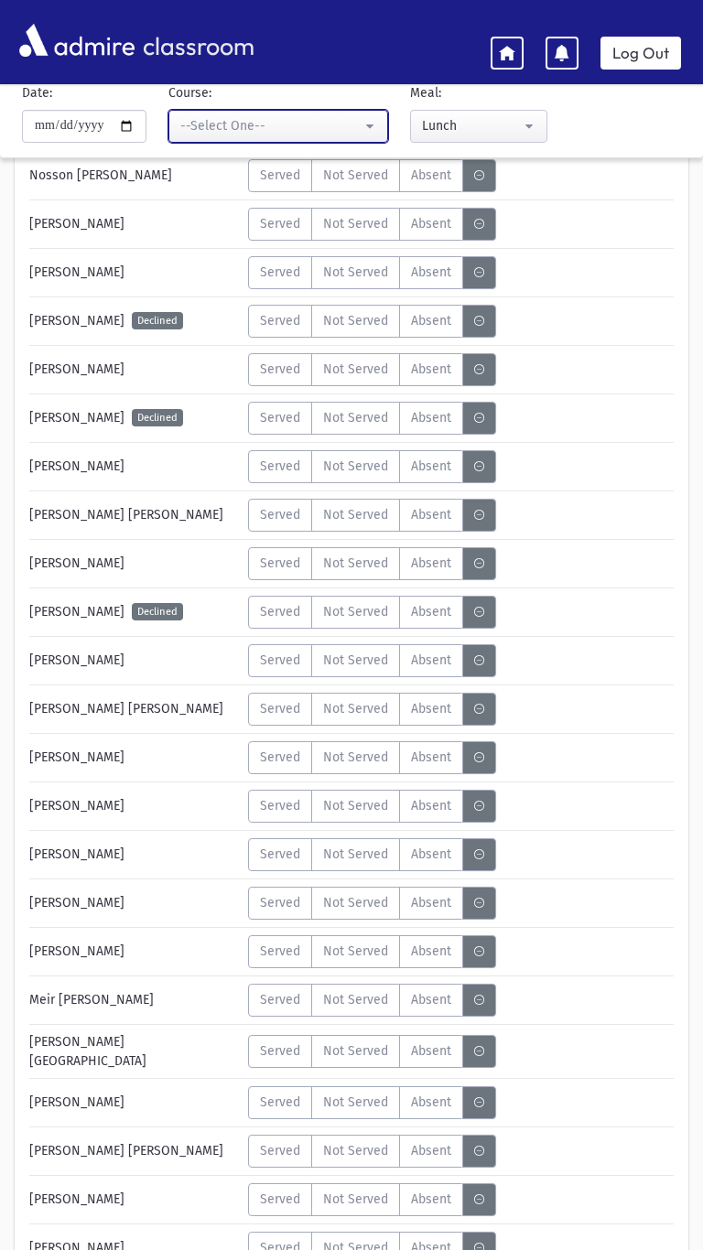
click at [213, 127] on div "--Select One--" at bounding box center [270, 125] width 181 height 19
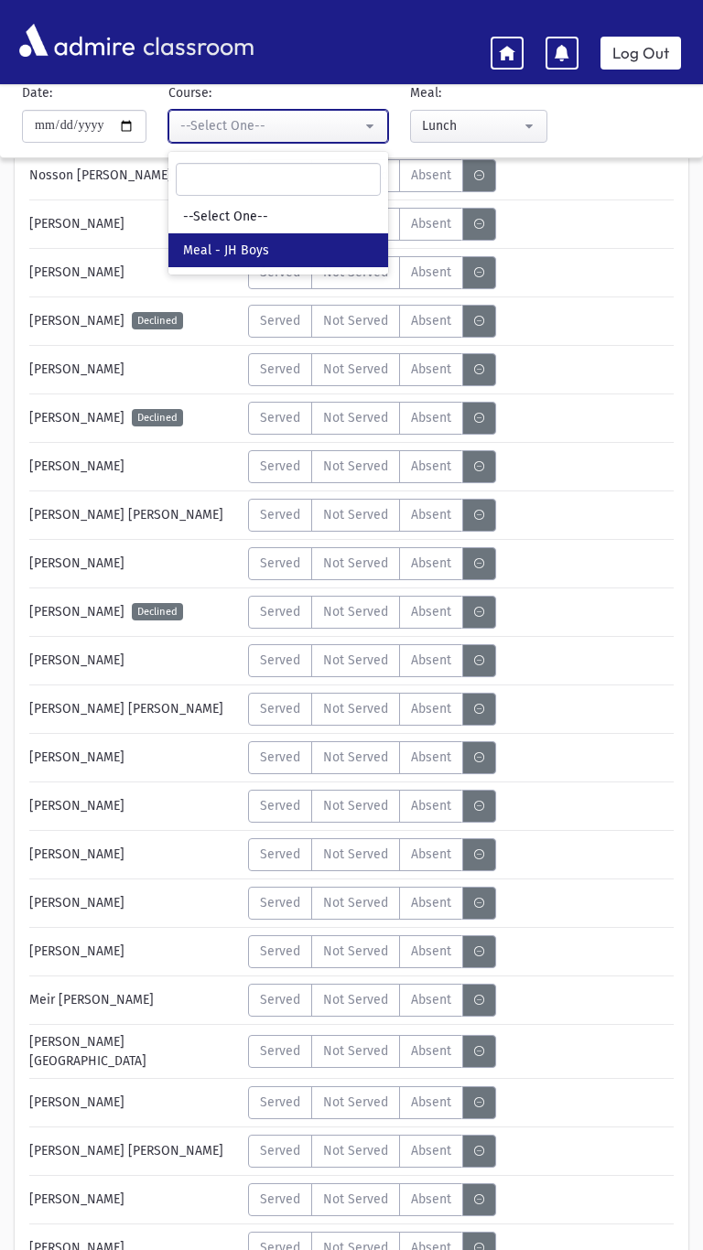
click at [229, 126] on div "--Select One--" at bounding box center [270, 125] width 181 height 19
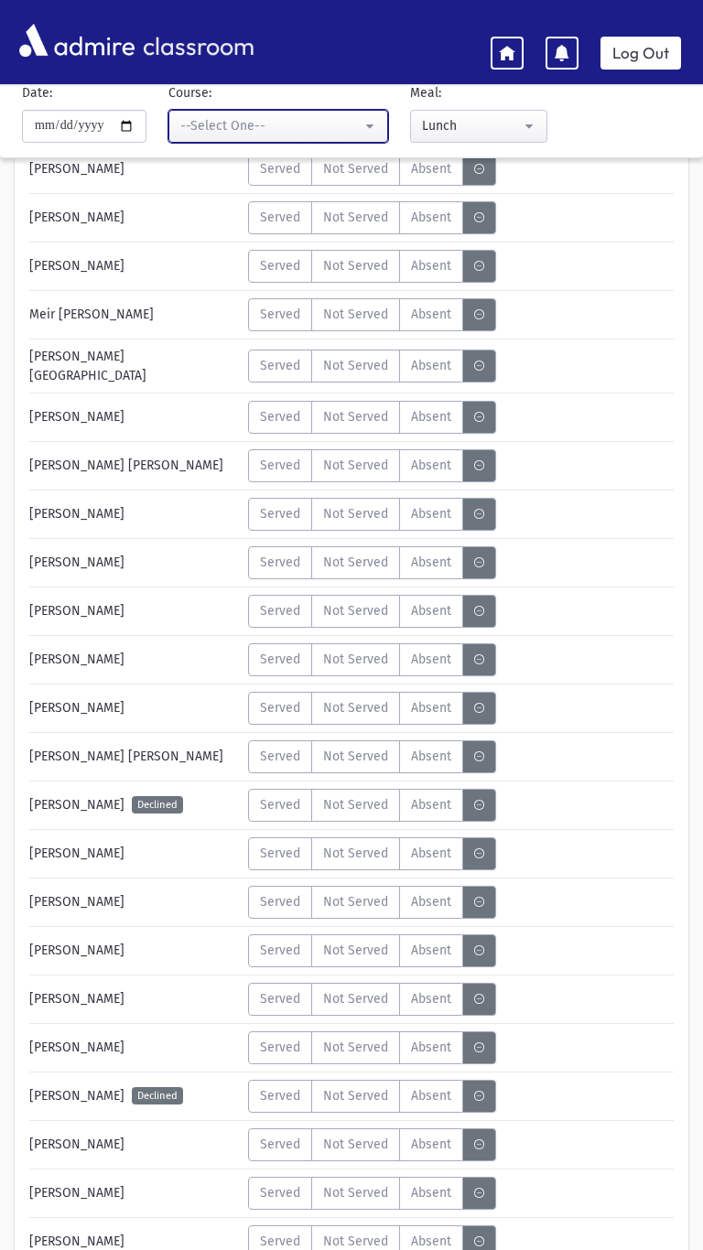
scroll to position [1811, 0]
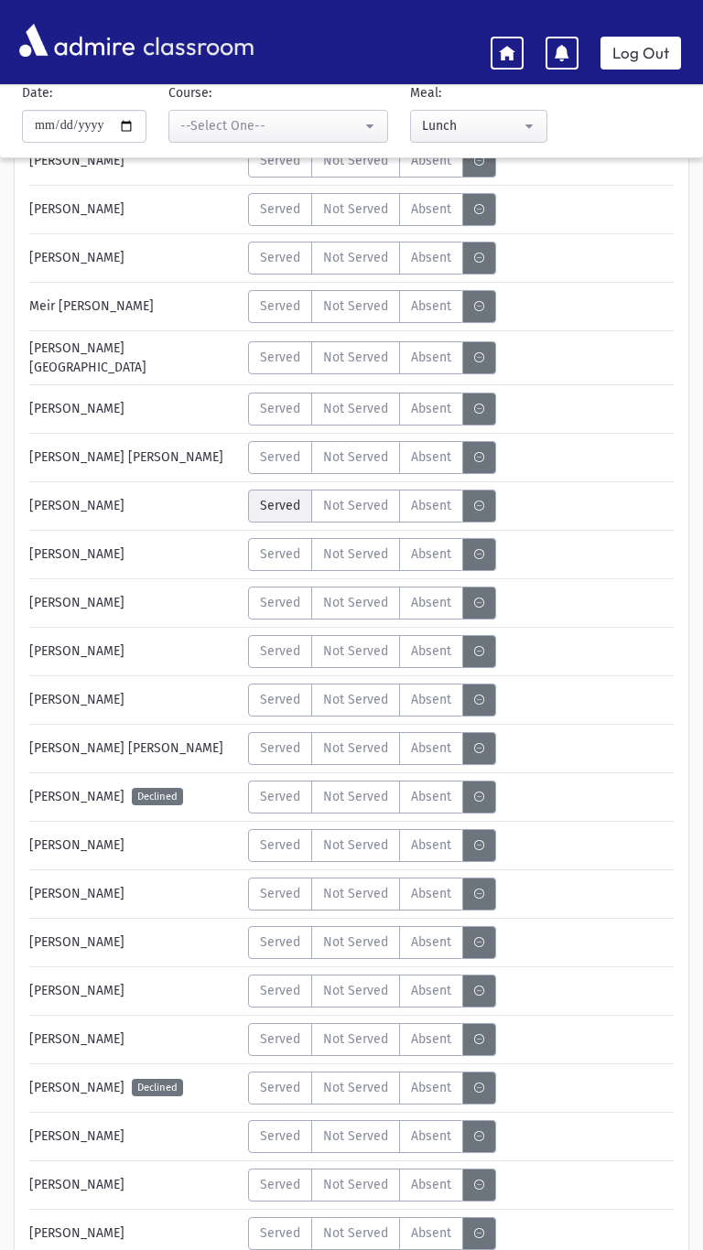
click at [264, 496] on span "Served" at bounding box center [280, 505] width 40 height 19
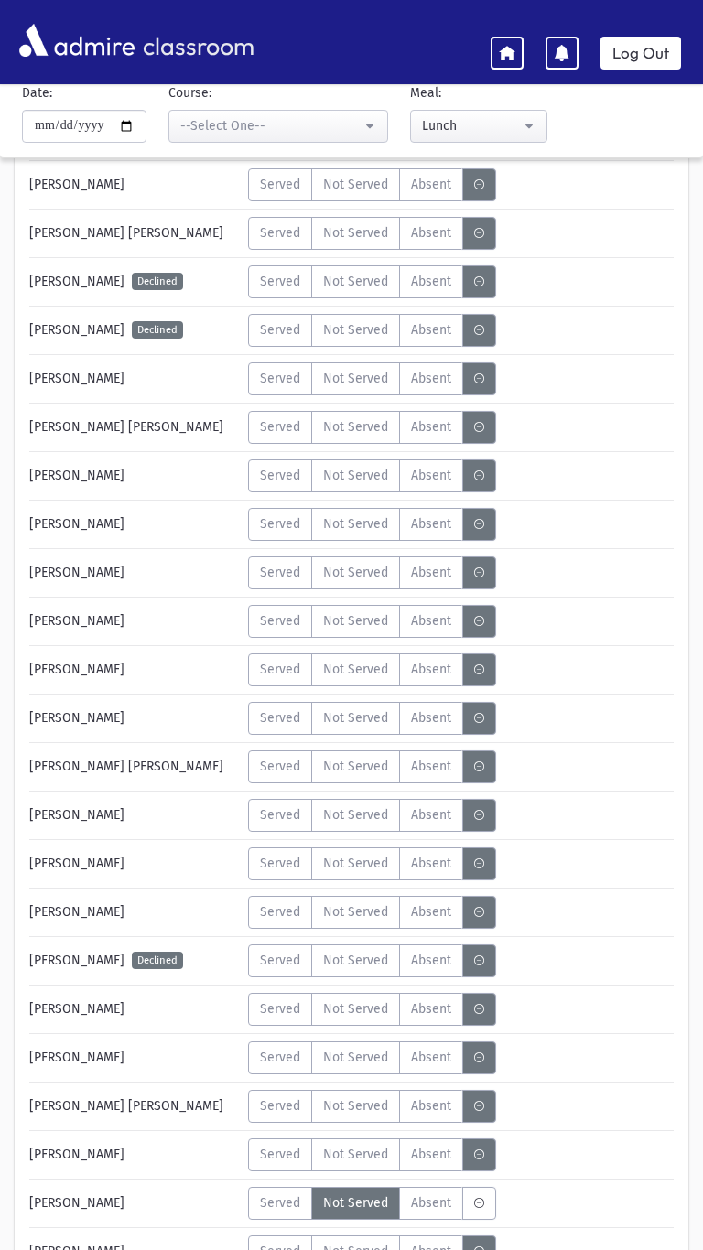
scroll to position [4461, 0]
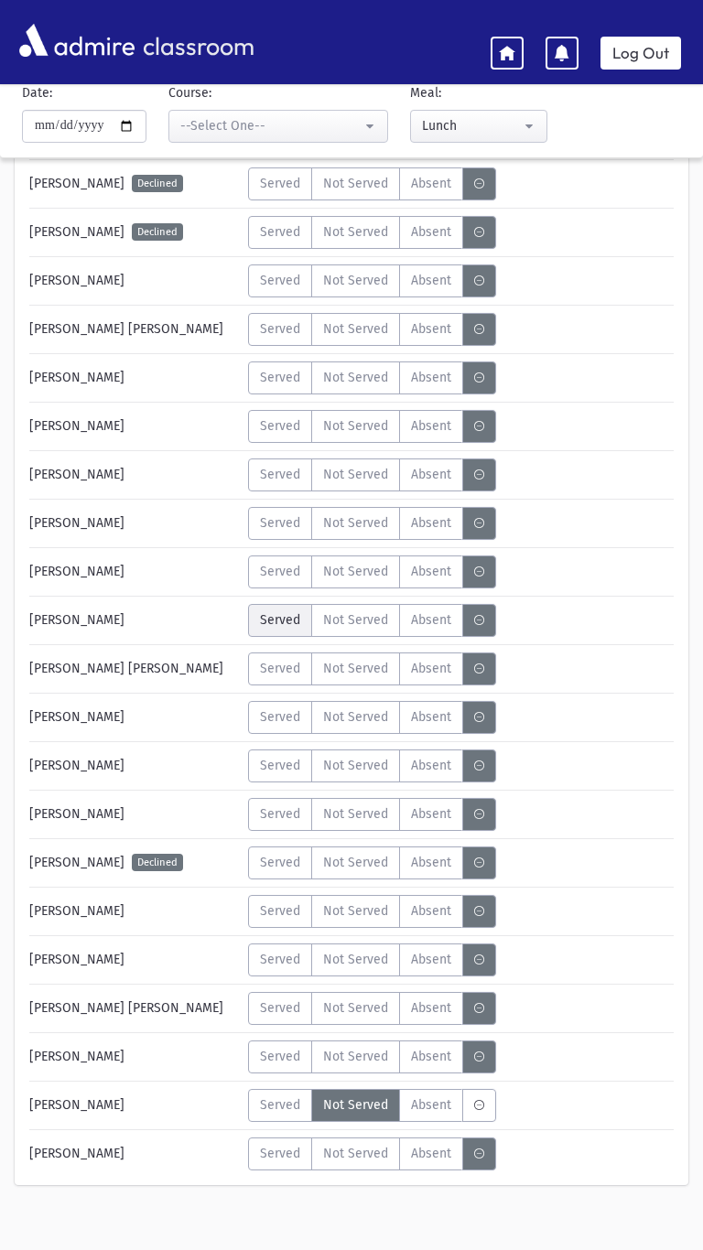
click at [268, 610] on span "Served" at bounding box center [280, 619] width 40 height 19
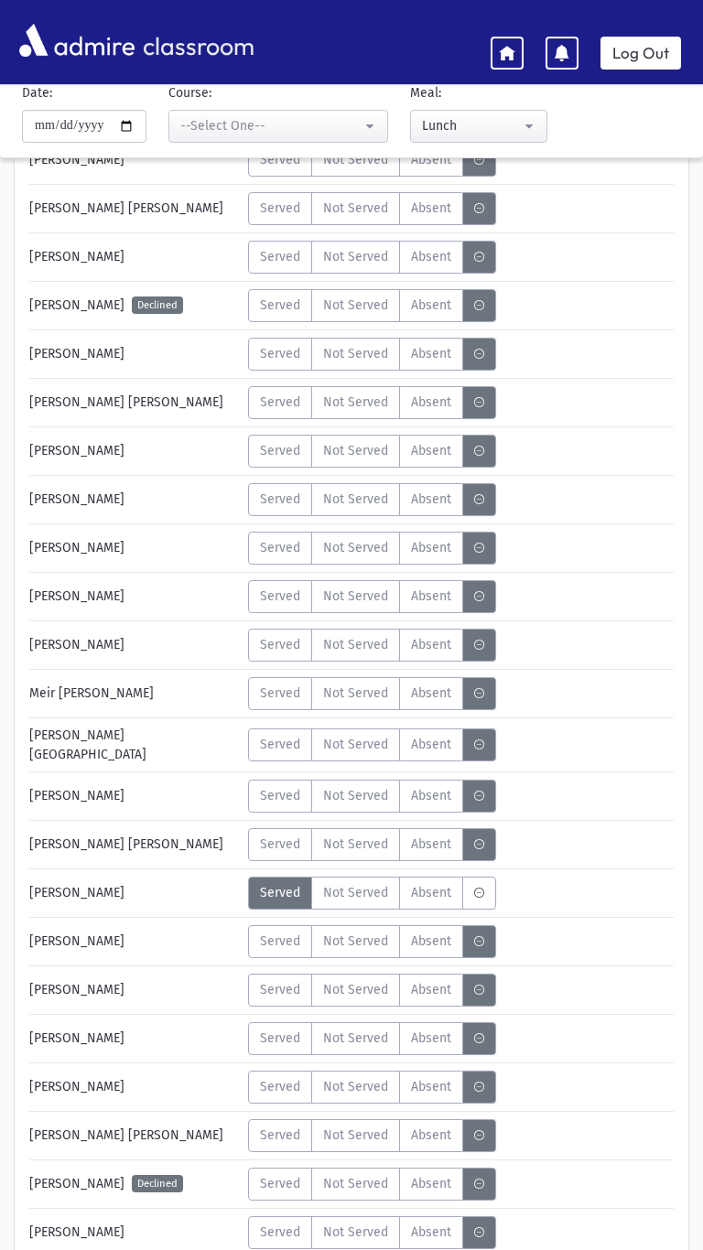
scroll to position [1423, 0]
click at [260, 636] on span "Served" at bounding box center [280, 645] width 40 height 19
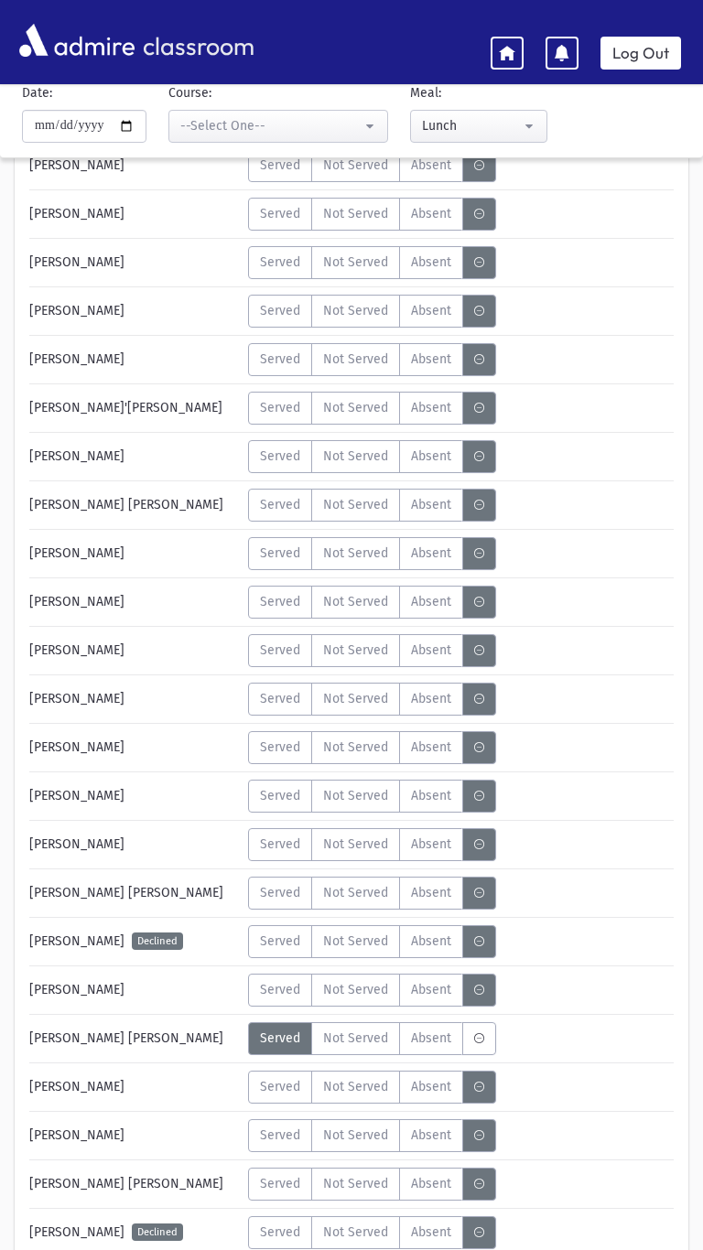
scroll to position [3400, 0]
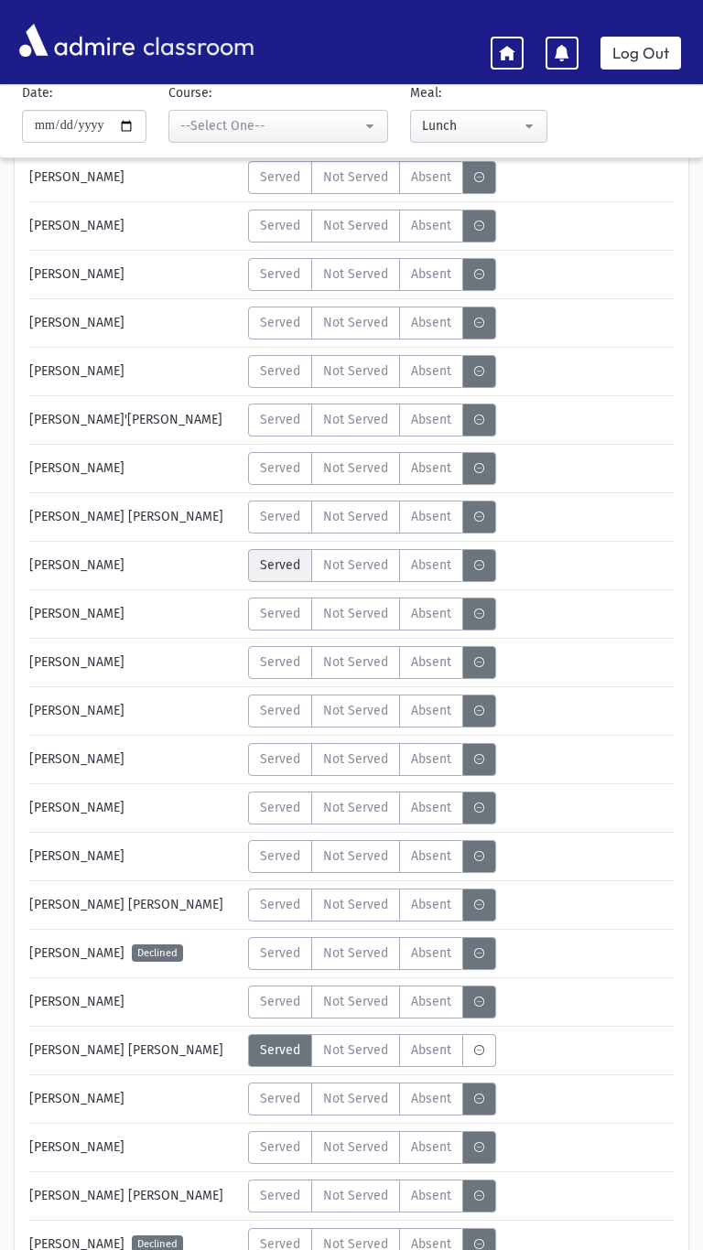
click at [274, 555] on span "Served" at bounding box center [280, 564] width 40 height 19
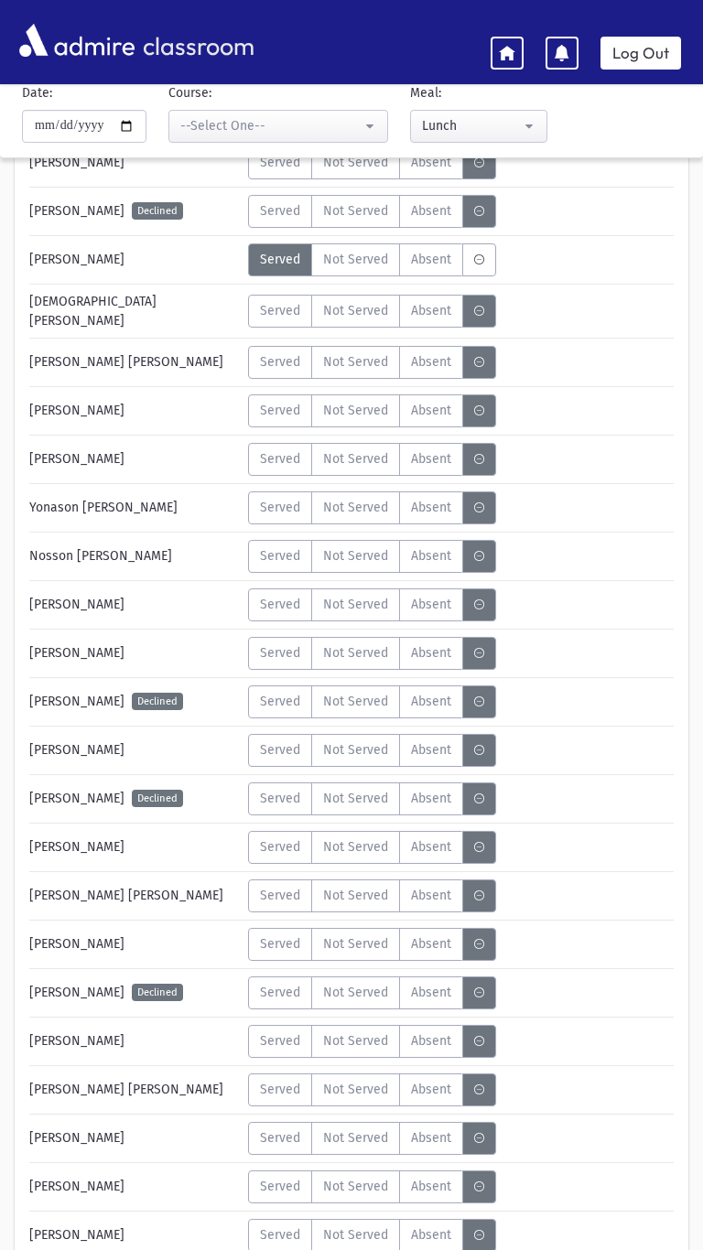
scroll to position [731, 0]
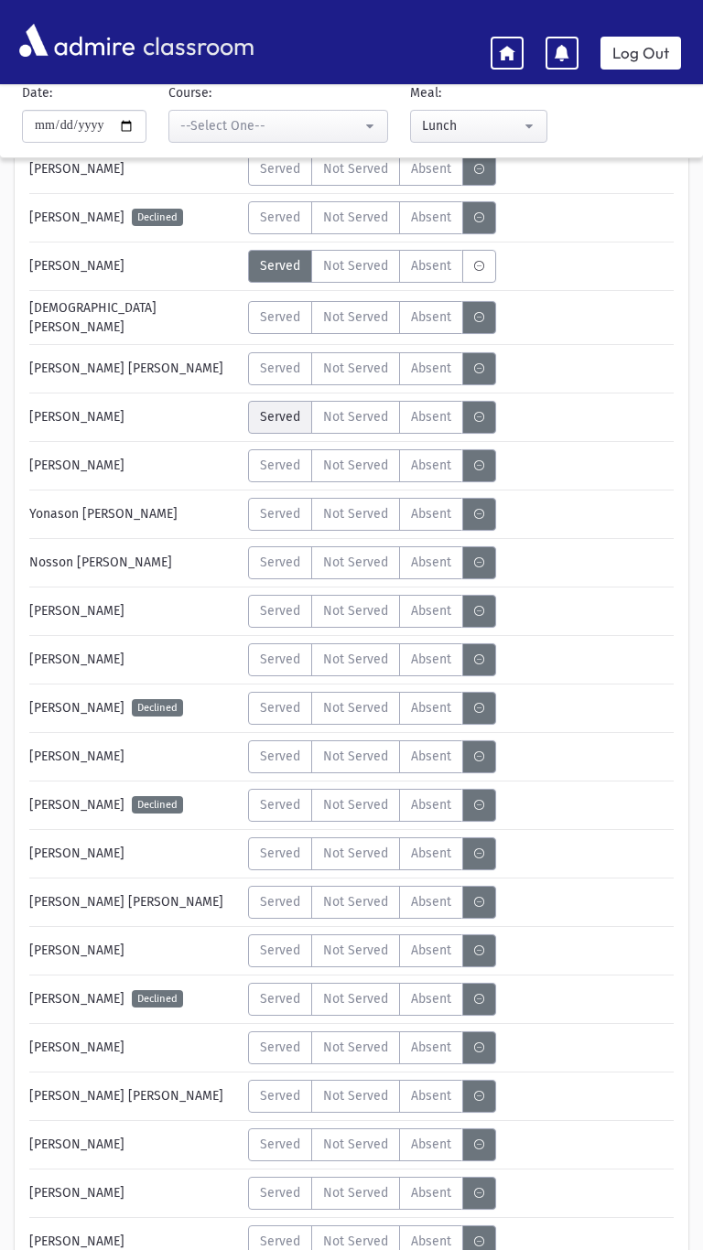
click at [282, 413] on span "Served" at bounding box center [280, 416] width 40 height 19
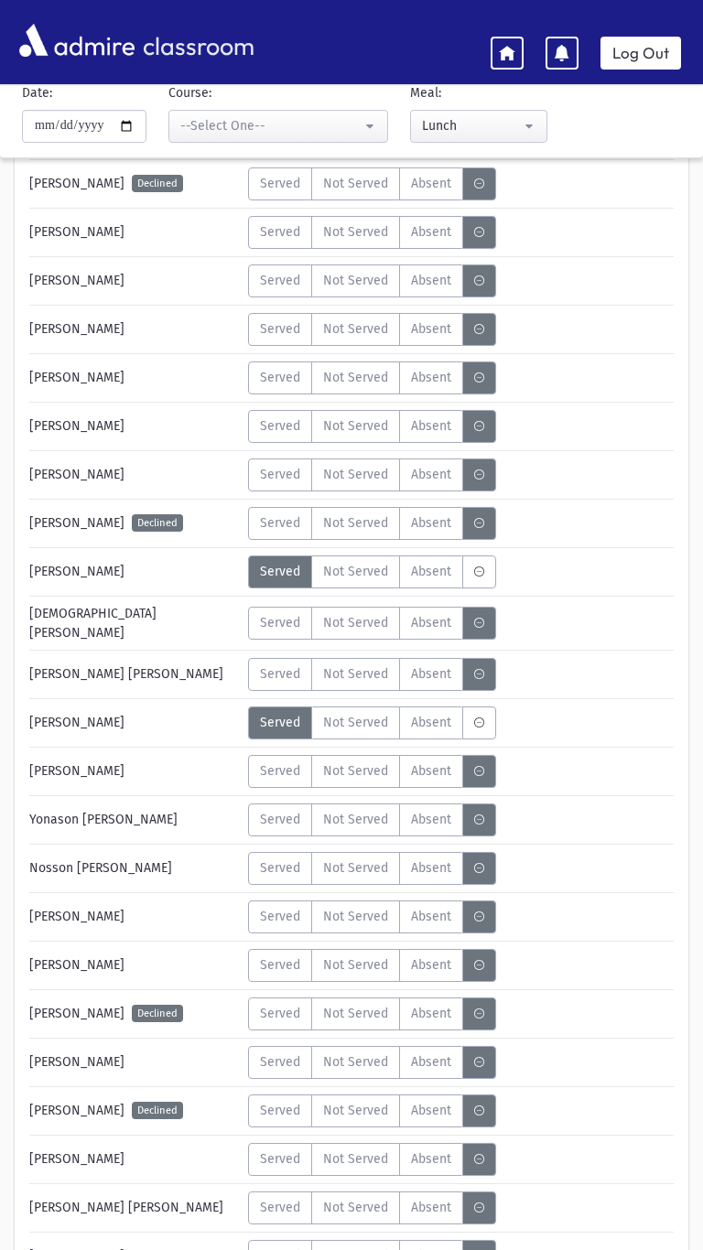
scroll to position [436, 0]
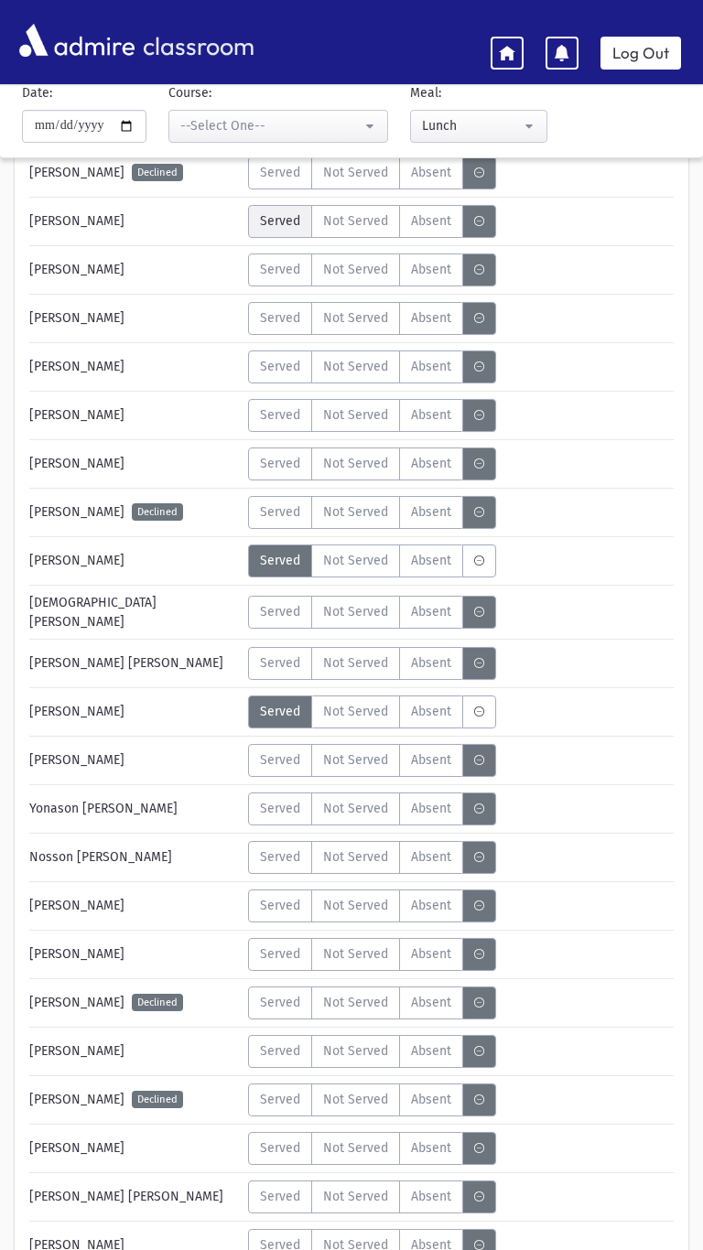
click at [275, 217] on span "Served" at bounding box center [280, 220] width 40 height 19
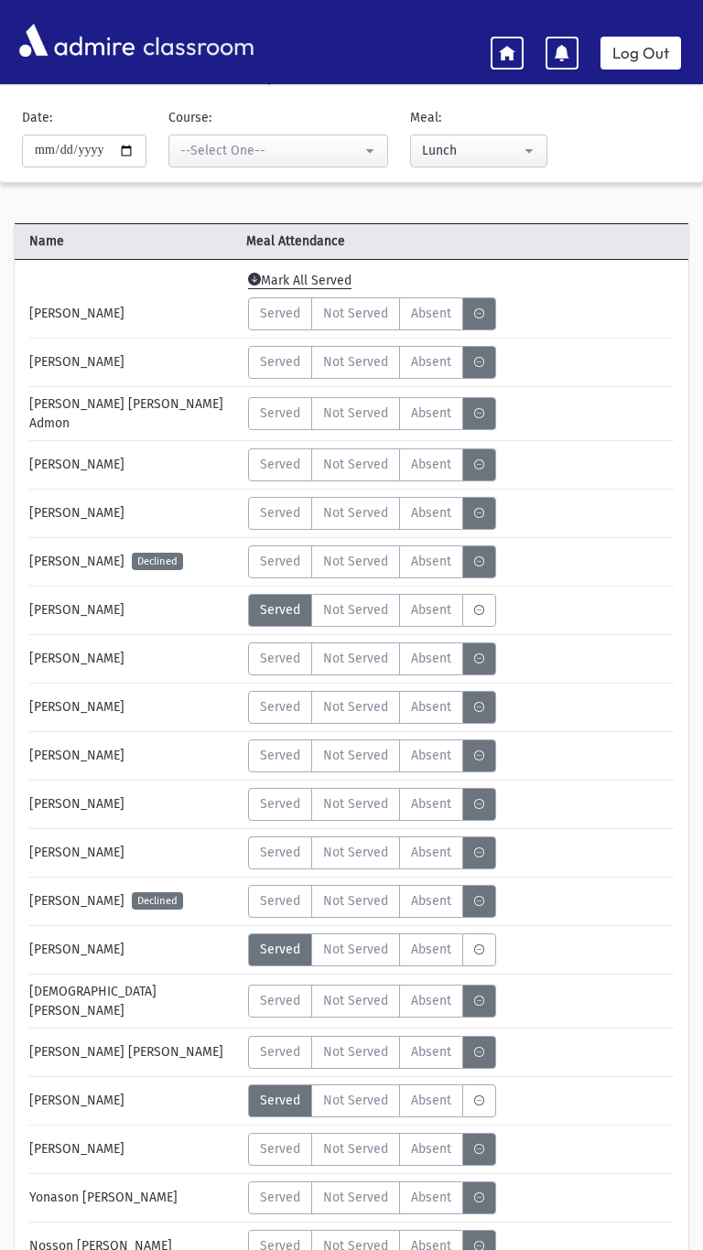
scroll to position [53, 0]
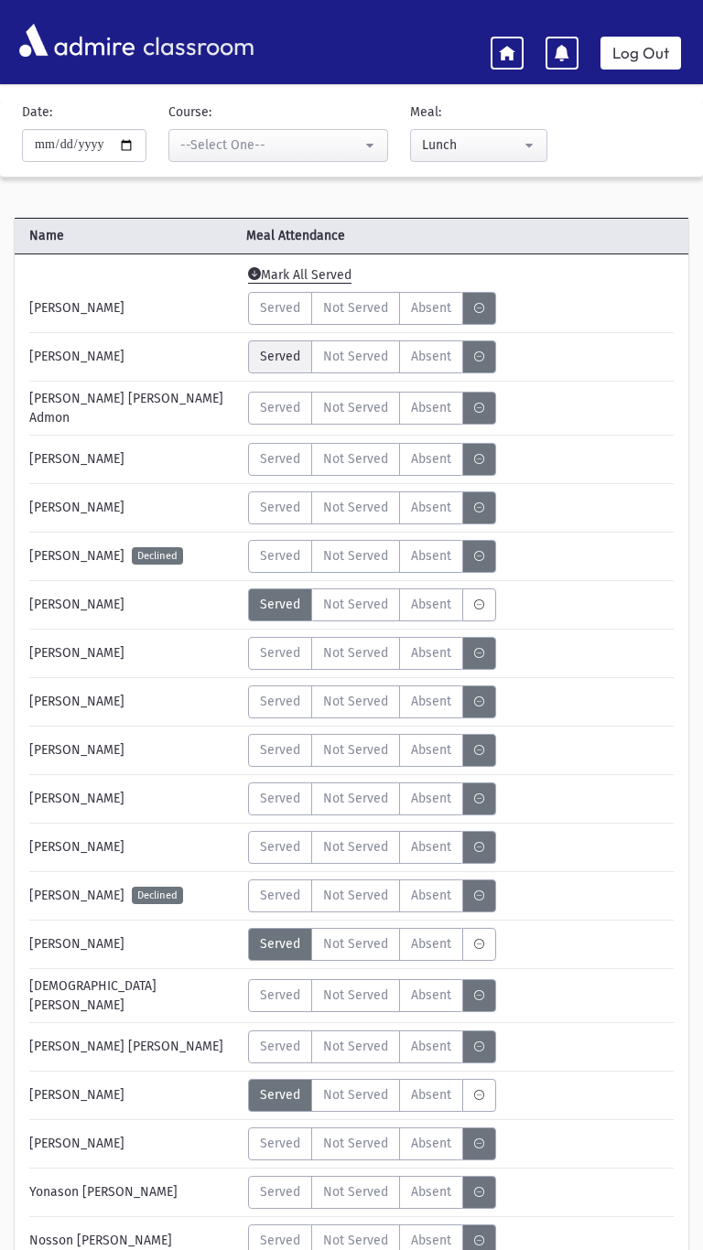
click at [258, 354] on label "Served" at bounding box center [280, 356] width 64 height 33
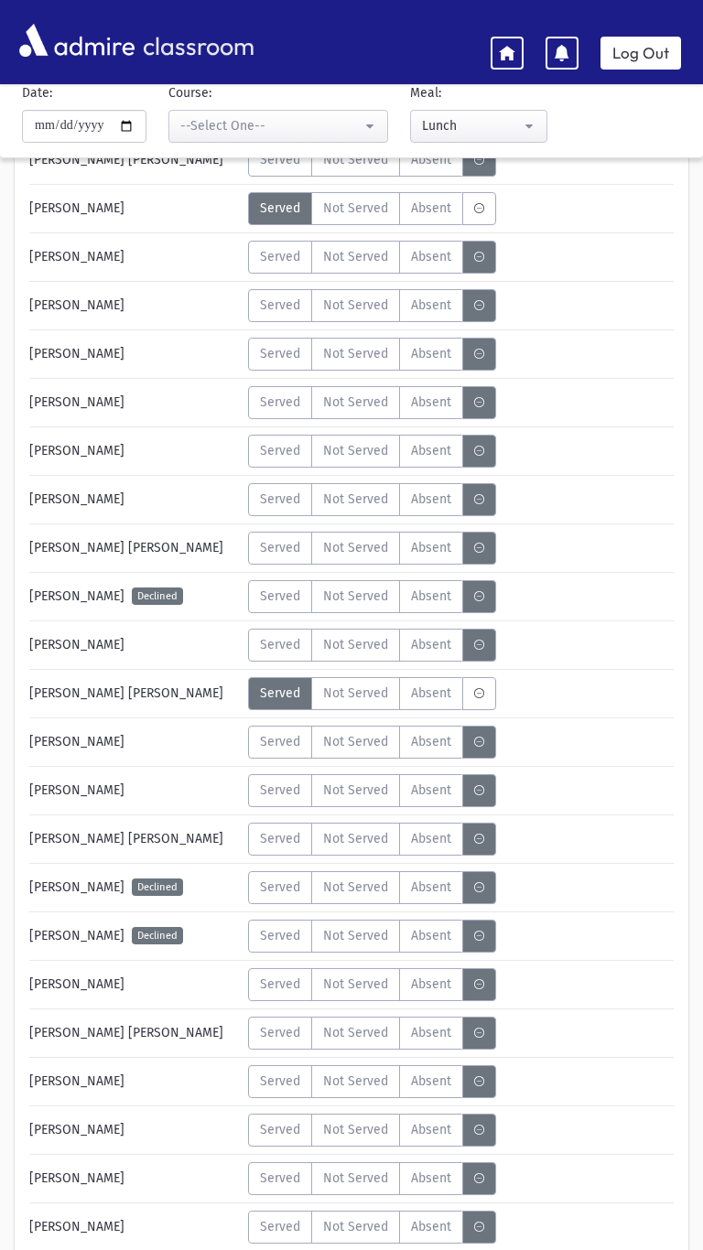
scroll to position [3759, 0]
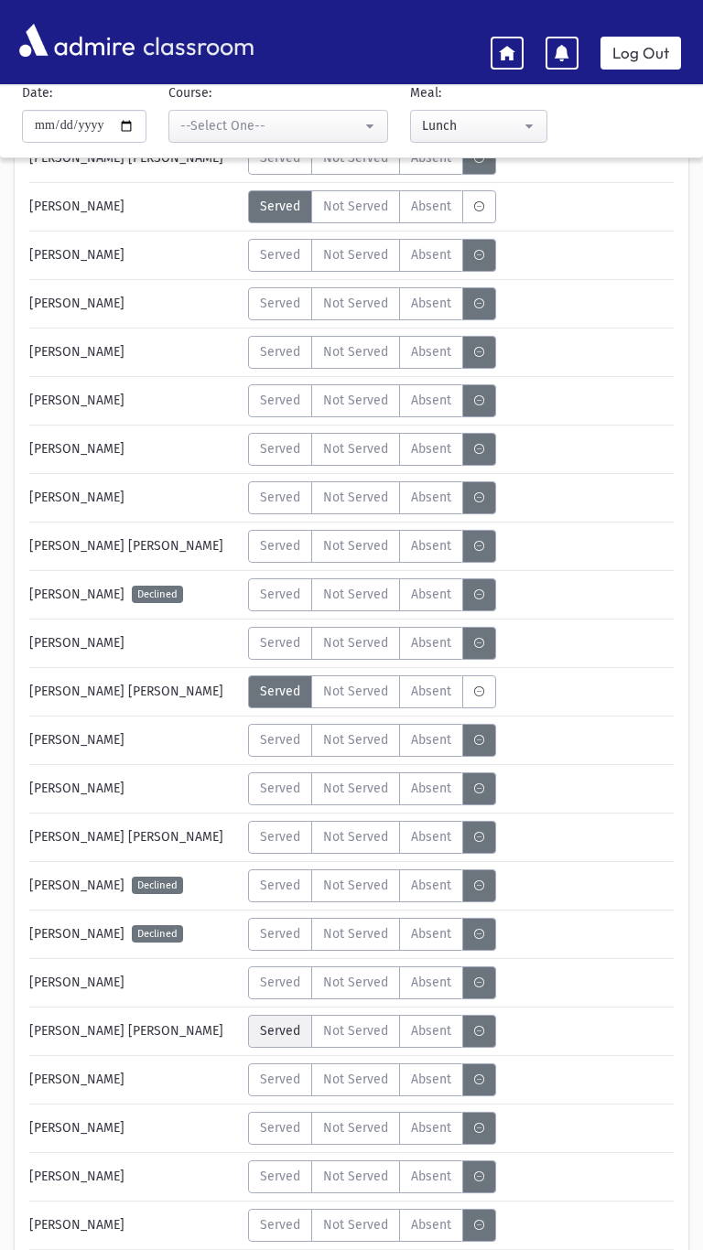
click at [271, 1021] on span "Served" at bounding box center [280, 1030] width 40 height 19
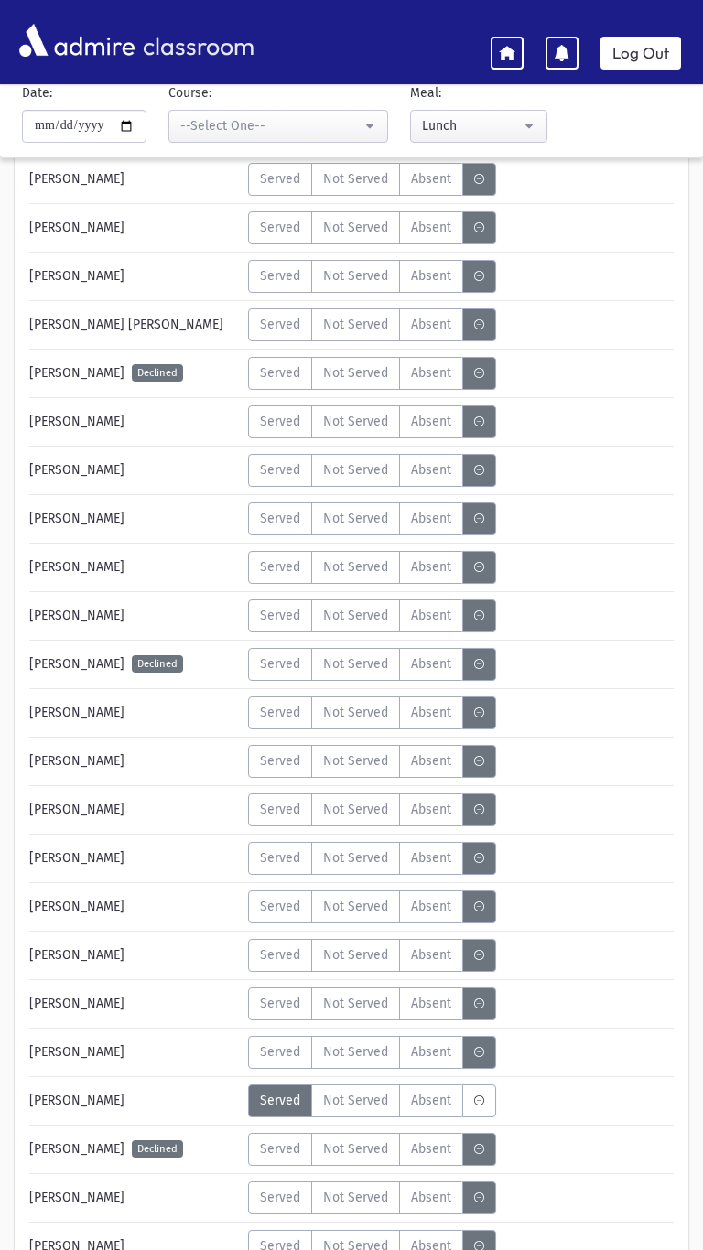
scroll to position [2239, 0]
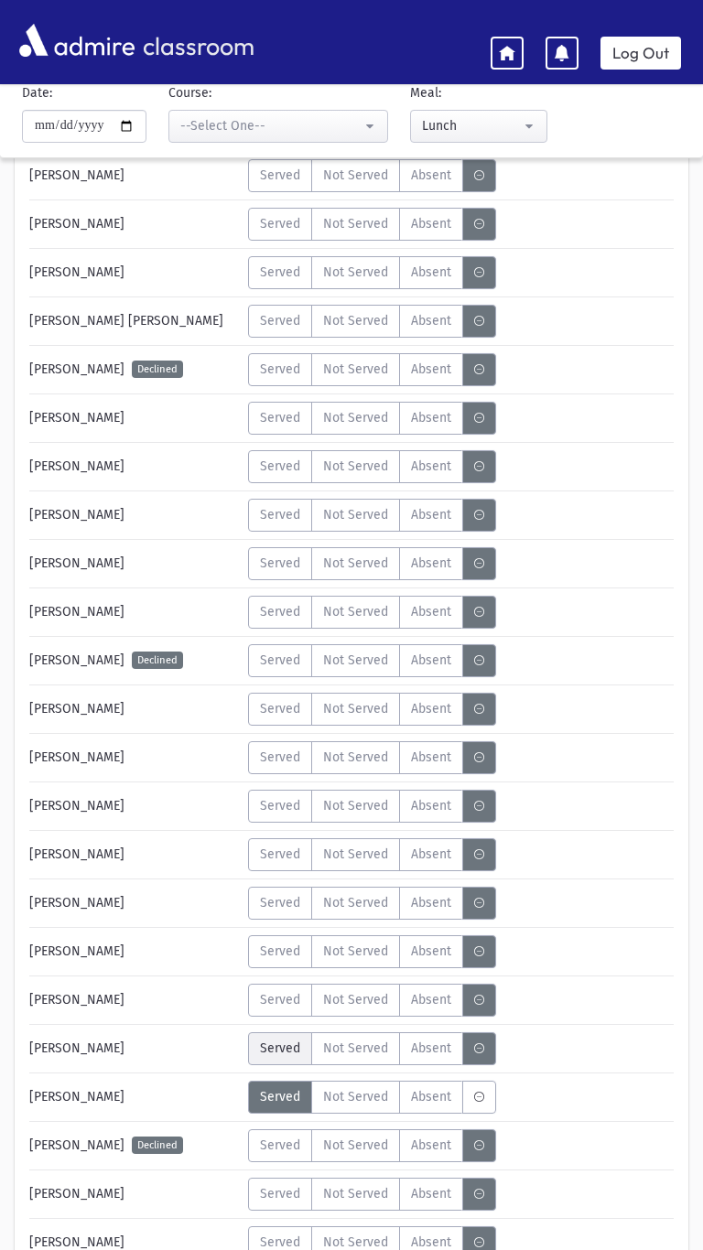
click at [283, 1045] on label "Served" at bounding box center [280, 1048] width 64 height 33
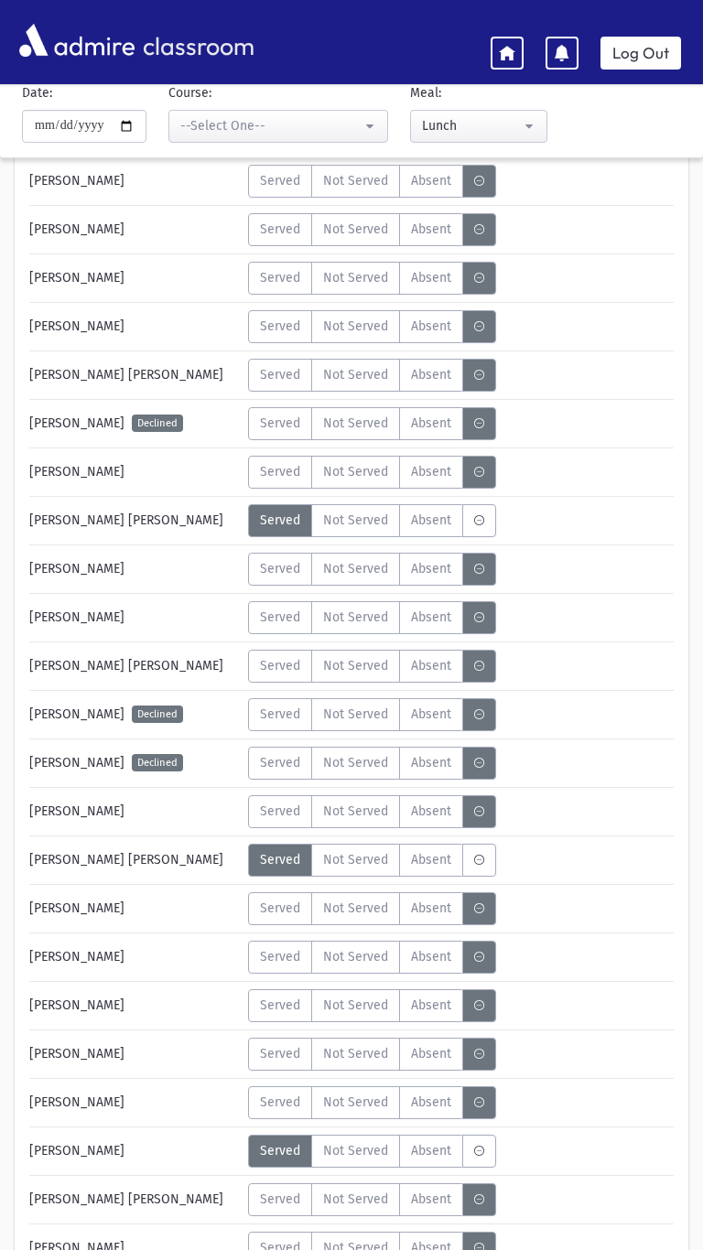
scroll to position [3933, 0]
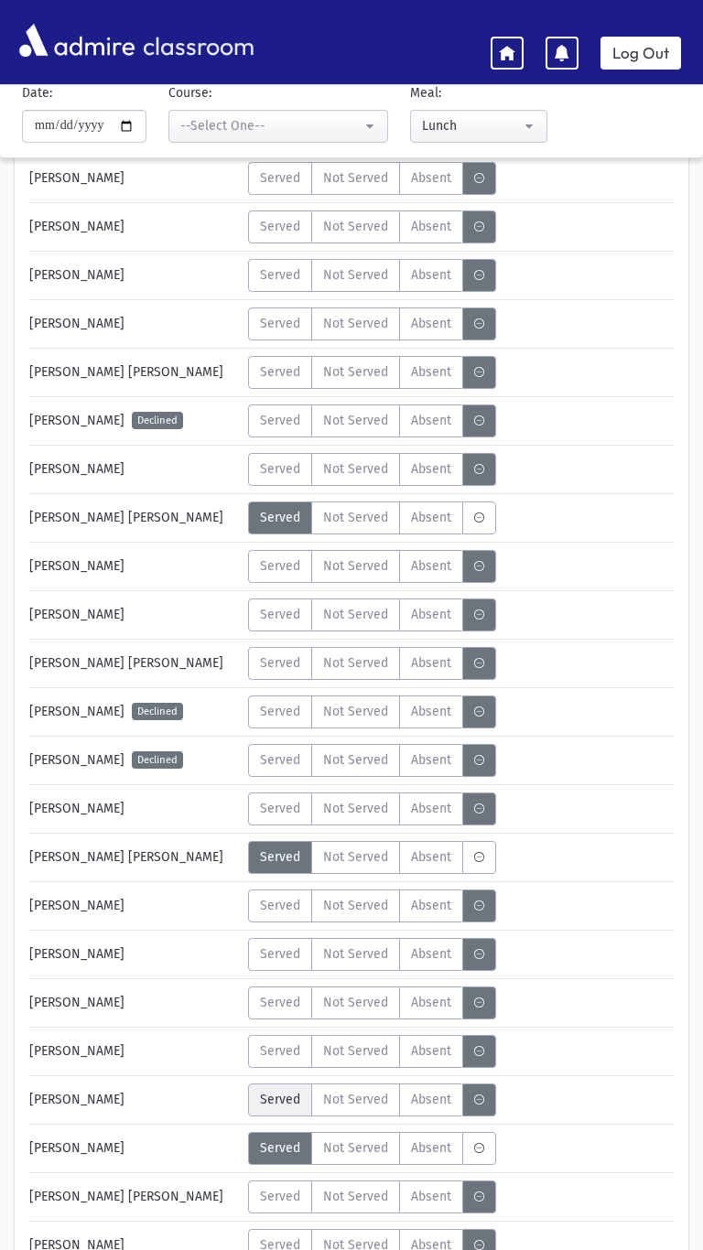
click at [267, 1090] on span "Served" at bounding box center [280, 1099] width 40 height 19
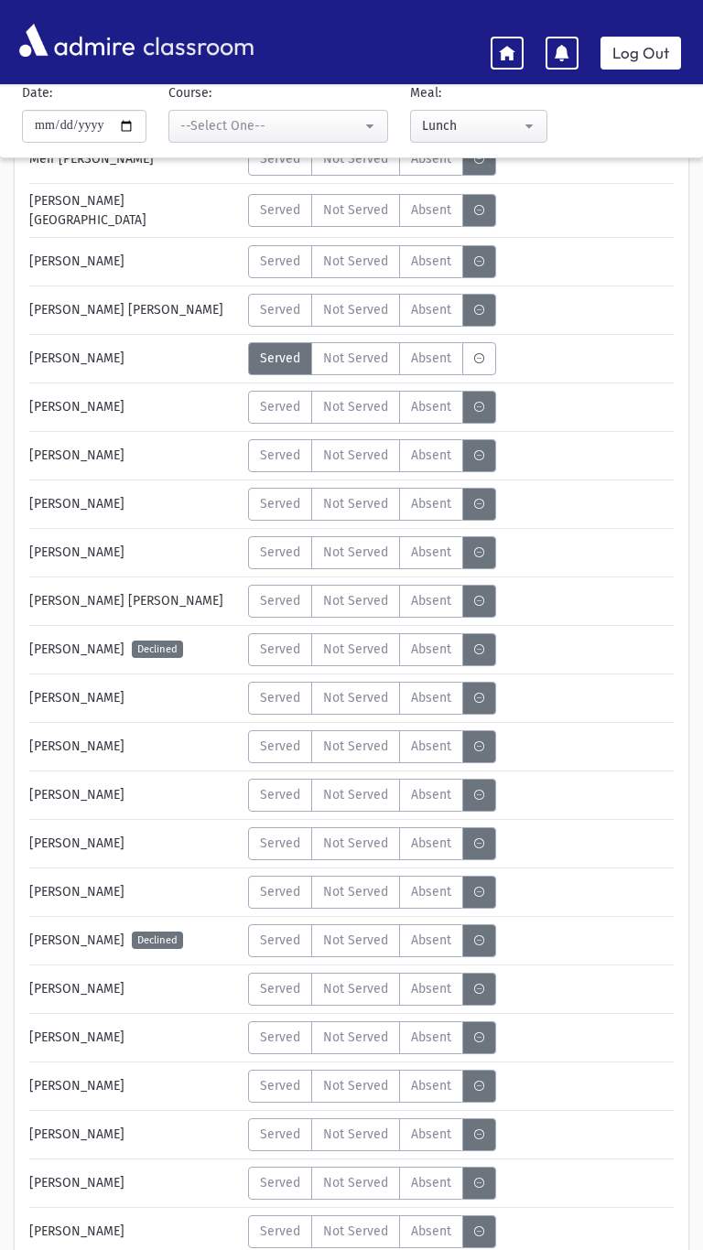
scroll to position [1956, 0]
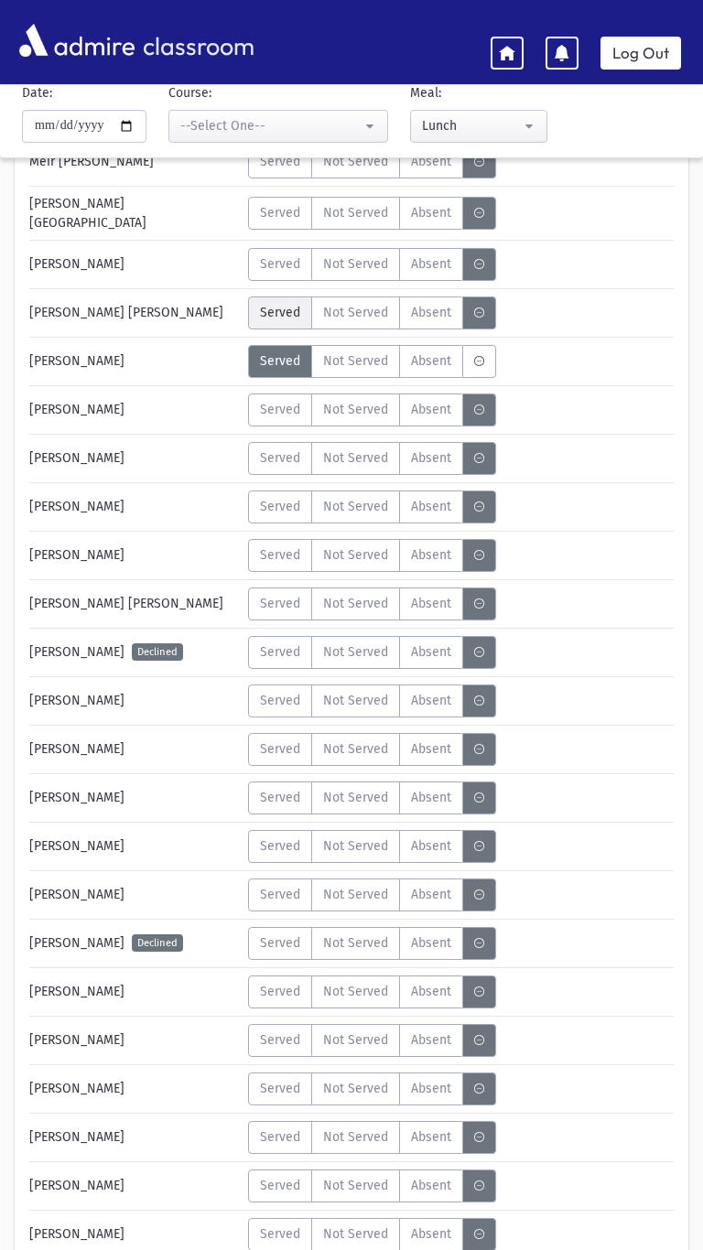
click at [276, 306] on label "Served" at bounding box center [280, 312] width 64 height 33
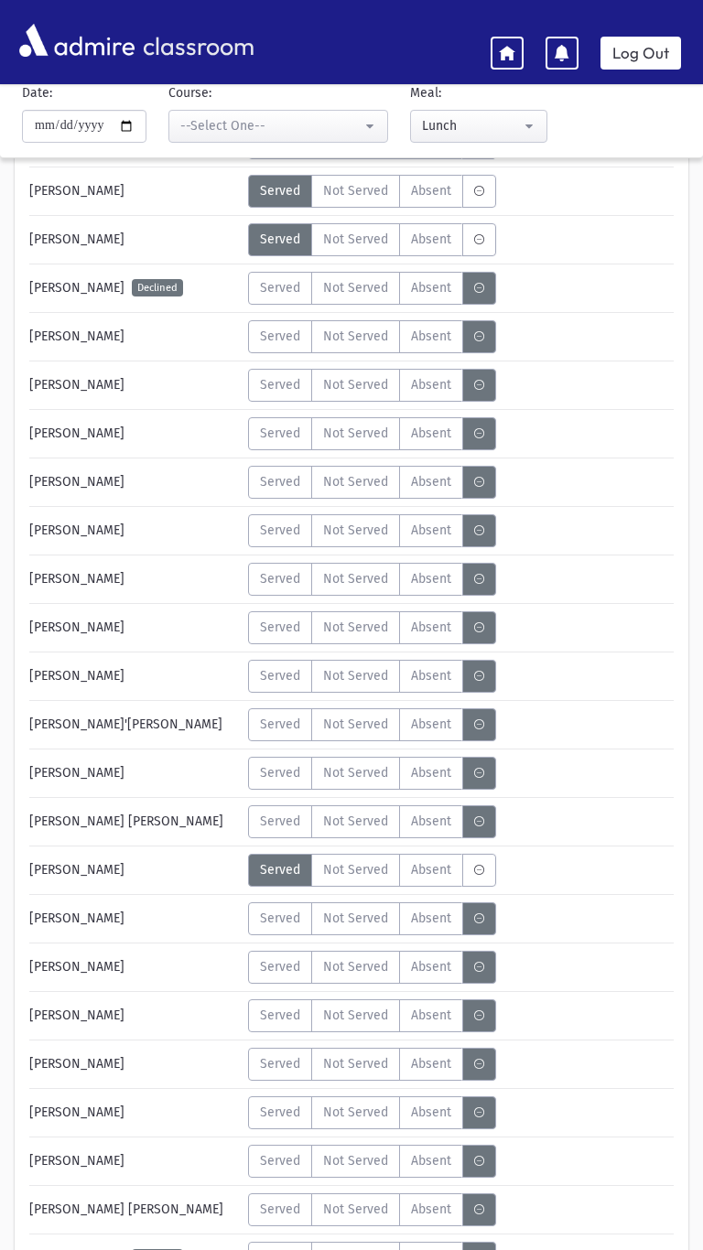
scroll to position [3091, 0]
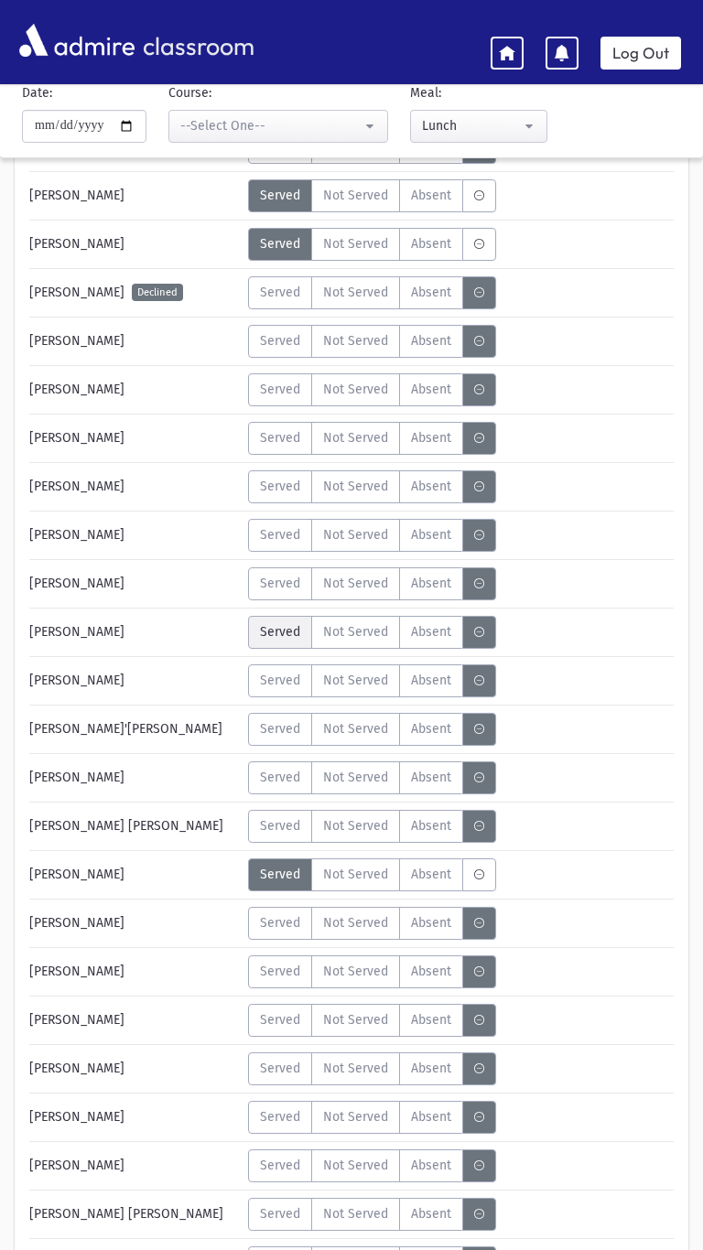
click at [268, 628] on label "Served" at bounding box center [280, 632] width 64 height 33
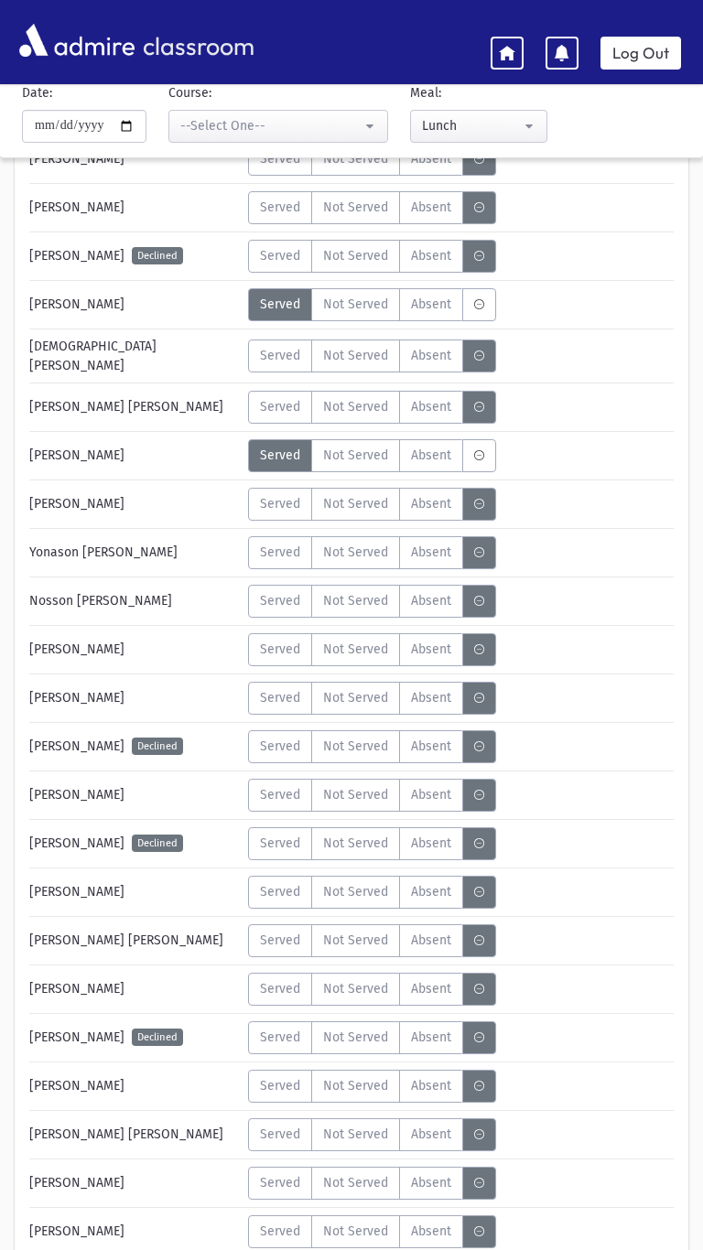
scroll to position [686, 0]
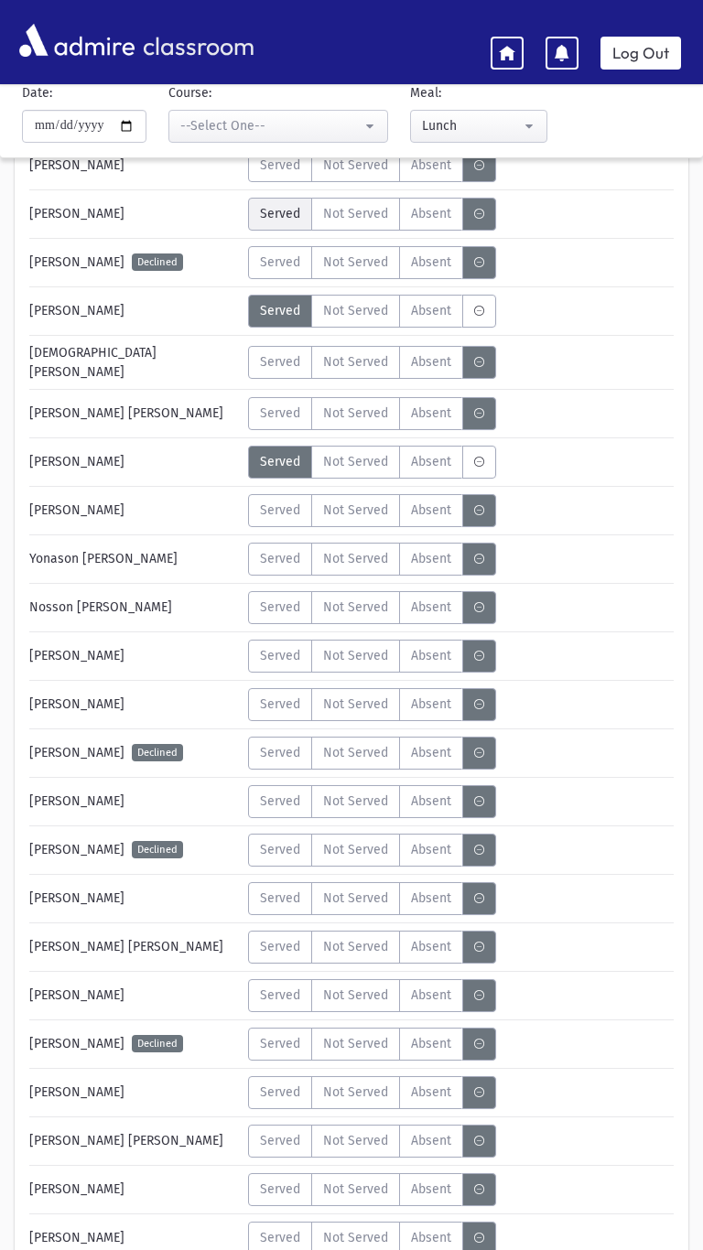
click at [278, 222] on label "Served" at bounding box center [280, 214] width 64 height 33
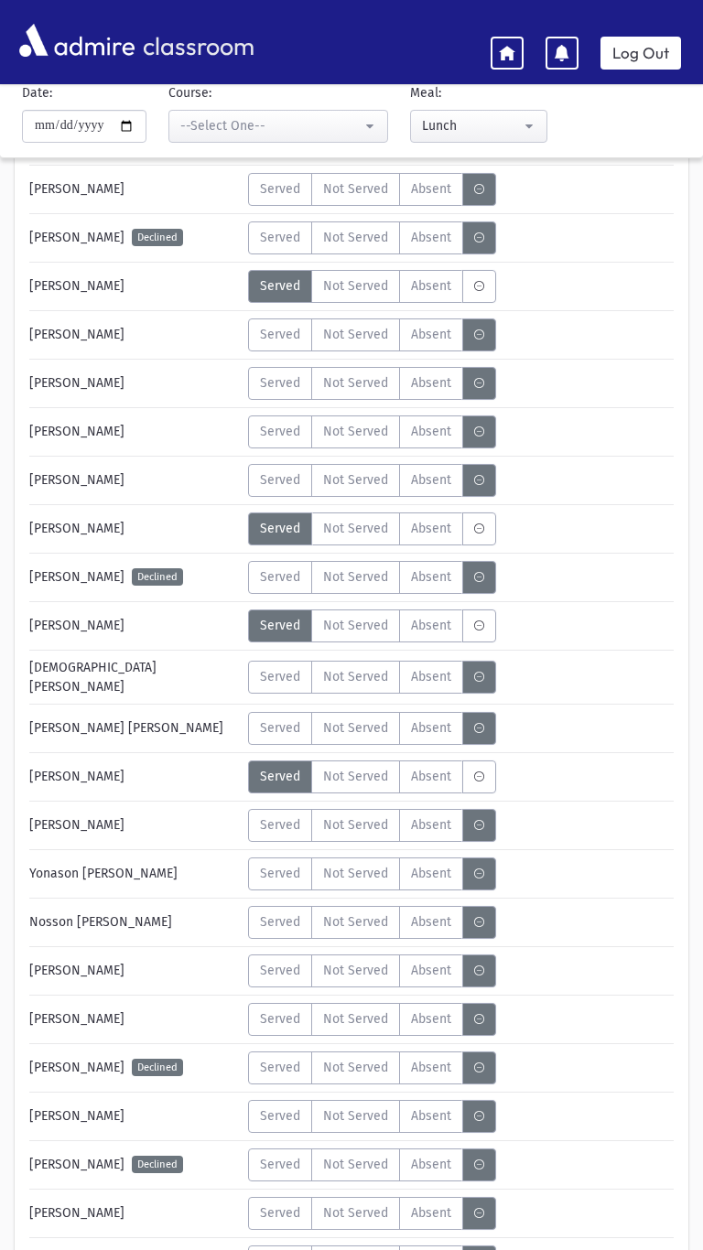
scroll to position [373, 0]
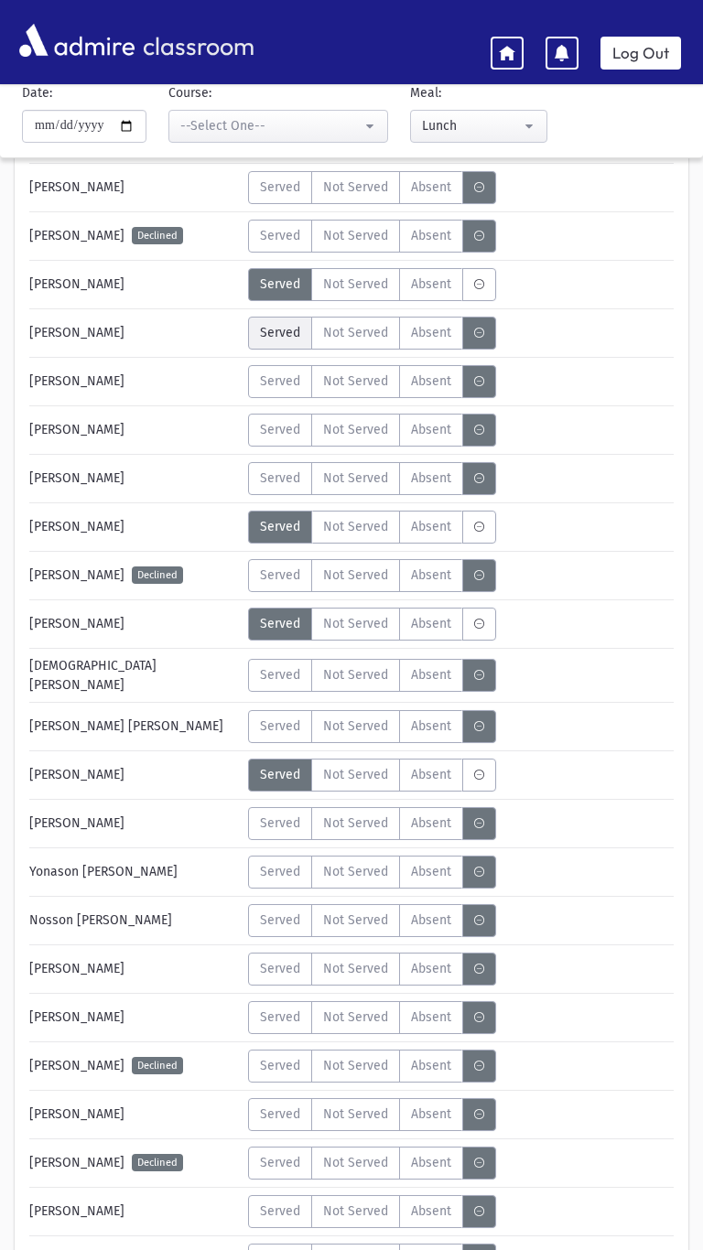
click at [254, 336] on label "Served" at bounding box center [280, 333] width 64 height 33
click at [263, 668] on span "Served" at bounding box center [280, 674] width 40 height 19
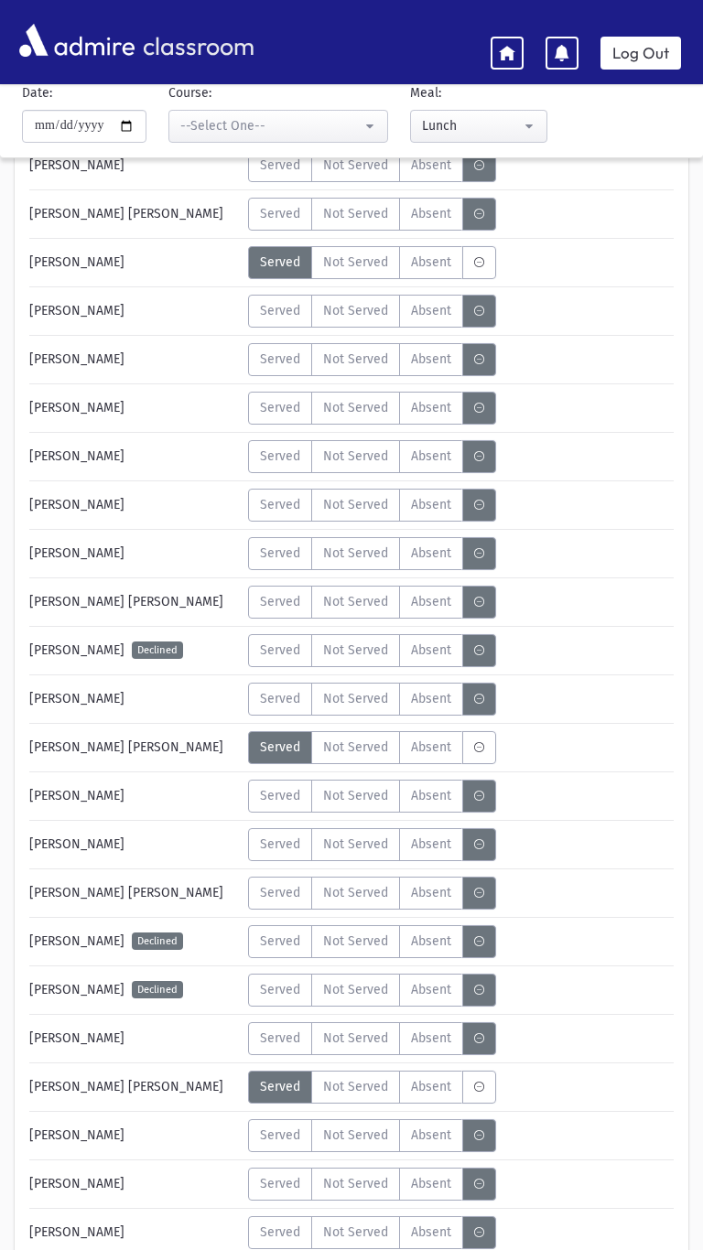
scroll to position [3701, 0]
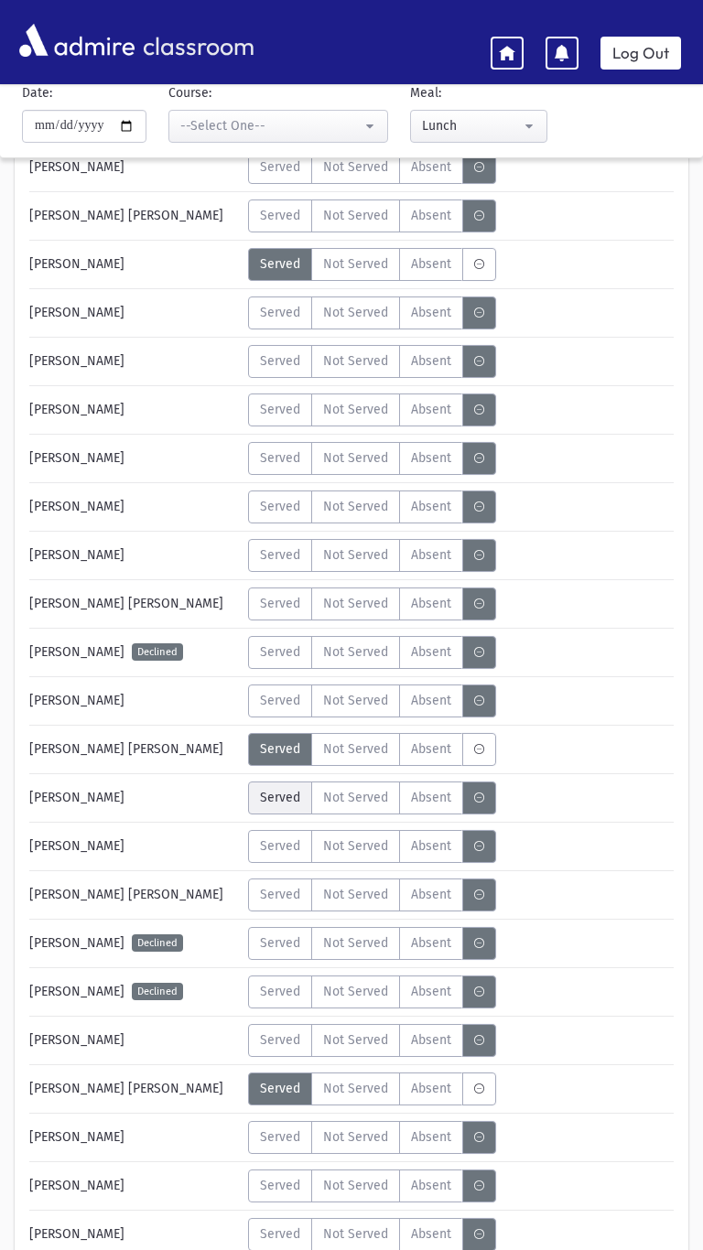
click at [269, 788] on span "Served" at bounding box center [280, 797] width 40 height 19
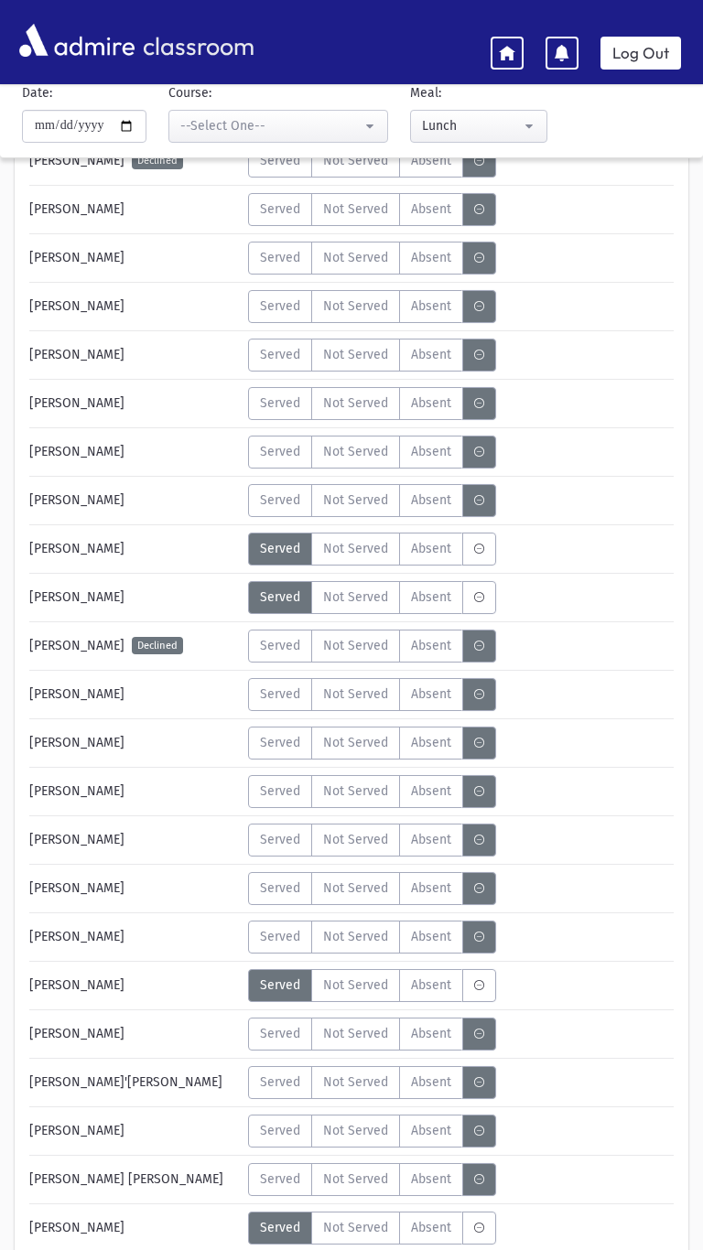
scroll to position [2734, 0]
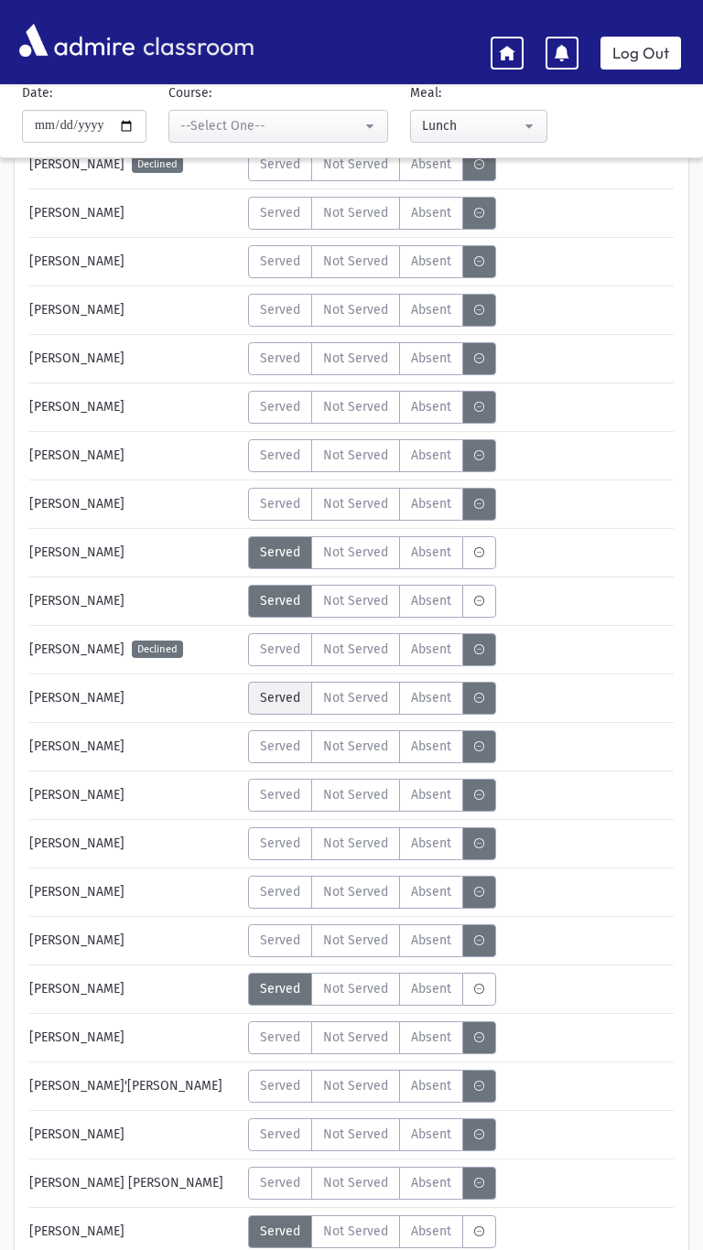
click at [263, 688] on span "Served" at bounding box center [280, 697] width 40 height 19
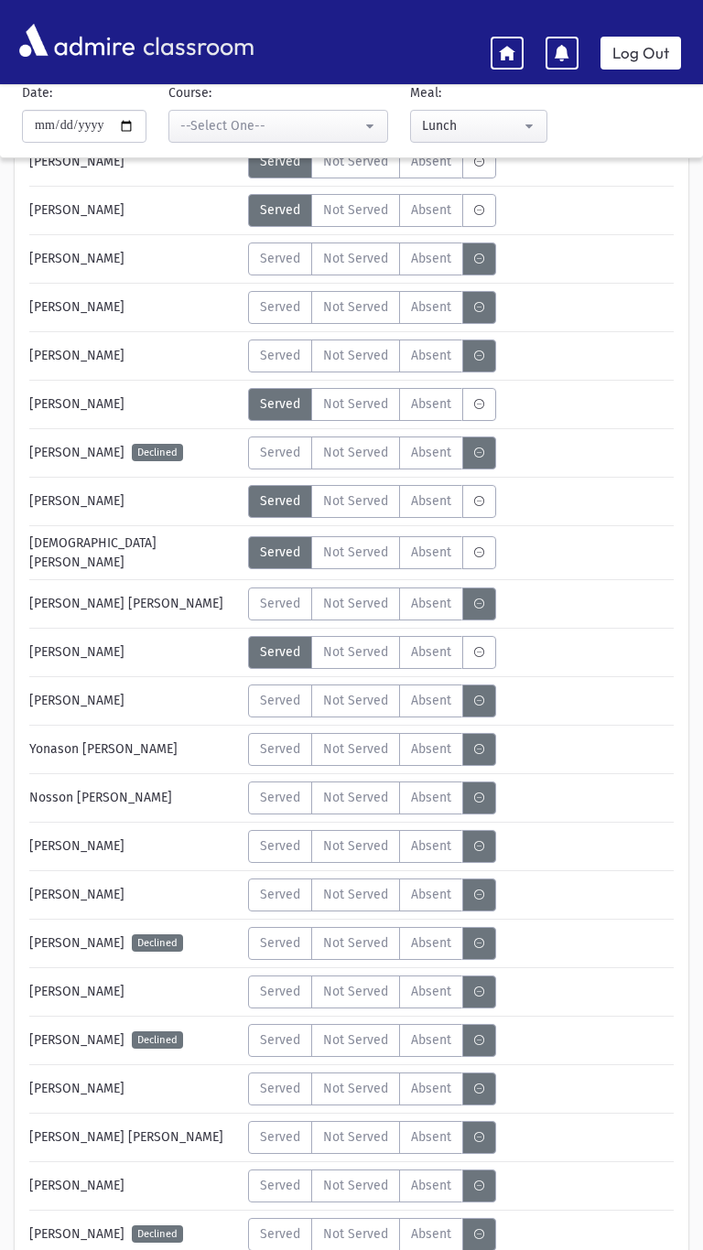
scroll to position [491, 0]
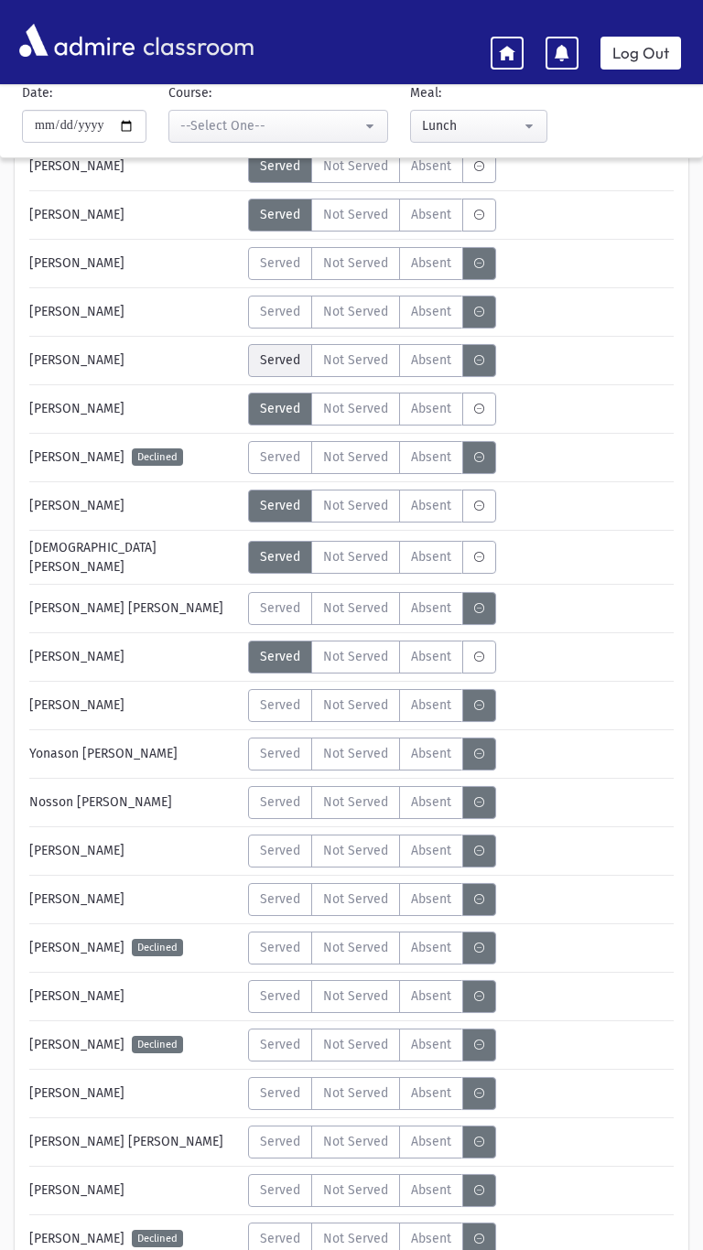
click at [275, 359] on span "Served" at bounding box center [280, 359] width 40 height 19
click at [289, 695] on span "Served" at bounding box center [280, 704] width 40 height 19
click at [484, 710] on label "MeaStatus" at bounding box center [479, 705] width 34 height 33
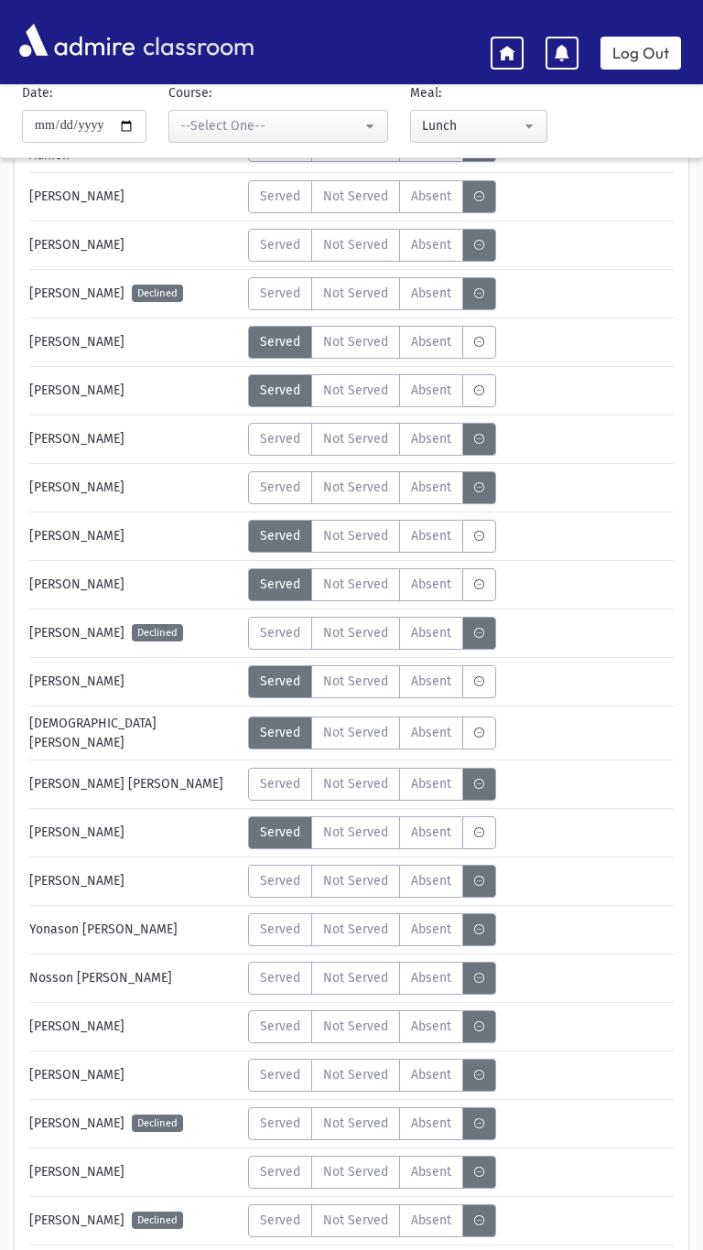
scroll to position [322, 0]
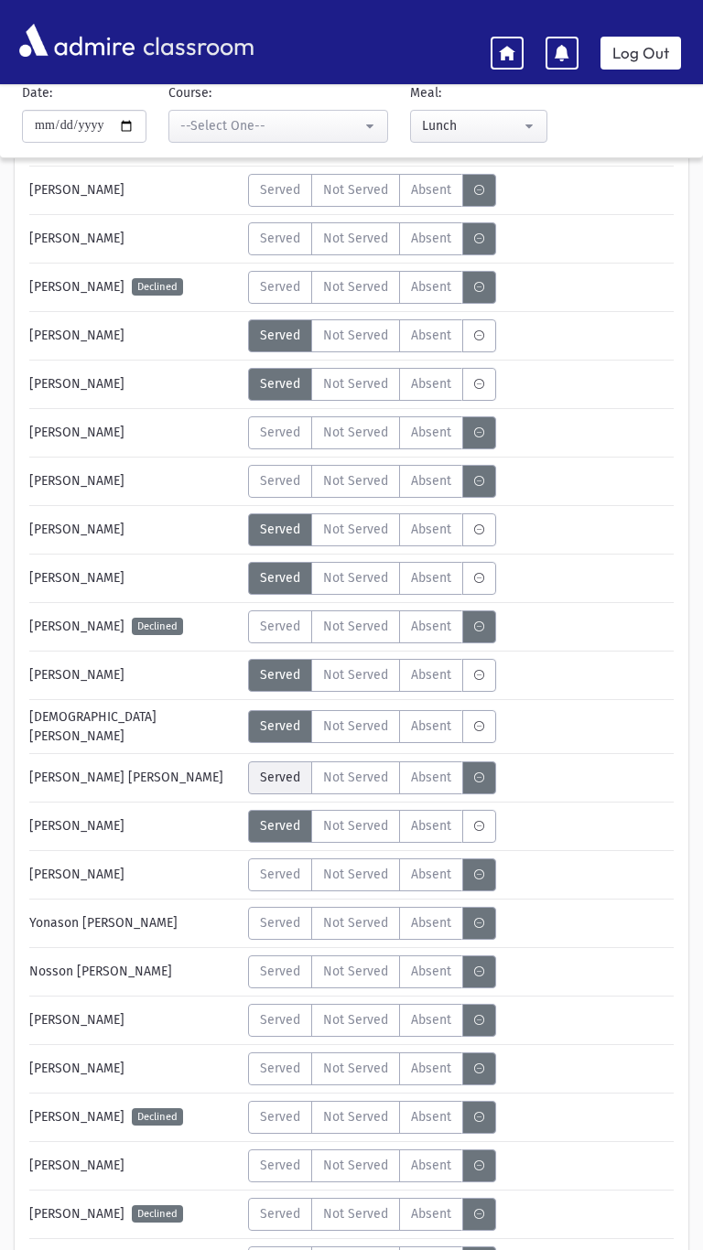
click at [278, 771] on span "Served" at bounding box center [280, 777] width 40 height 19
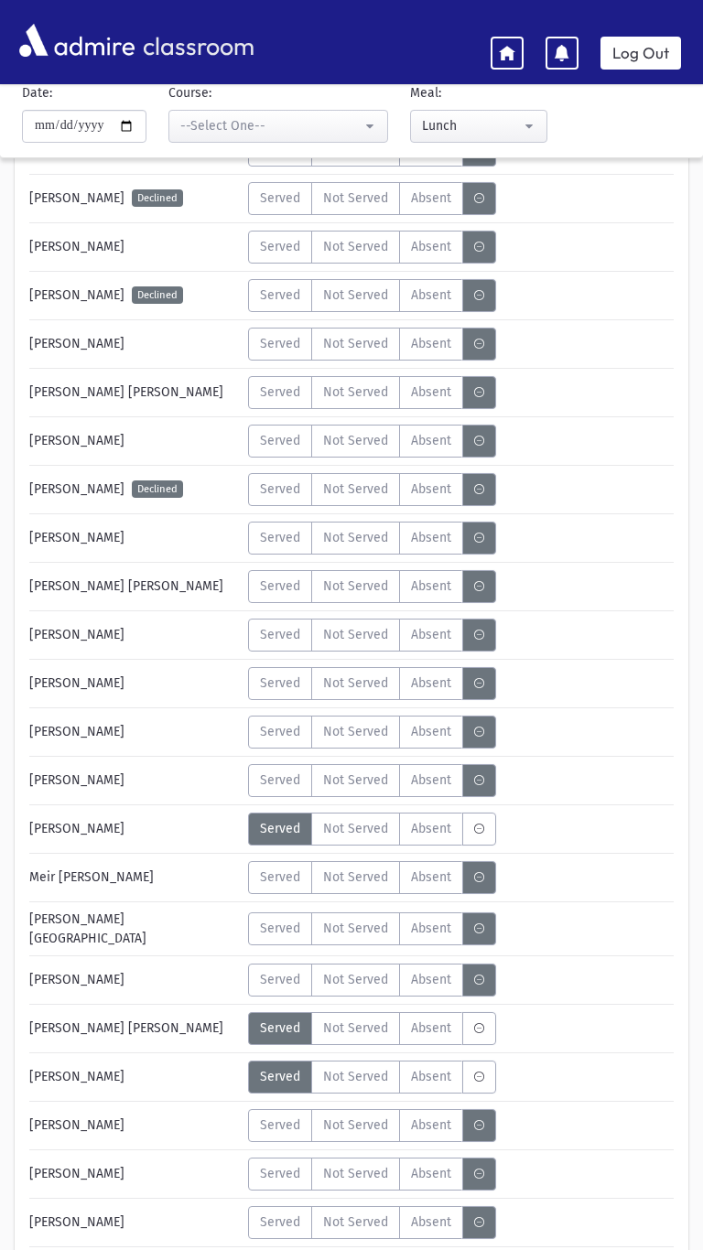
scroll to position [1241, 0]
click at [271, 875] on label "Served" at bounding box center [280, 876] width 64 height 33
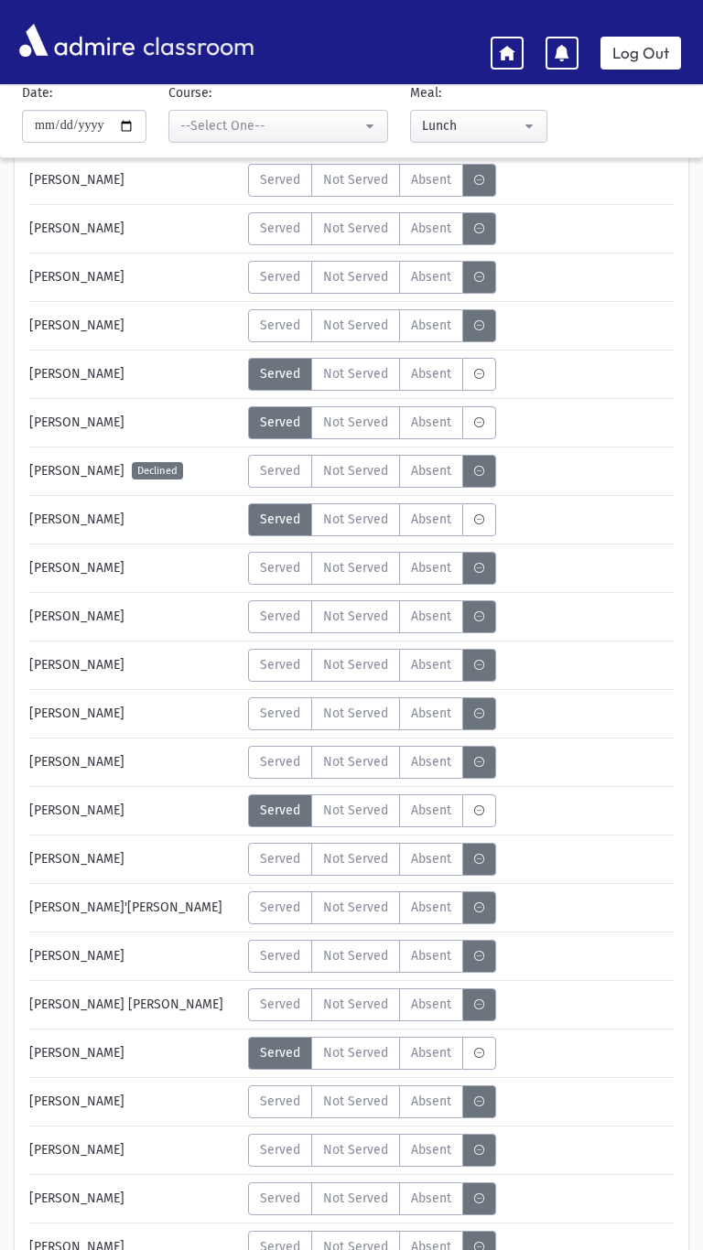
scroll to position [2910, 0]
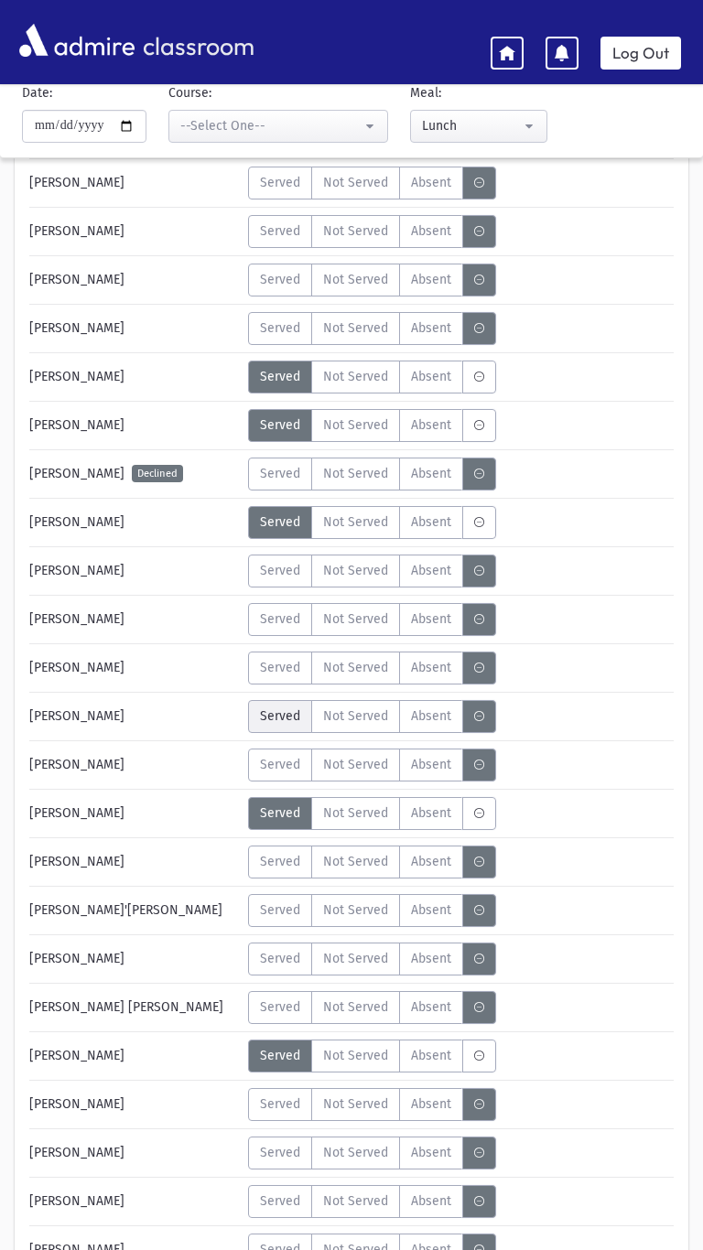
click at [269, 712] on label "Served" at bounding box center [280, 716] width 64 height 33
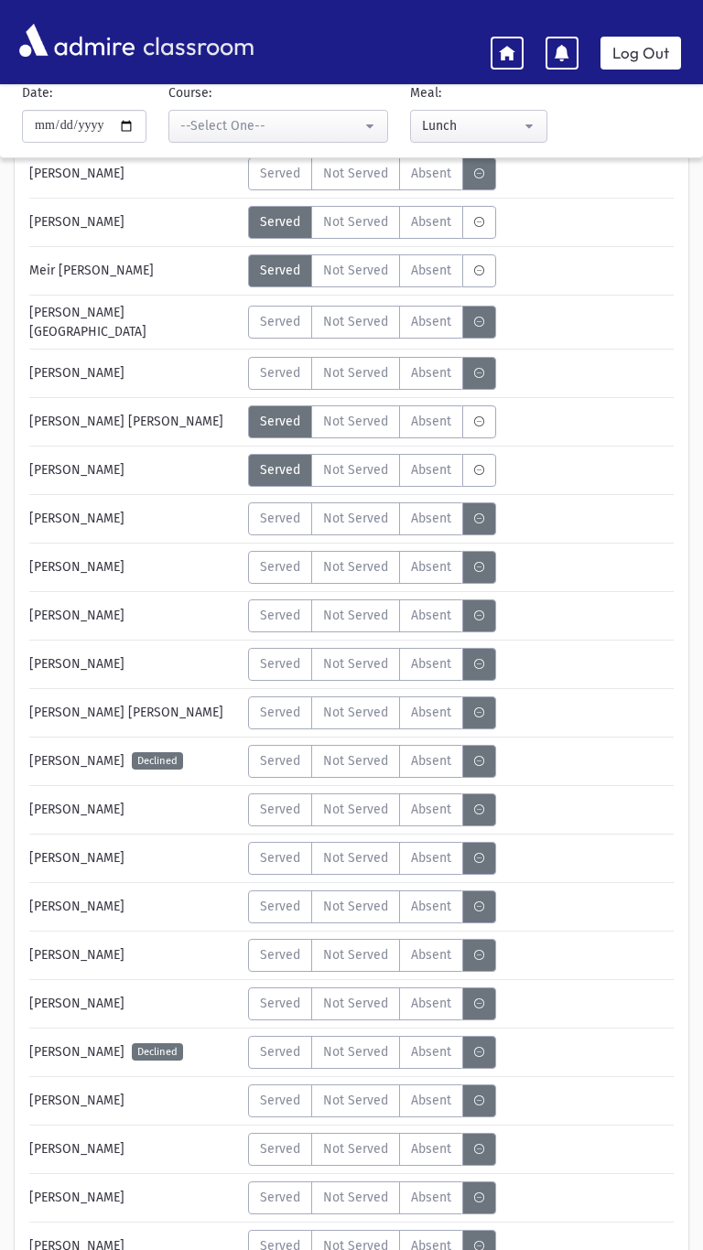
scroll to position [1846, 0]
click at [267, 313] on span "Served" at bounding box center [280, 322] width 40 height 19
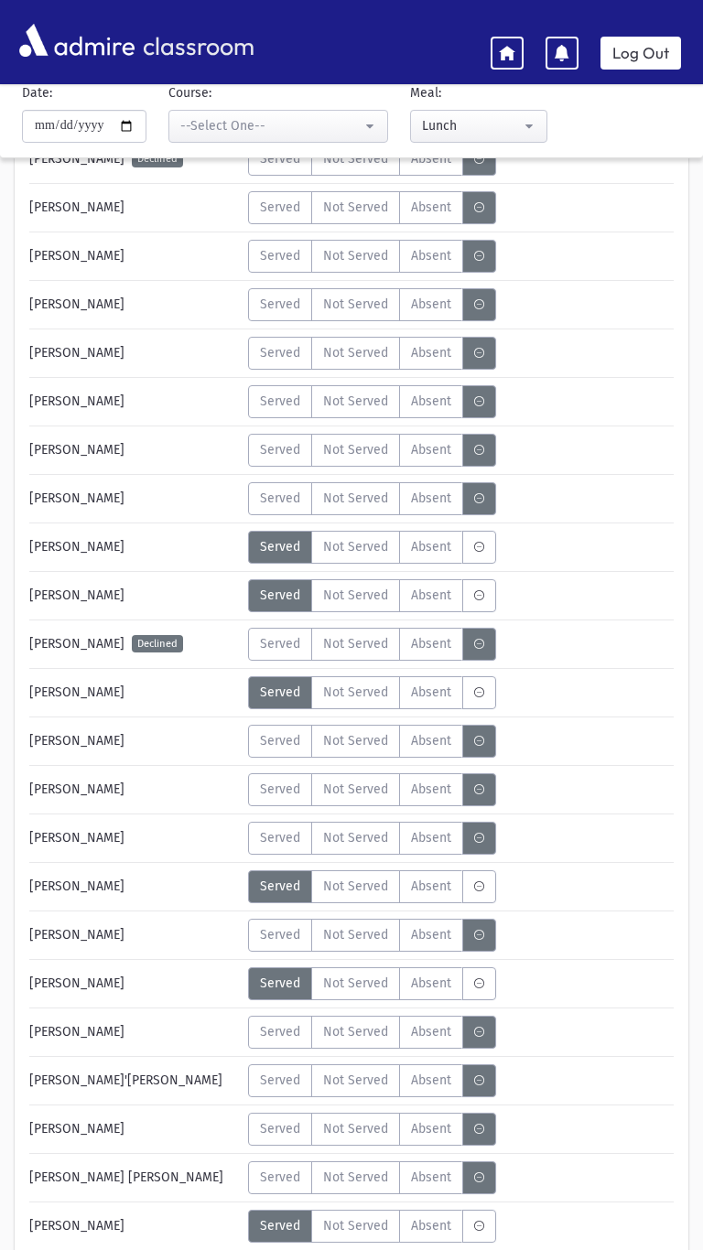
scroll to position [2752, 0]
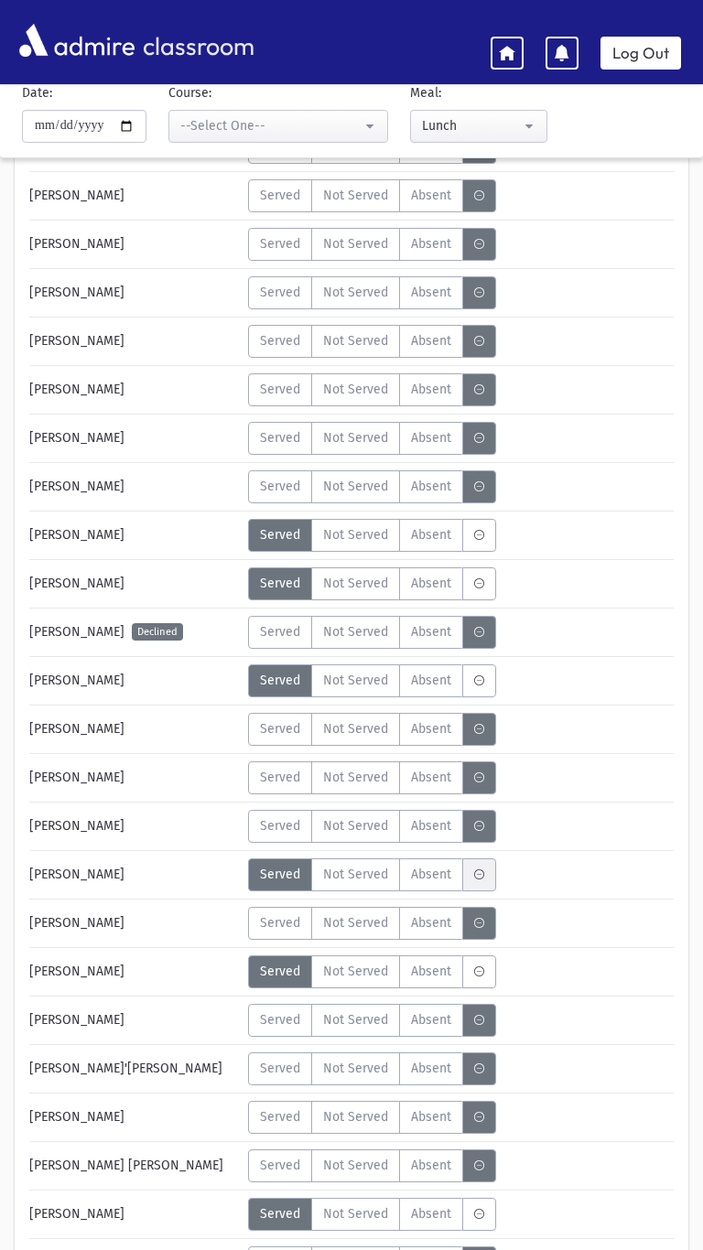
click at [467, 873] on label "MeaStatus" at bounding box center [479, 874] width 34 height 33
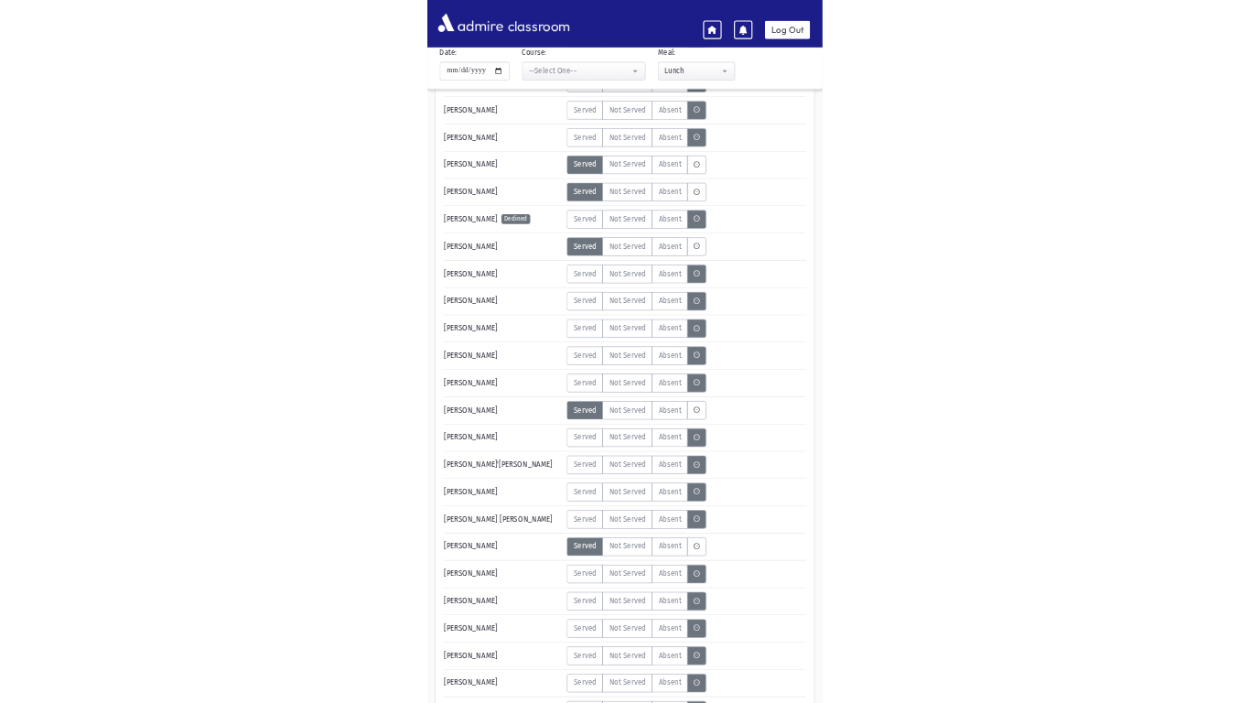
scroll to position [2994, 0]
